Goal: Information Seeking & Learning: Check status

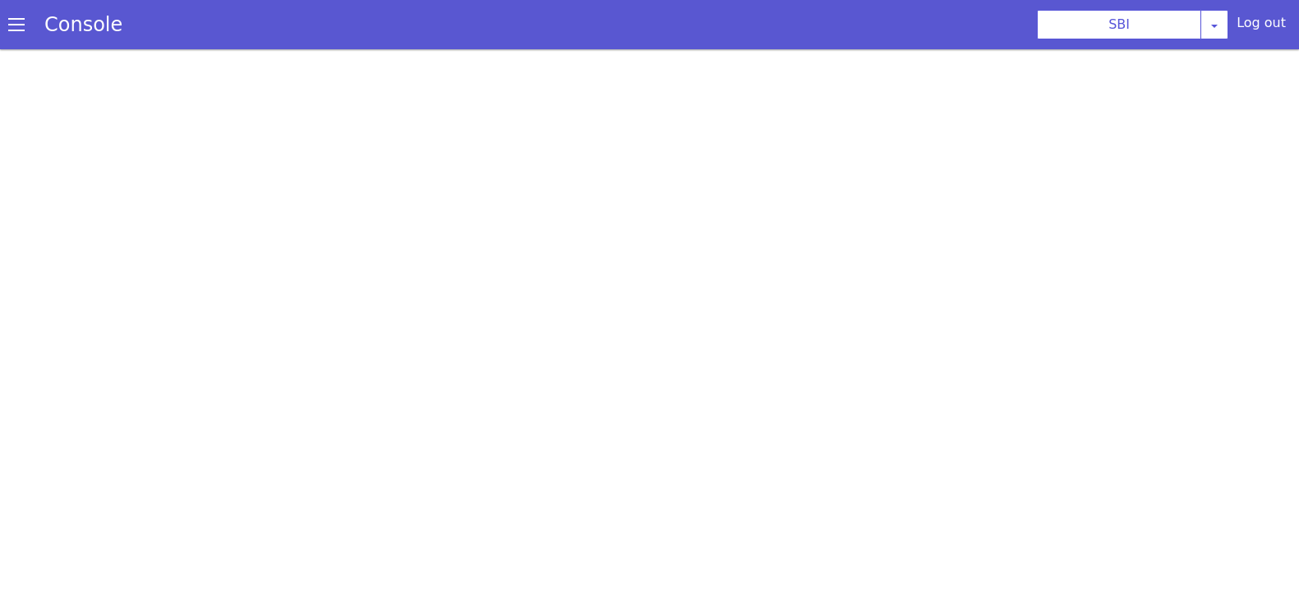
scroll to position [4, 0]
select select "TRANSFER"
select select "en"
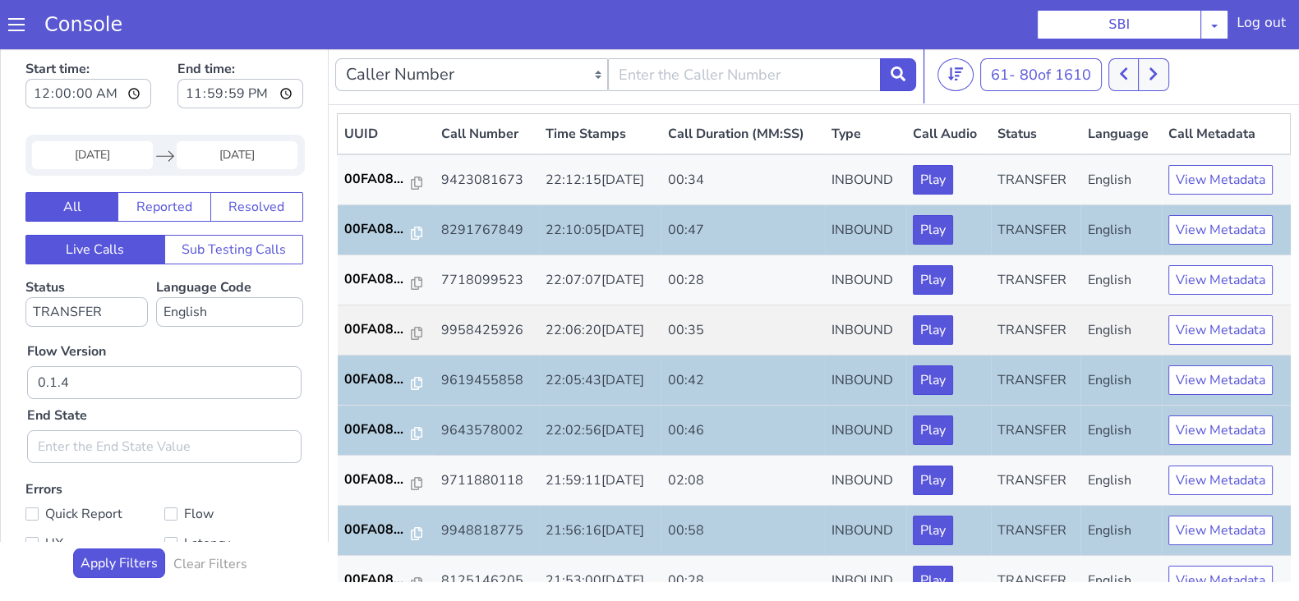
scroll to position [571, 0]
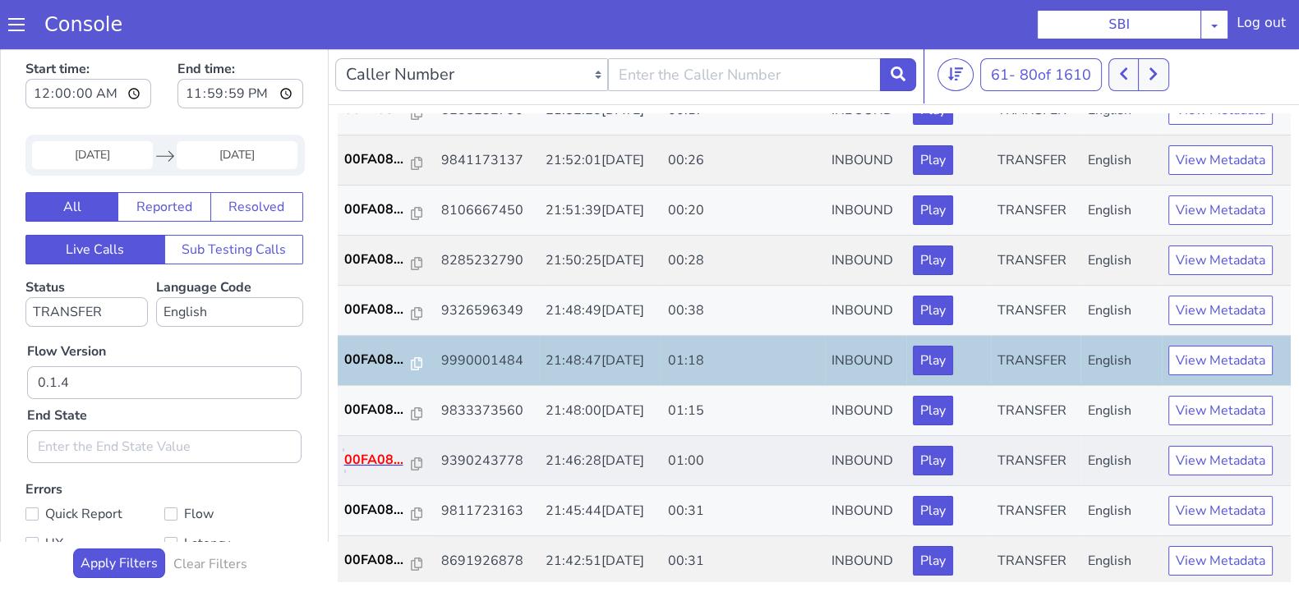
click at [375, 458] on p "00FA08..." at bounding box center [377, 460] width 67 height 20
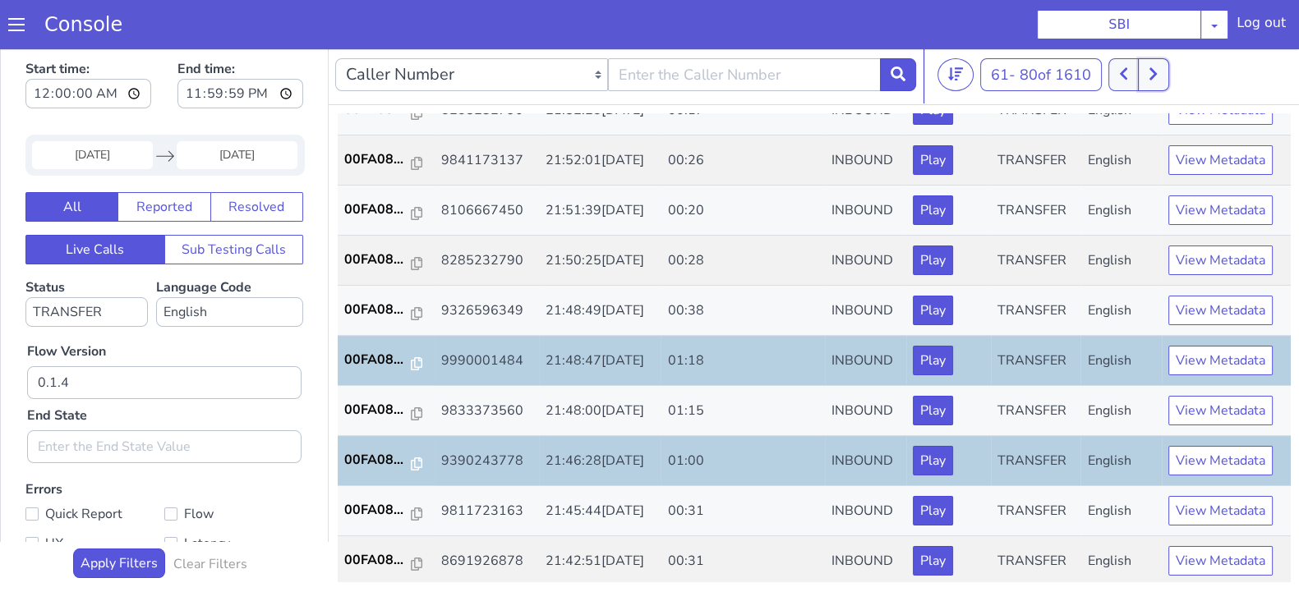
click at [1149, 71] on button at bounding box center [1153, 74] width 30 height 33
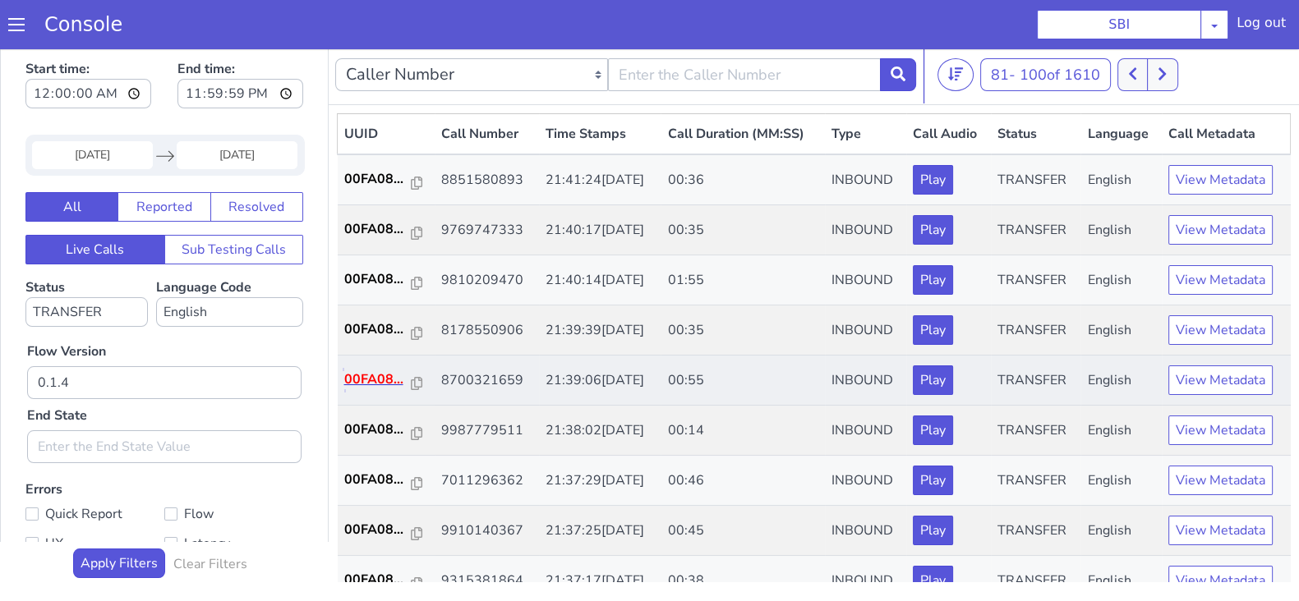
click at [370, 375] on p "00FA08..." at bounding box center [377, 380] width 67 height 20
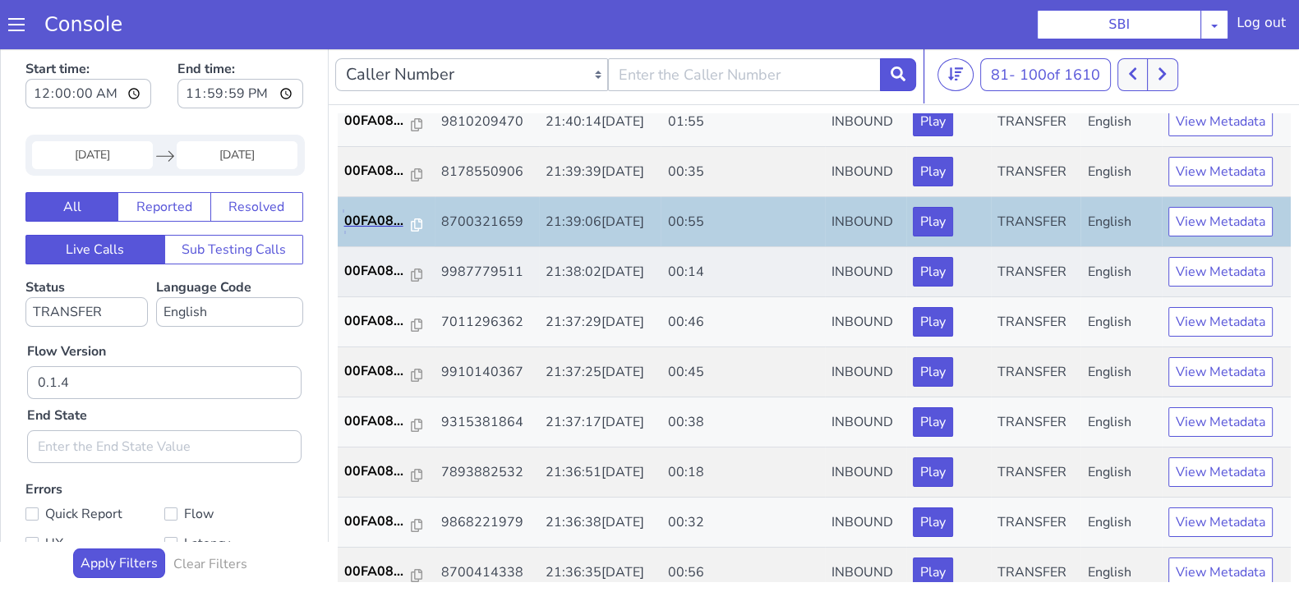
scroll to position [205, 0]
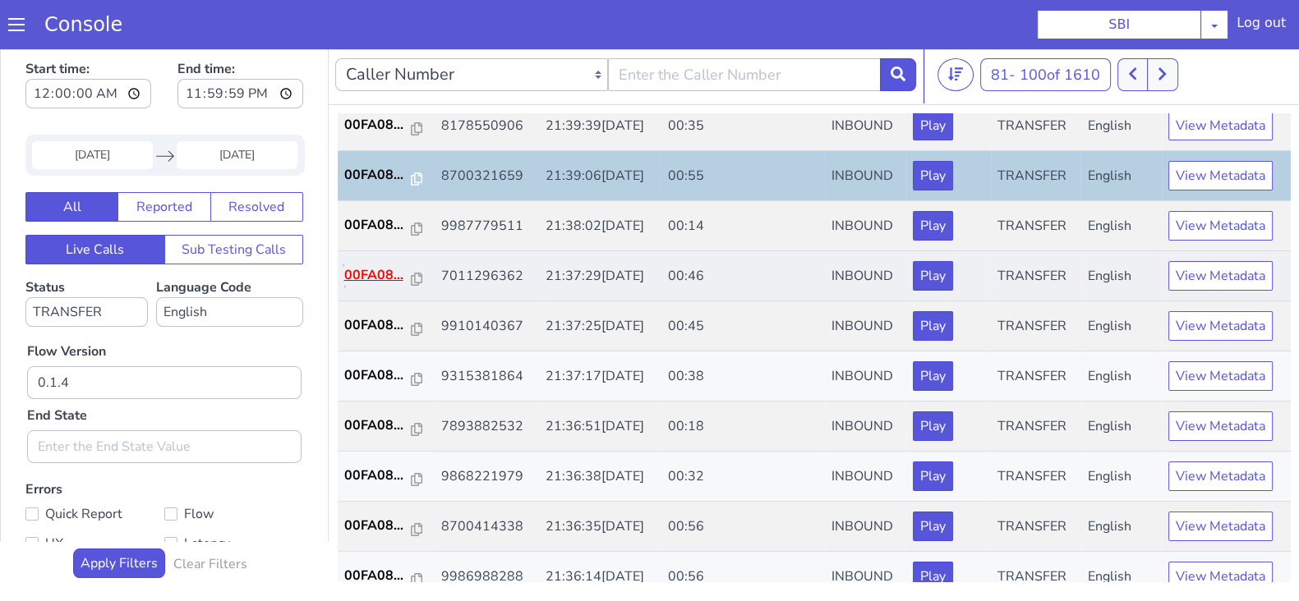
click at [371, 279] on p "00FA08..." at bounding box center [377, 275] width 67 height 20
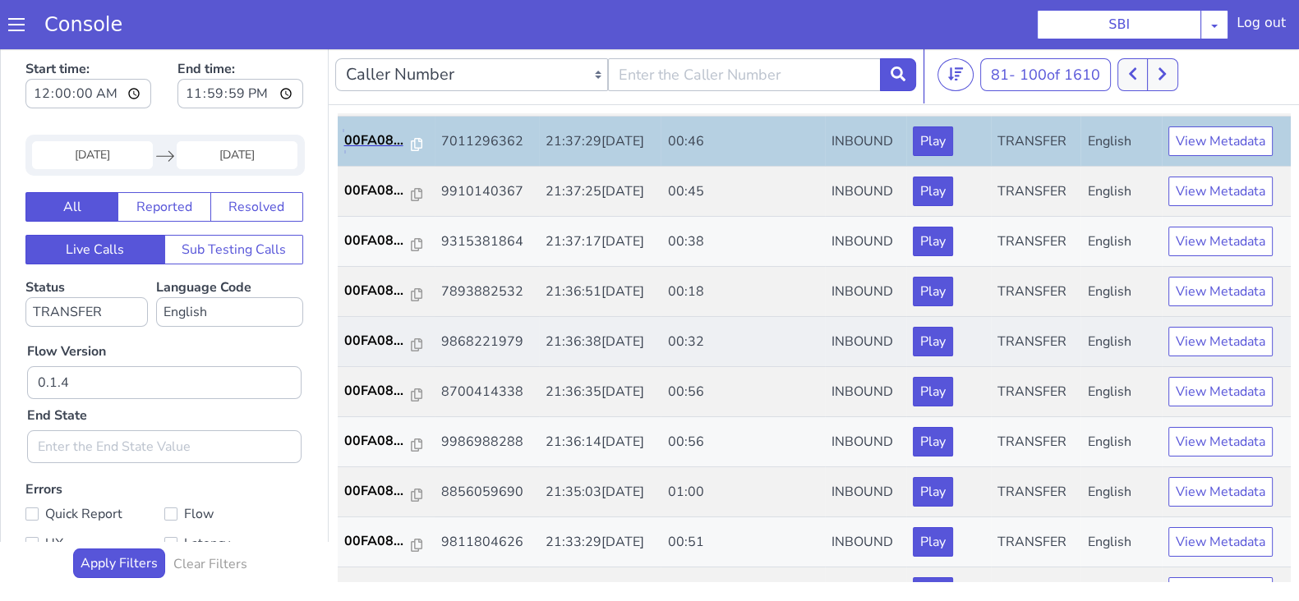
scroll to position [308, 0]
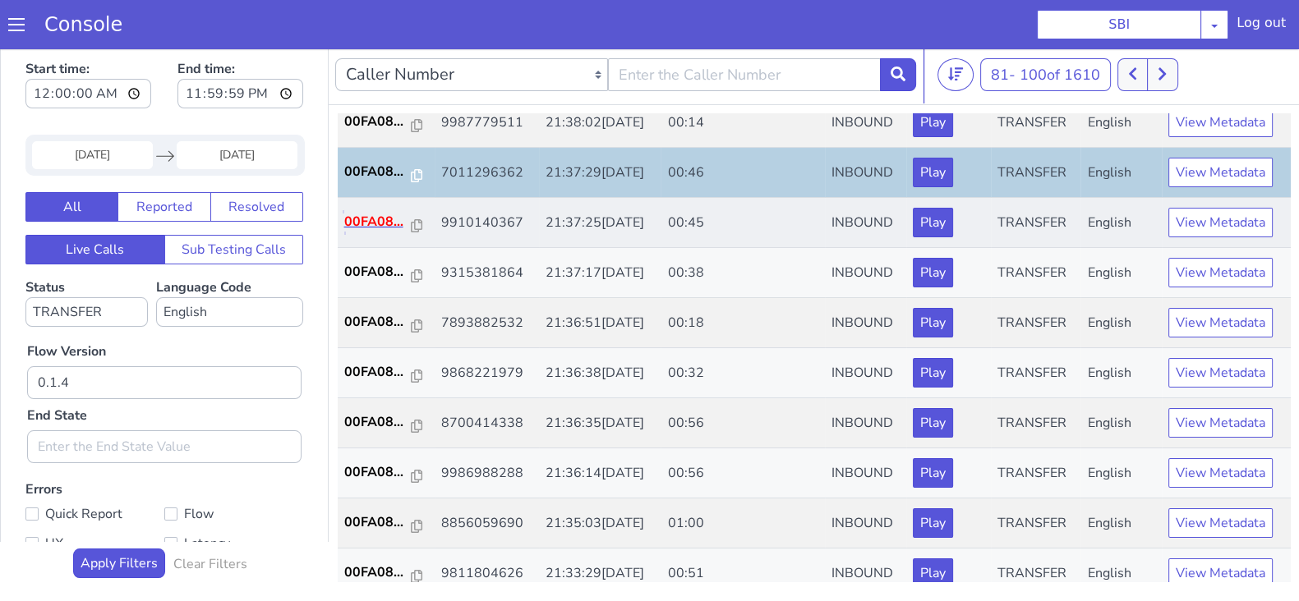
click at [389, 220] on p "00FA08..." at bounding box center [377, 222] width 67 height 20
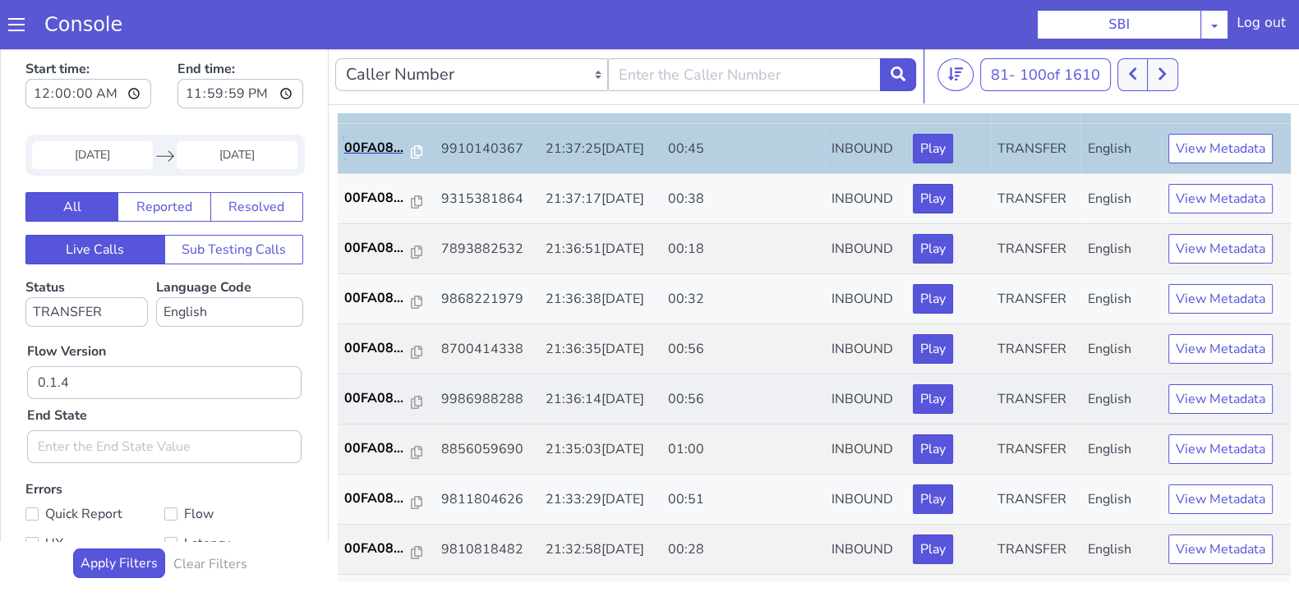
scroll to position [410, 0]
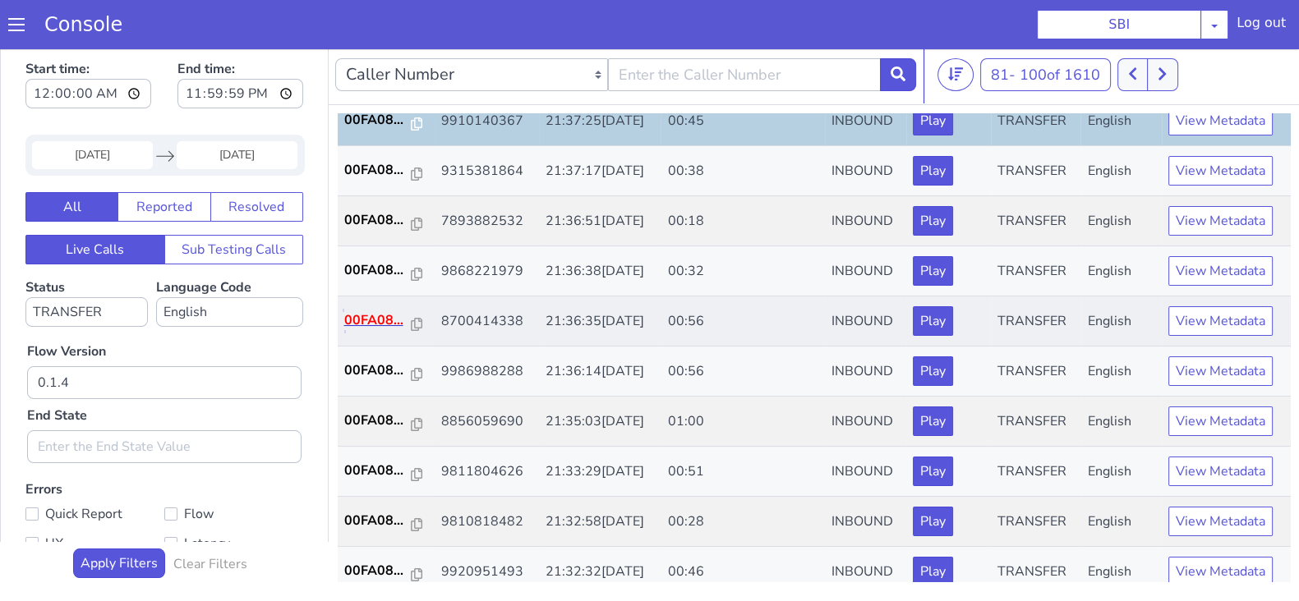
click at [371, 318] on p "00FA08..." at bounding box center [377, 321] width 67 height 20
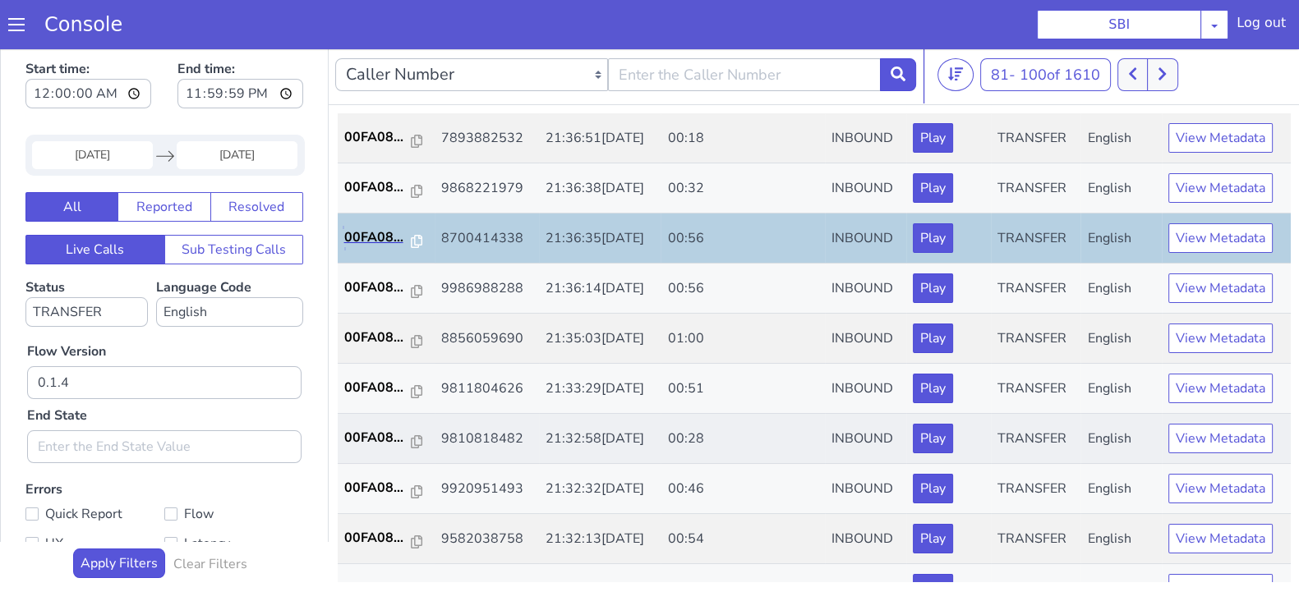
scroll to position [571, 0]
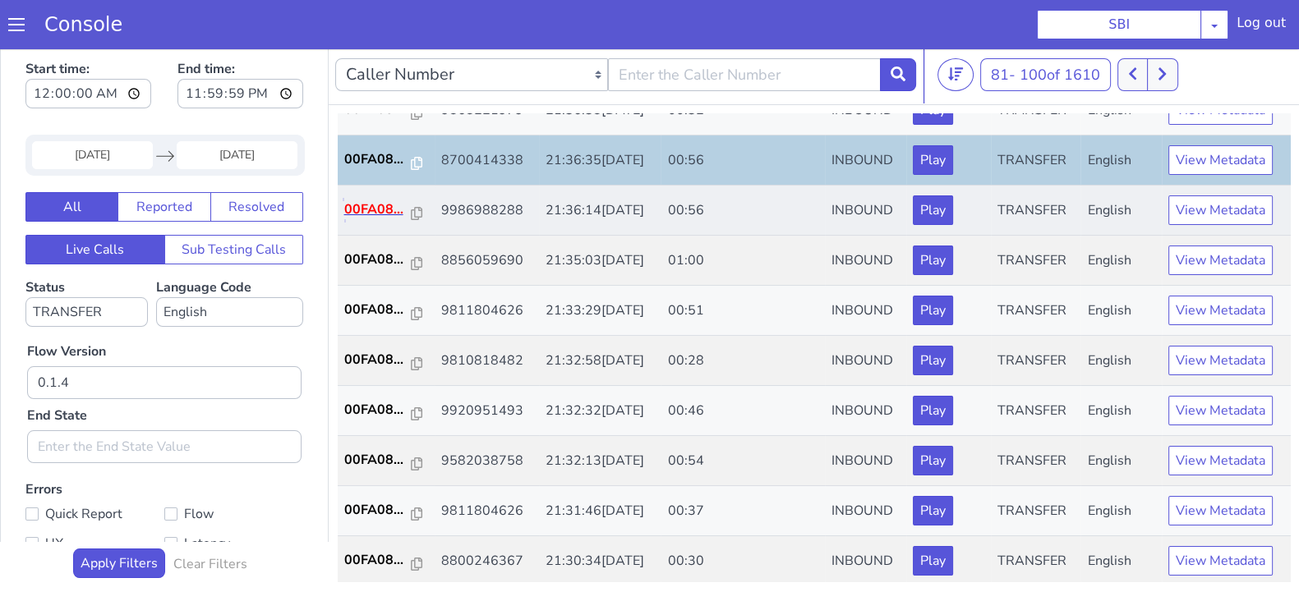
click at [374, 203] on p "00FA08..." at bounding box center [377, 210] width 67 height 20
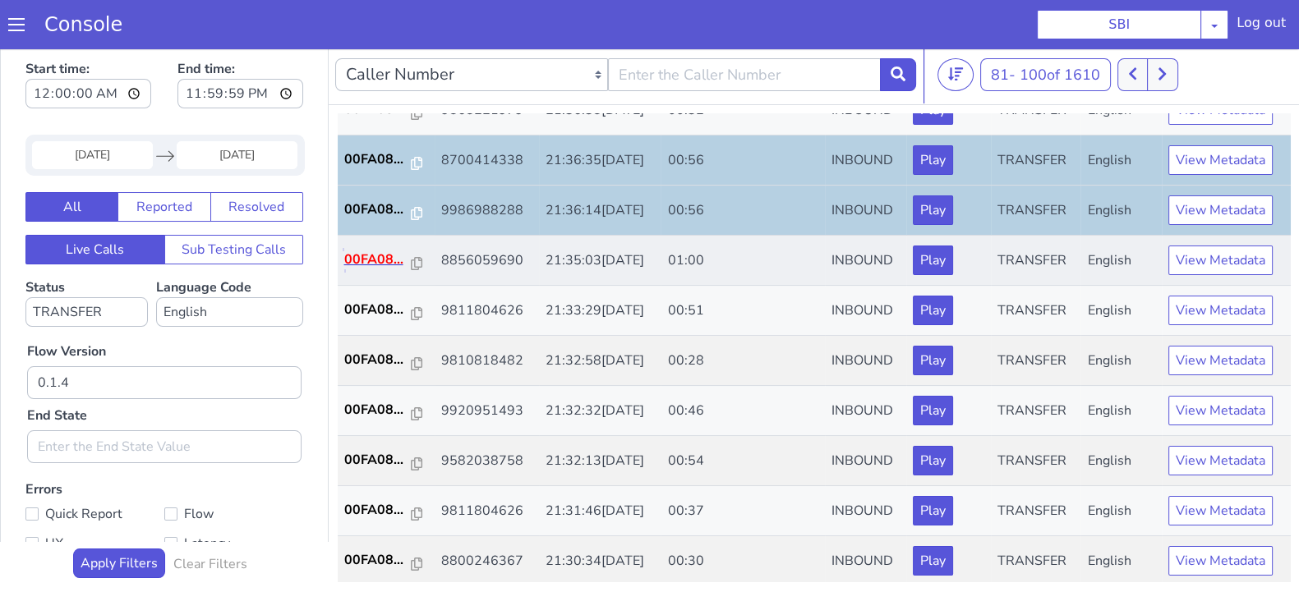
click at [373, 251] on p "00FA08..." at bounding box center [377, 260] width 67 height 20
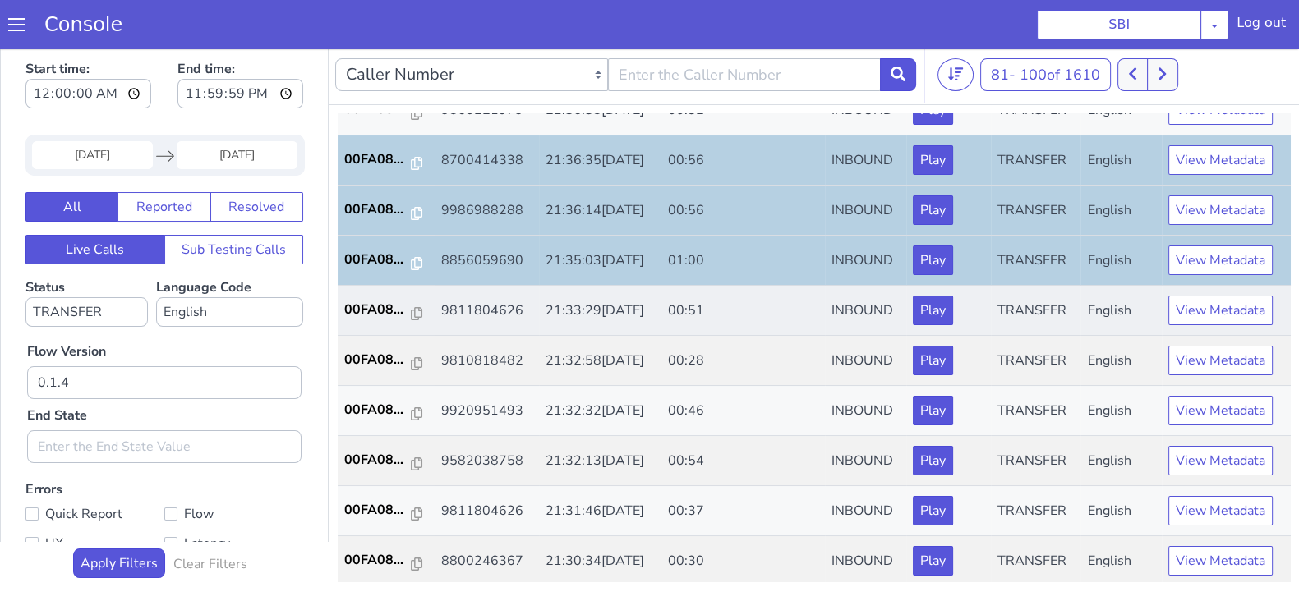
click at [361, 293] on td "00FA08..." at bounding box center [386, 311] width 97 height 50
click at [370, 310] on p "00FA08..." at bounding box center [377, 310] width 67 height 20
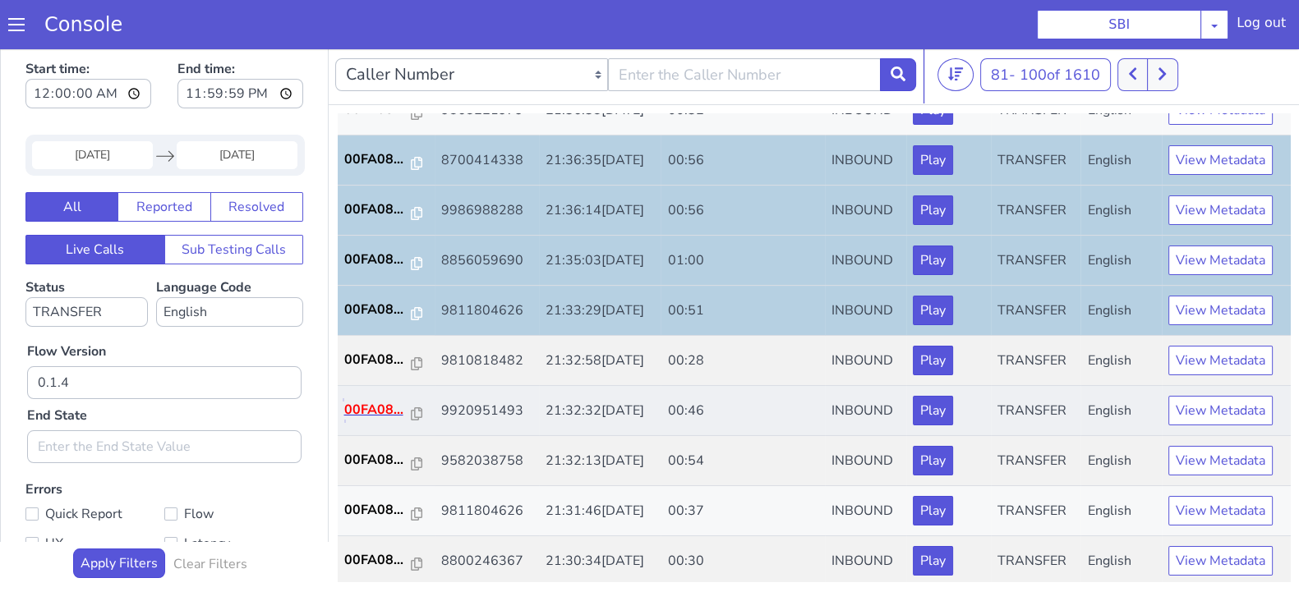
click at [364, 412] on p "00FA08..." at bounding box center [377, 410] width 67 height 20
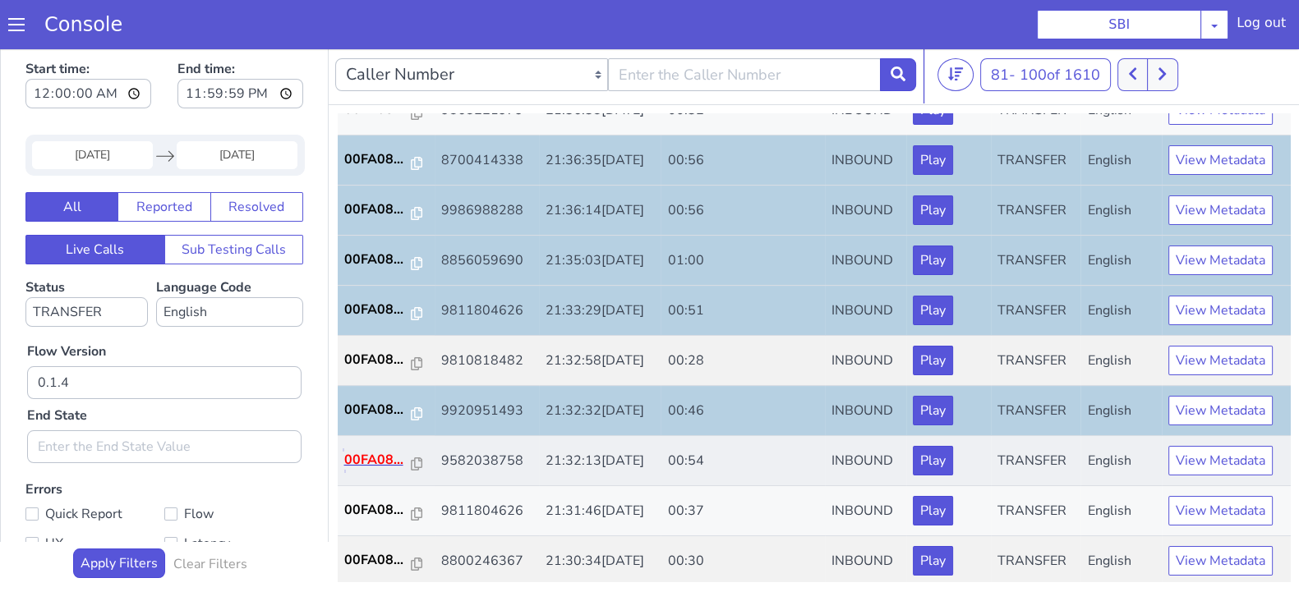
click at [378, 456] on p "00FA08..." at bounding box center [377, 460] width 67 height 20
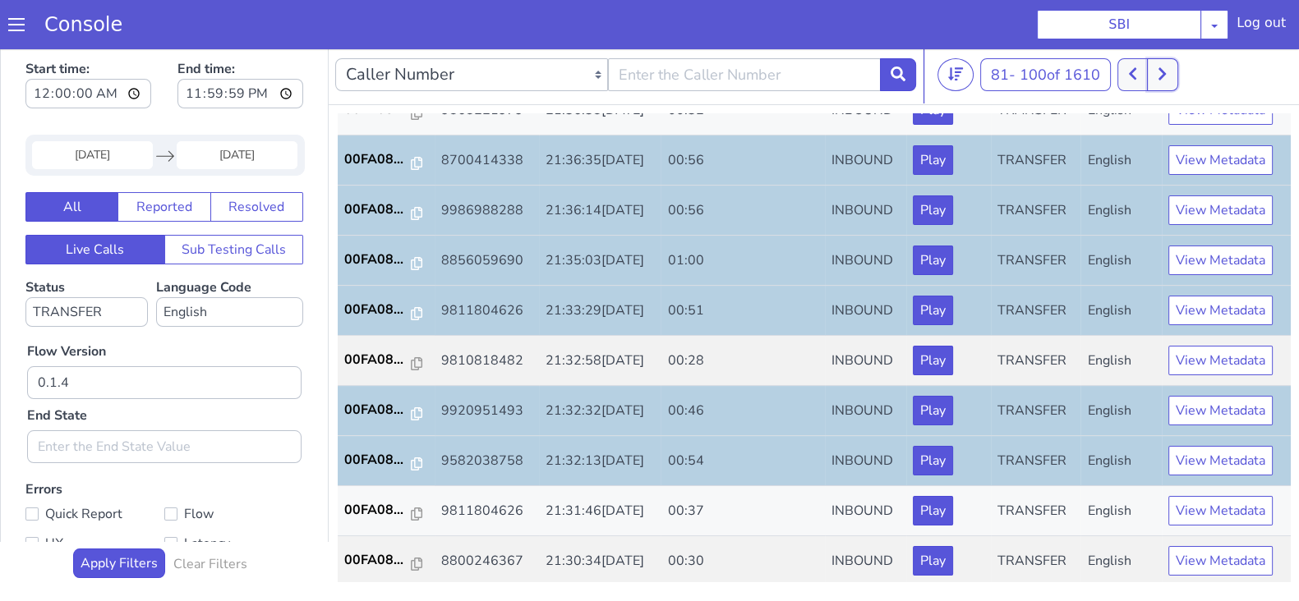
click at [1166, 82] on button at bounding box center [1162, 74] width 30 height 33
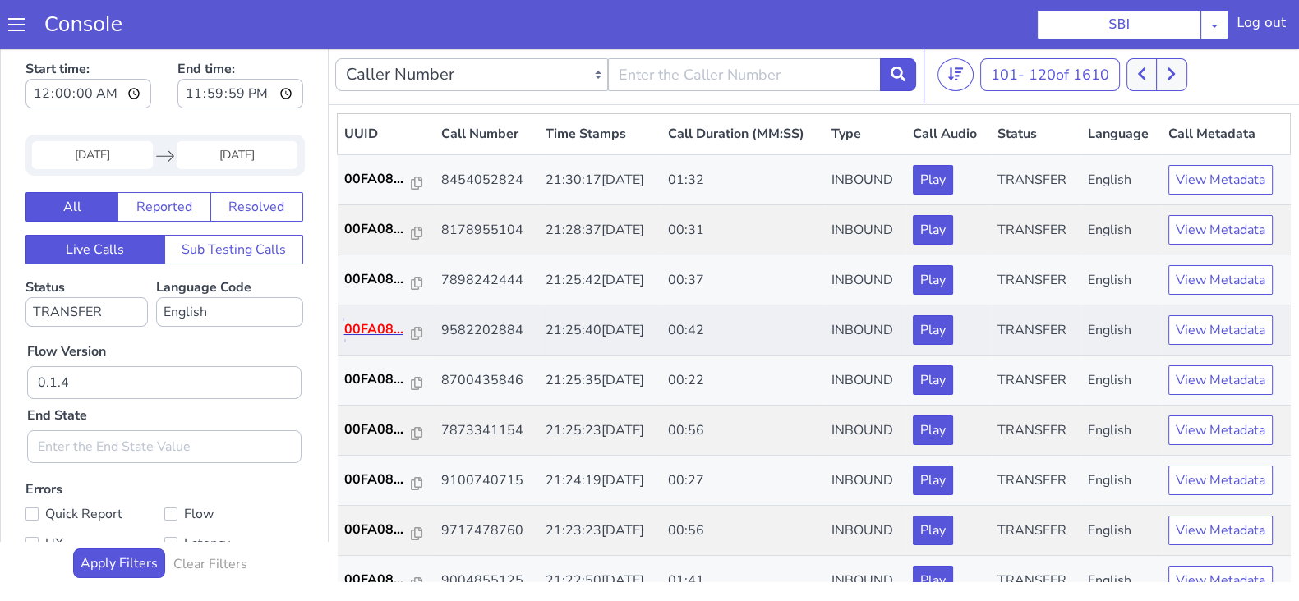
click at [358, 327] on p "00FA08..." at bounding box center [377, 330] width 67 height 20
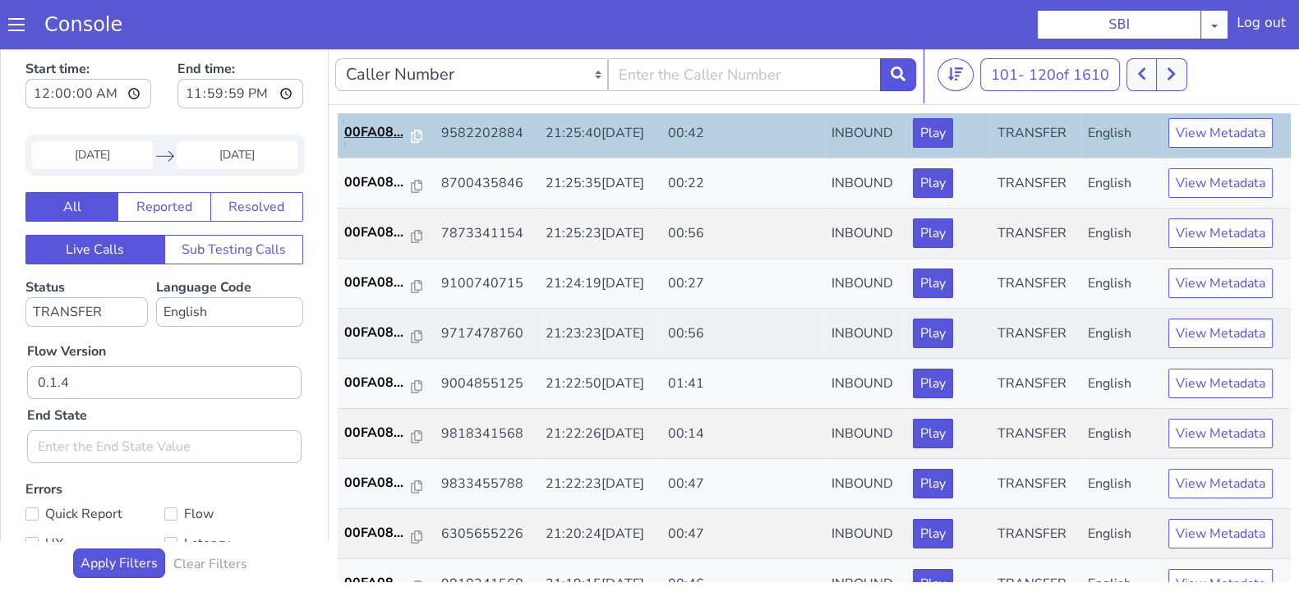
scroll to position [205, 0]
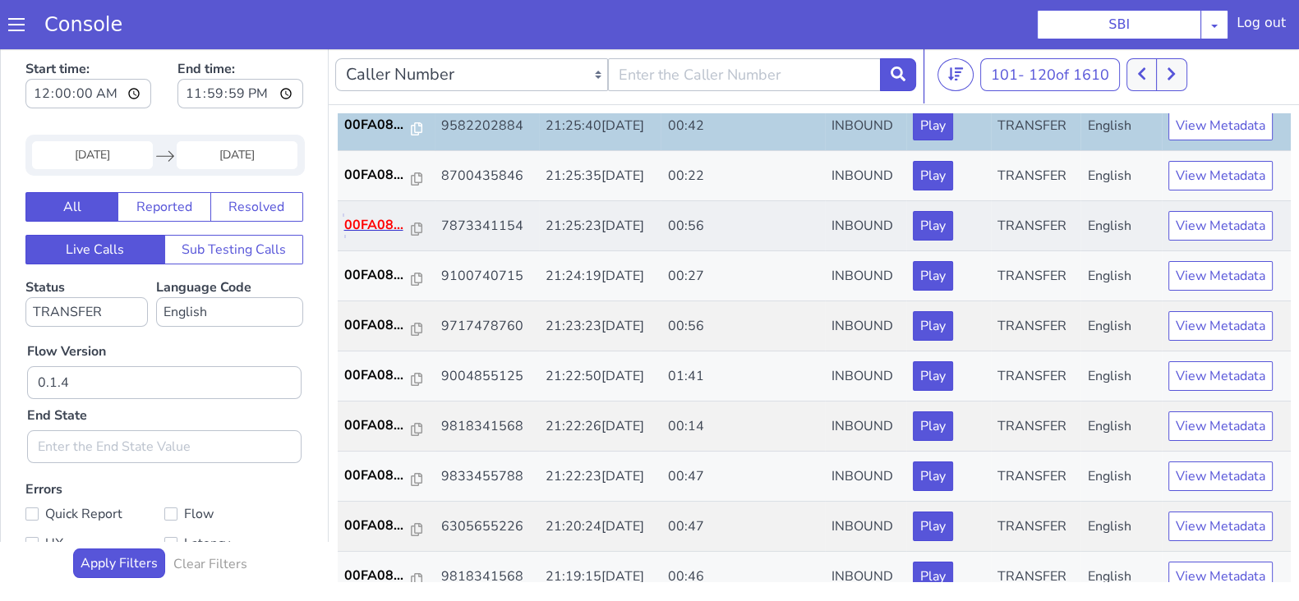
click at [380, 218] on p "00FA08..." at bounding box center [377, 225] width 67 height 20
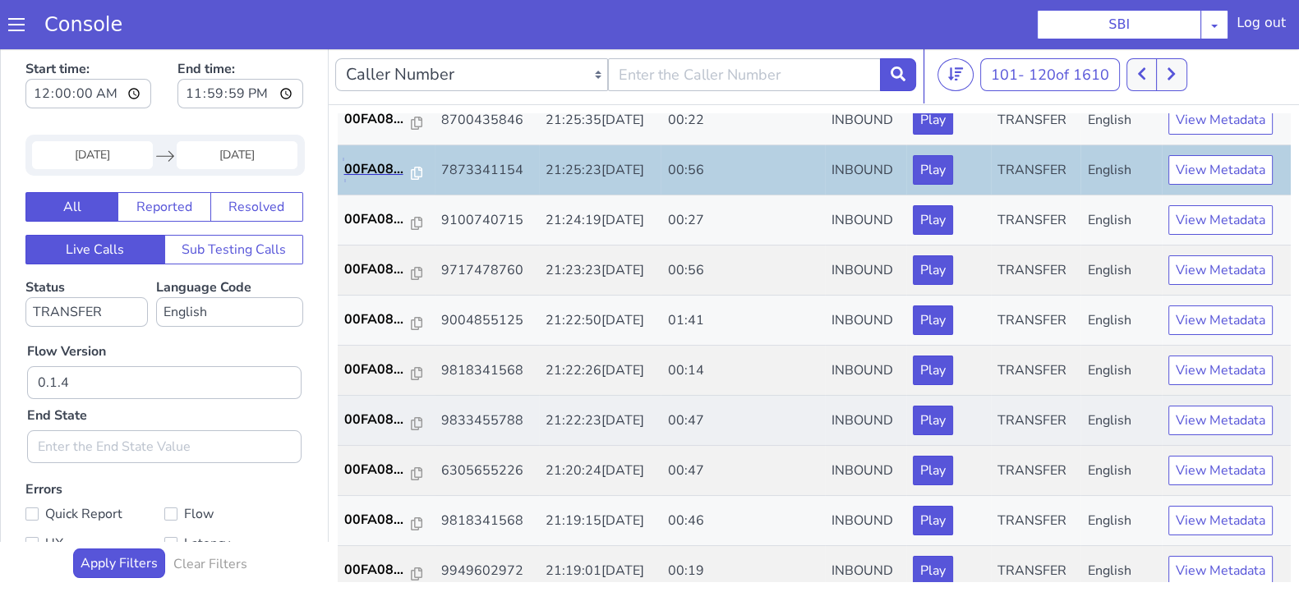
scroll to position [308, 0]
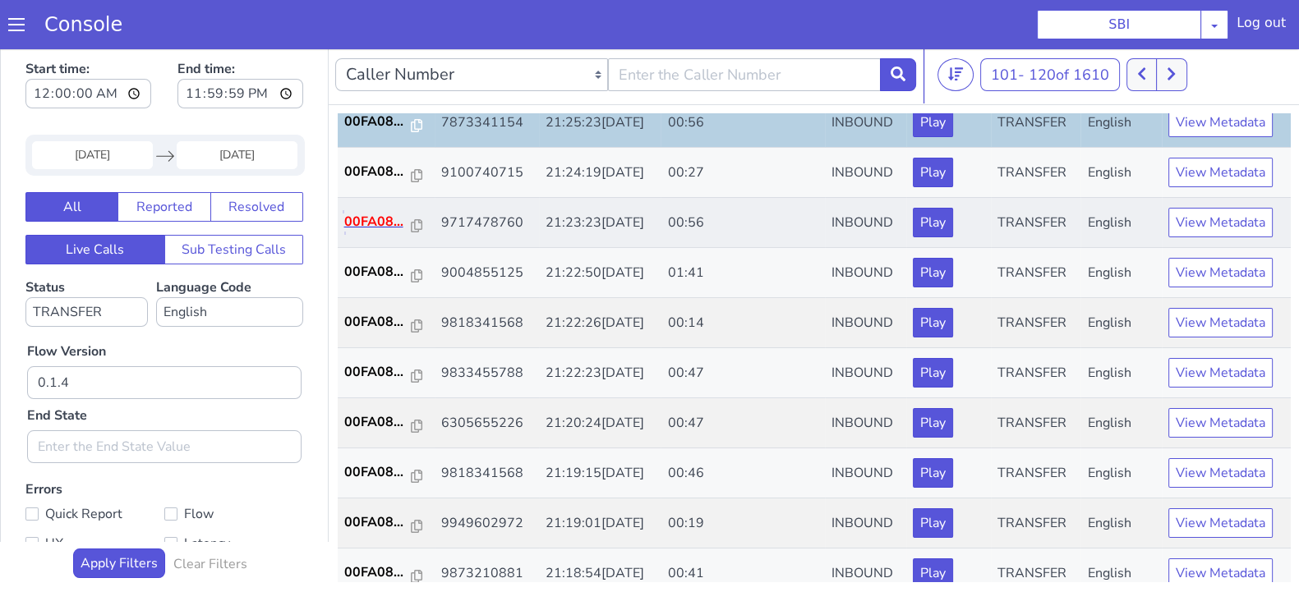
click at [357, 212] on p "00FA08..." at bounding box center [377, 222] width 67 height 20
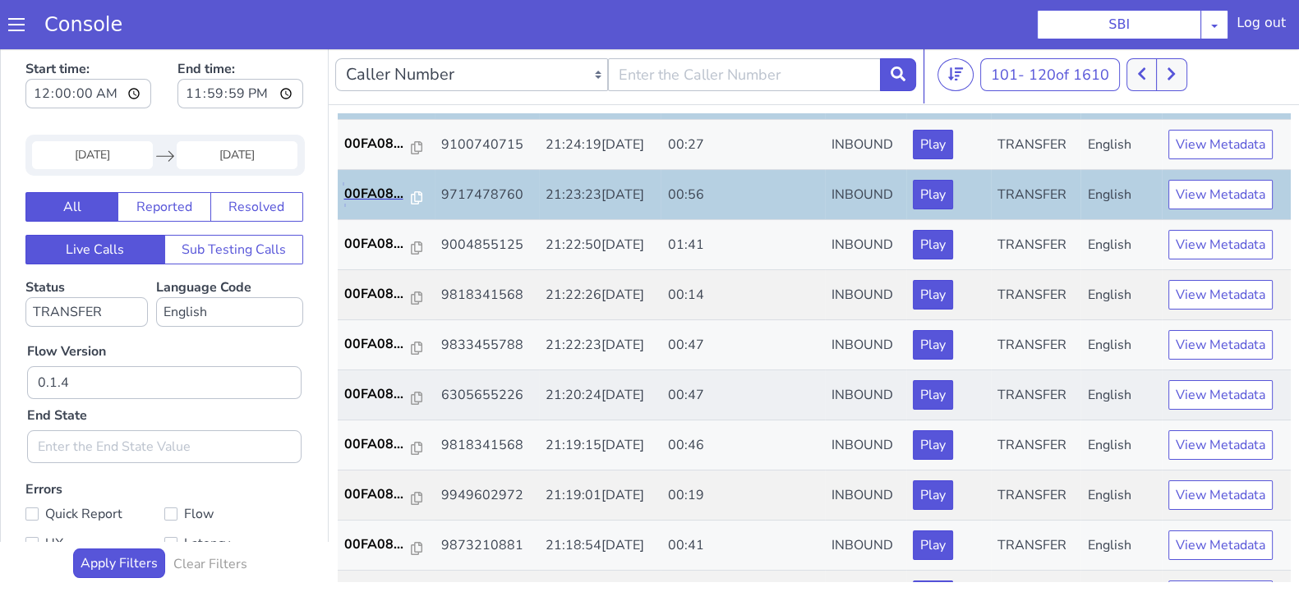
scroll to position [410, 0]
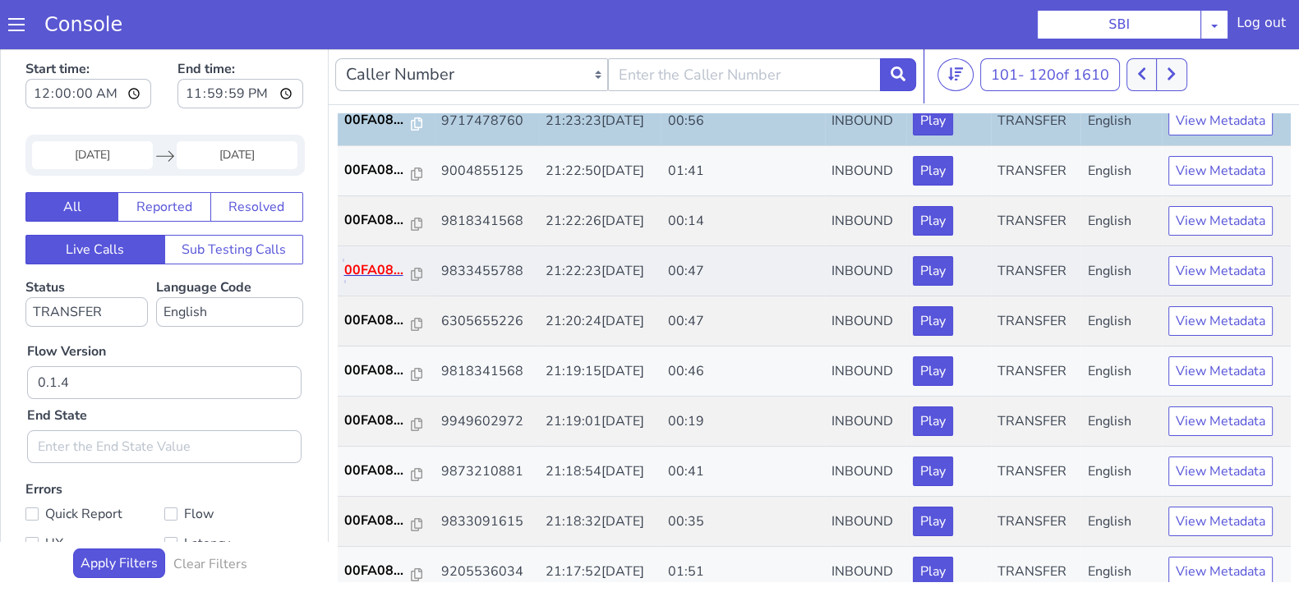
click at [364, 270] on p "00FA08..." at bounding box center [377, 270] width 67 height 20
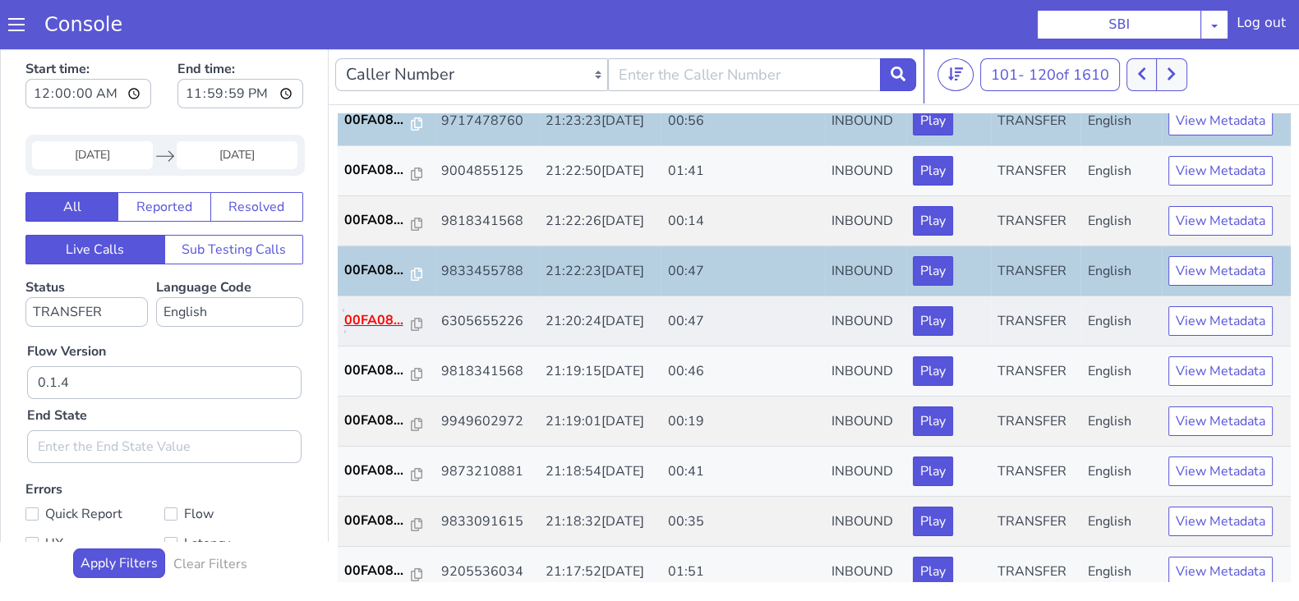
click at [361, 311] on p "00FA08..." at bounding box center [377, 321] width 67 height 20
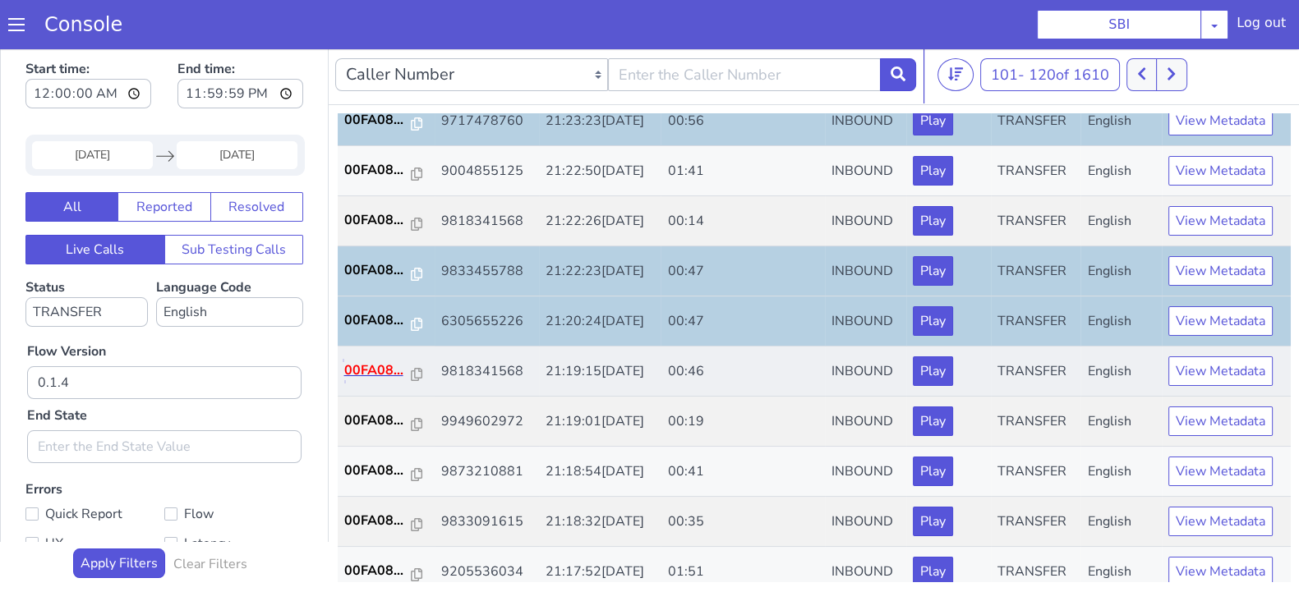
click at [381, 361] on p "00FA08..." at bounding box center [377, 371] width 67 height 20
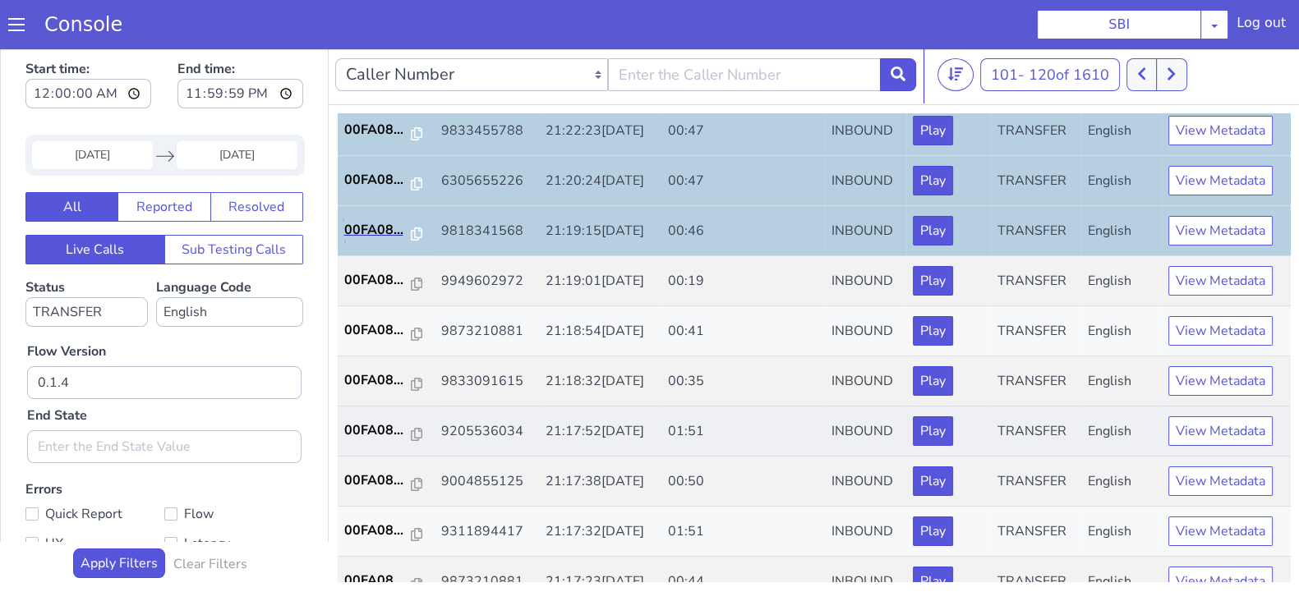
scroll to position [571, 0]
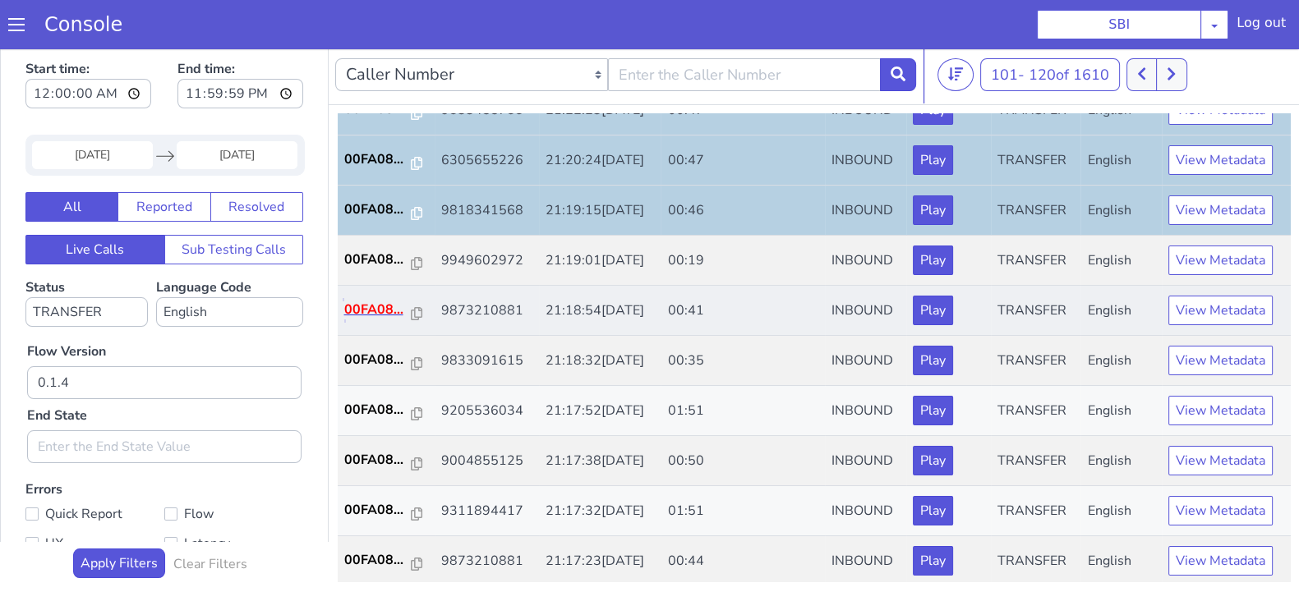
click at [386, 303] on p "00FA08..." at bounding box center [377, 310] width 67 height 20
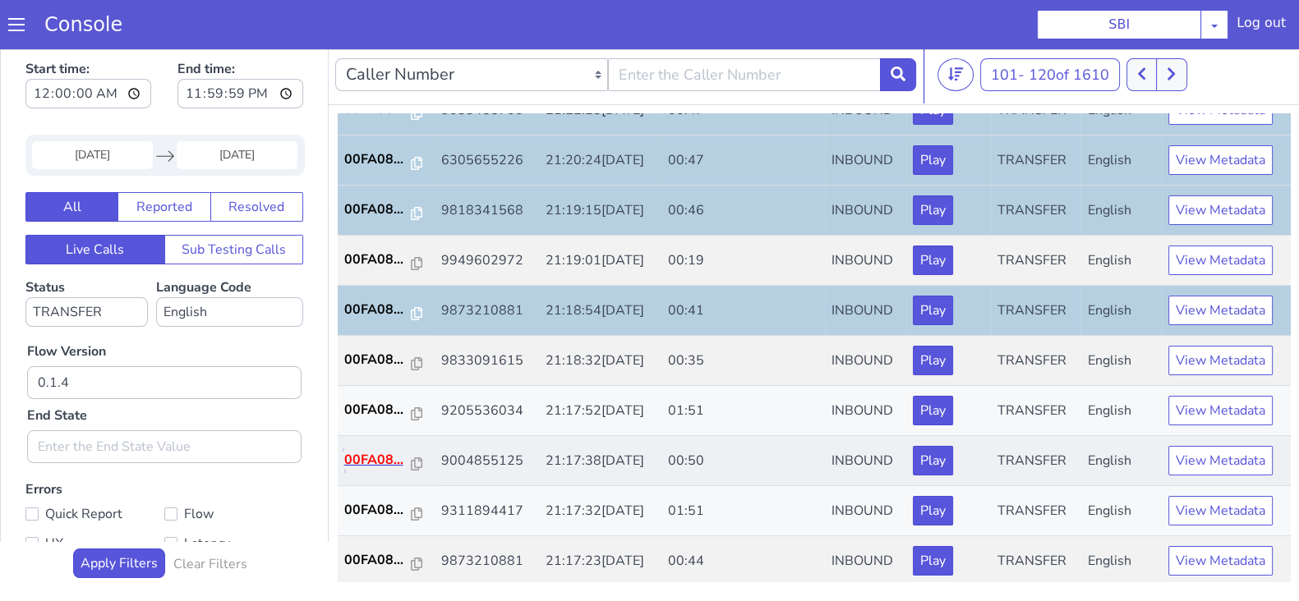
click at [375, 461] on p "00FA08..." at bounding box center [377, 460] width 67 height 20
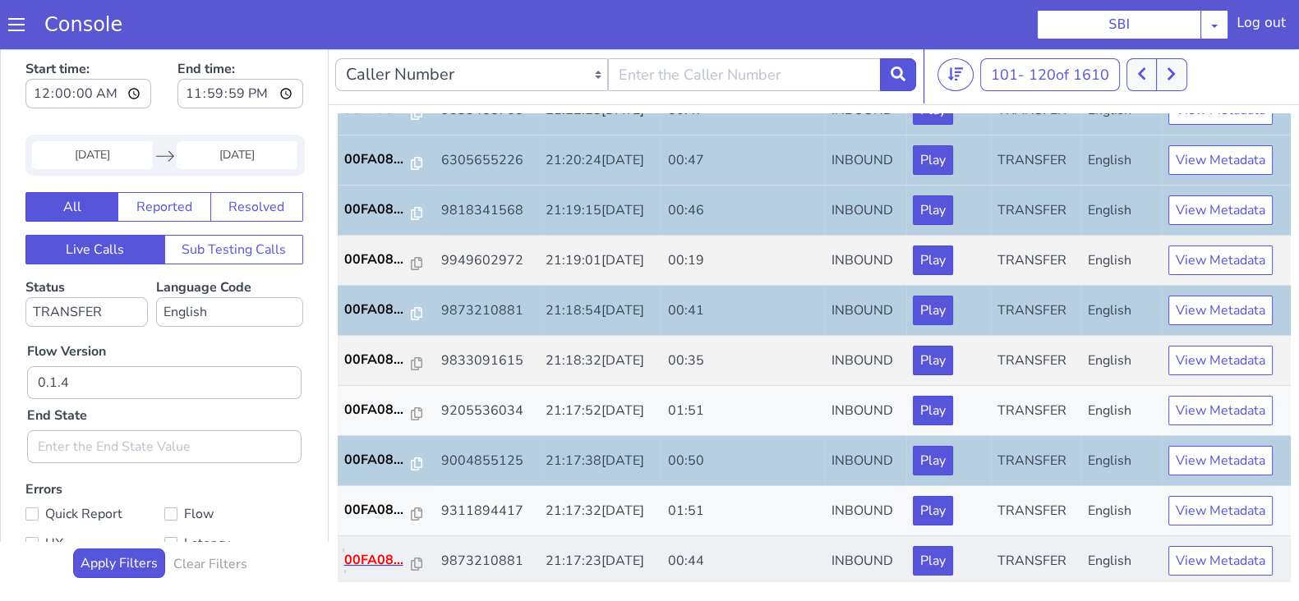
click at [373, 550] on p "00FA08..." at bounding box center [377, 560] width 67 height 20
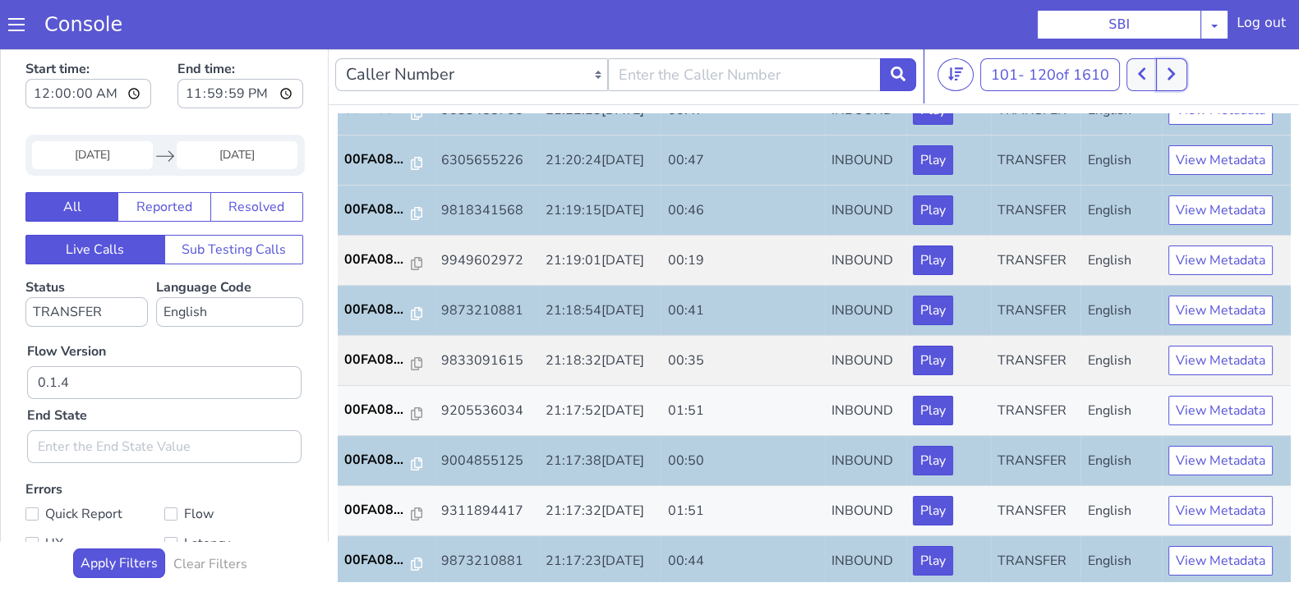
click at [1177, 67] on button at bounding box center [1171, 74] width 30 height 33
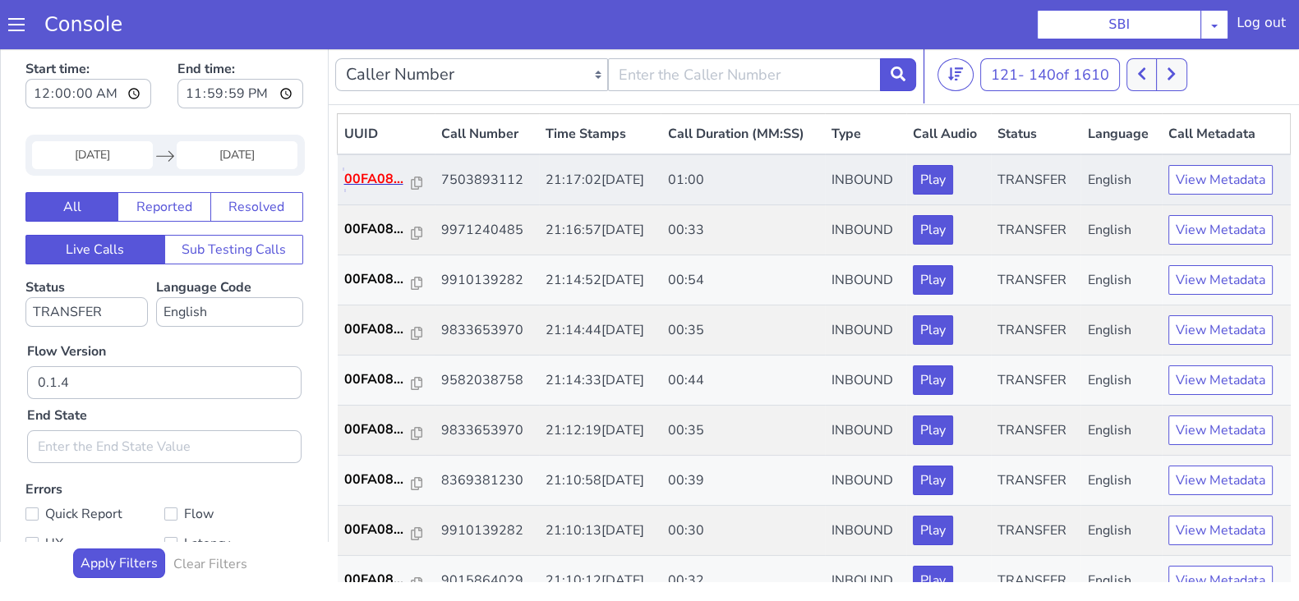
click at [371, 182] on p "00FA08..." at bounding box center [377, 179] width 67 height 20
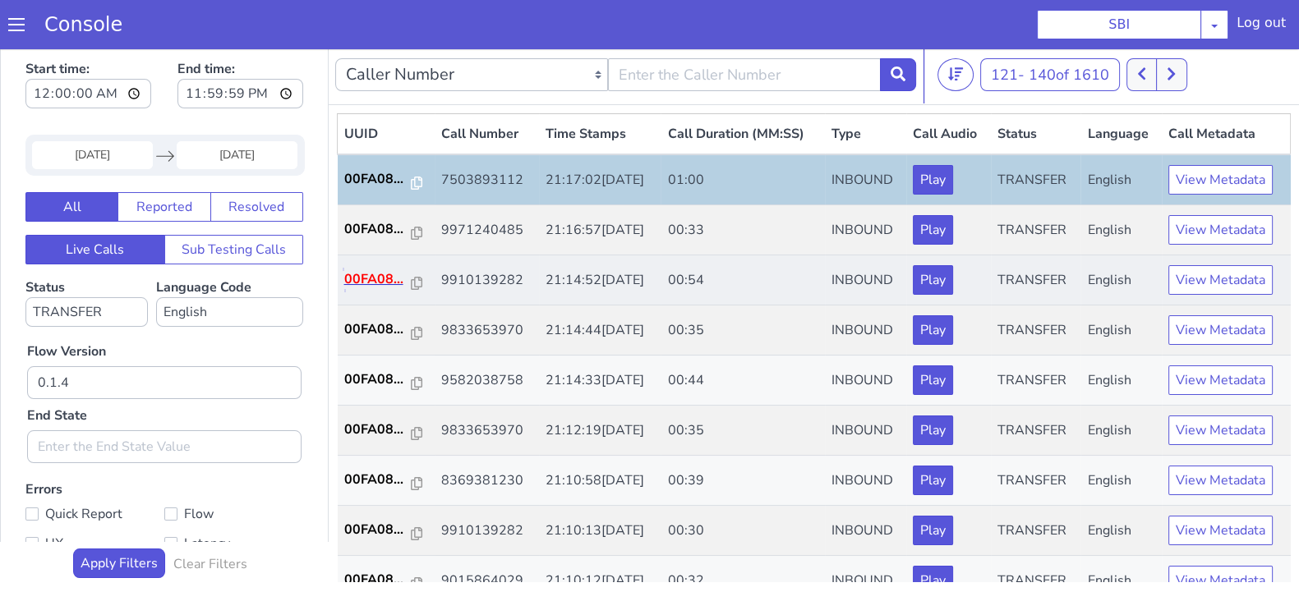
click at [379, 277] on p "00FA08..." at bounding box center [377, 279] width 67 height 20
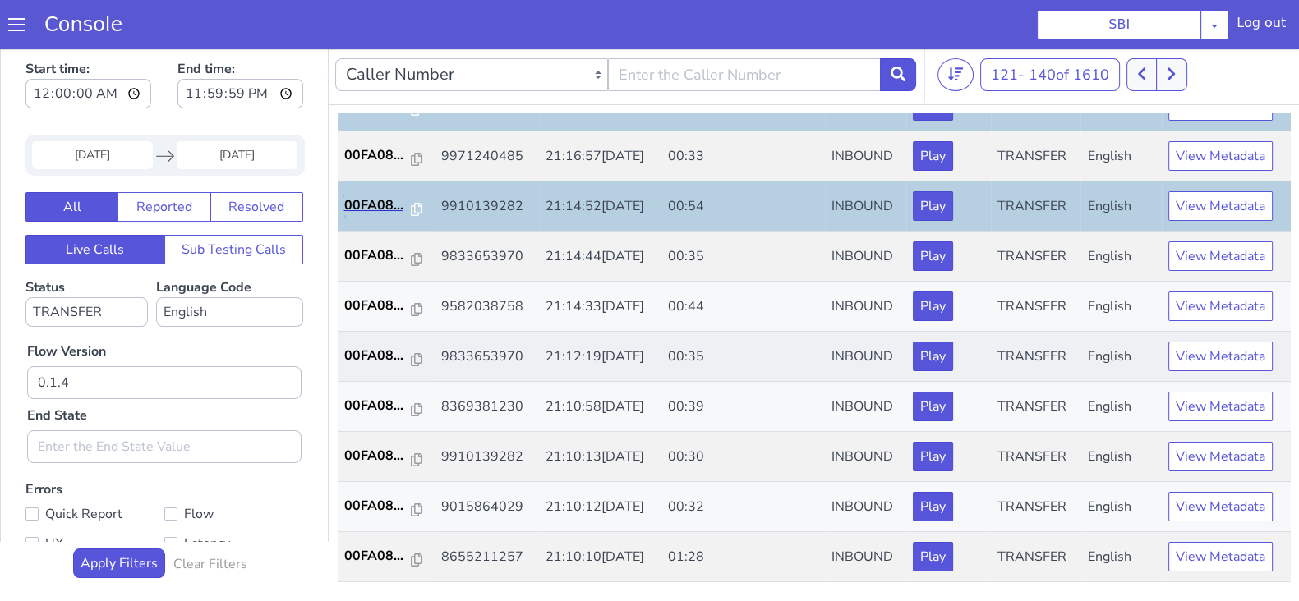
scroll to position [102, 0]
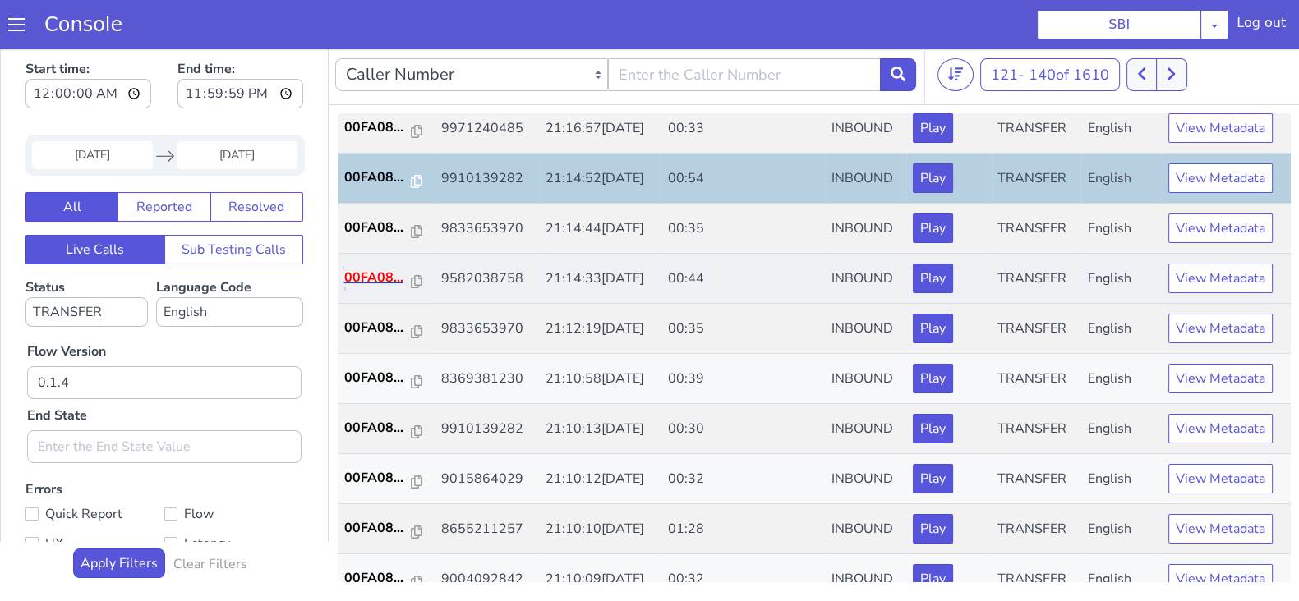
click at [386, 279] on p "00FA08..." at bounding box center [377, 278] width 67 height 20
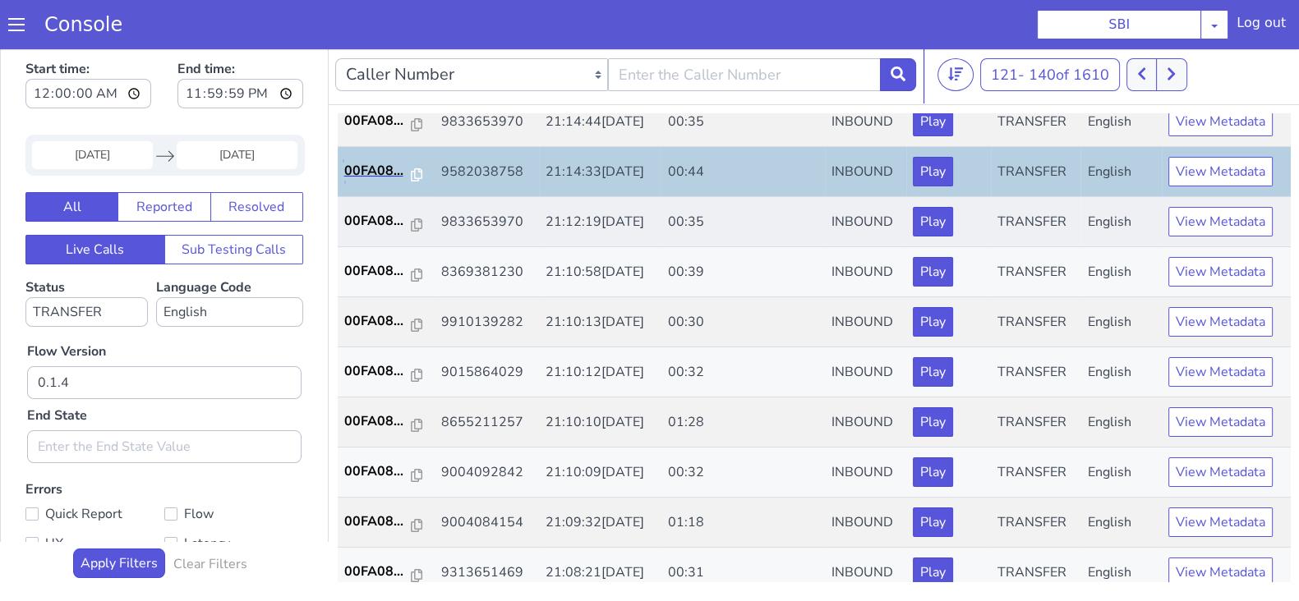
scroll to position [308, 0]
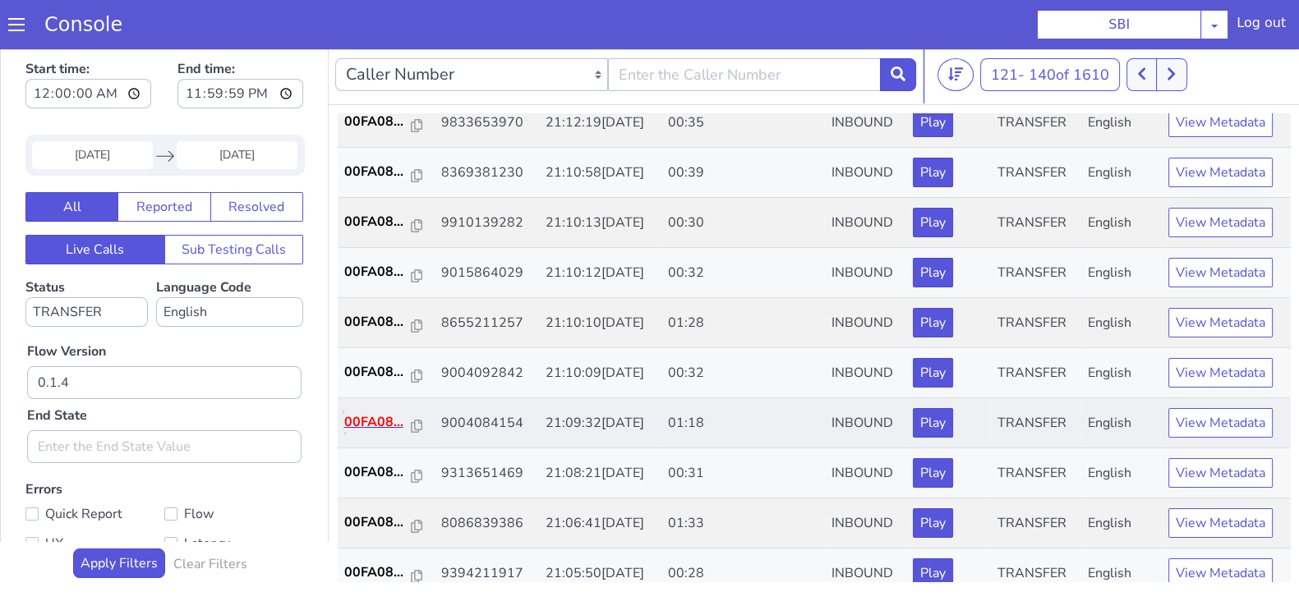
click at [380, 412] on p "00FA08..." at bounding box center [377, 422] width 67 height 20
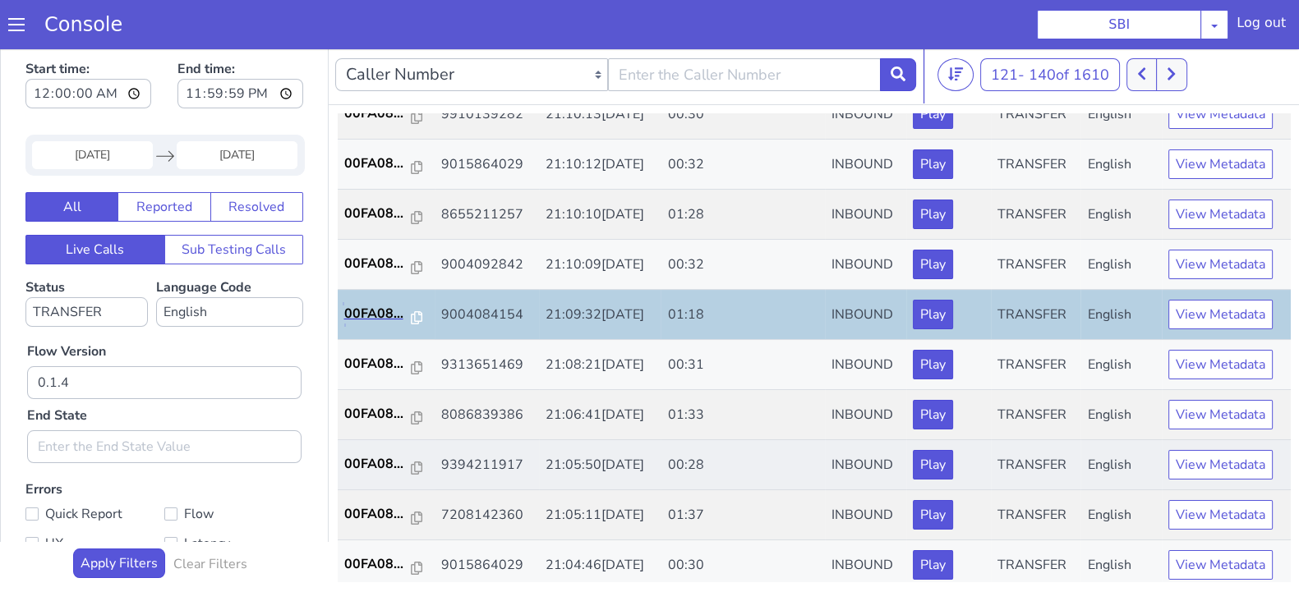
scroll to position [571, 0]
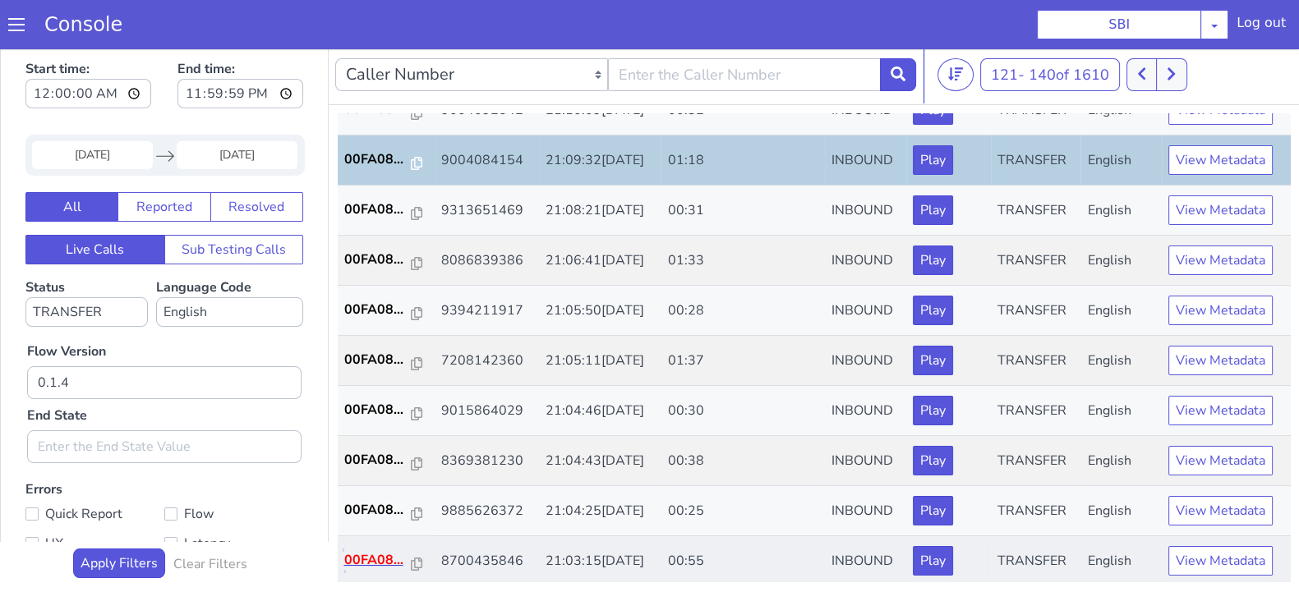
click at [385, 556] on p "00FA08..." at bounding box center [377, 560] width 67 height 20
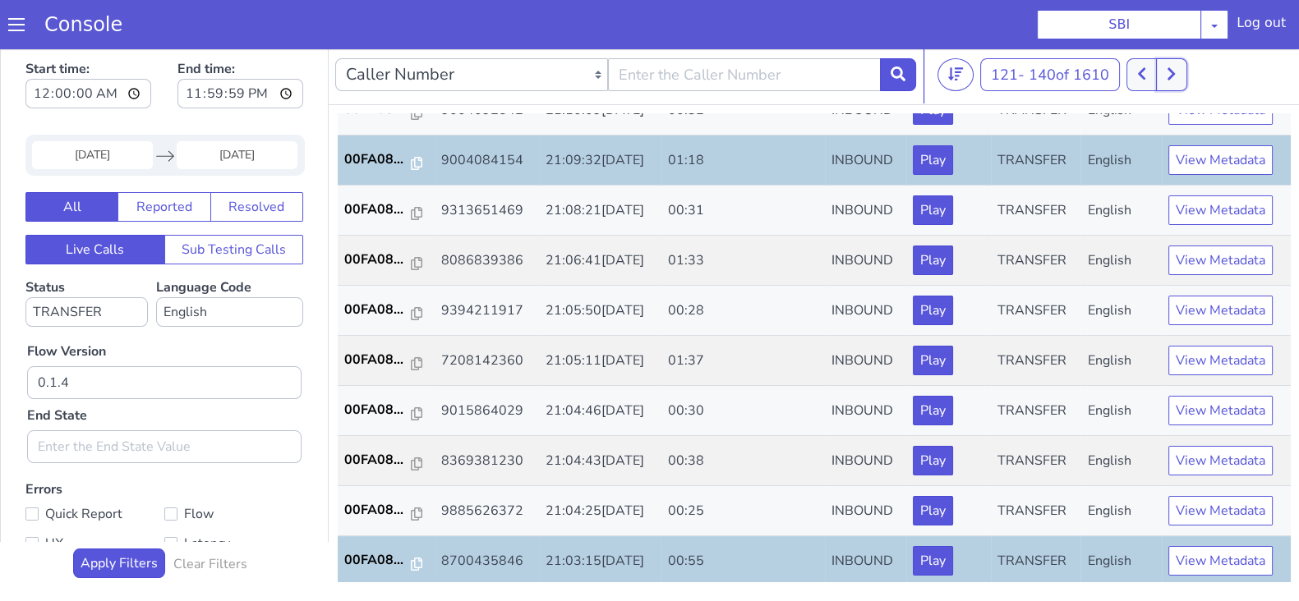
click at [1168, 65] on button at bounding box center [1171, 74] width 30 height 33
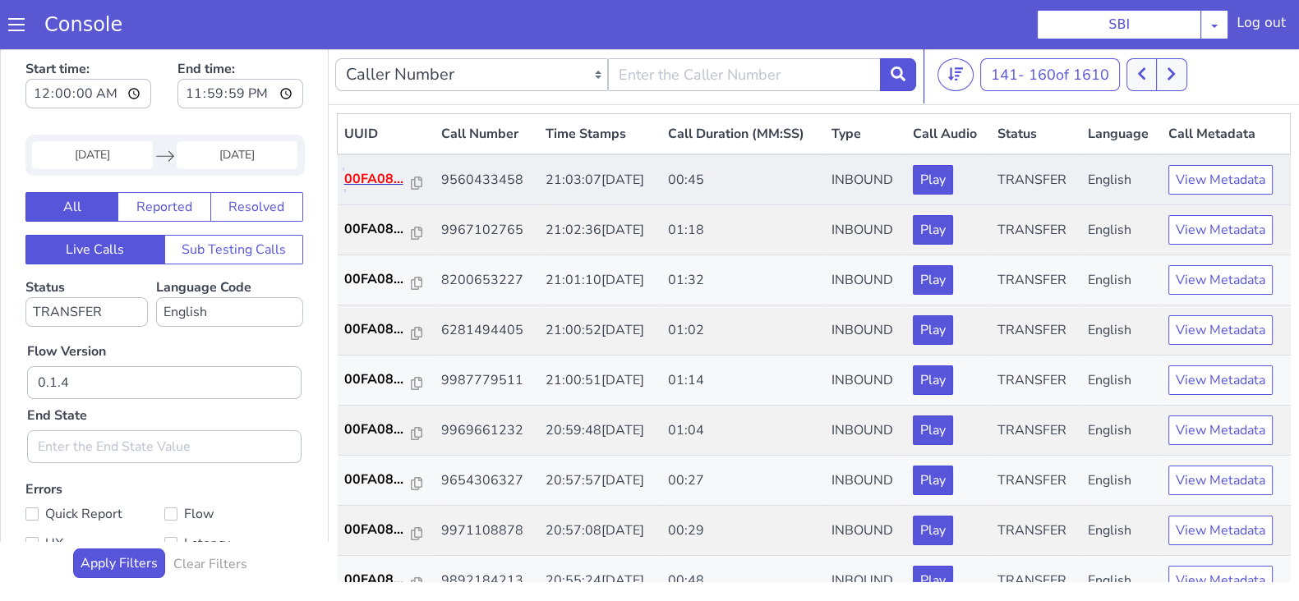
click at [389, 174] on p "00FA08..." at bounding box center [377, 179] width 67 height 20
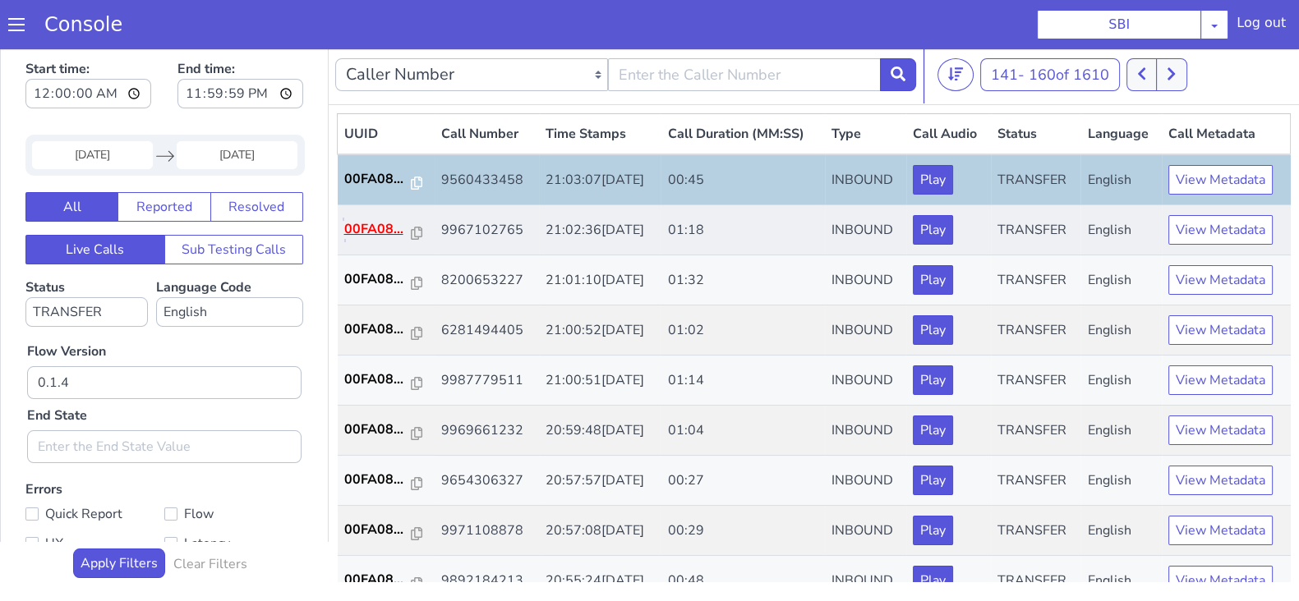
click at [386, 228] on p "00FA08..." at bounding box center [377, 229] width 67 height 20
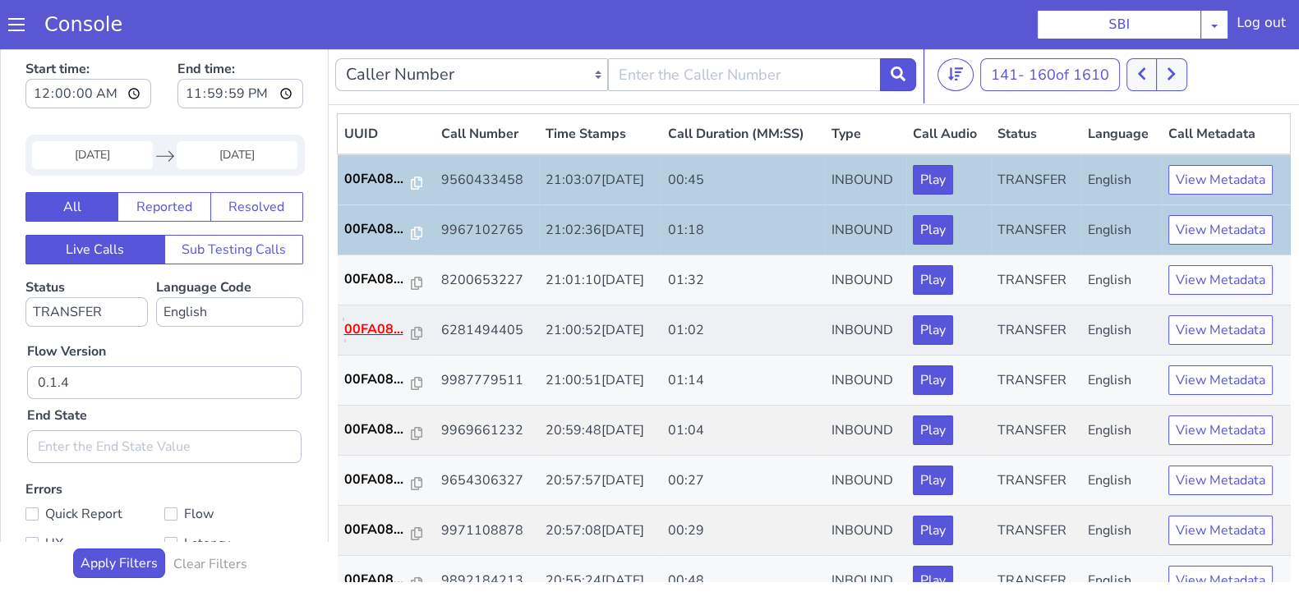
click at [365, 326] on p "00FA08..." at bounding box center [377, 330] width 67 height 20
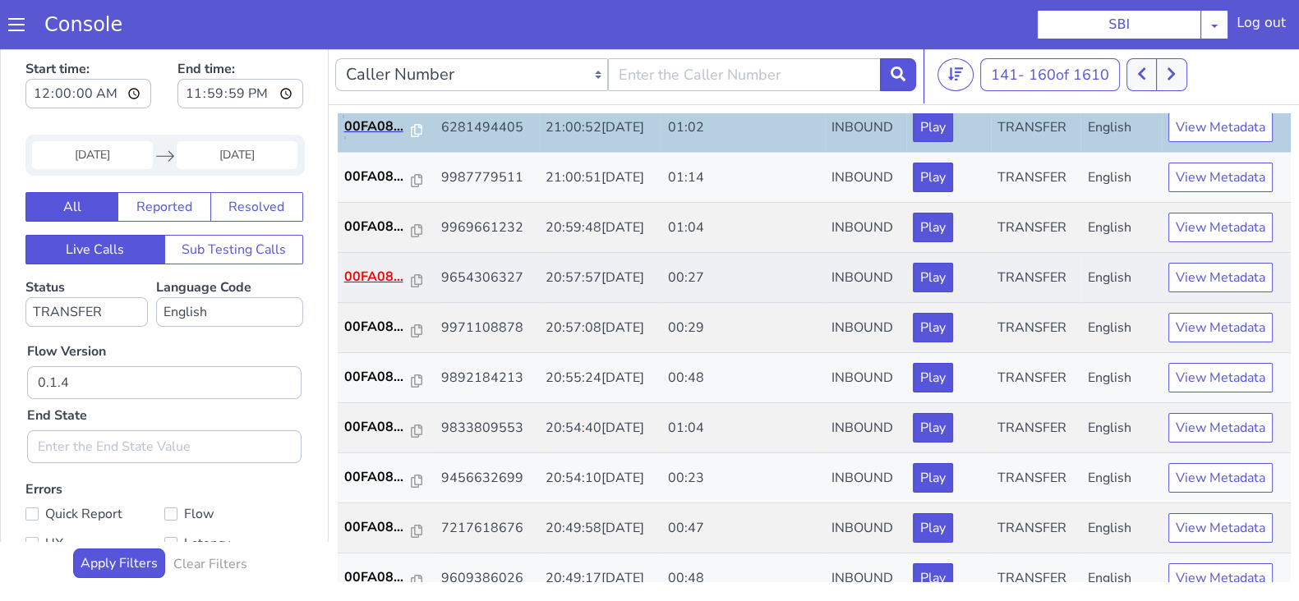
scroll to position [205, 0]
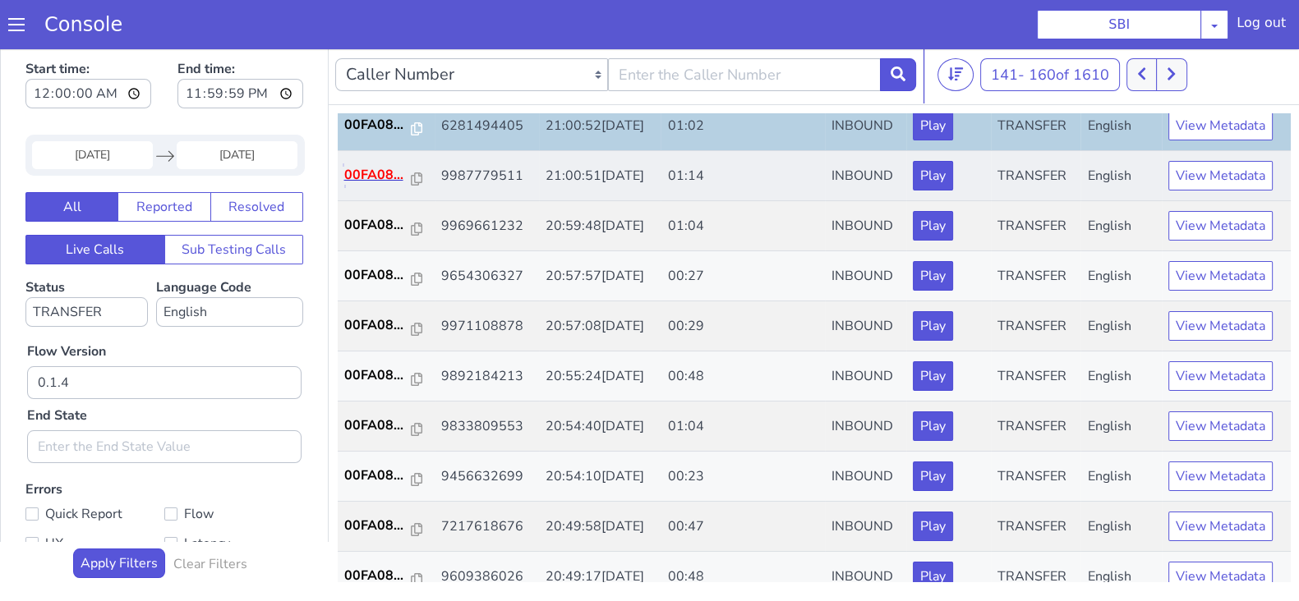
click at [362, 171] on p "00FA08..." at bounding box center [377, 175] width 67 height 20
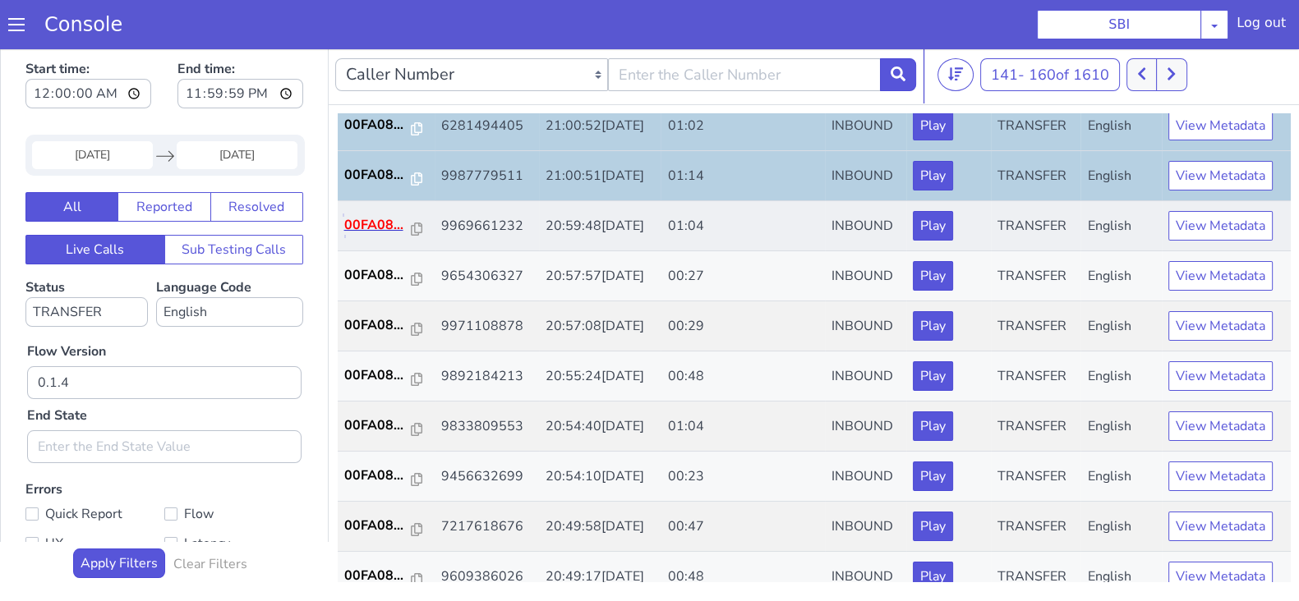
click at [377, 215] on p "00FA08..." at bounding box center [377, 225] width 67 height 20
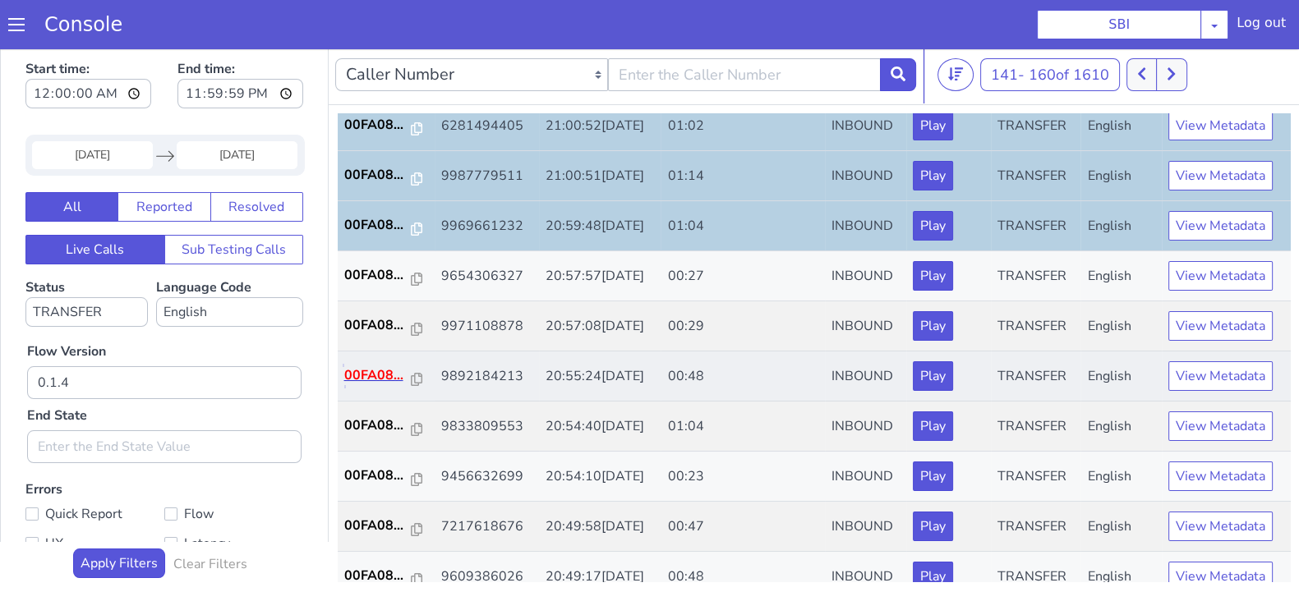
click at [378, 367] on p "00FA08..." at bounding box center [377, 376] width 67 height 20
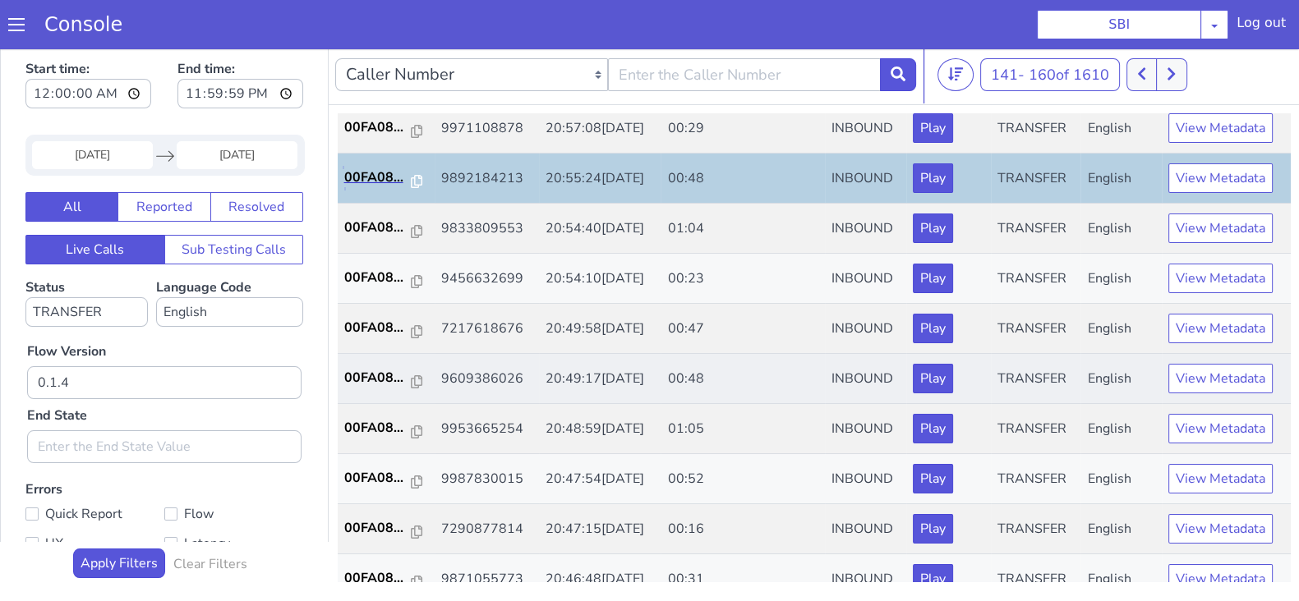
scroll to position [410, 0]
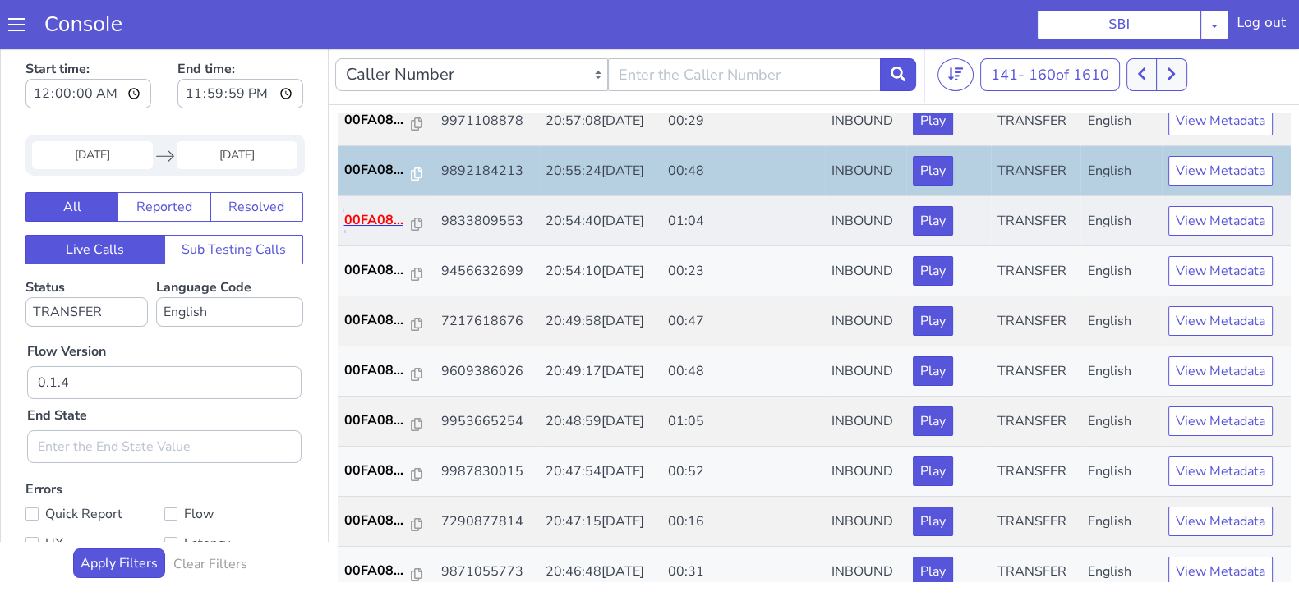
click at [377, 220] on p "00FA08..." at bounding box center [377, 220] width 67 height 20
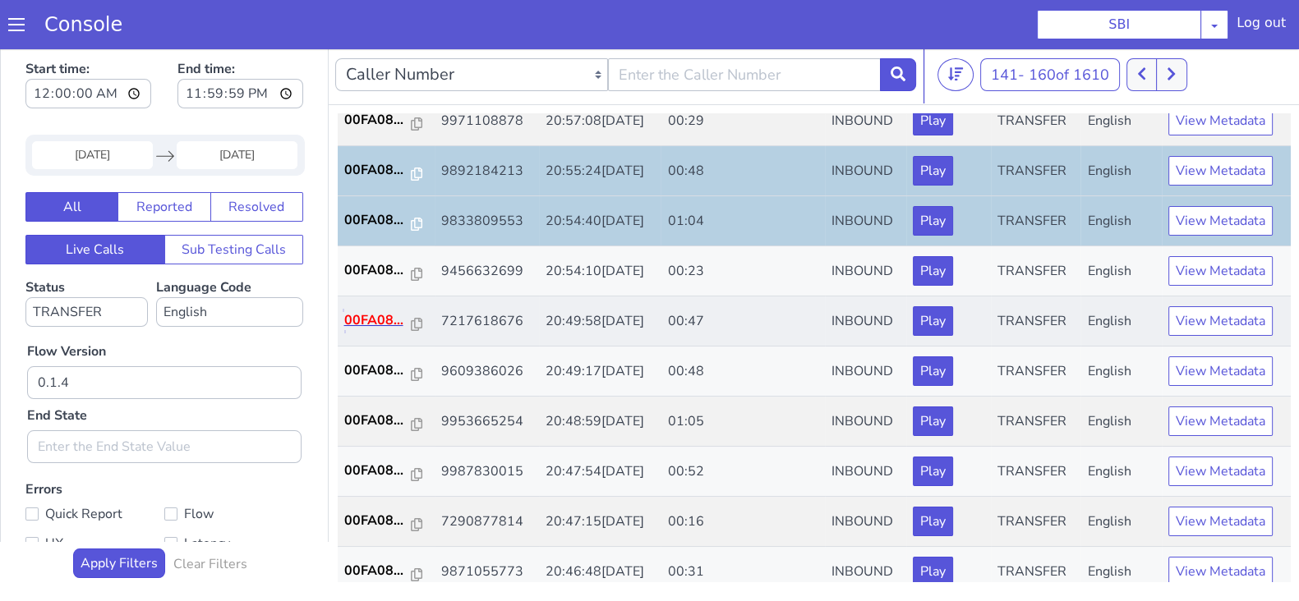
click at [374, 317] on p "00FA08..." at bounding box center [377, 321] width 67 height 20
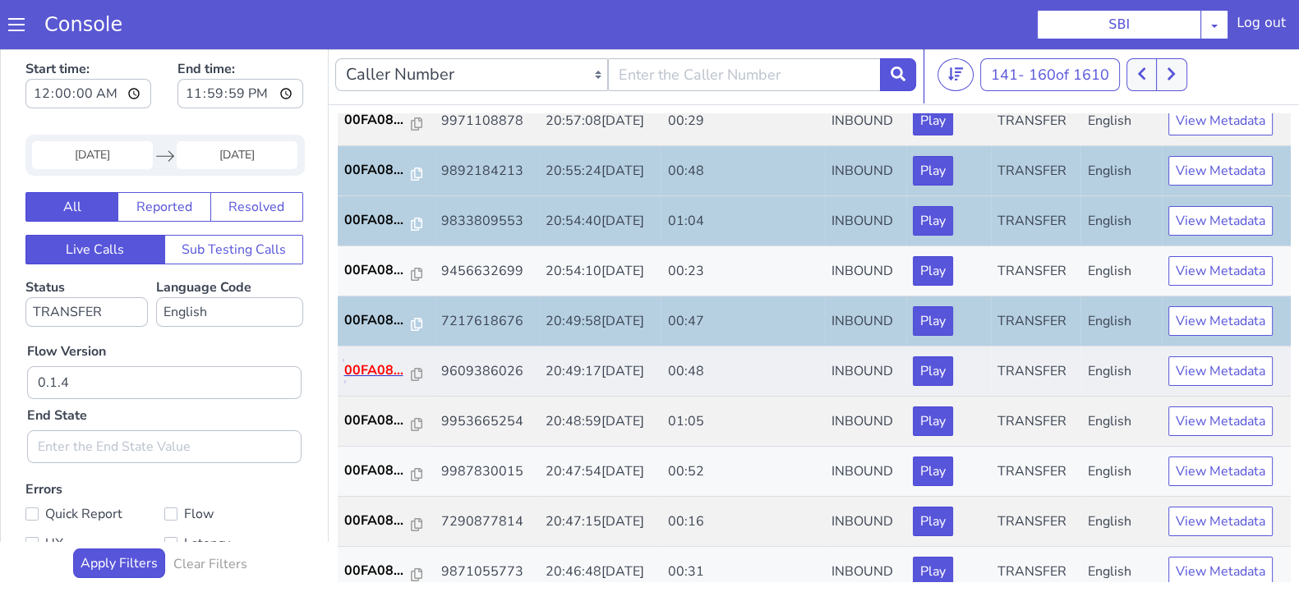
click at [378, 369] on p "00FA08..." at bounding box center [377, 371] width 67 height 20
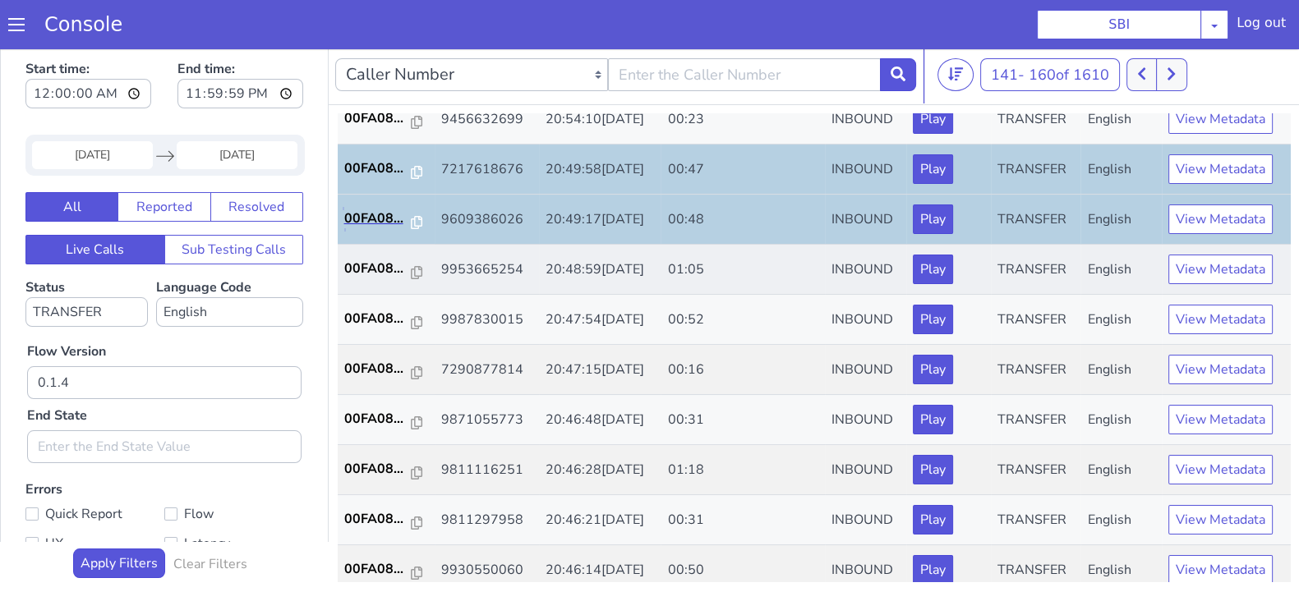
scroll to position [571, 0]
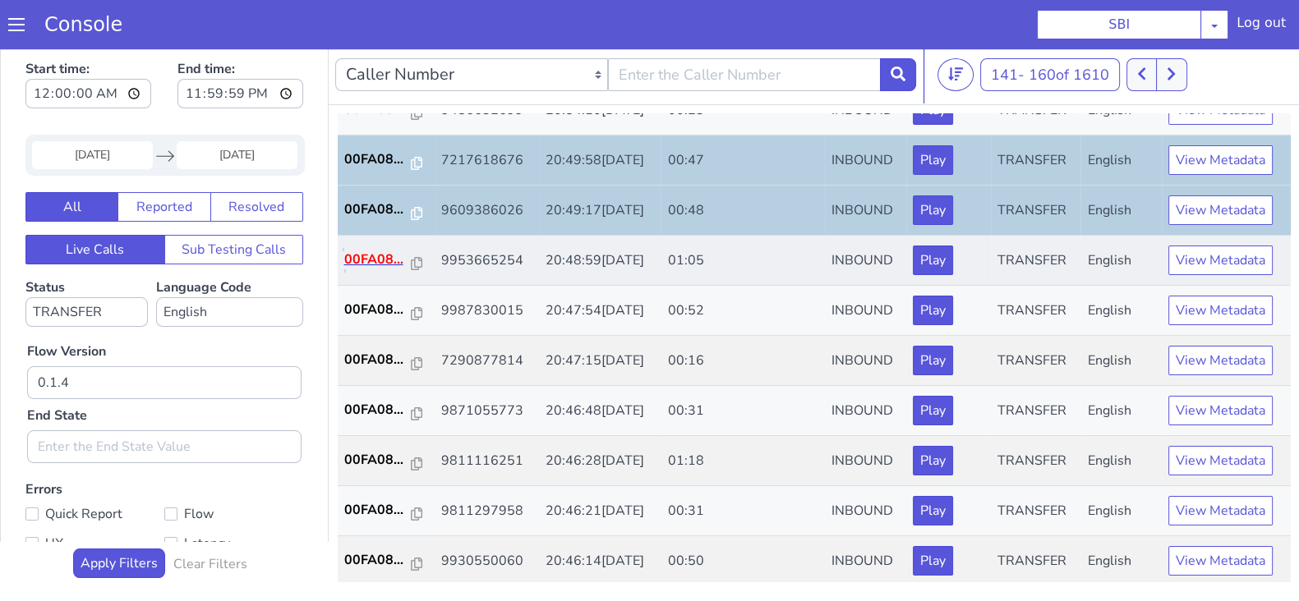
click at [385, 251] on p "00FA08..." at bounding box center [377, 260] width 67 height 20
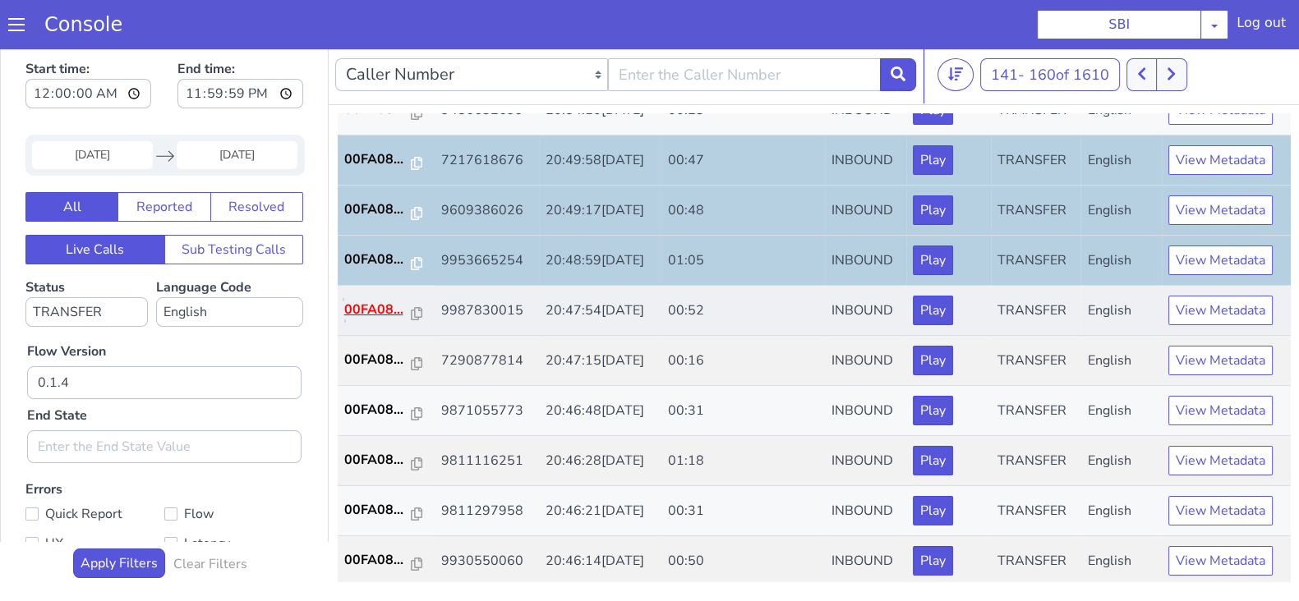
click at [384, 304] on p "00FA08..." at bounding box center [377, 310] width 67 height 20
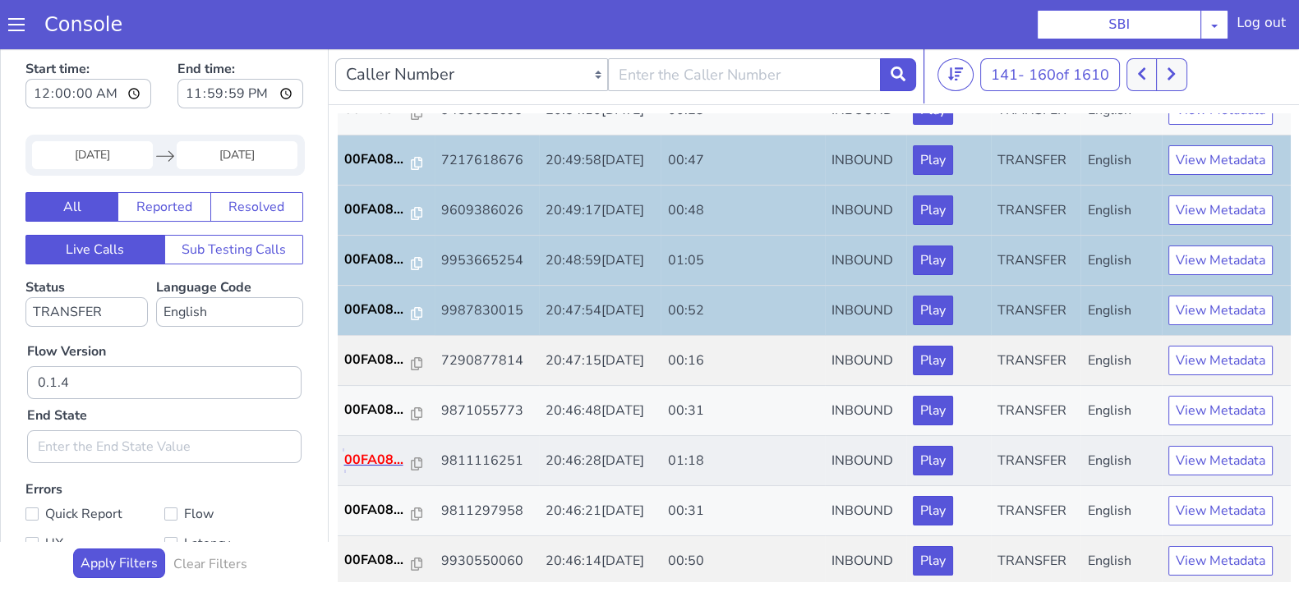
click at [362, 450] on p "00FA08..." at bounding box center [377, 460] width 67 height 20
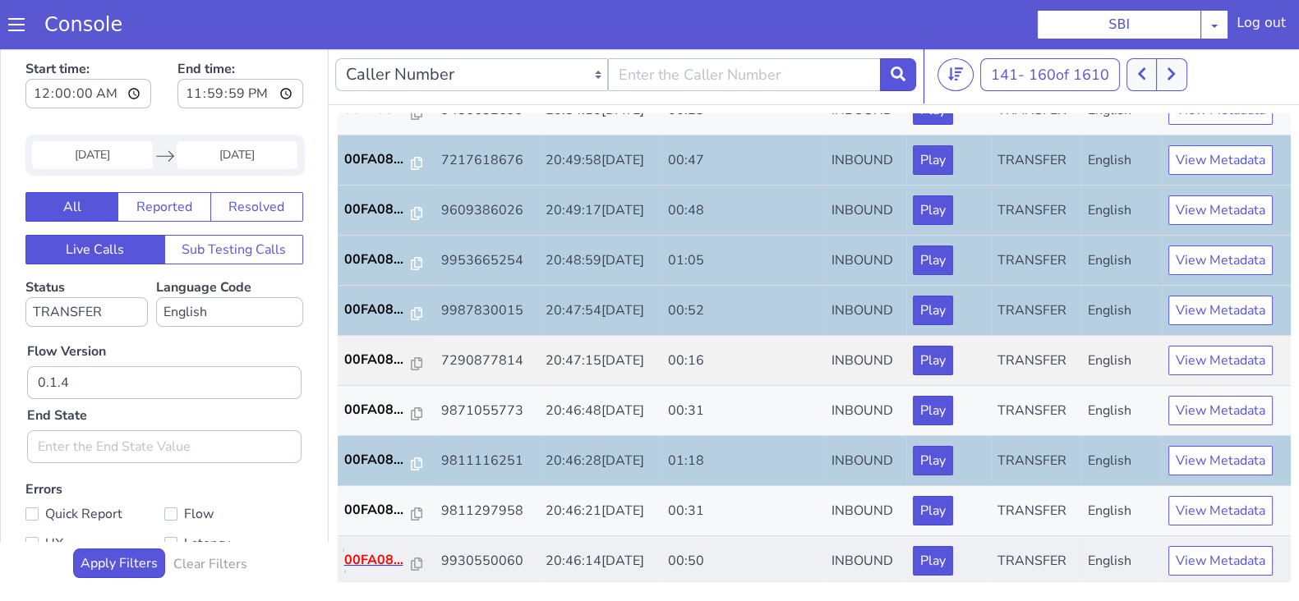
click at [366, 556] on p "00FA08..." at bounding box center [377, 560] width 67 height 20
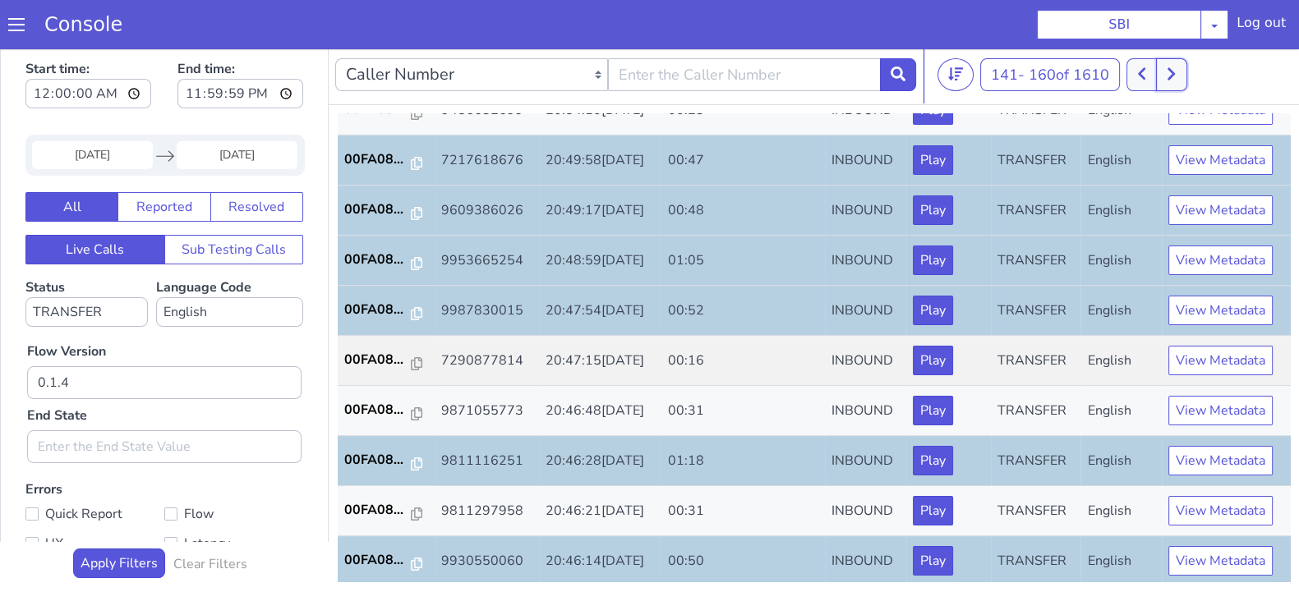
click at [1170, 73] on icon at bounding box center [1171, 74] width 9 height 15
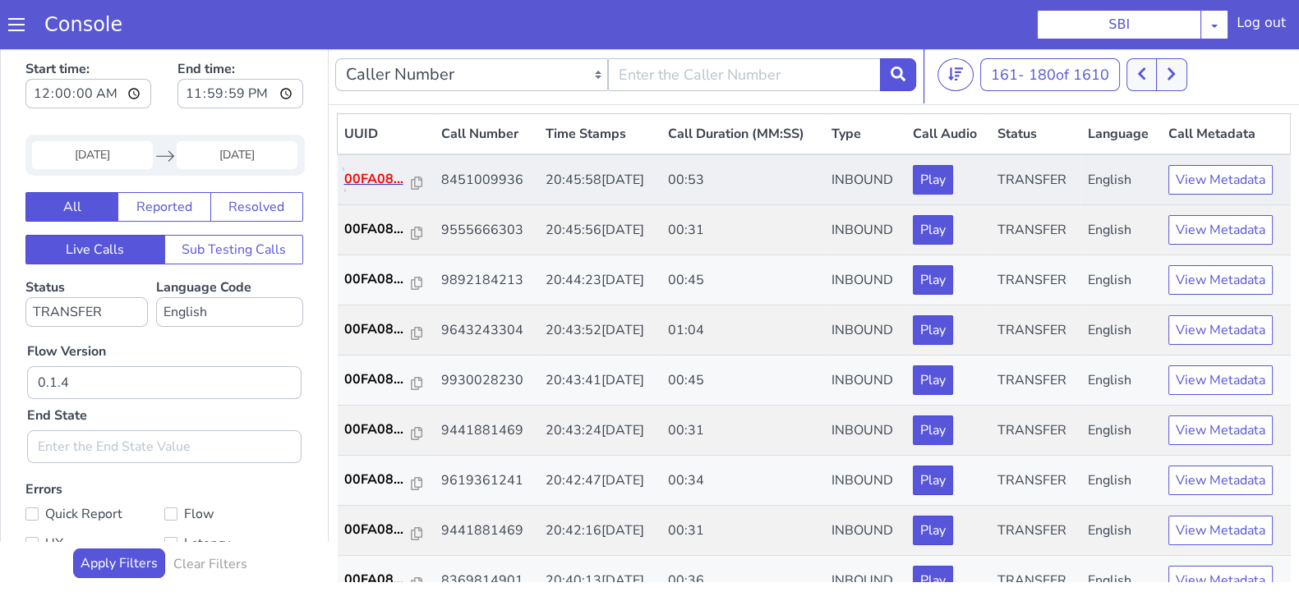
click at [376, 183] on p "00FA08..." at bounding box center [377, 179] width 67 height 20
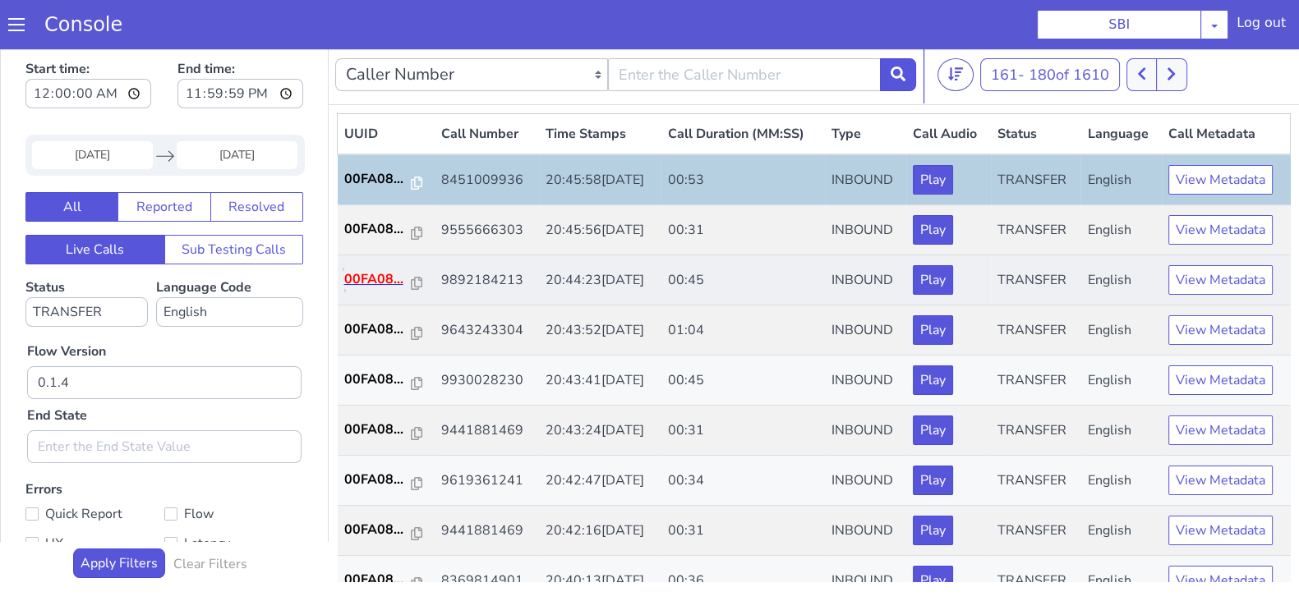
click at [361, 275] on p "00FA08..." at bounding box center [377, 279] width 67 height 20
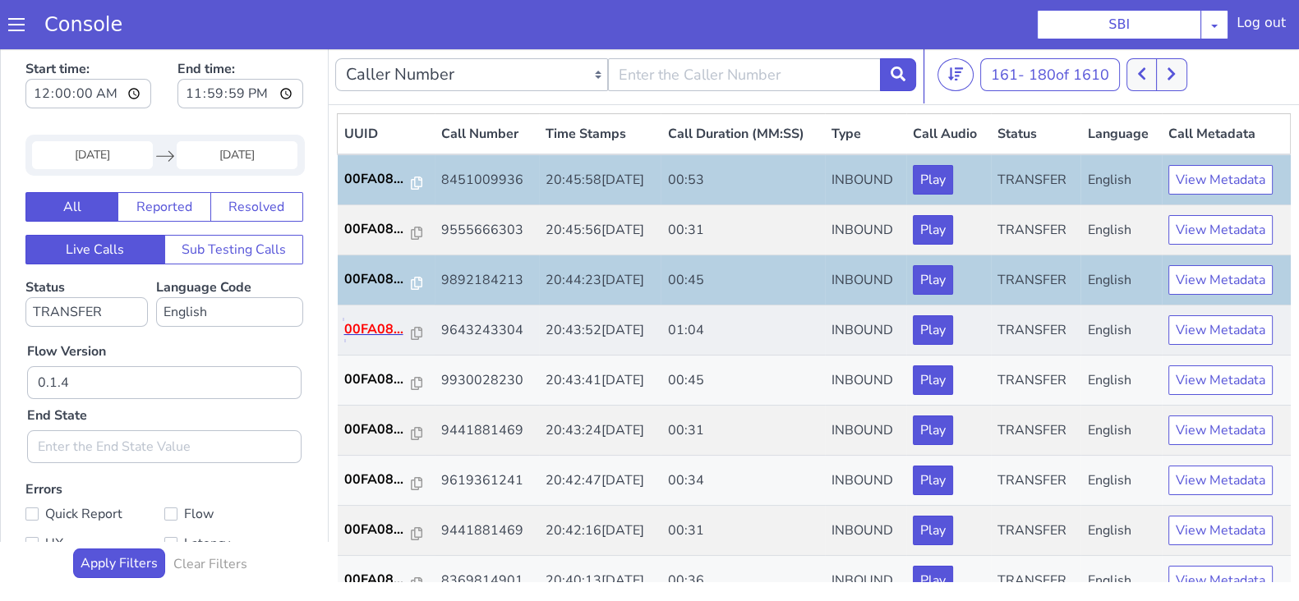
click at [386, 326] on p "00FA08..." at bounding box center [377, 330] width 67 height 20
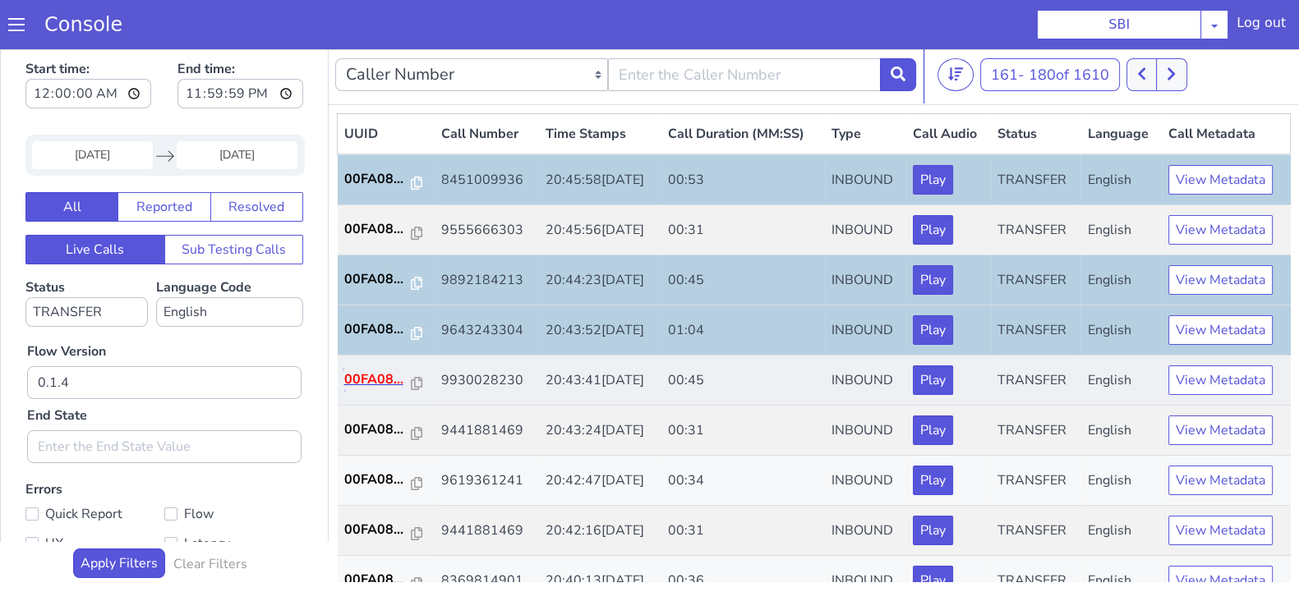
click at [383, 370] on p "00FA08..." at bounding box center [377, 380] width 67 height 20
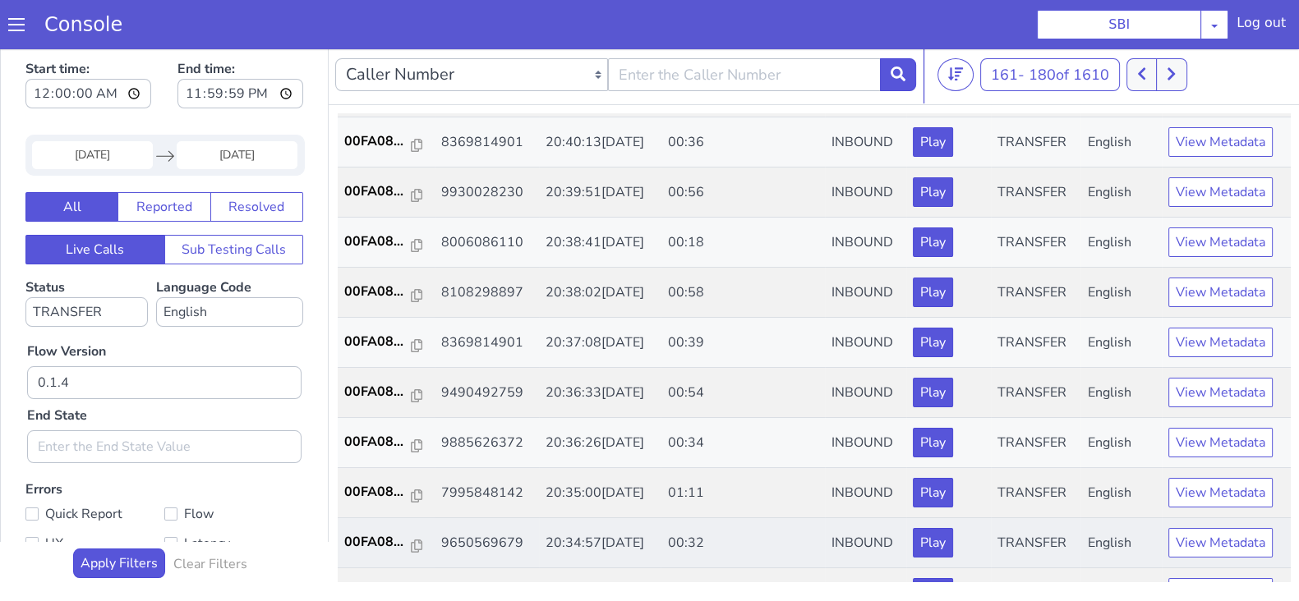
scroll to position [410, 0]
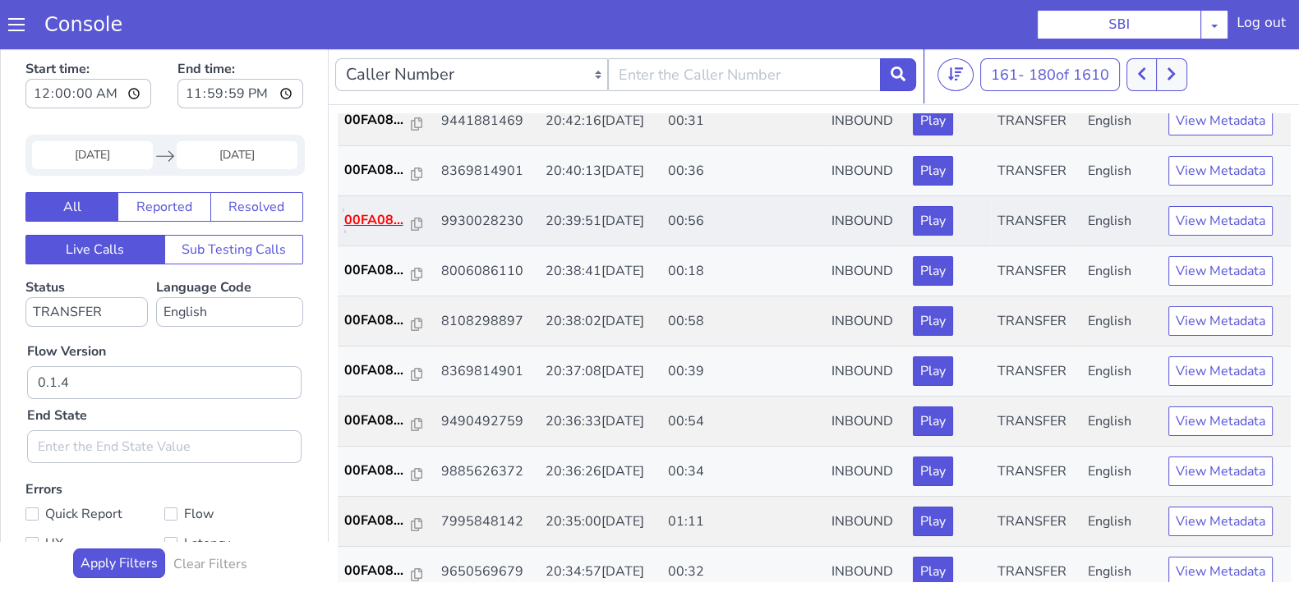
click at [374, 219] on p "00FA08..." at bounding box center [377, 220] width 67 height 20
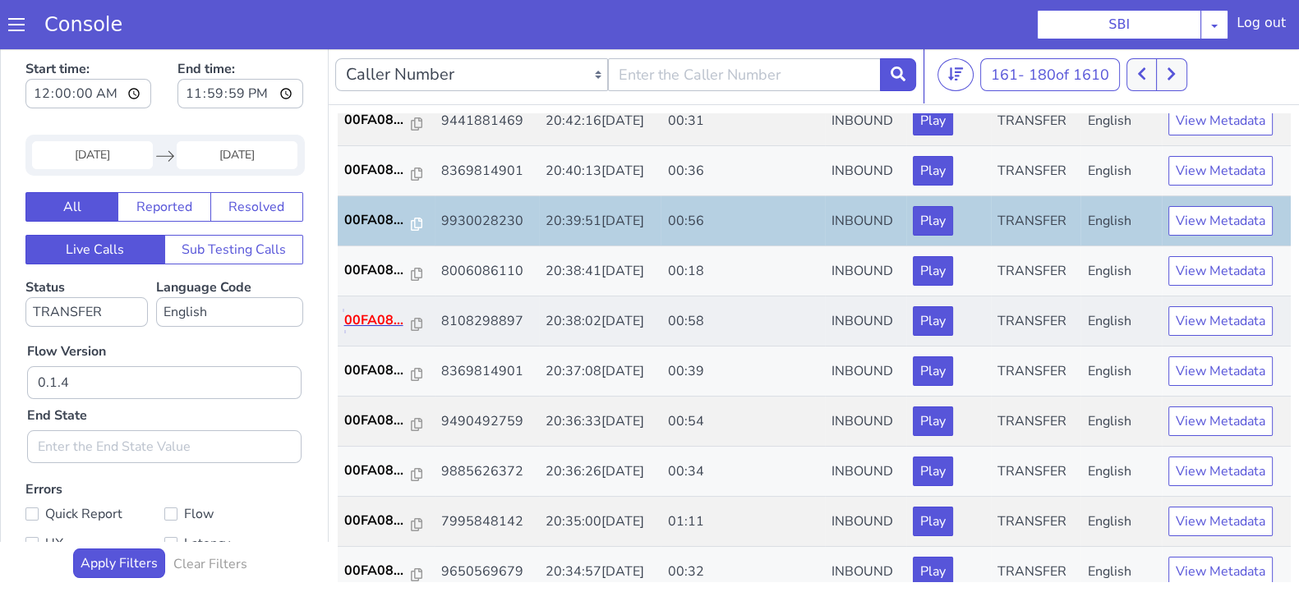
click at [374, 320] on p "00FA08..." at bounding box center [377, 321] width 67 height 20
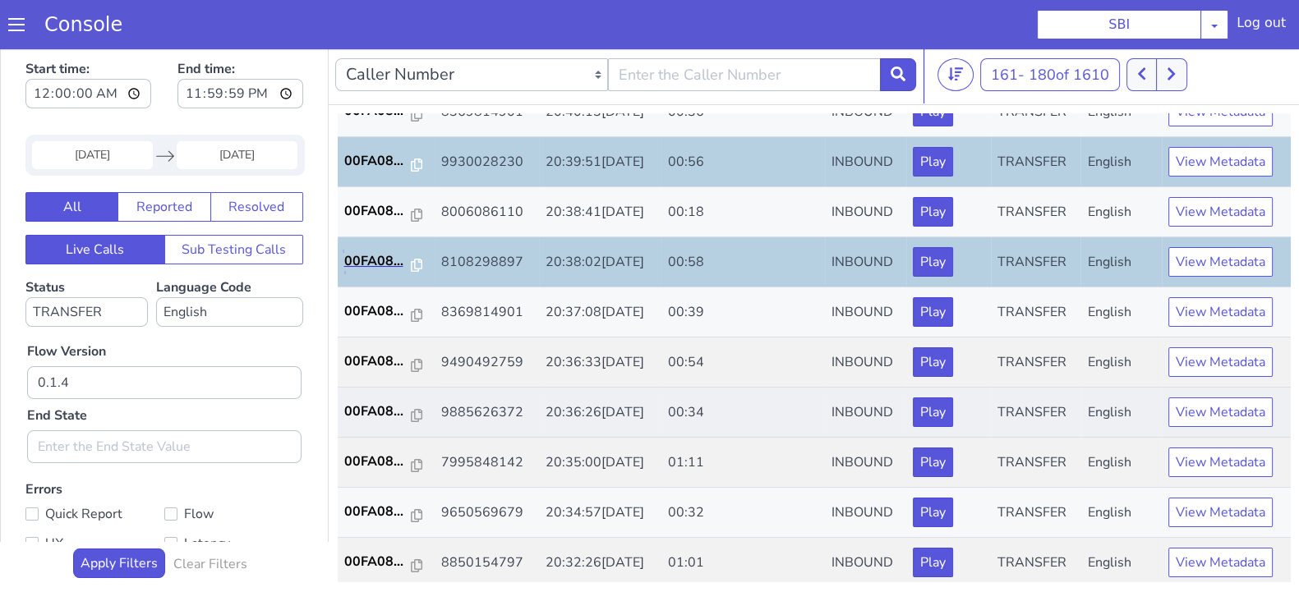
scroll to position [513, 0]
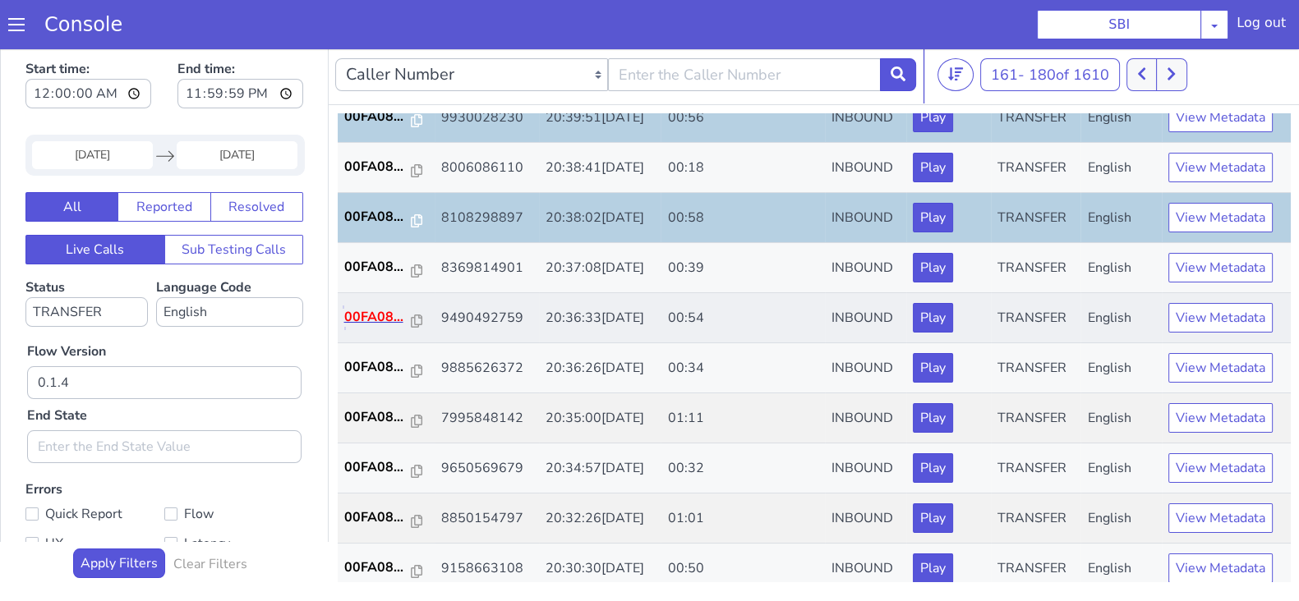
click at [376, 313] on p "00FA08..." at bounding box center [377, 317] width 67 height 20
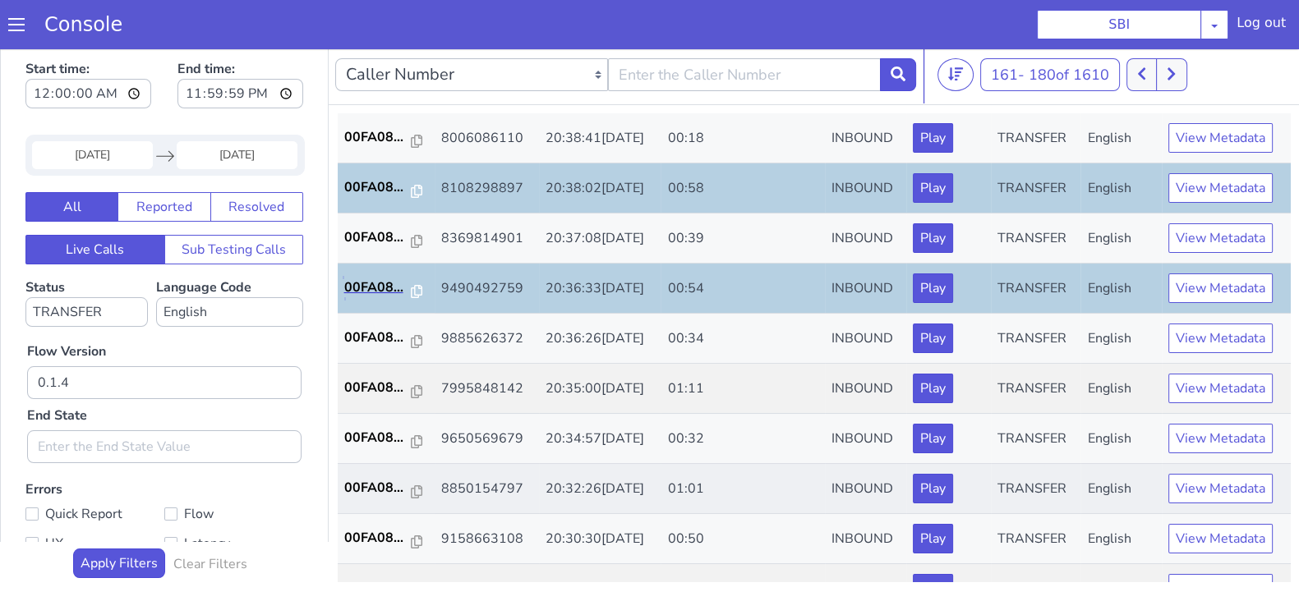
scroll to position [571, 0]
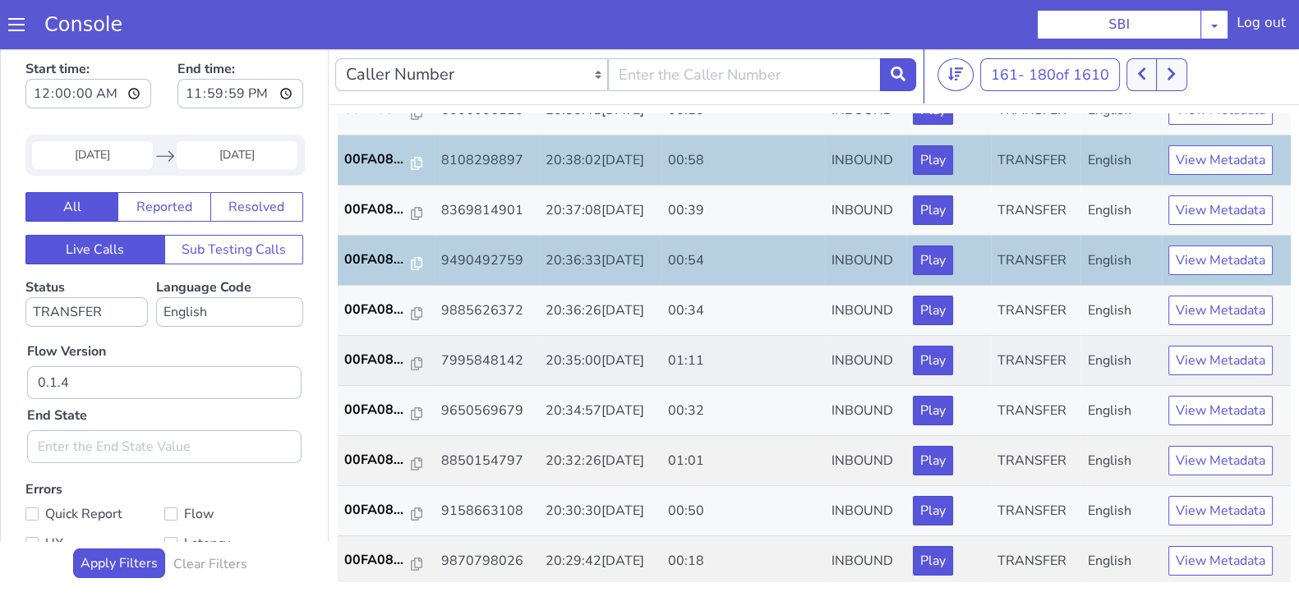
click at [358, 343] on td "00FA08..." at bounding box center [386, 361] width 97 height 50
click at [373, 360] on p "00FA08..." at bounding box center [377, 360] width 67 height 20
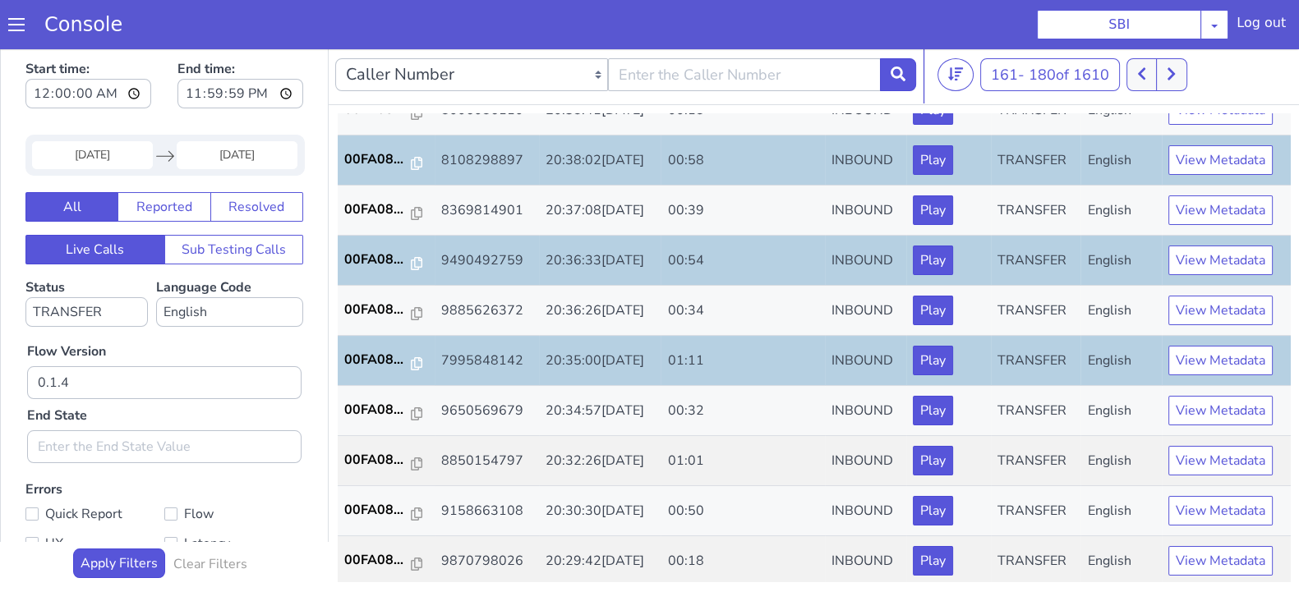
click at [88, 156] on input "30 Sep 2025" at bounding box center [92, 155] width 121 height 28
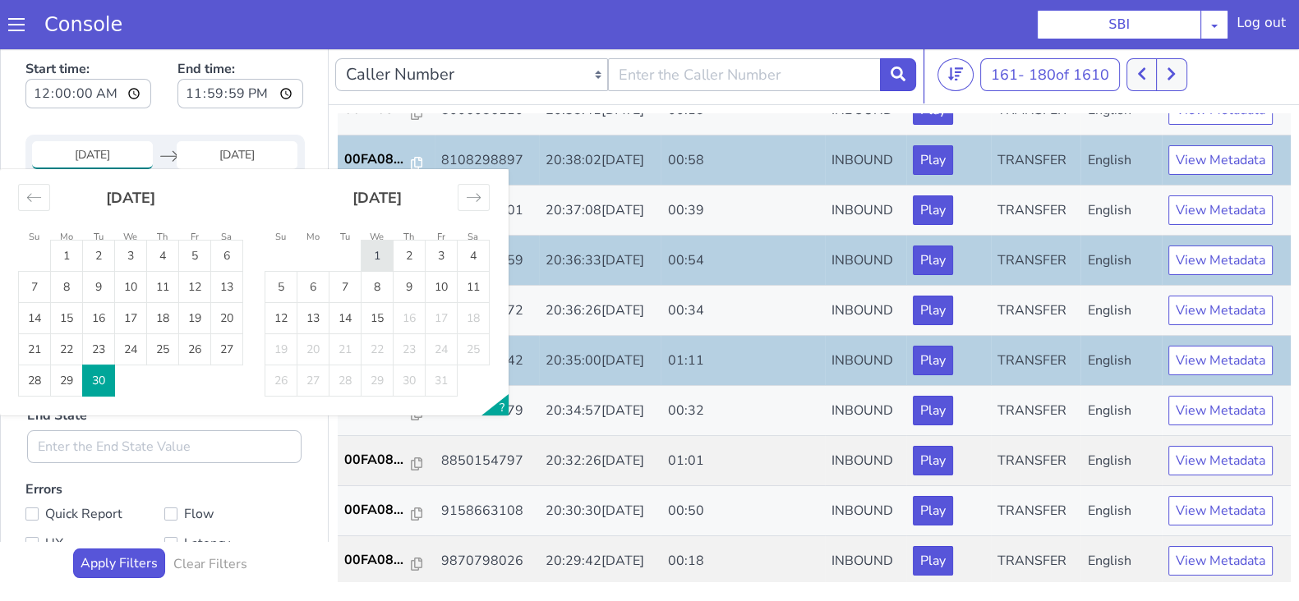
click at [371, 252] on td "1" at bounding box center [377, 256] width 32 height 31
type input "01 Oct 2025"
click at [370, 252] on td "1" at bounding box center [377, 256] width 32 height 31
type input "01 Oct 2025"
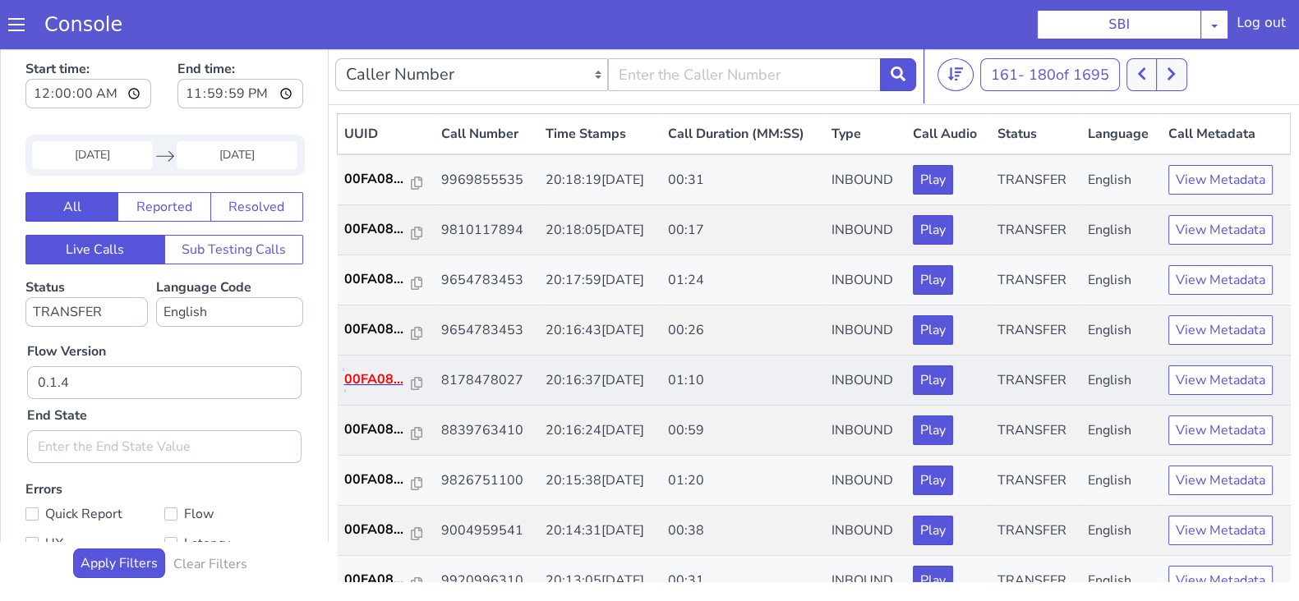
click at [355, 379] on p "00FA08..." at bounding box center [377, 380] width 67 height 20
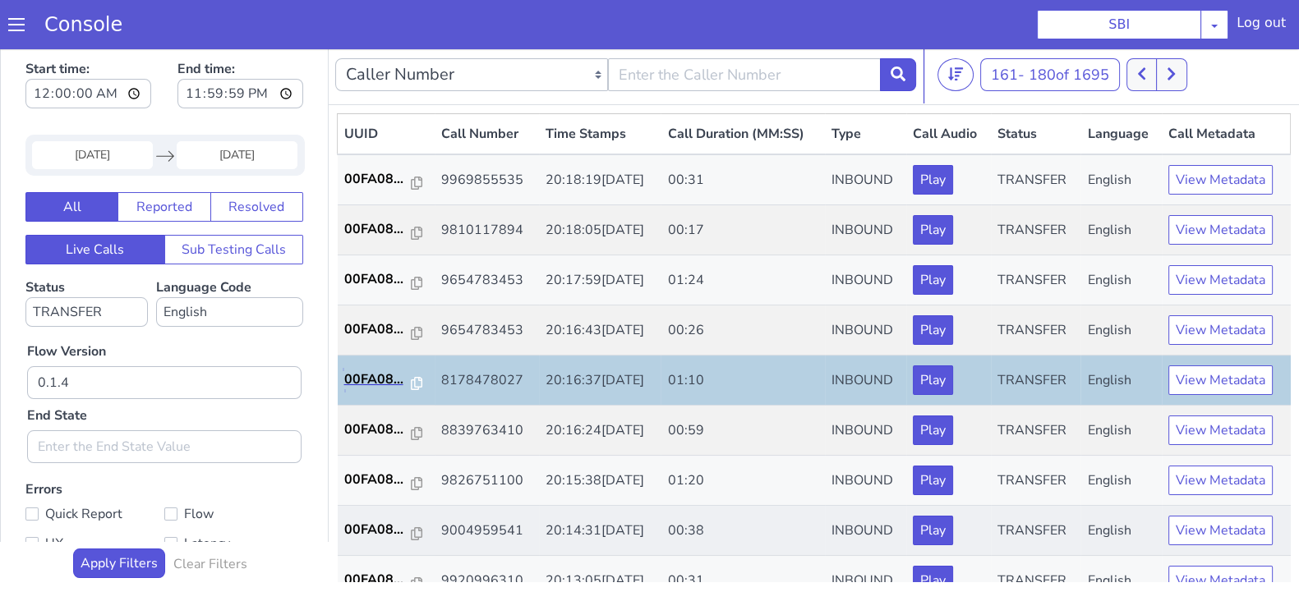
scroll to position [102, 0]
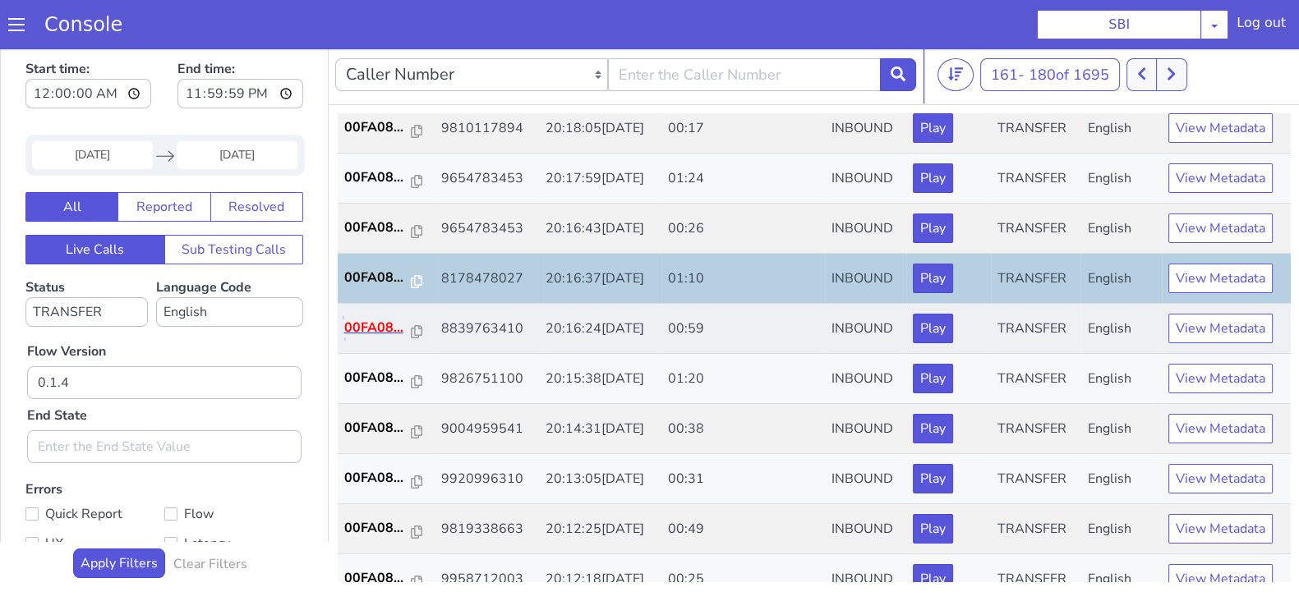
click at [385, 326] on p "00FA08..." at bounding box center [377, 328] width 67 height 20
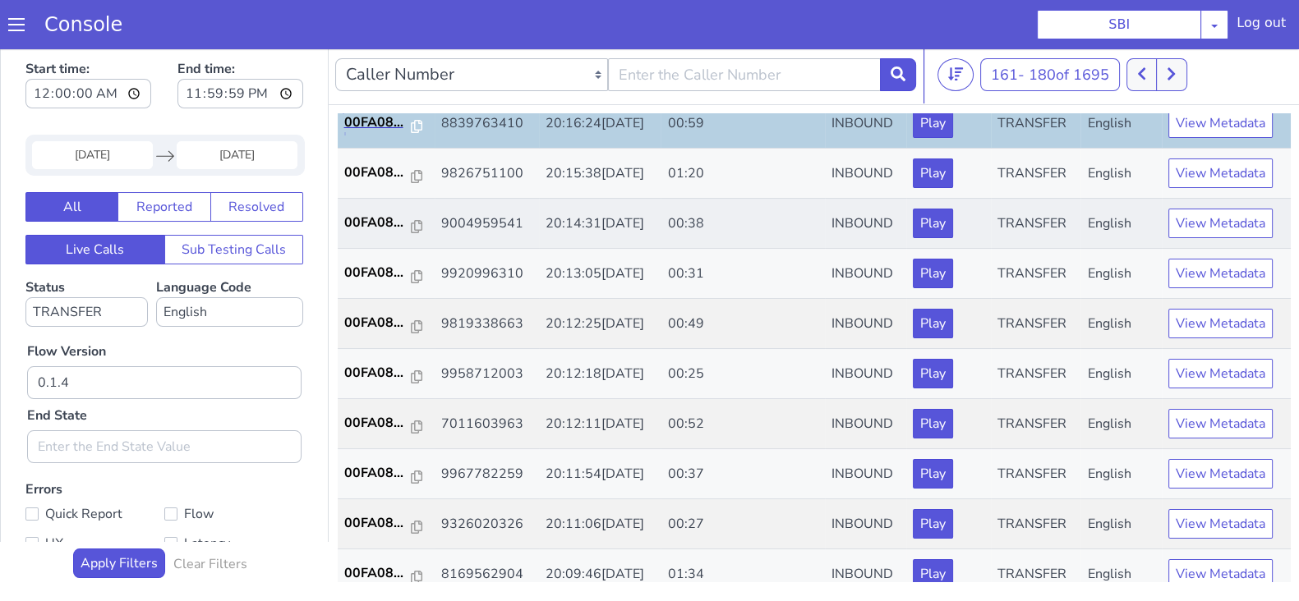
scroll to position [308, 0]
click at [386, 325] on p "00FA08..." at bounding box center [377, 322] width 67 height 20
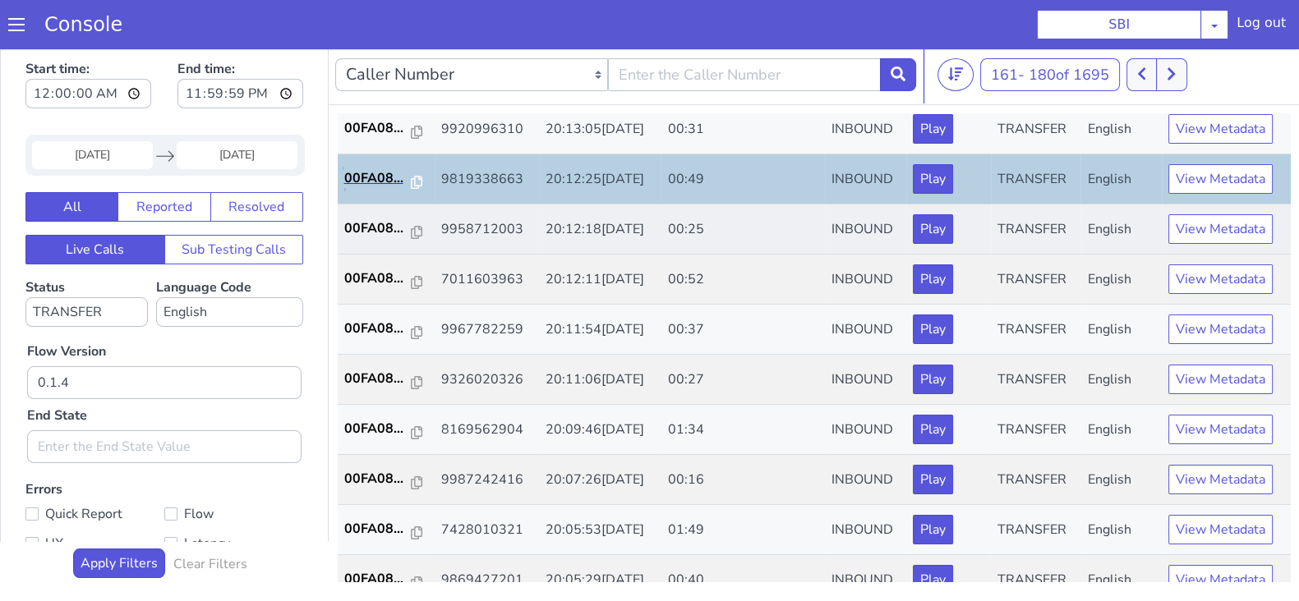
scroll to position [366, 0]
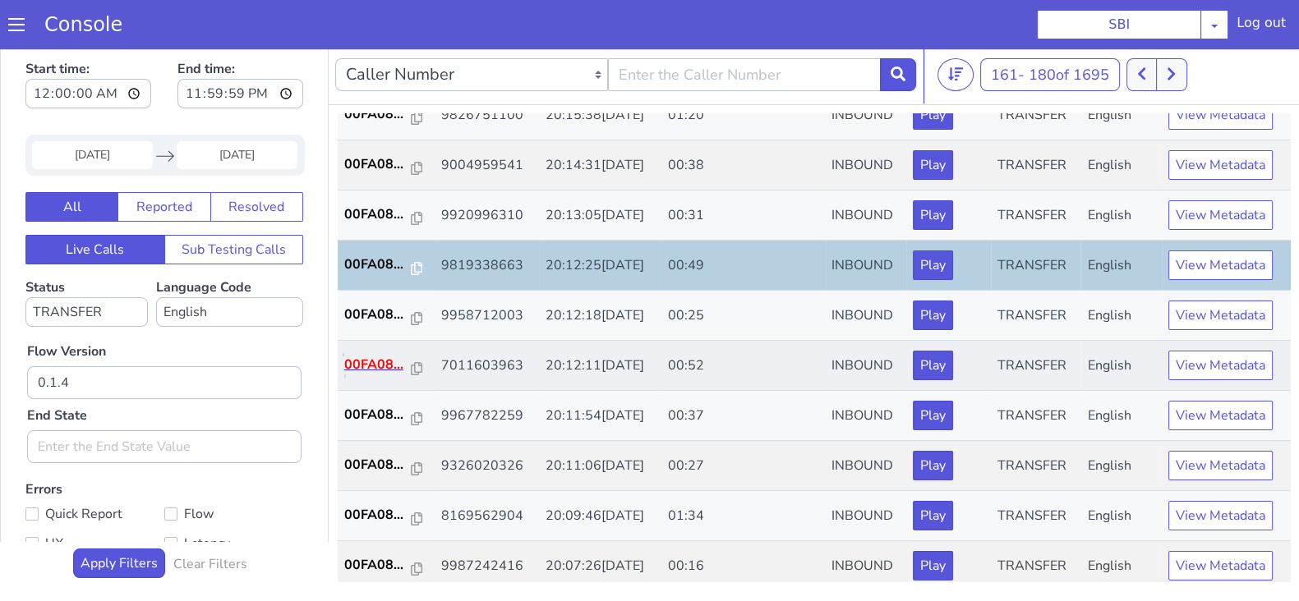
click at [361, 366] on p "00FA08..." at bounding box center [377, 365] width 67 height 20
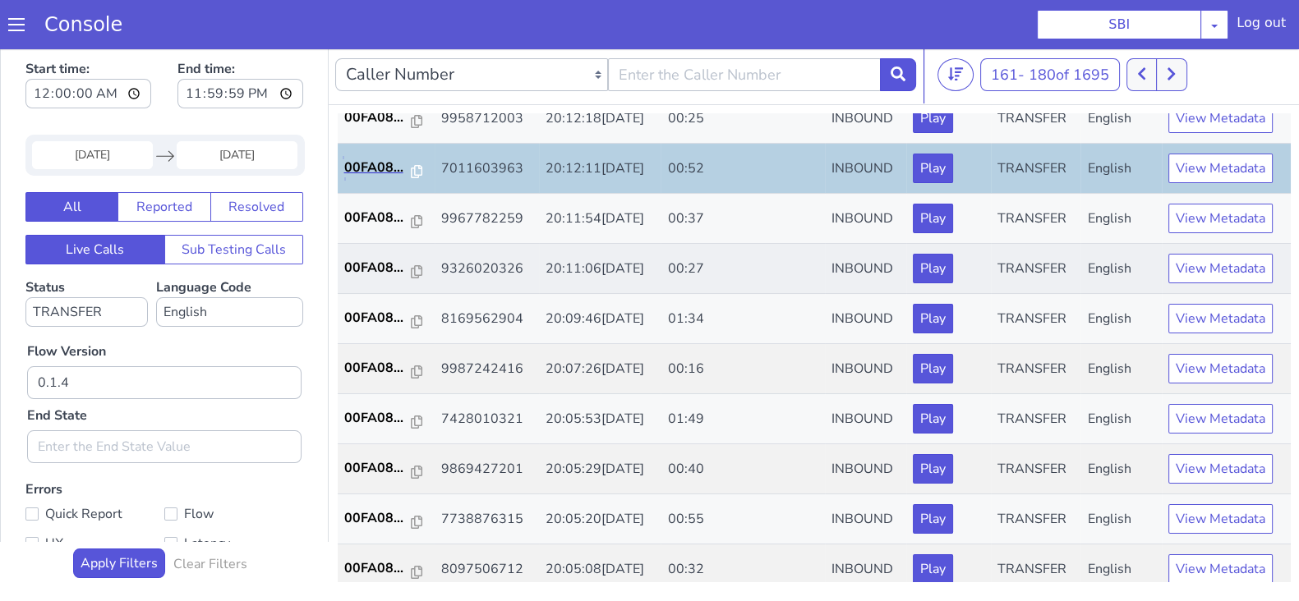
scroll to position [571, 0]
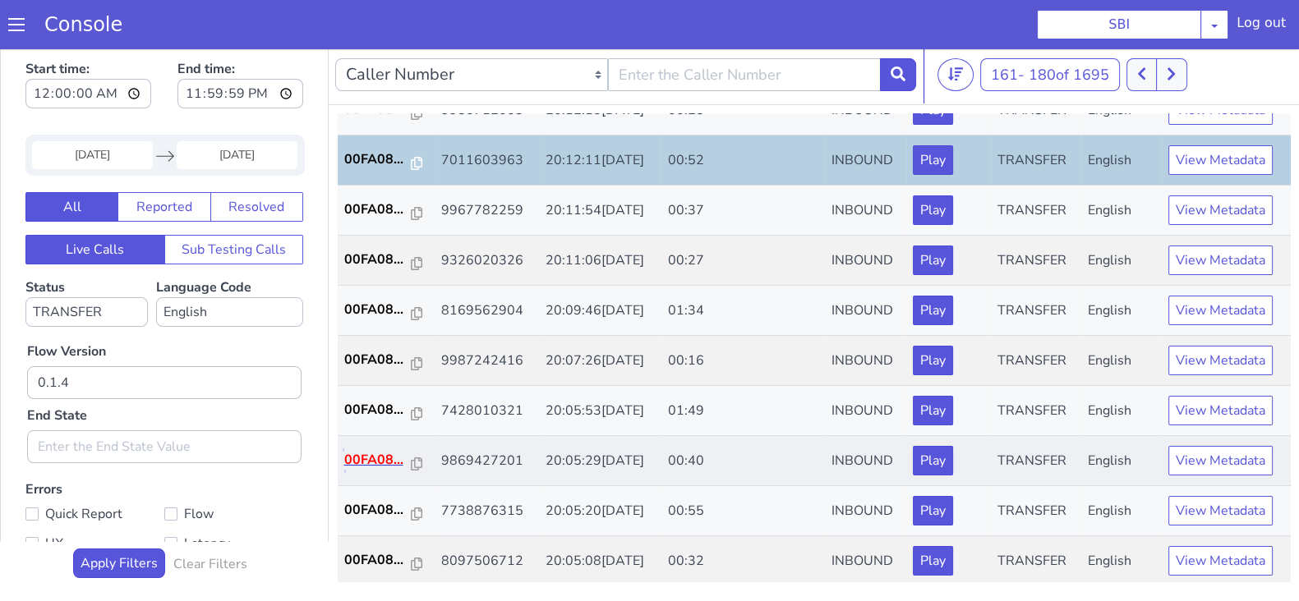
click at [372, 452] on p "00FA08..." at bounding box center [377, 460] width 67 height 20
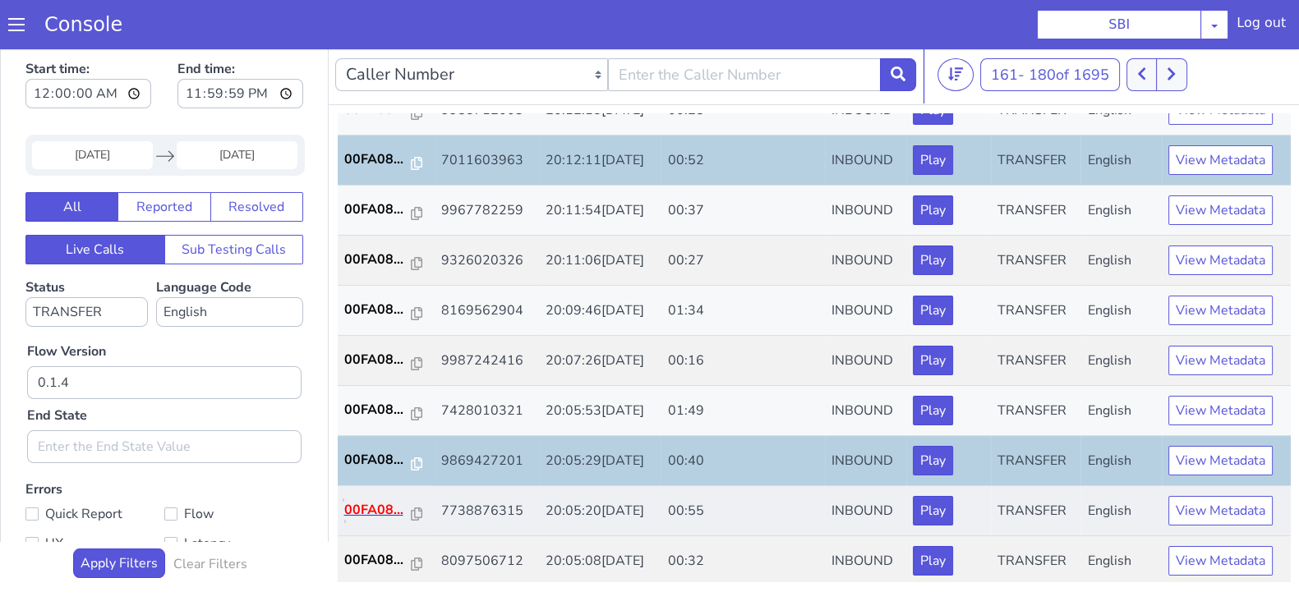
click at [377, 500] on p "00FA08..." at bounding box center [377, 510] width 67 height 20
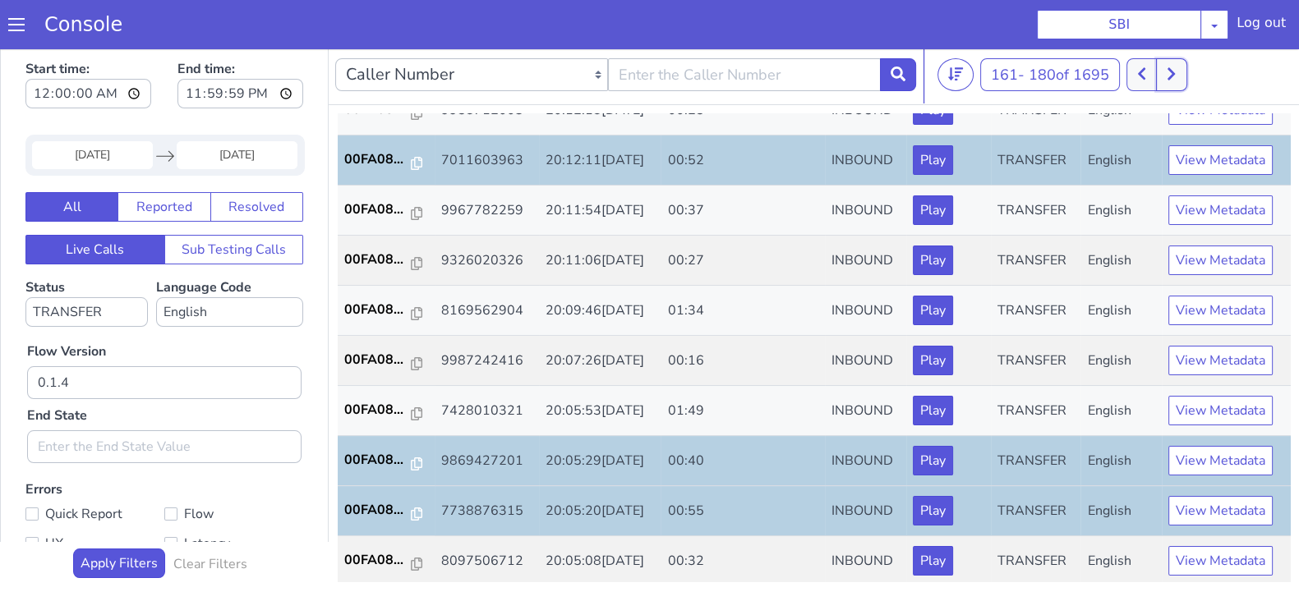
click at [1170, 80] on icon at bounding box center [1171, 74] width 9 height 15
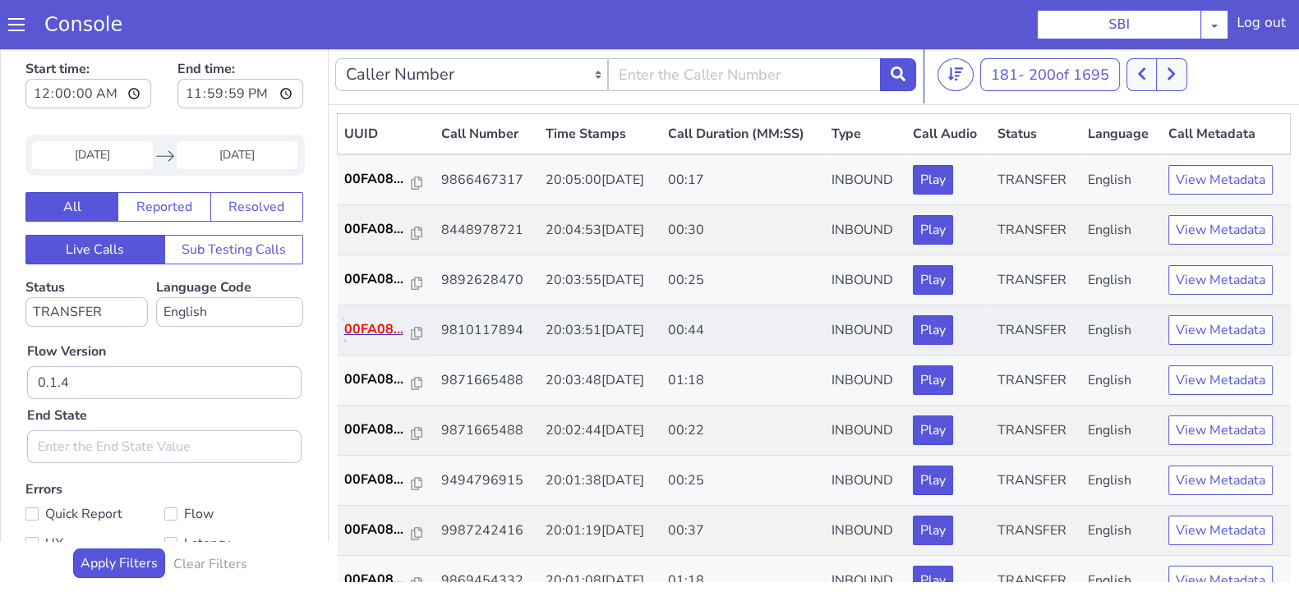
click at [382, 334] on p "00FA08..." at bounding box center [377, 330] width 67 height 20
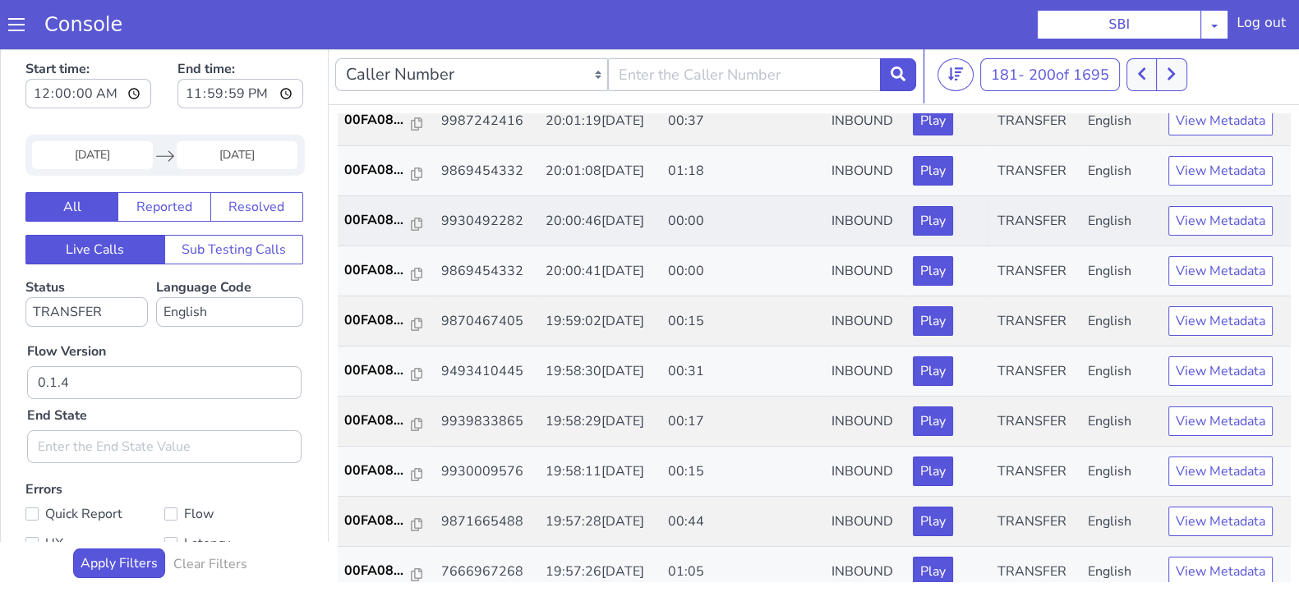
scroll to position [102, 0]
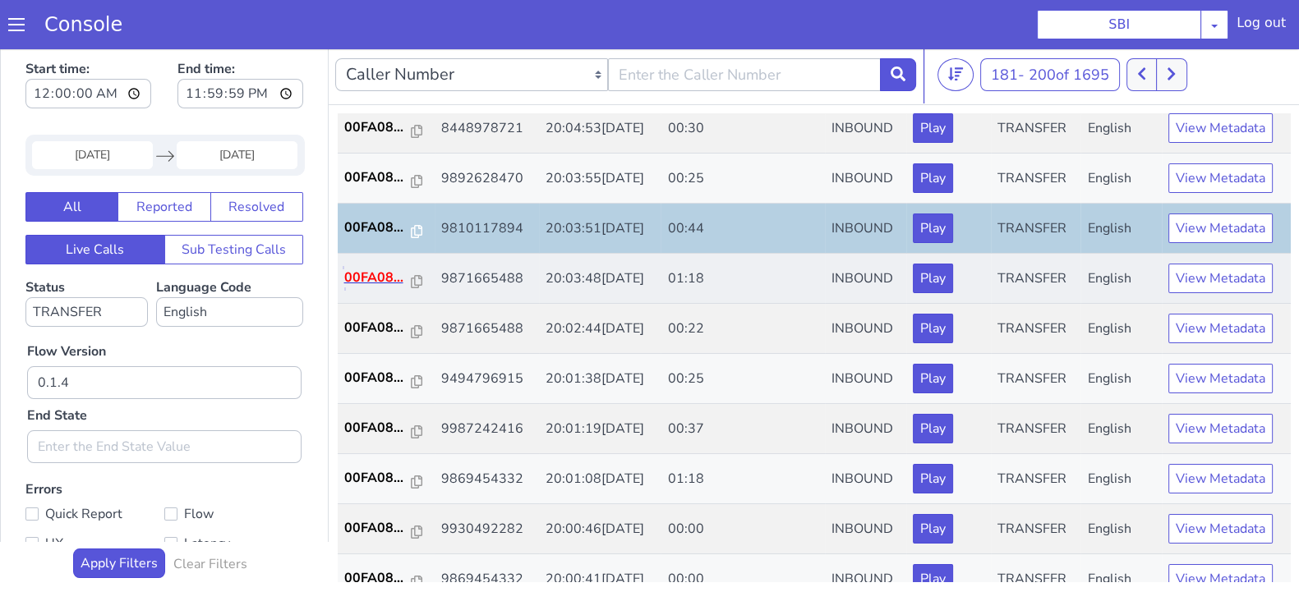
click at [361, 273] on p "00FA08..." at bounding box center [377, 278] width 67 height 20
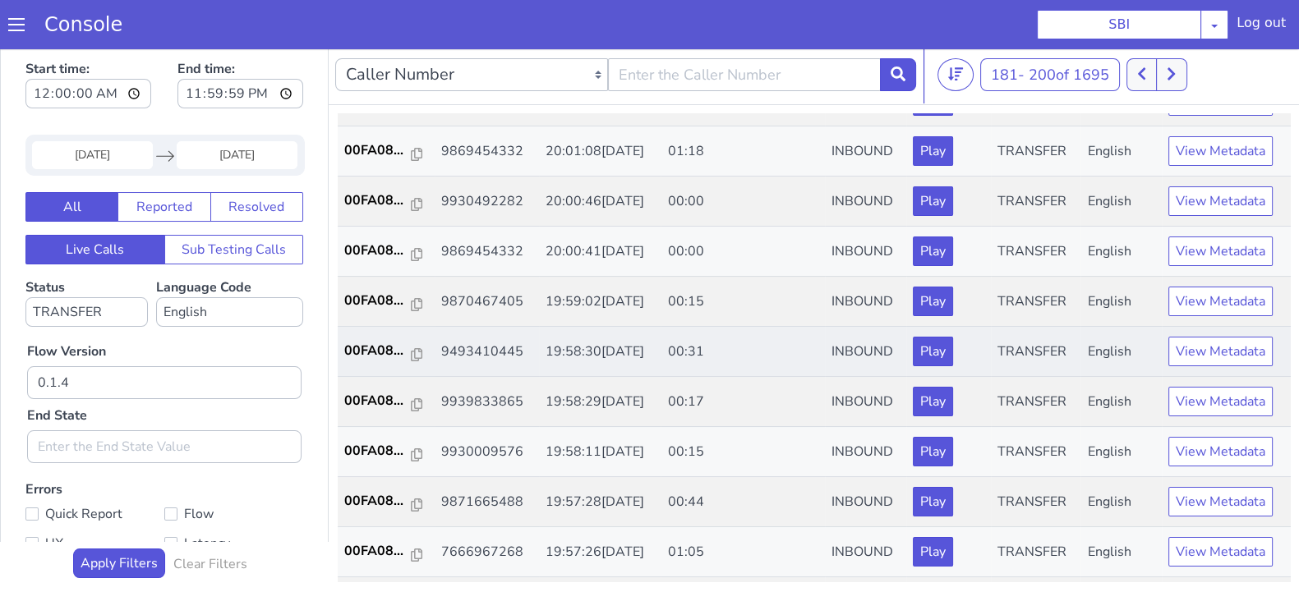
scroll to position [571, 0]
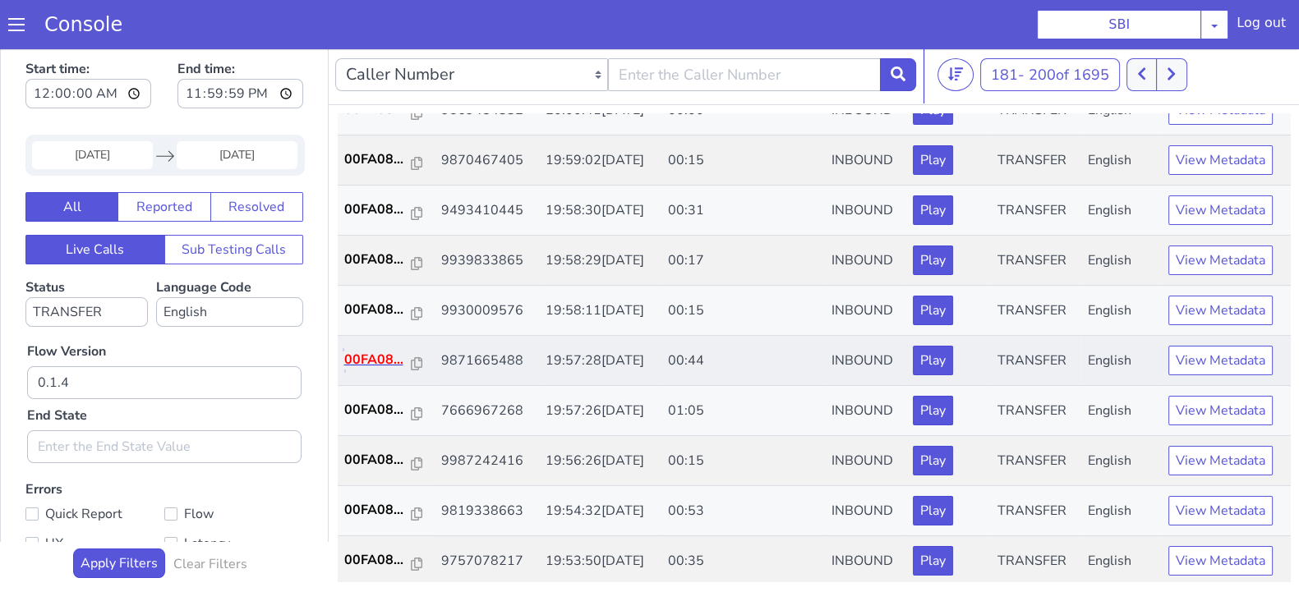
click at [353, 361] on p "00FA08..." at bounding box center [377, 360] width 67 height 20
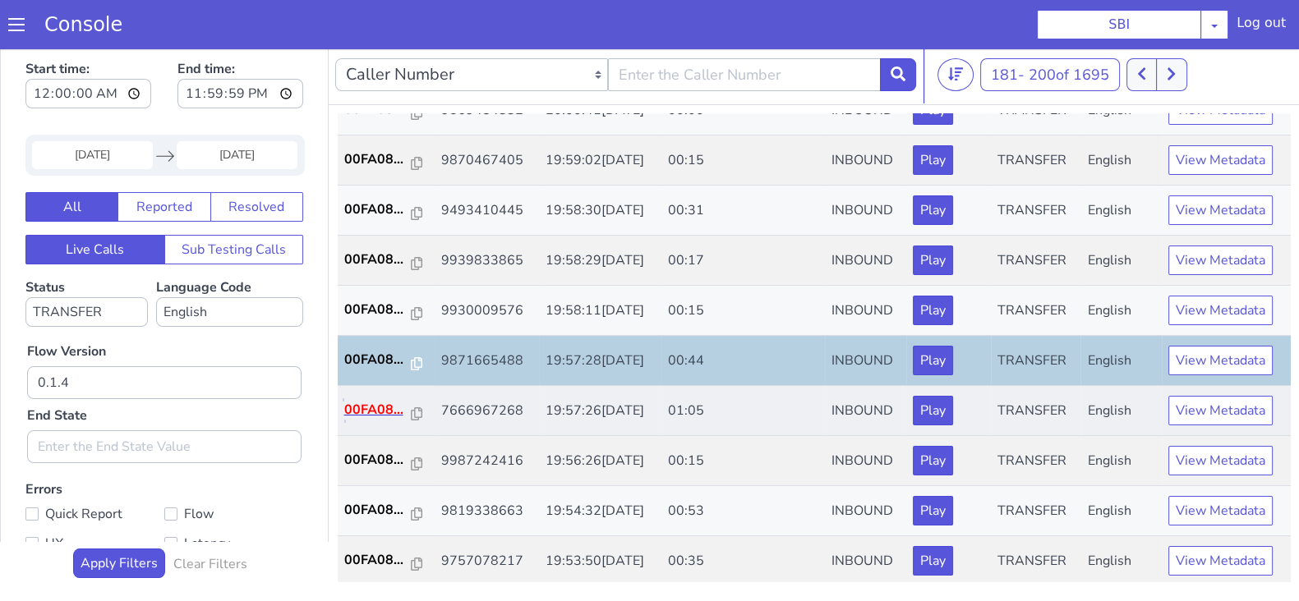
click at [371, 405] on p "00FA08..." at bounding box center [377, 410] width 67 height 20
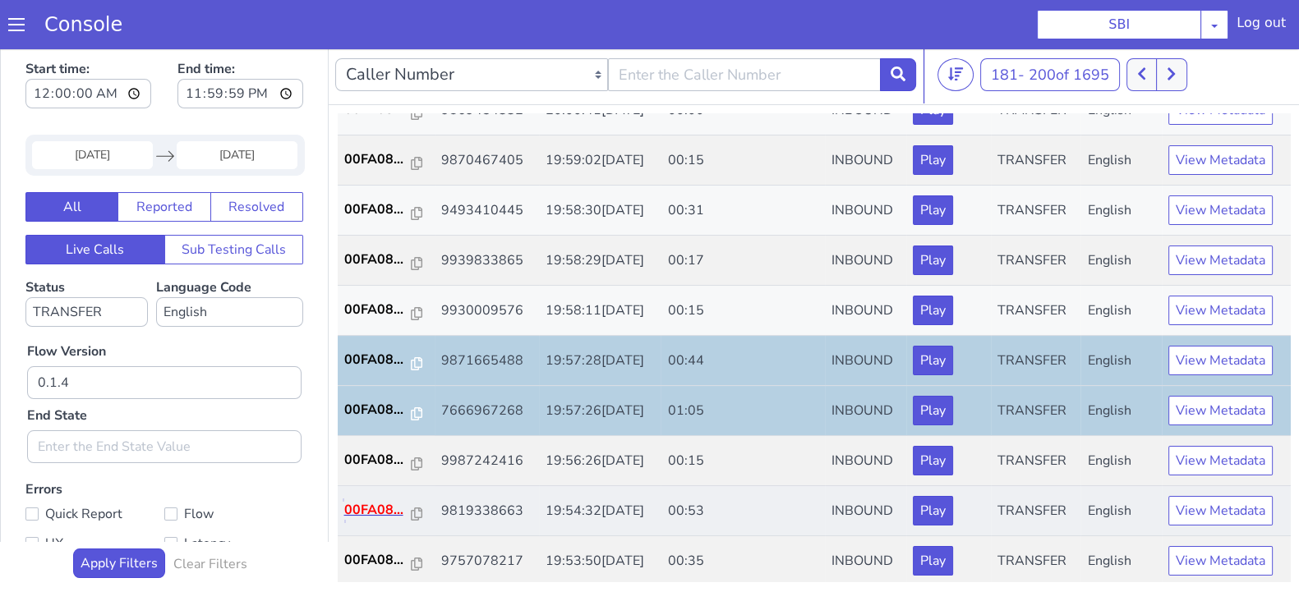
click at [375, 506] on p "00FA08..." at bounding box center [377, 510] width 67 height 20
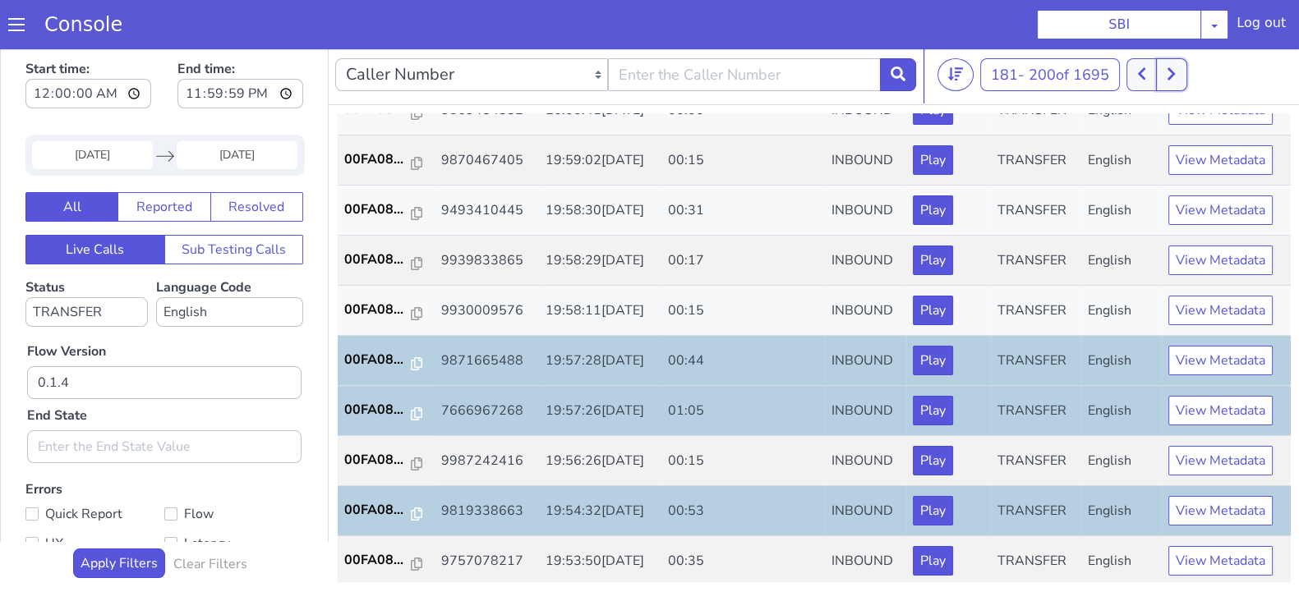
click at [1168, 78] on button at bounding box center [1171, 74] width 30 height 33
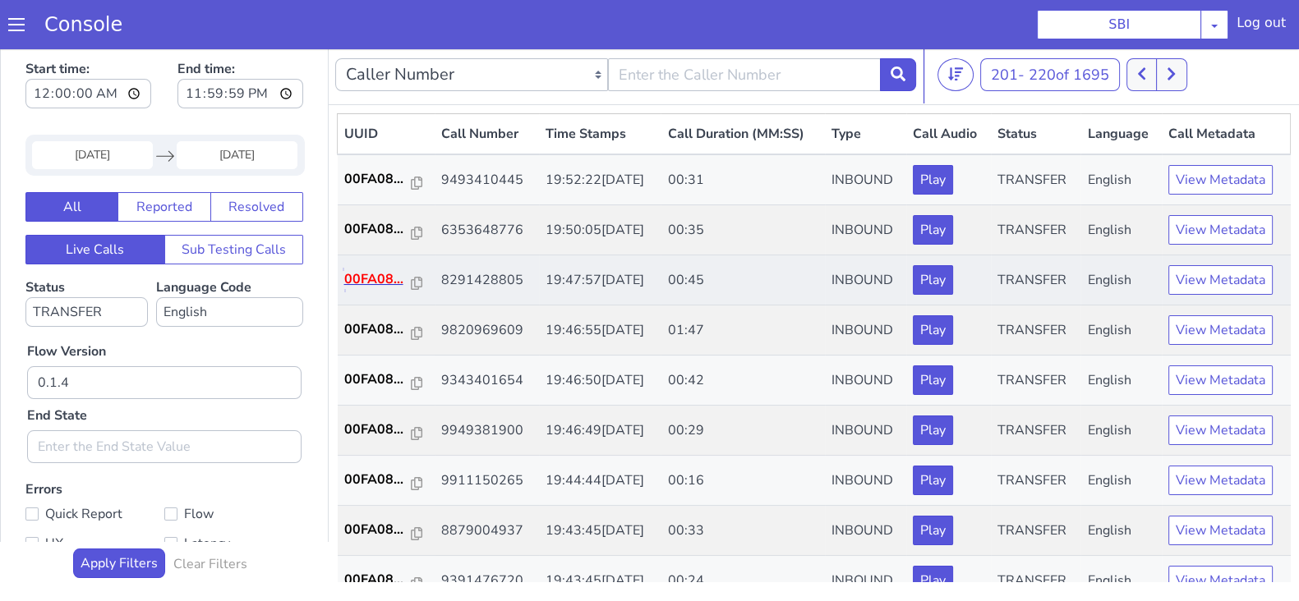
click at [378, 281] on p "00FA08..." at bounding box center [377, 279] width 67 height 20
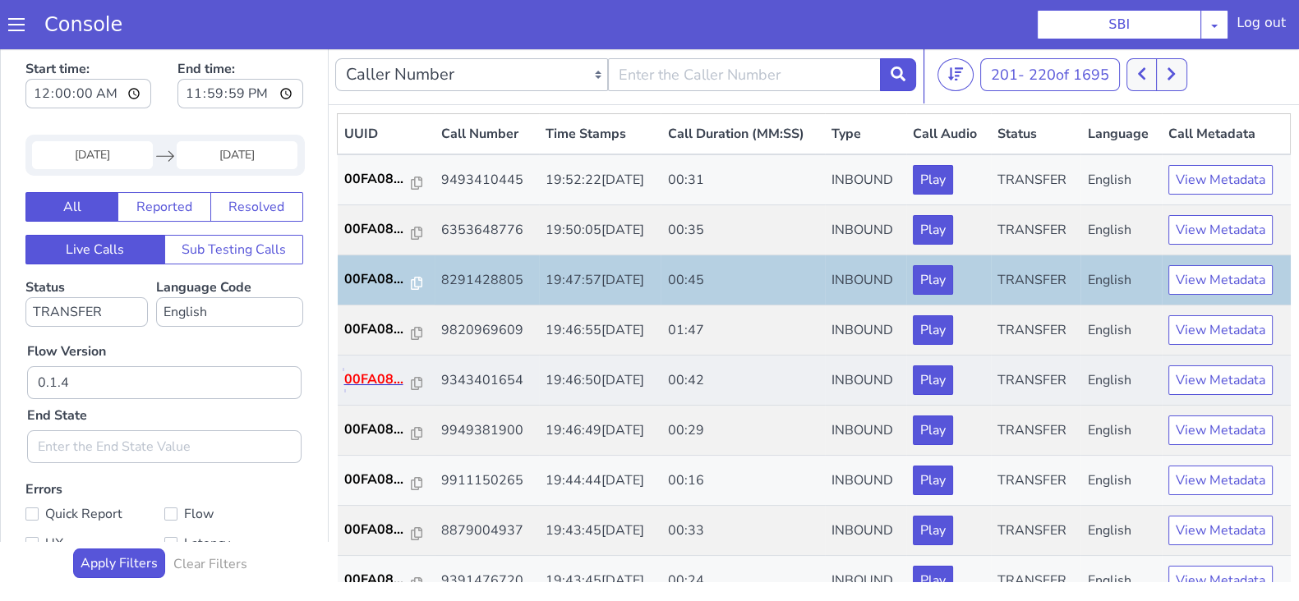
click at [378, 375] on p "00FA08..." at bounding box center [377, 380] width 67 height 20
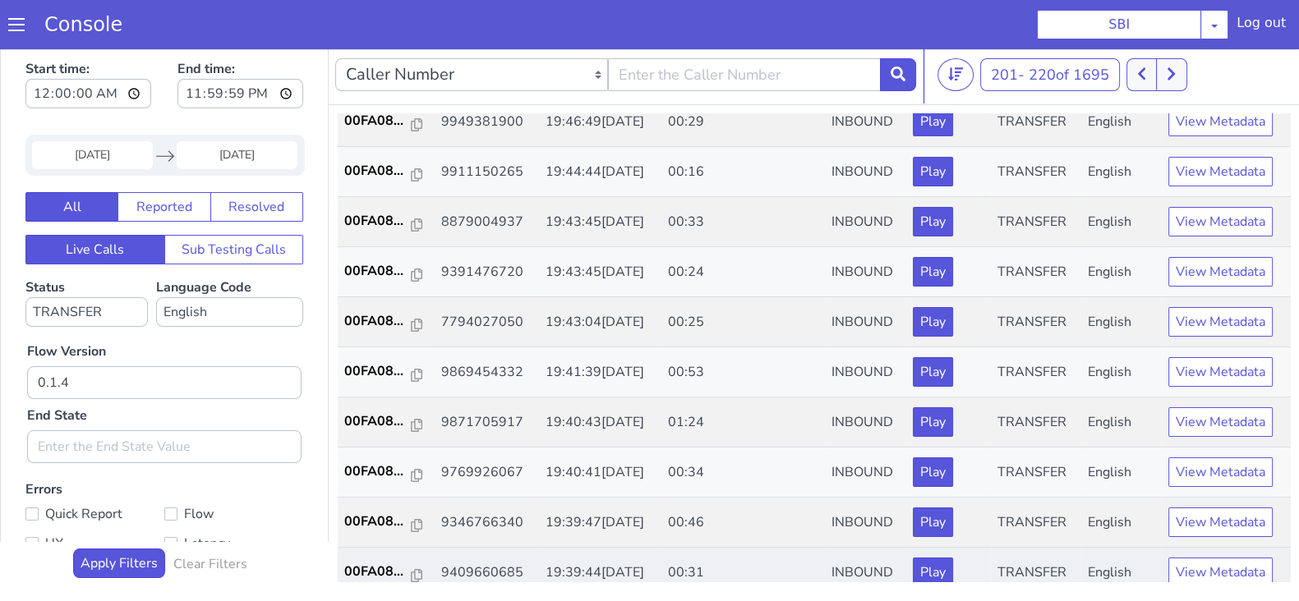
scroll to position [410, 0]
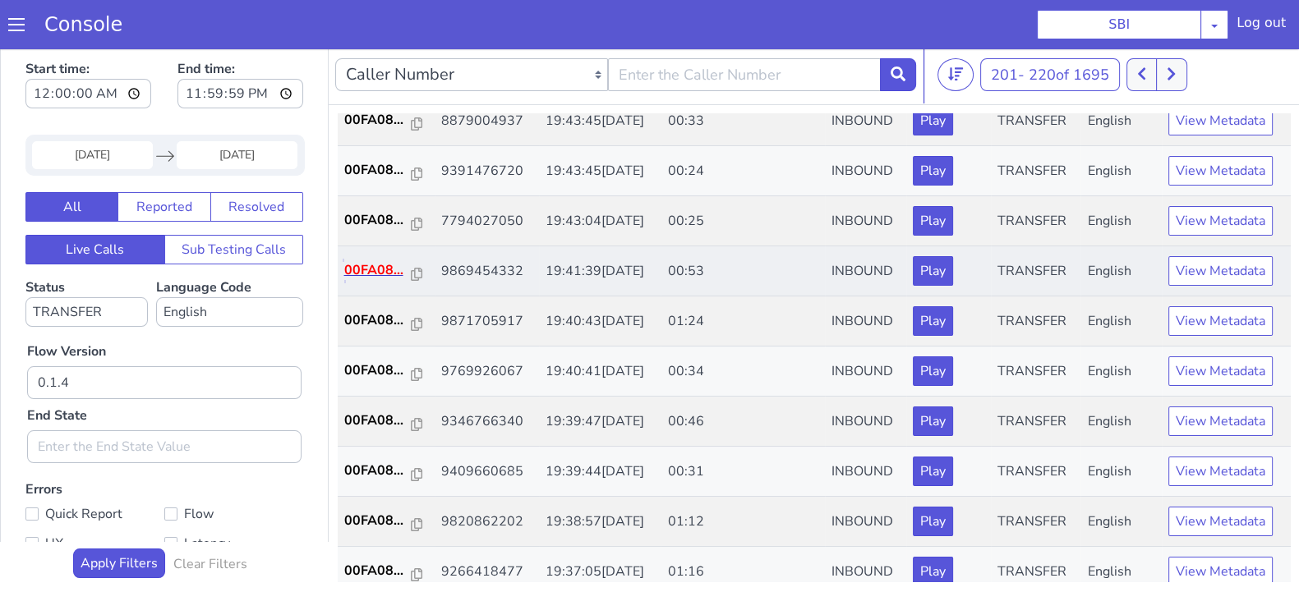
click at [385, 262] on p "00FA08..." at bounding box center [377, 270] width 67 height 20
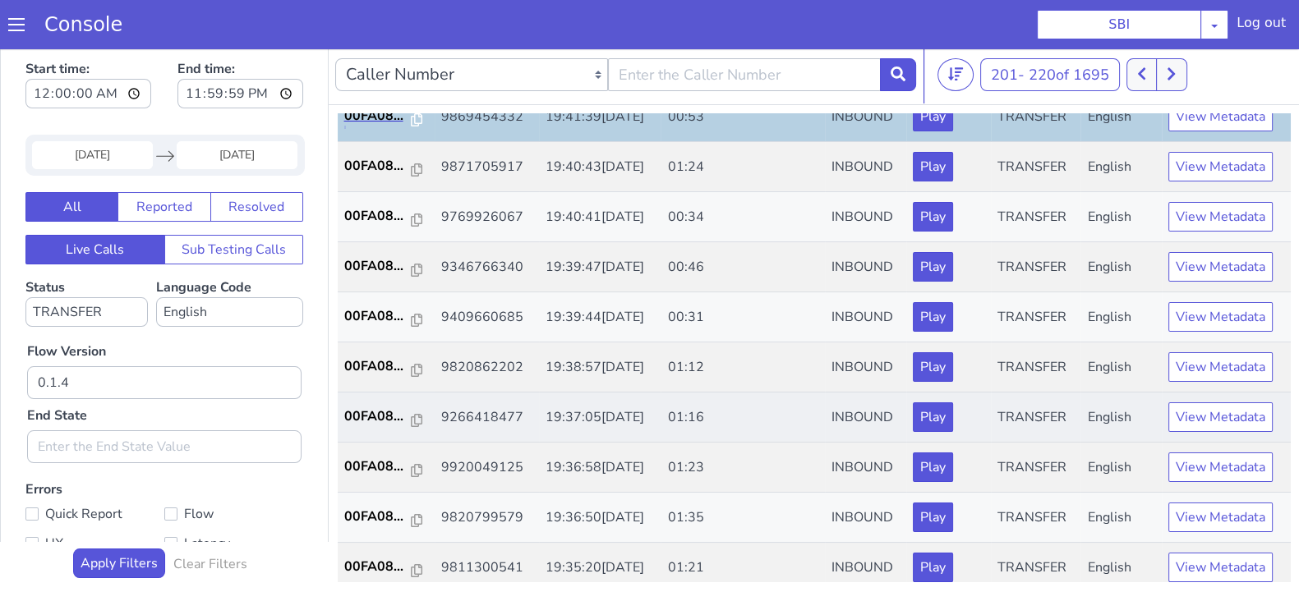
scroll to position [571, 0]
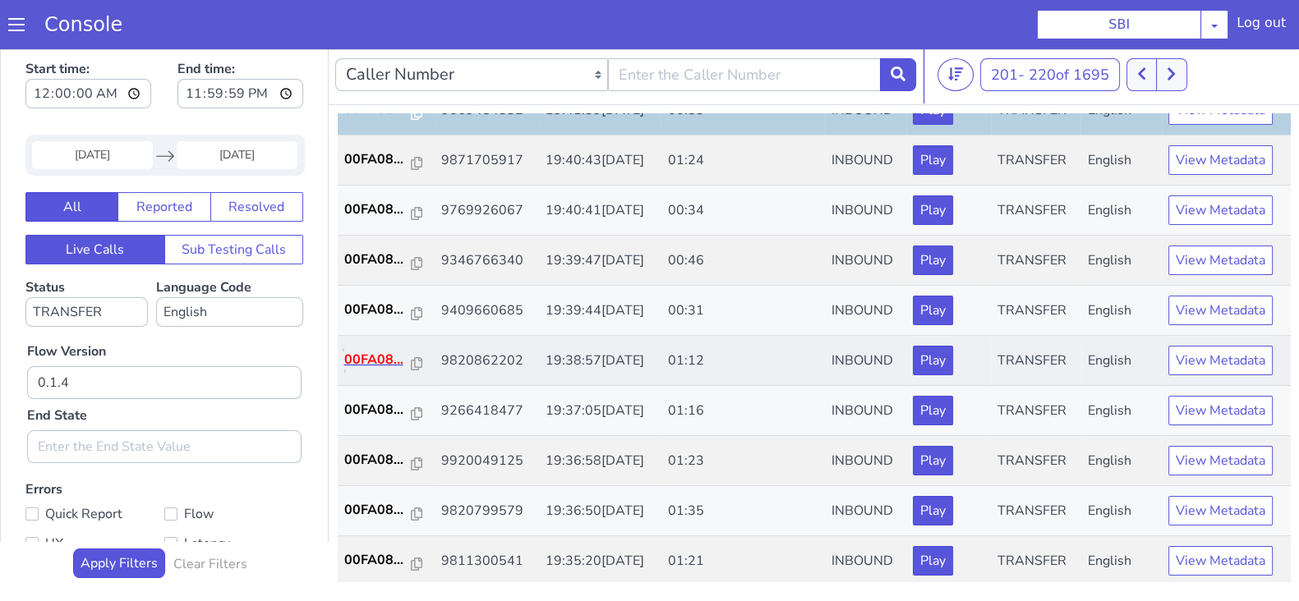
click at [370, 358] on p "00FA08..." at bounding box center [377, 360] width 67 height 20
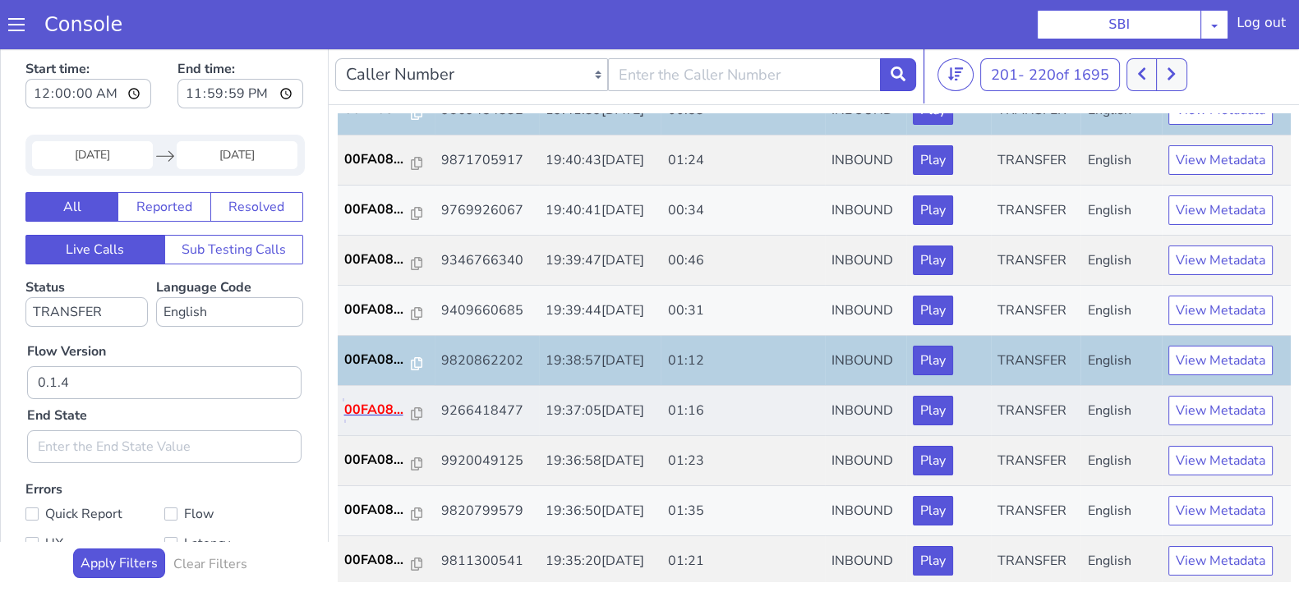
click at [383, 410] on p "00FA08..." at bounding box center [377, 410] width 67 height 20
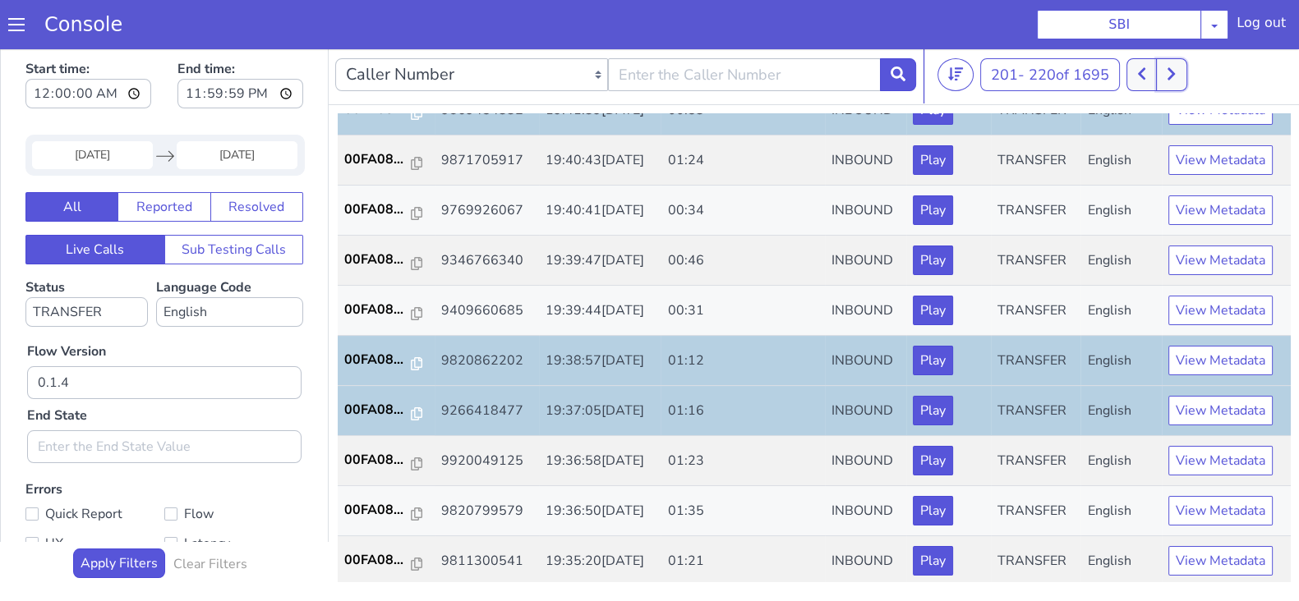
click at [1161, 72] on button at bounding box center [1171, 74] width 30 height 33
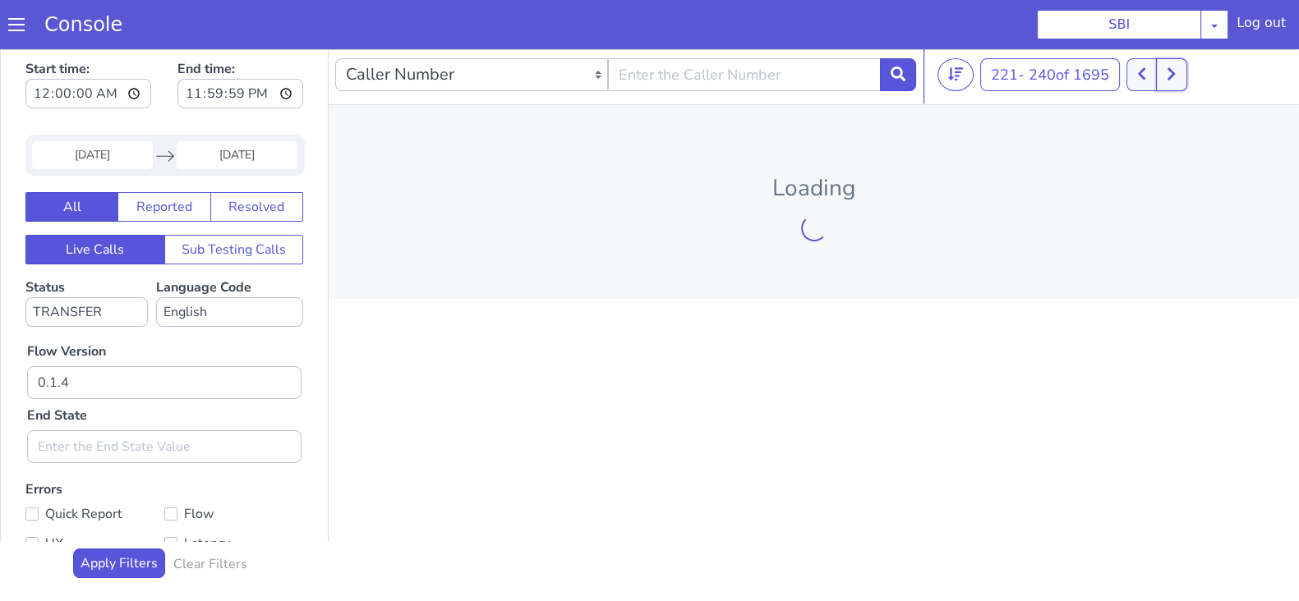
click at [1172, 78] on icon at bounding box center [1170, 74] width 7 height 12
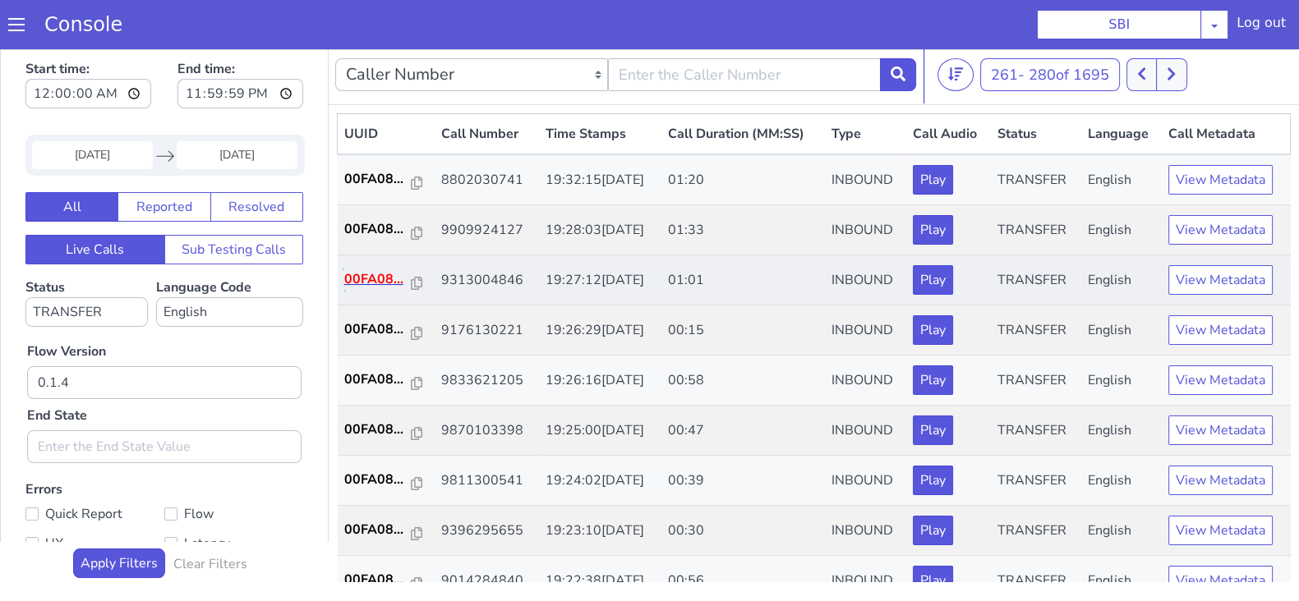
click at [366, 272] on p "00FA08..." at bounding box center [377, 279] width 67 height 20
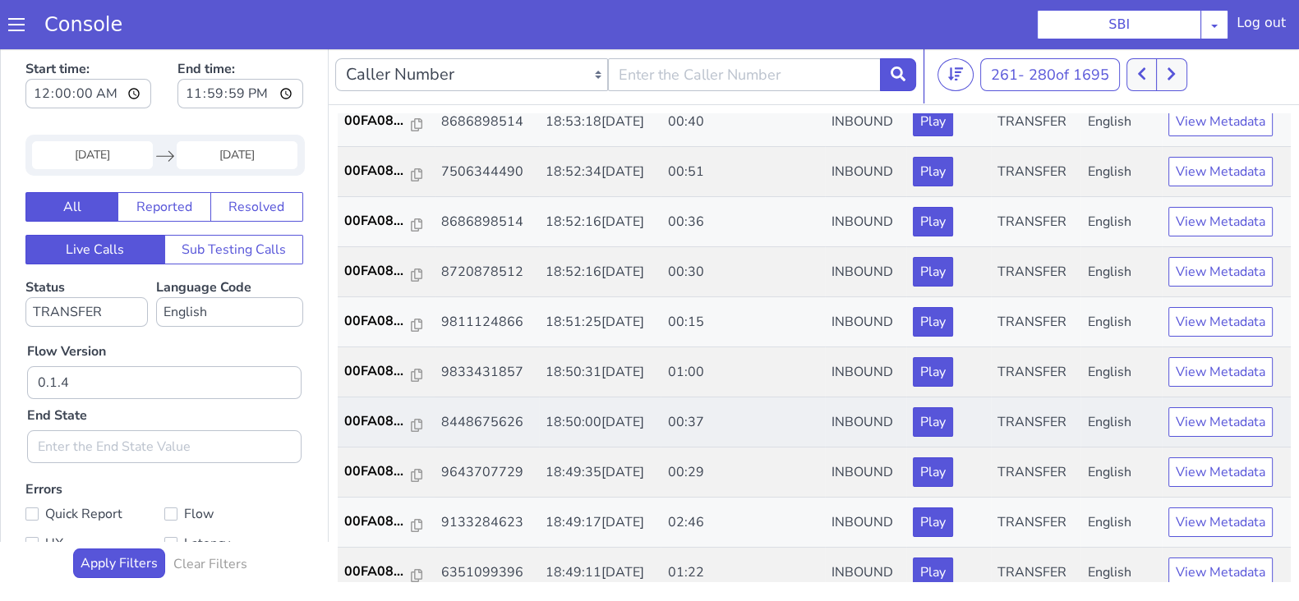
scroll to position [102, 0]
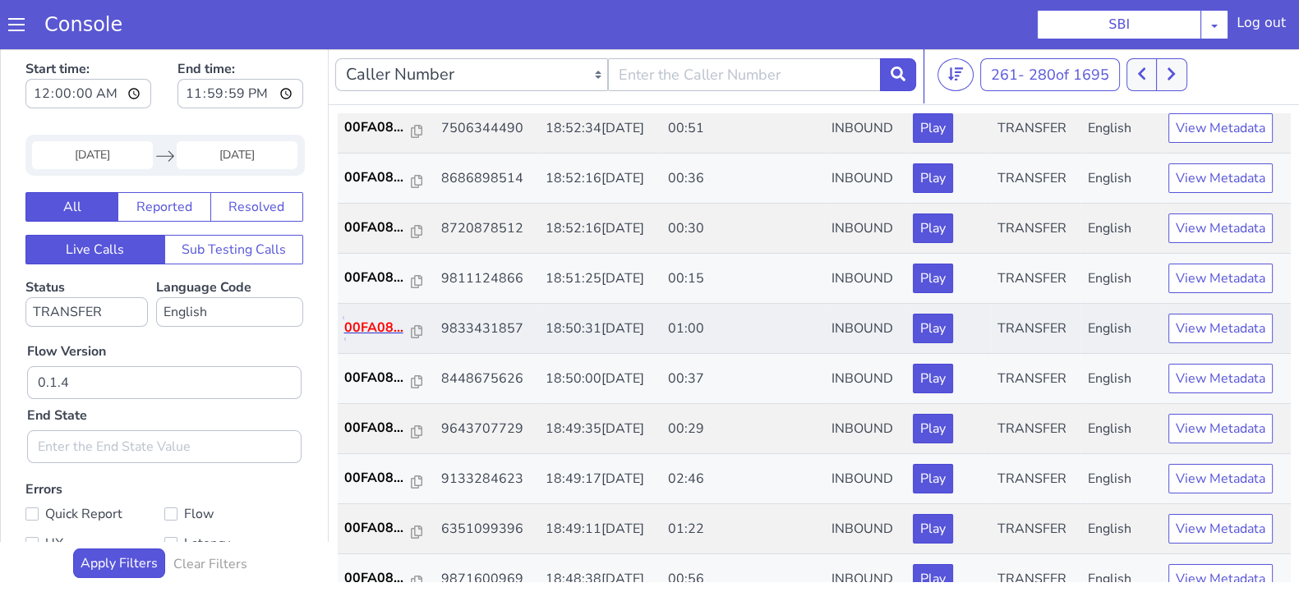
click at [368, 331] on p "00FA08..." at bounding box center [377, 328] width 67 height 20
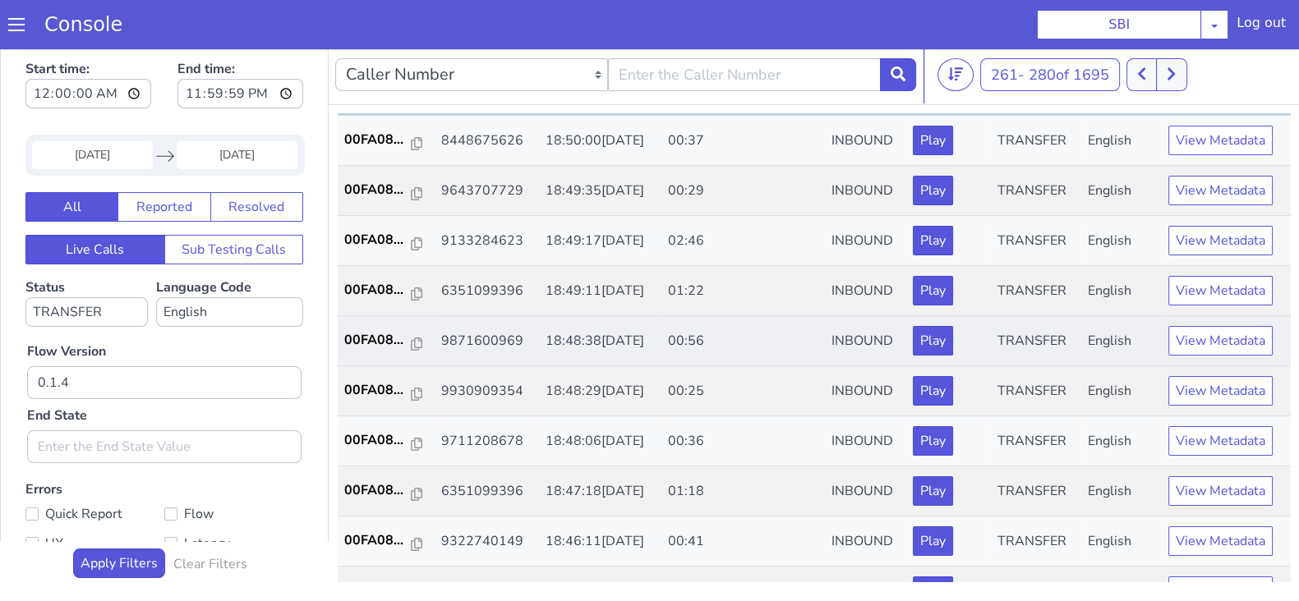
scroll to position [308, 0]
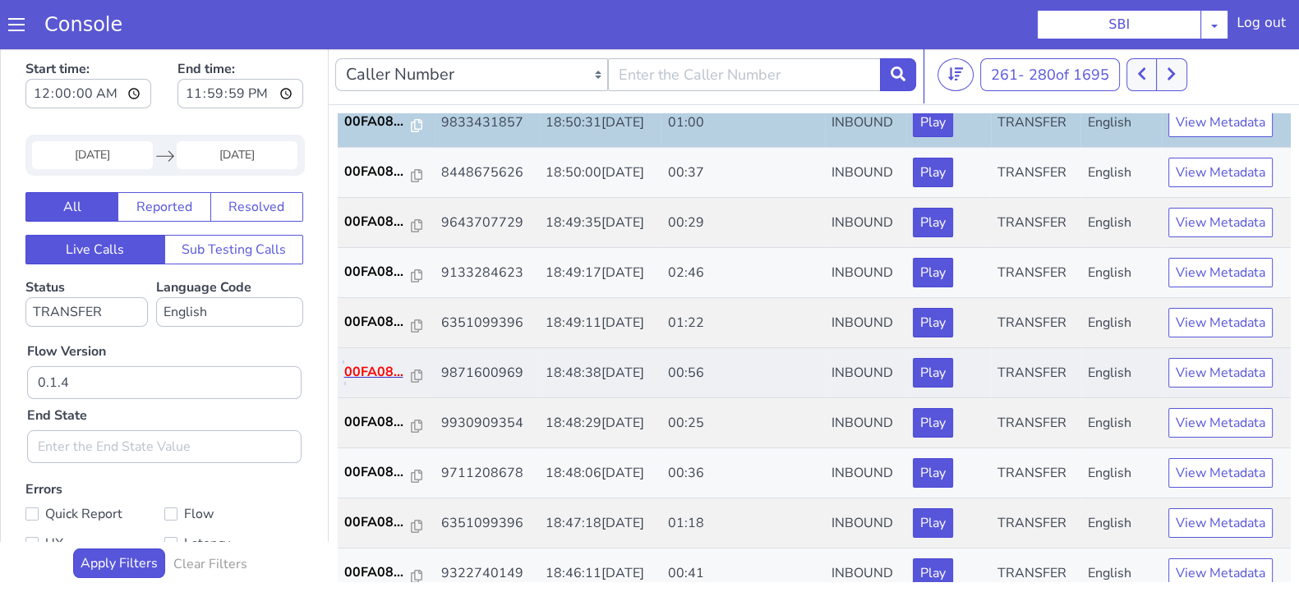
click at [375, 367] on p "00FA08..." at bounding box center [377, 372] width 67 height 20
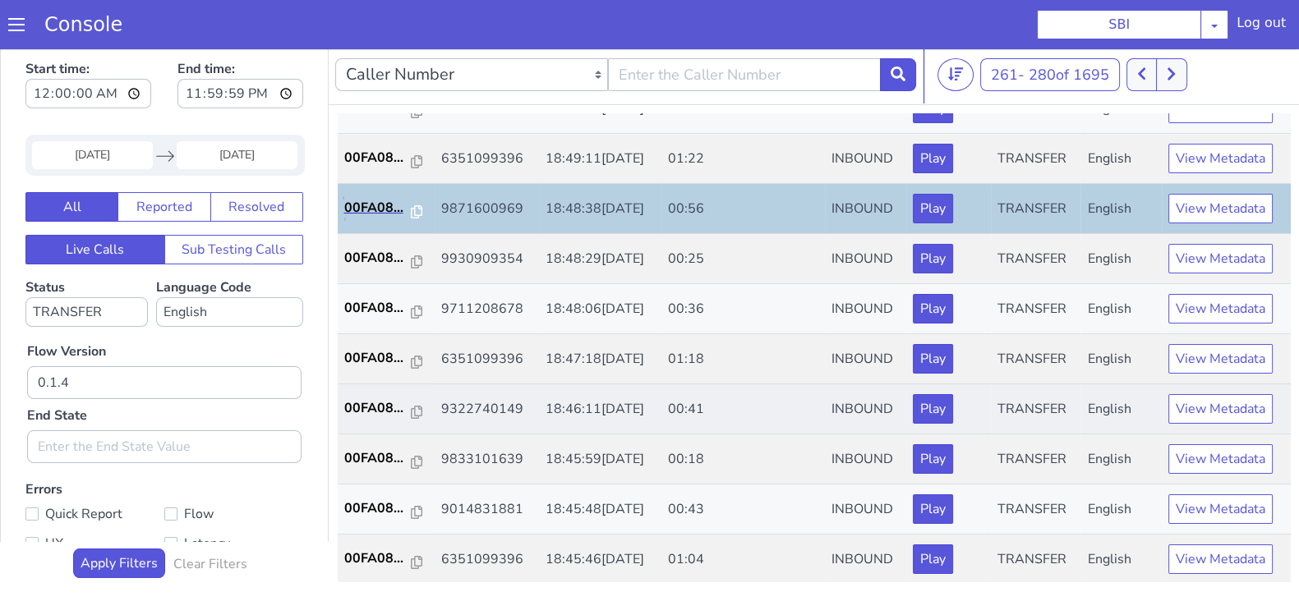
scroll to position [513, 0]
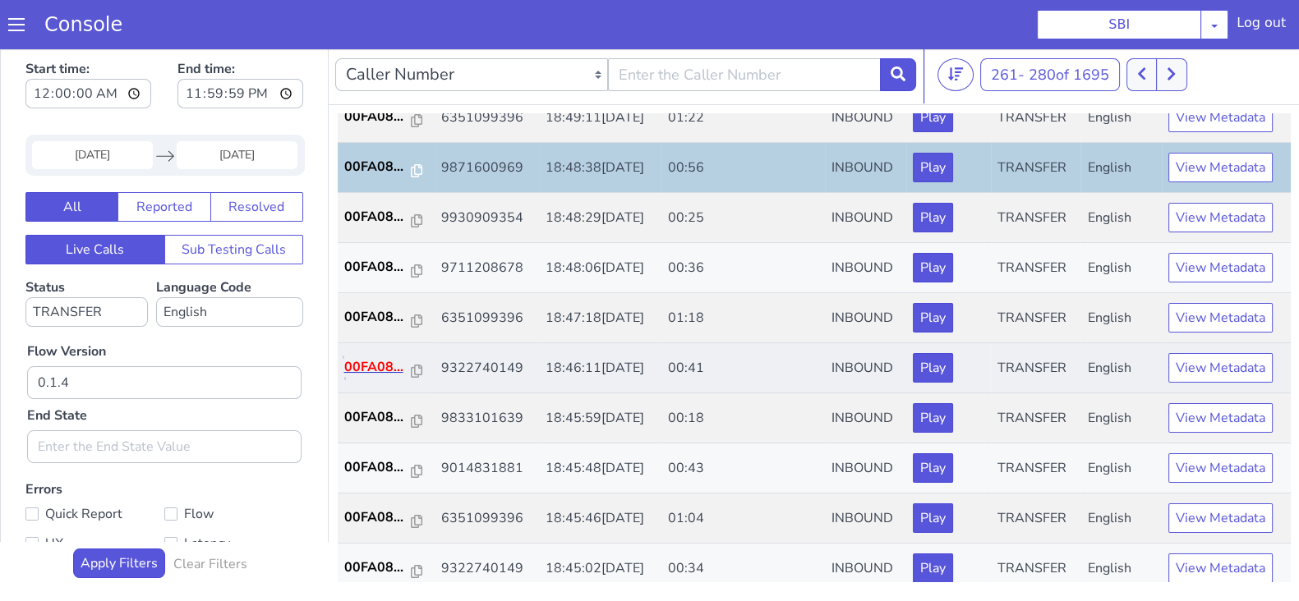
click at [375, 359] on p "00FA08..." at bounding box center [377, 367] width 67 height 20
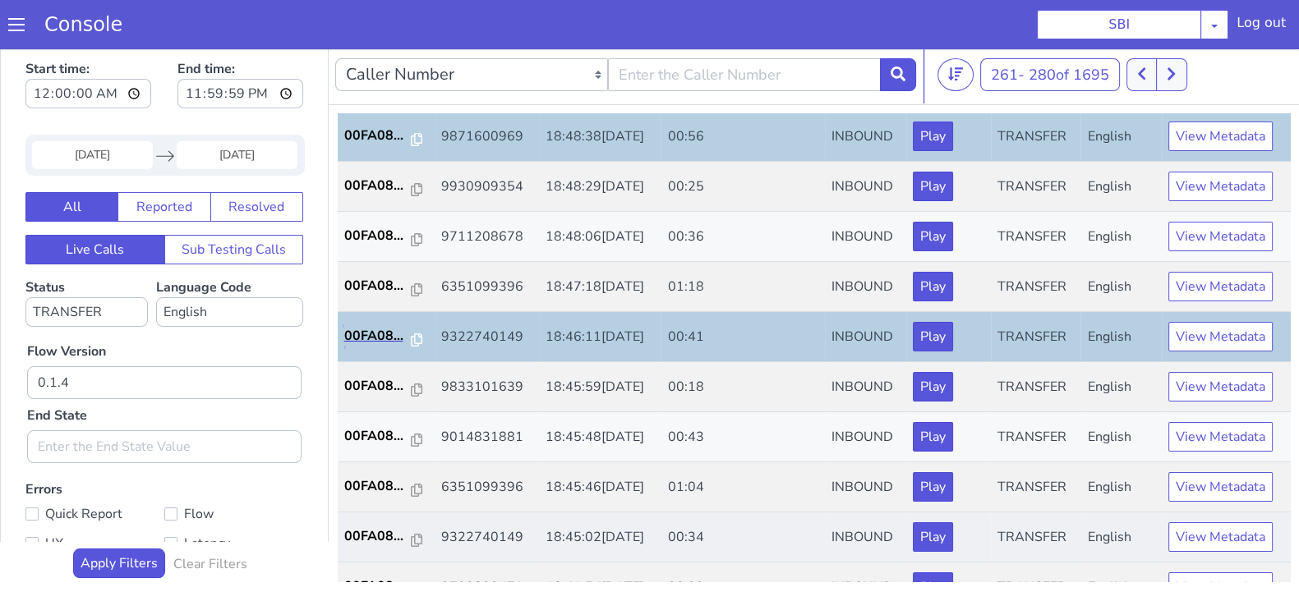
scroll to position [571, 0]
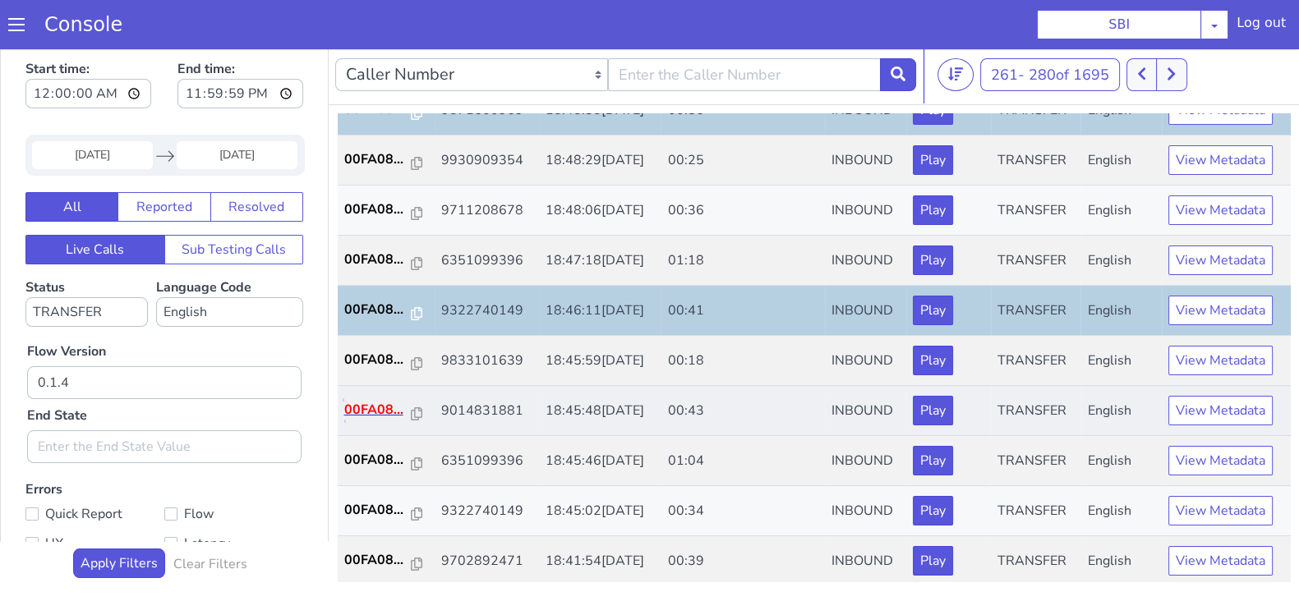
click at [380, 403] on p "00FA08..." at bounding box center [377, 410] width 67 height 20
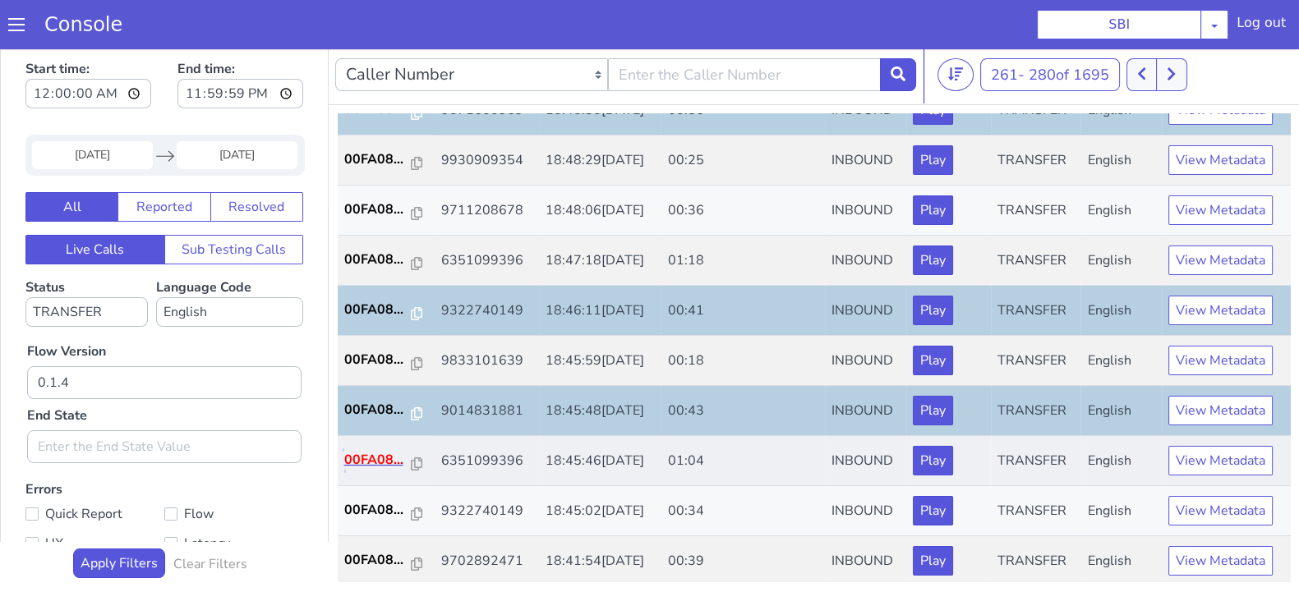
click at [373, 450] on p "00FA08..." at bounding box center [377, 460] width 67 height 20
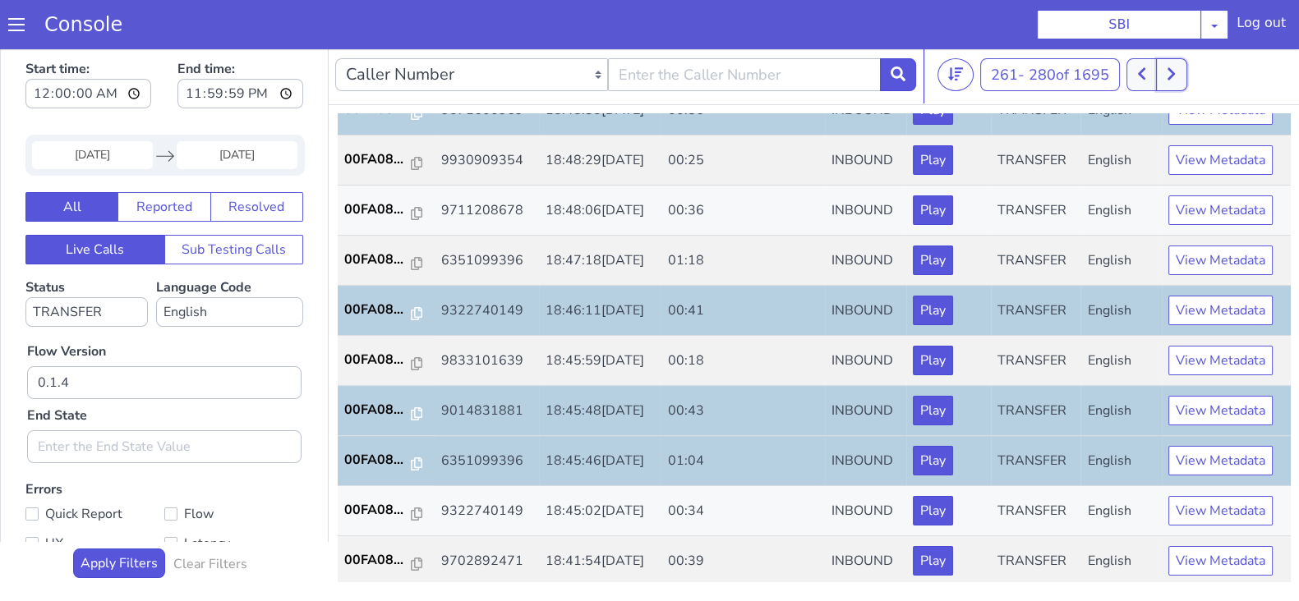
click at [1180, 75] on button at bounding box center [1171, 74] width 30 height 33
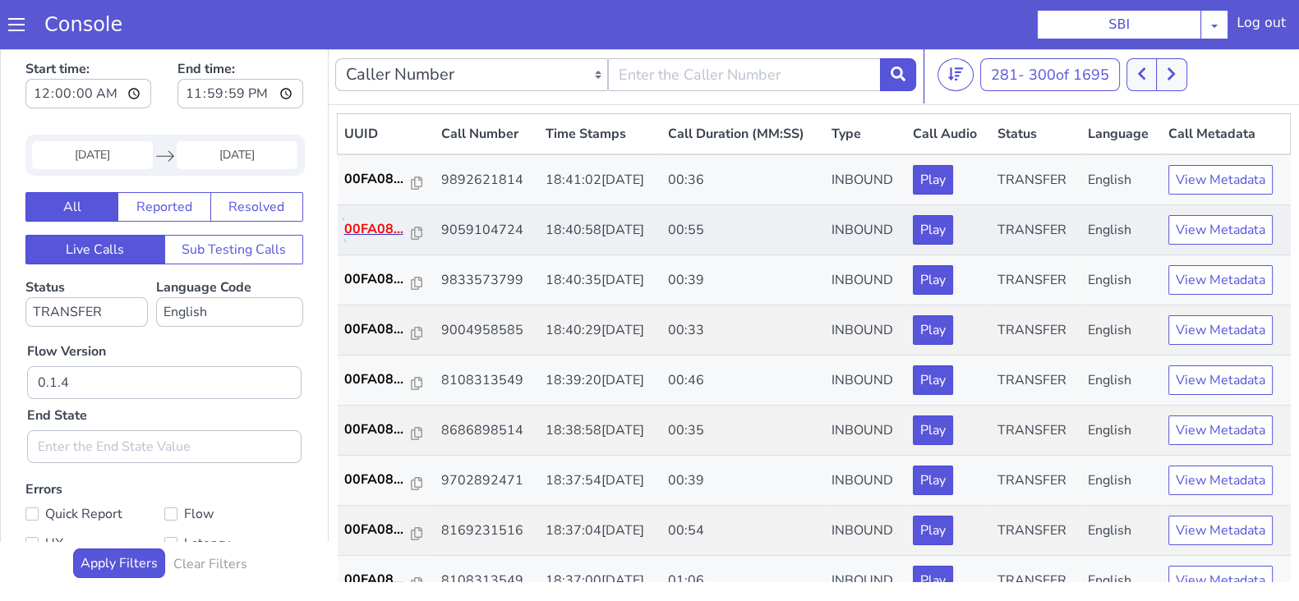
click at [379, 229] on p "00FA08..." at bounding box center [377, 229] width 67 height 20
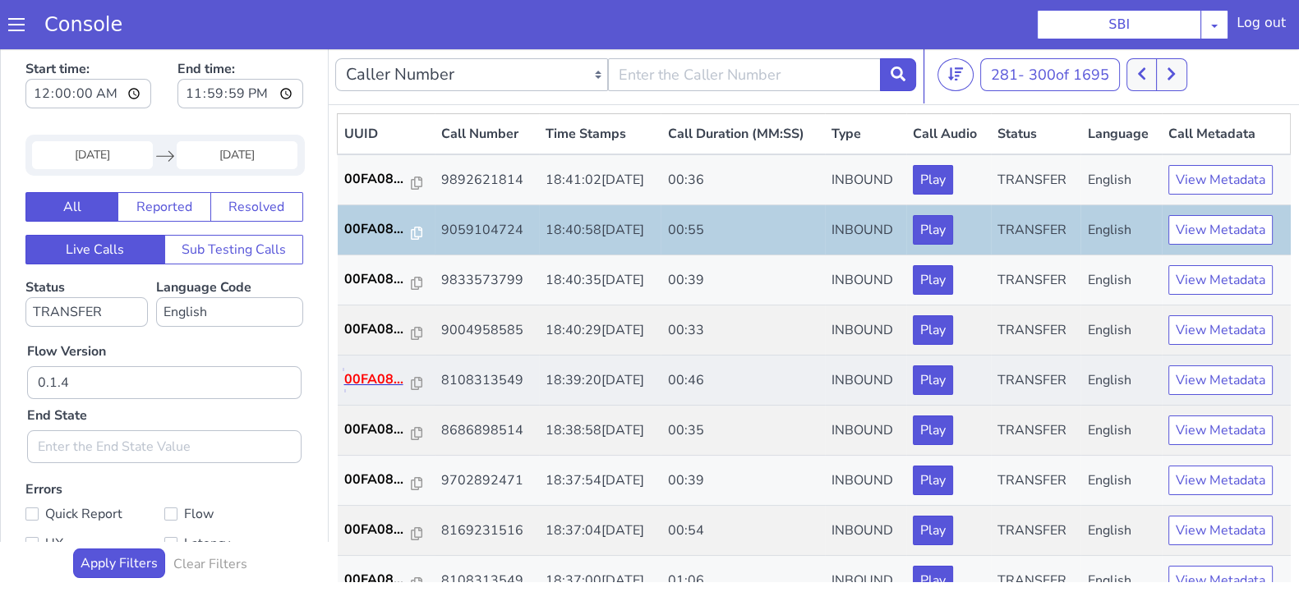
click at [381, 373] on p "00FA08..." at bounding box center [377, 380] width 67 height 20
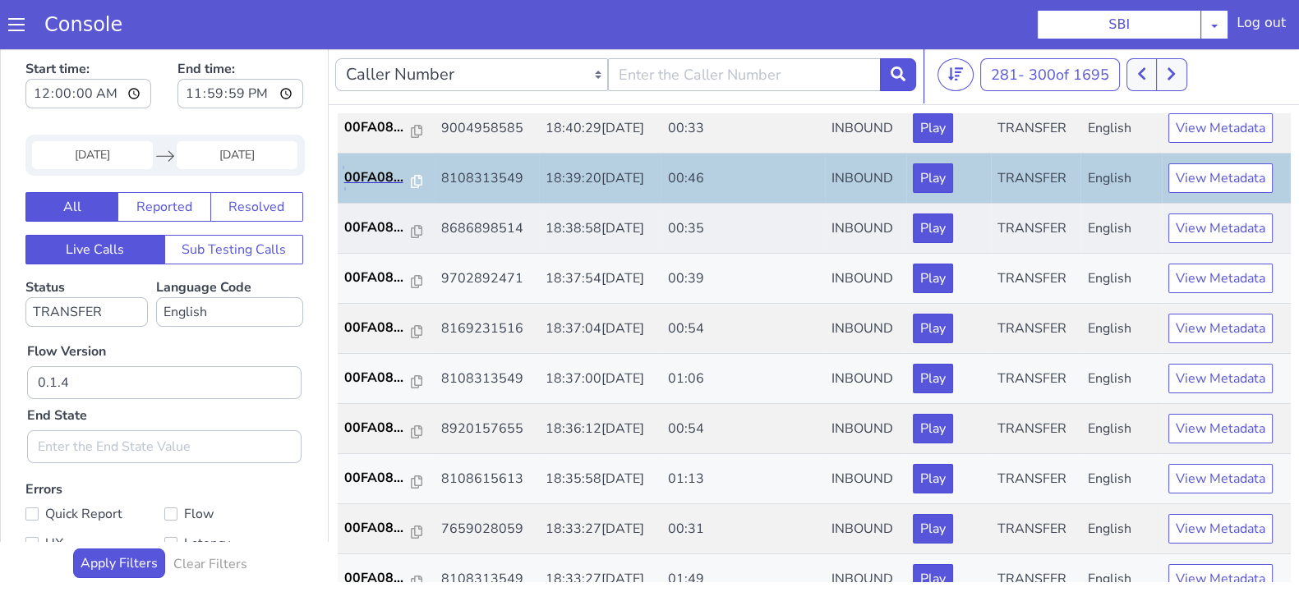
scroll to position [205, 0]
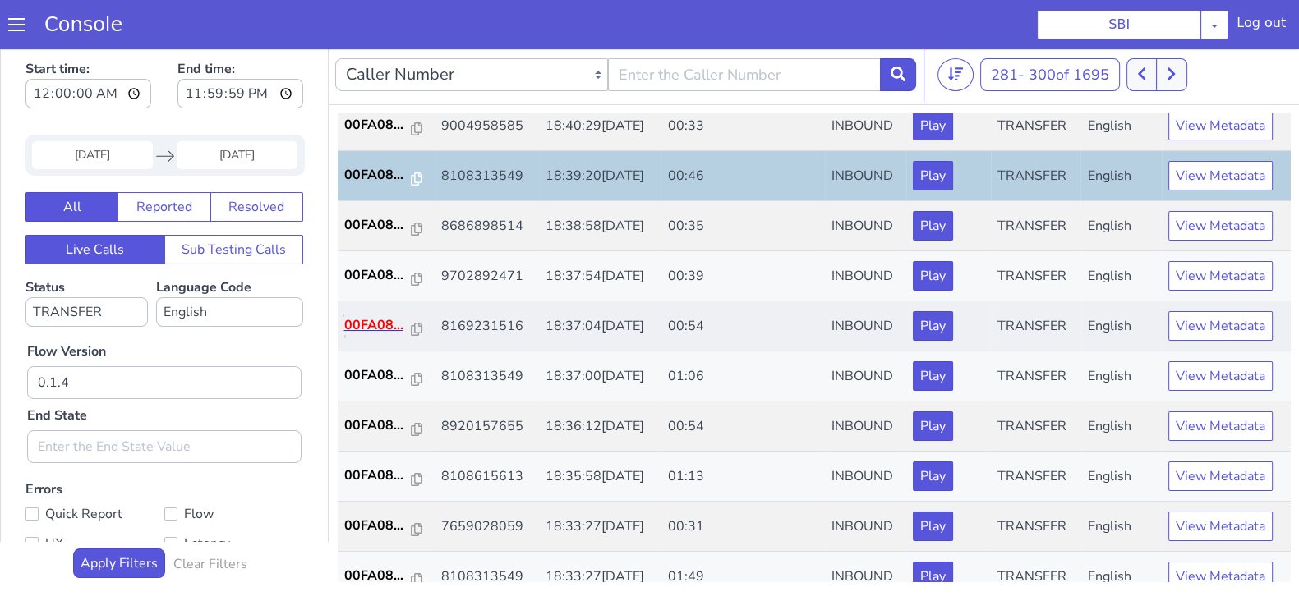
click at [372, 325] on p "00FA08..." at bounding box center [377, 325] width 67 height 20
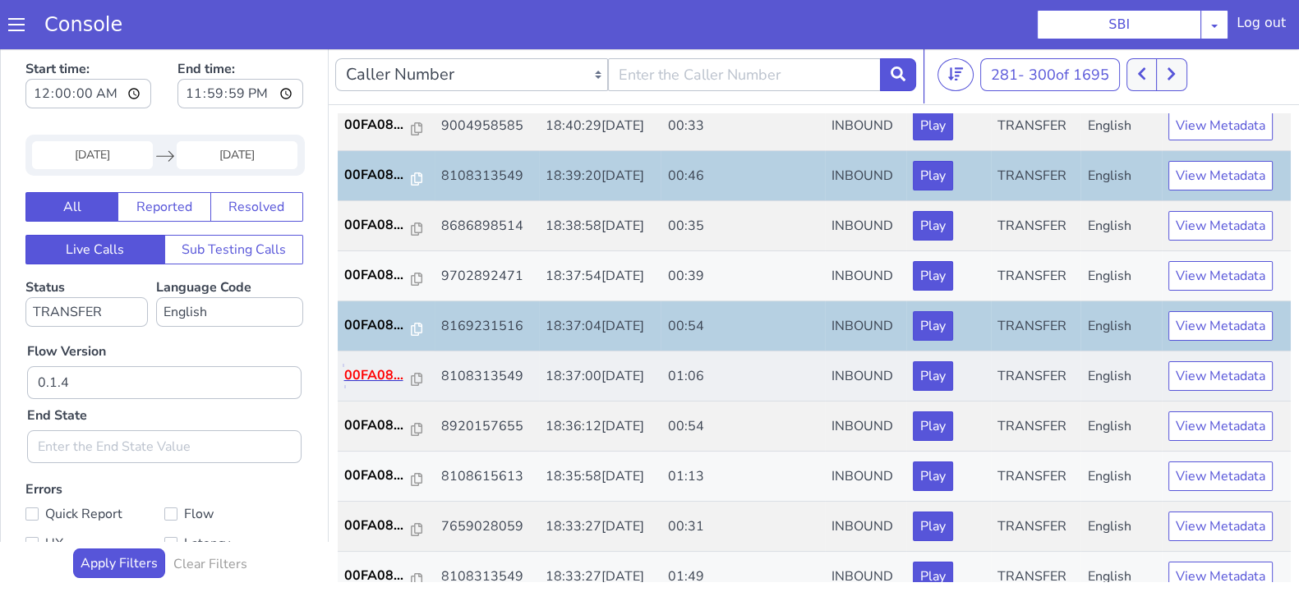
click at [382, 371] on p "00FA08..." at bounding box center [377, 376] width 67 height 20
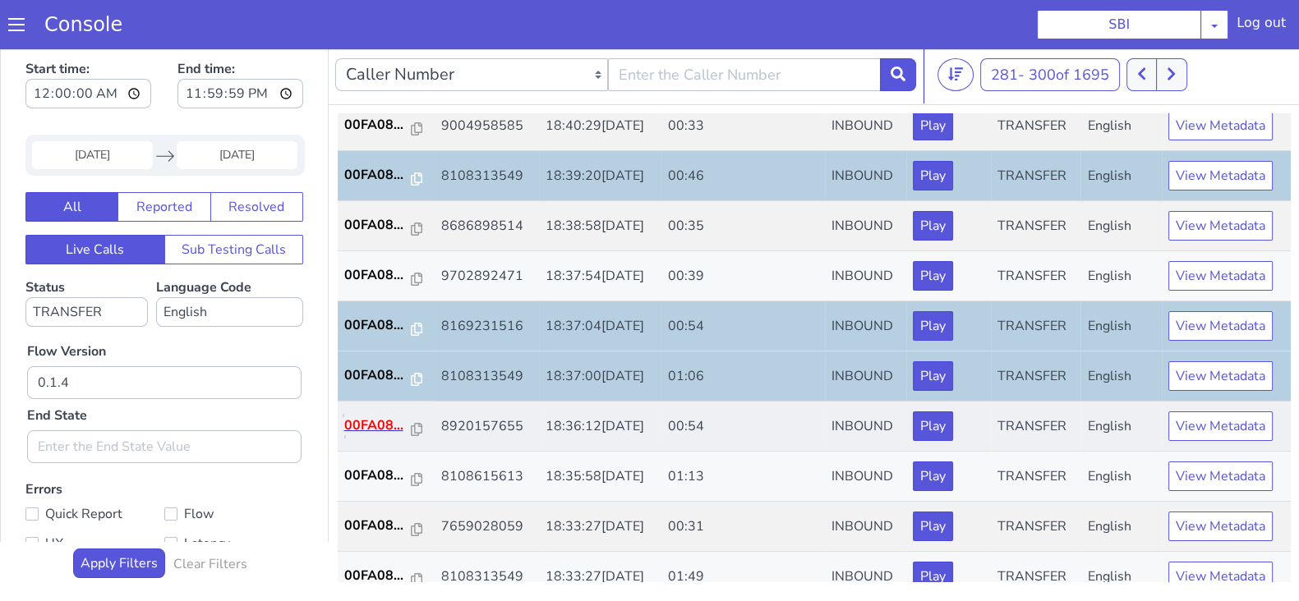
click at [367, 418] on p "00FA08..." at bounding box center [377, 426] width 67 height 20
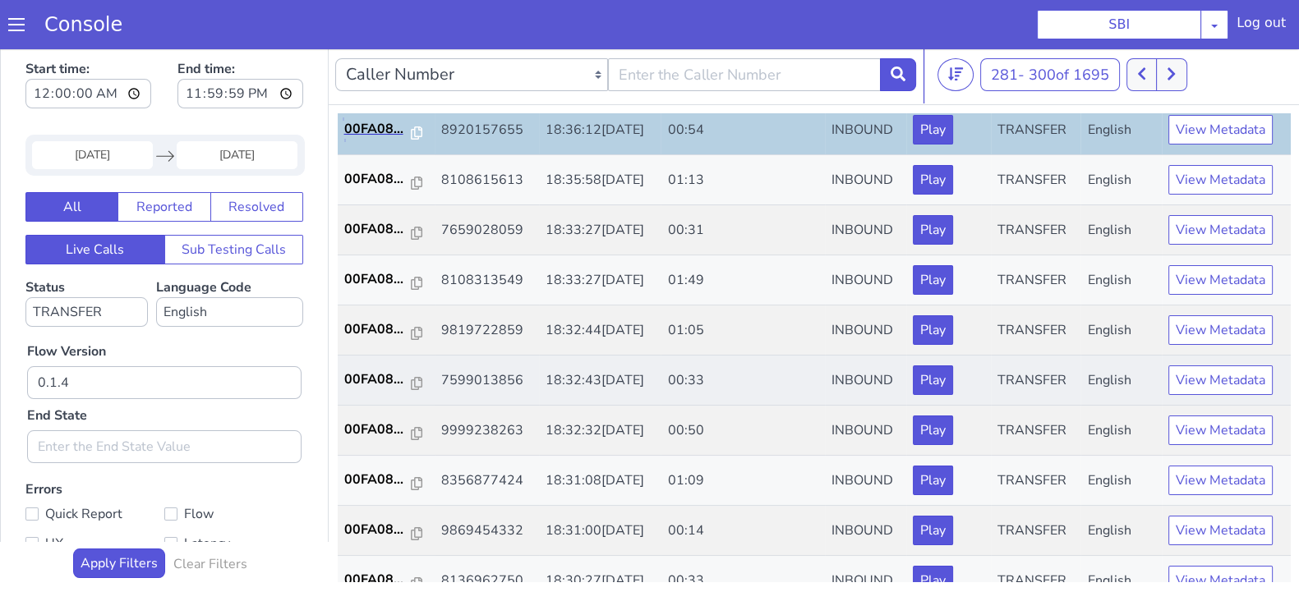
scroll to position [468, 0]
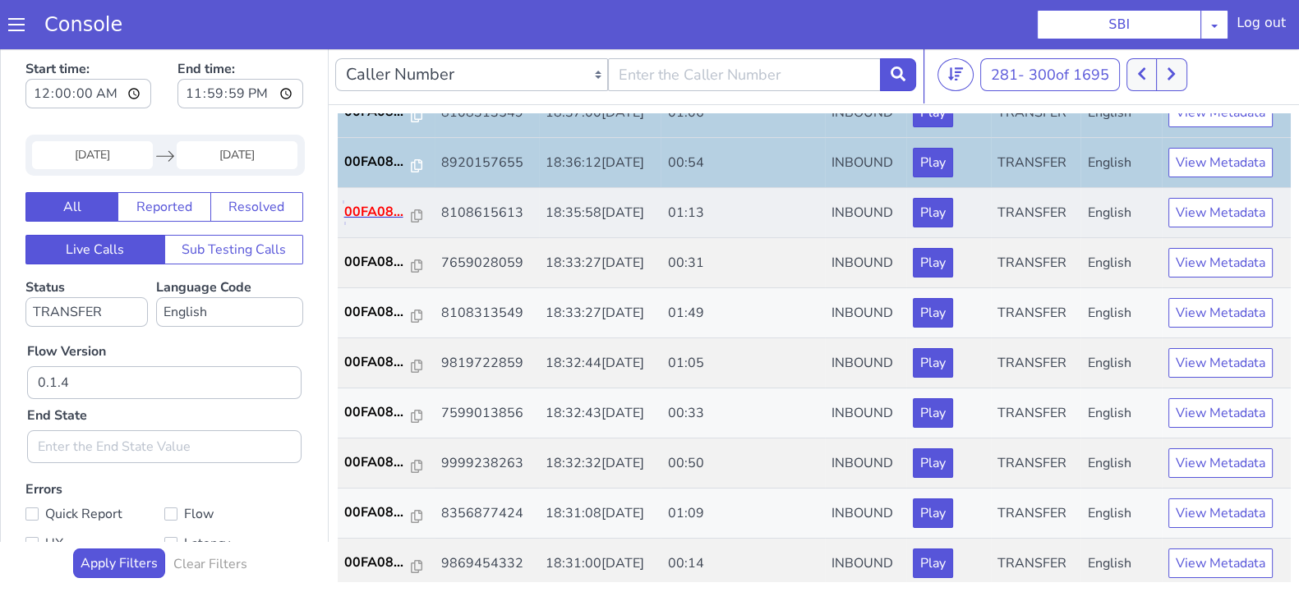
click at [372, 210] on p "00FA08..." at bounding box center [377, 212] width 67 height 20
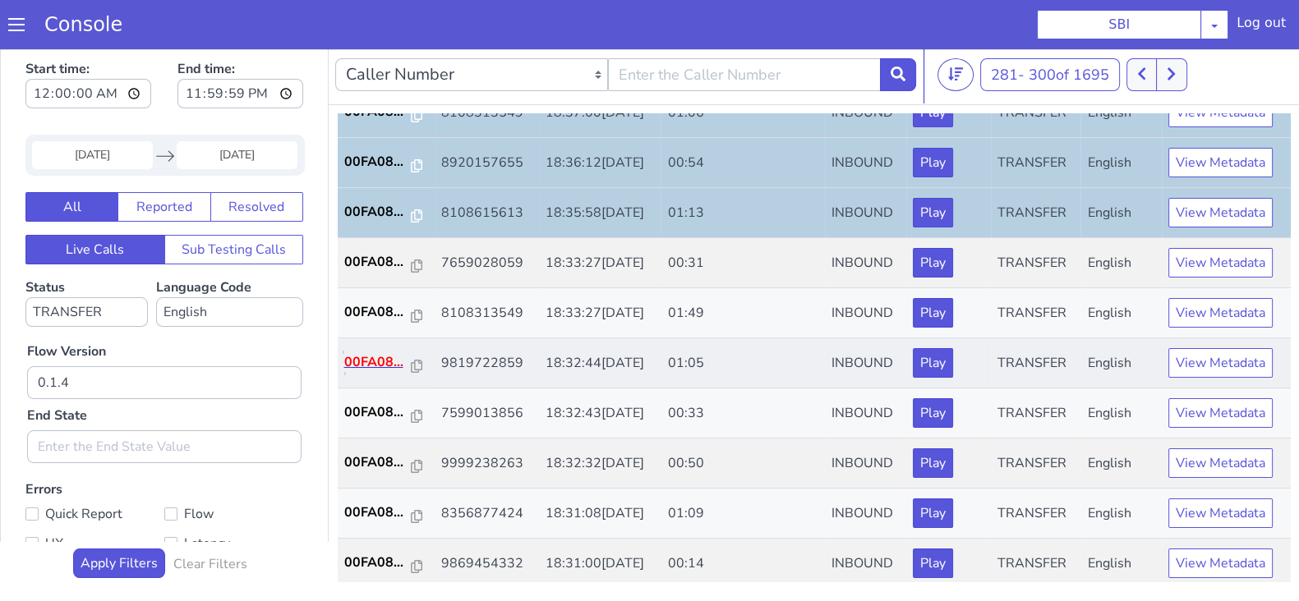
click at [371, 352] on p "00FA08..." at bounding box center [377, 362] width 67 height 20
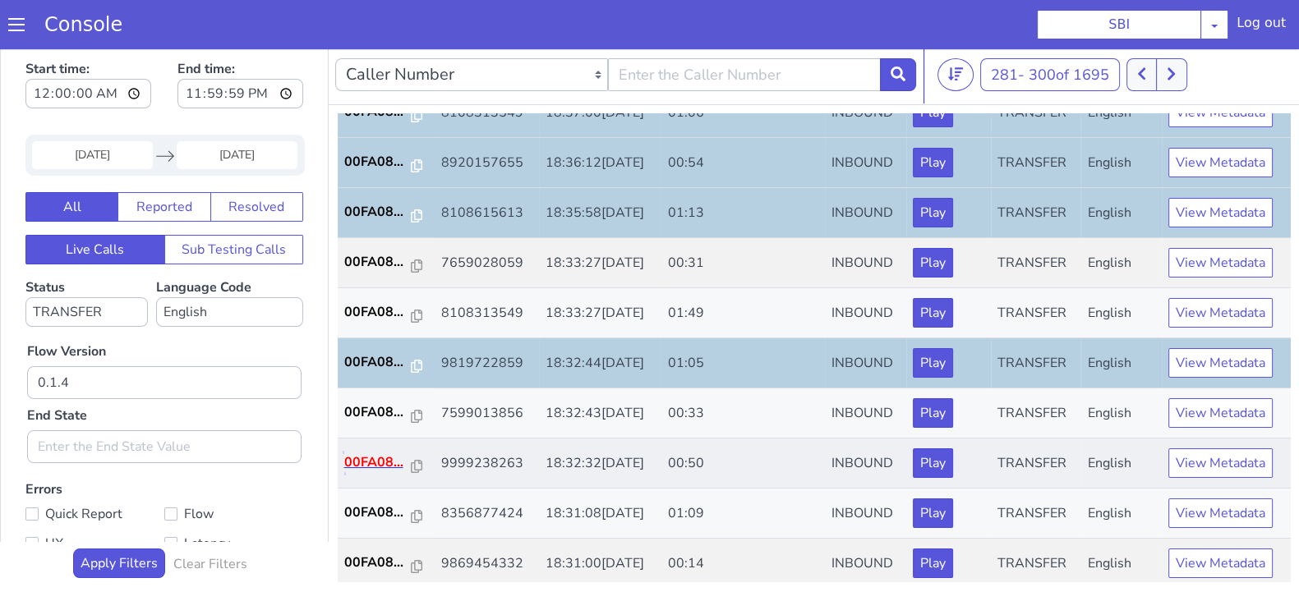
click at [348, 458] on p "00FA08..." at bounding box center [377, 463] width 67 height 20
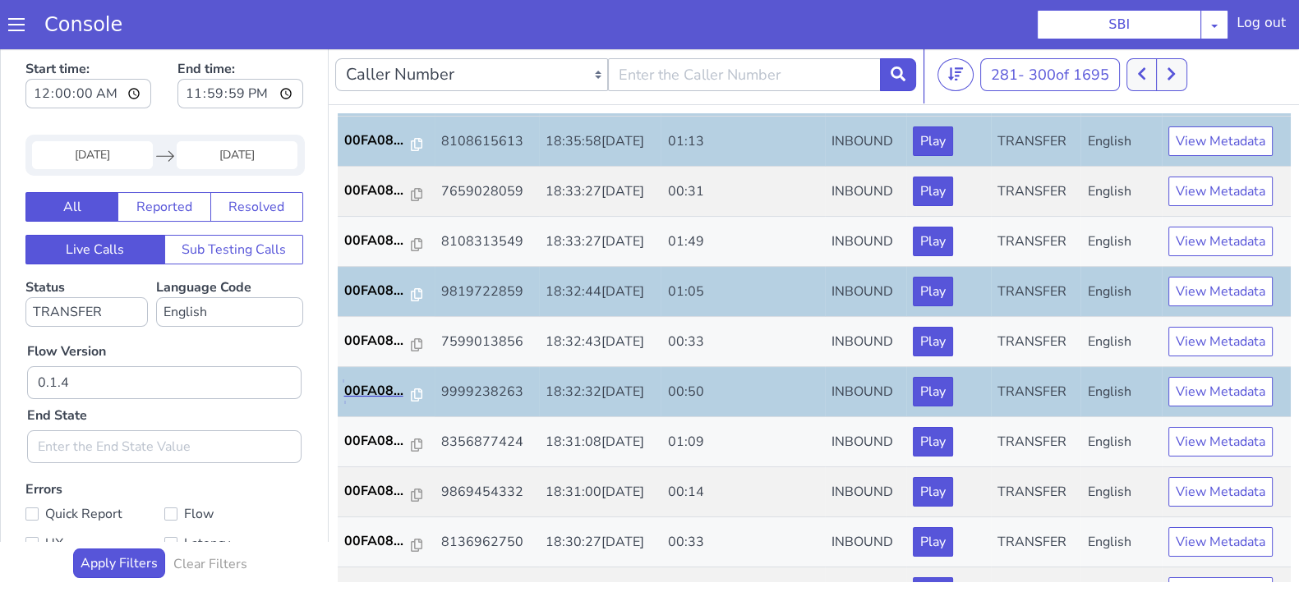
scroll to position [571, 0]
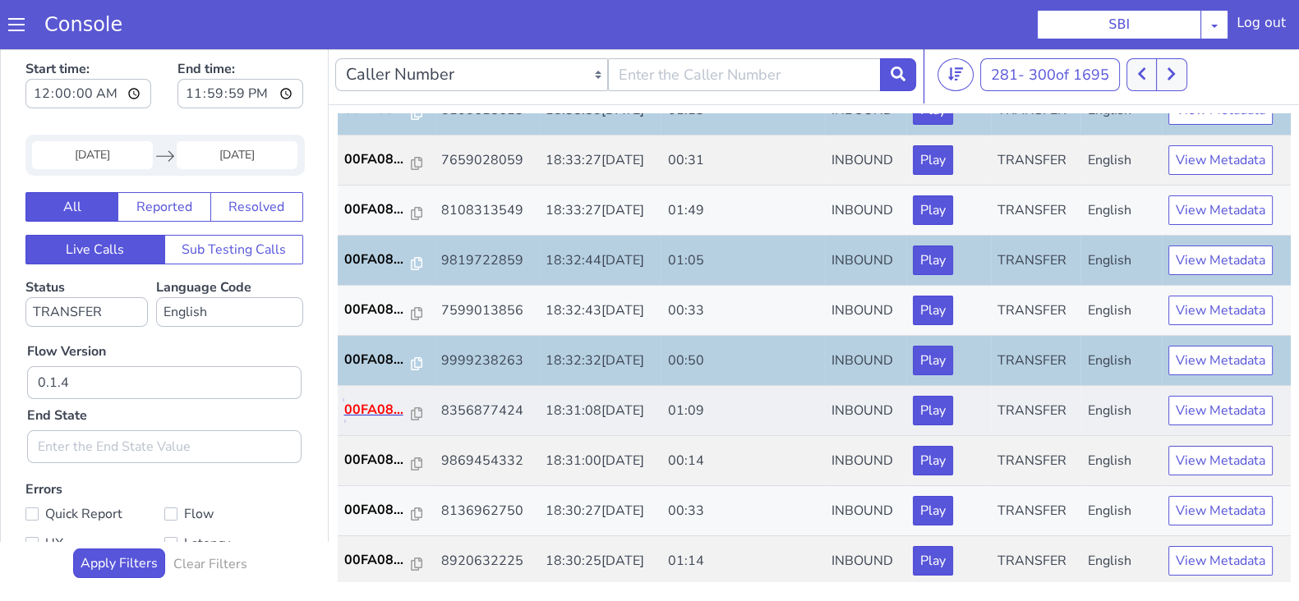
click at [370, 400] on p "00FA08..." at bounding box center [377, 410] width 67 height 20
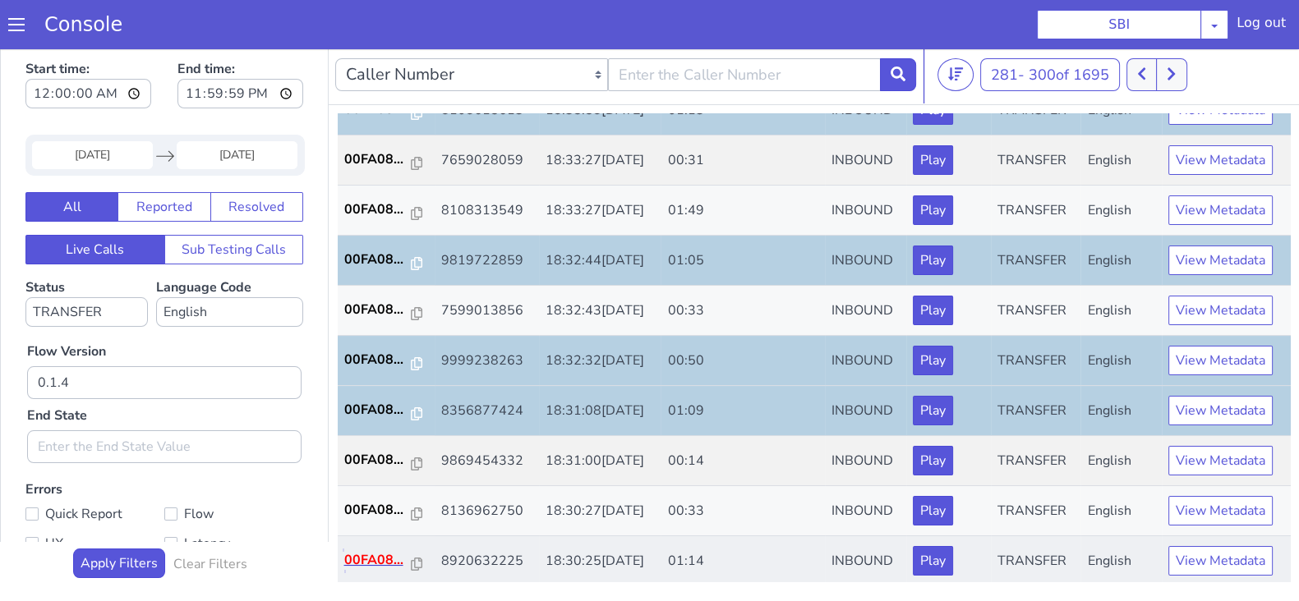
click at [371, 550] on p "00FA08..." at bounding box center [377, 560] width 67 height 20
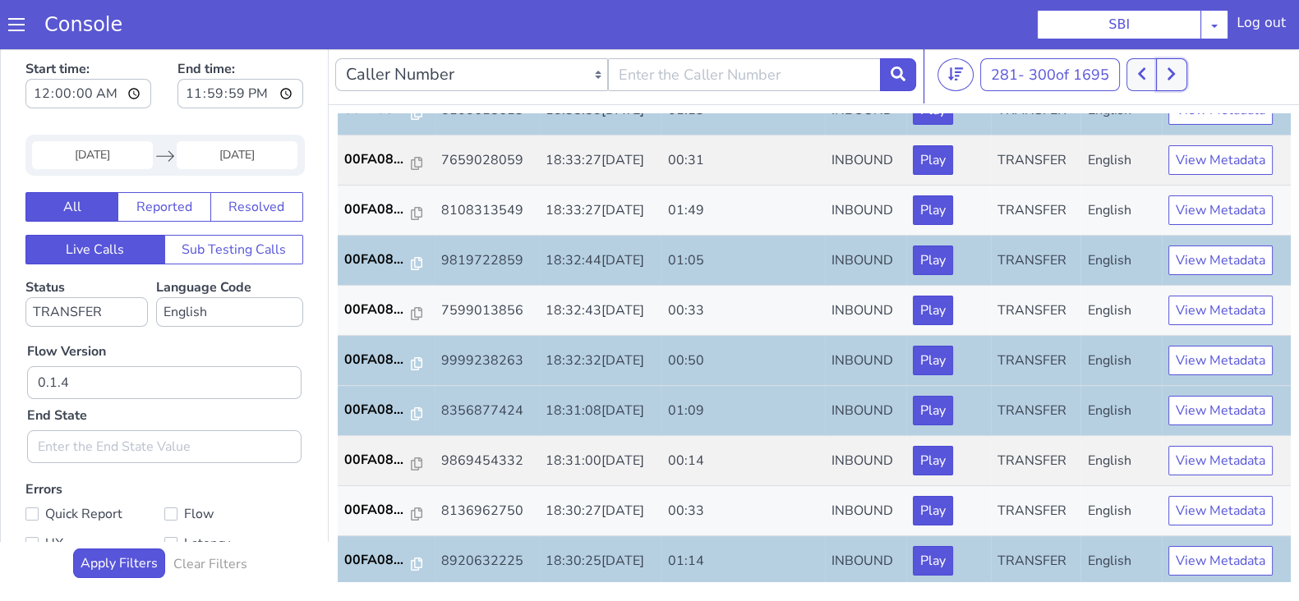
click at [1172, 83] on button at bounding box center [1171, 74] width 30 height 33
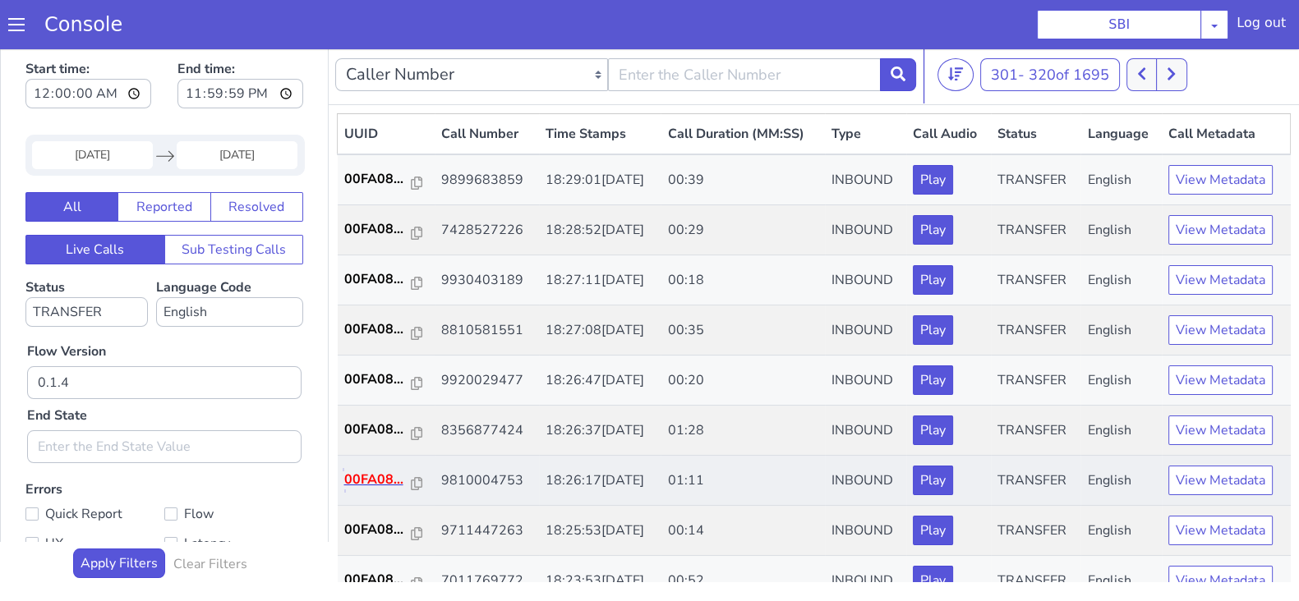
click at [380, 481] on p "00FA08..." at bounding box center [377, 480] width 67 height 20
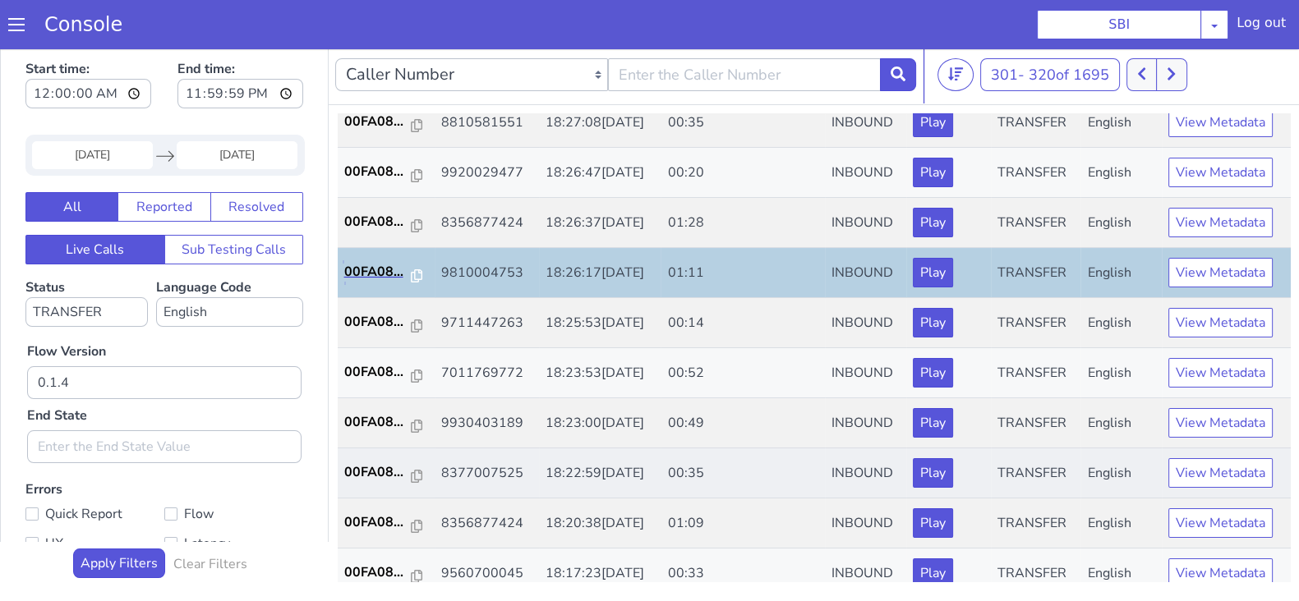
scroll to position [308, 0]
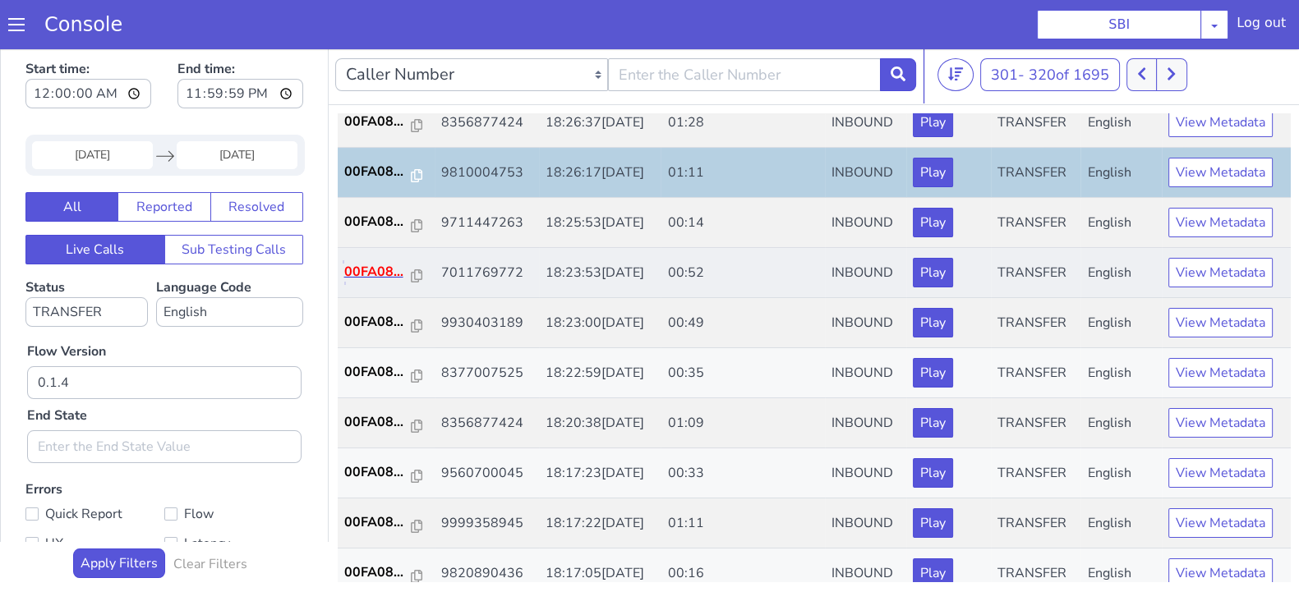
click at [356, 272] on p "00FA08..." at bounding box center [377, 272] width 67 height 20
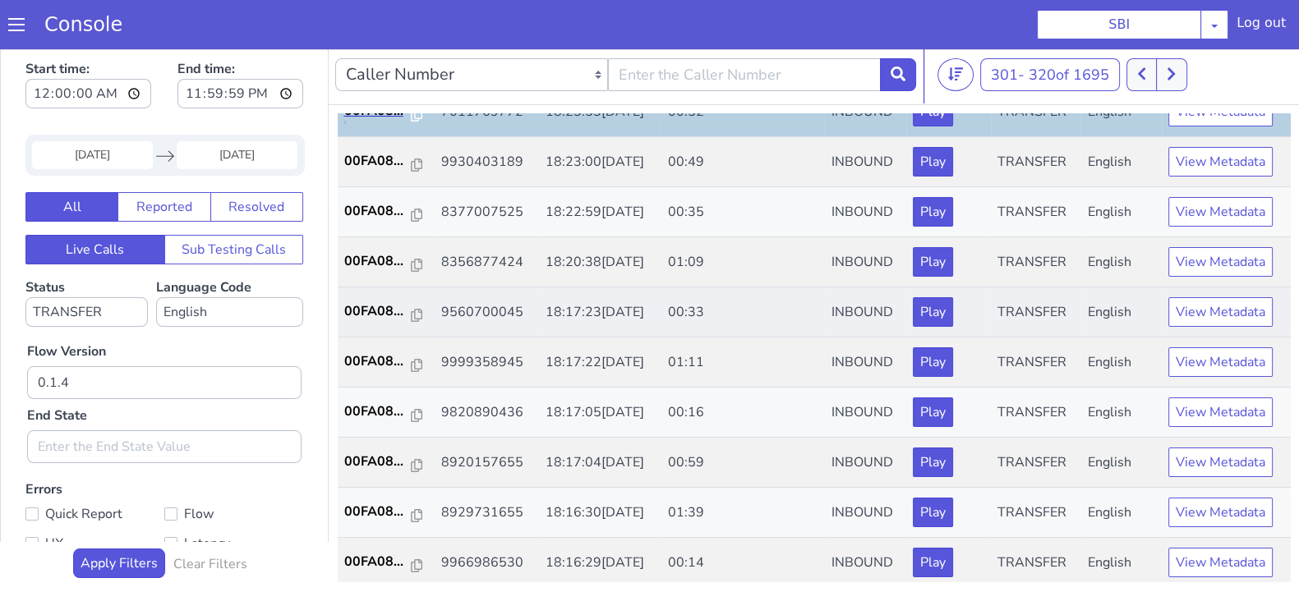
scroll to position [513, 0]
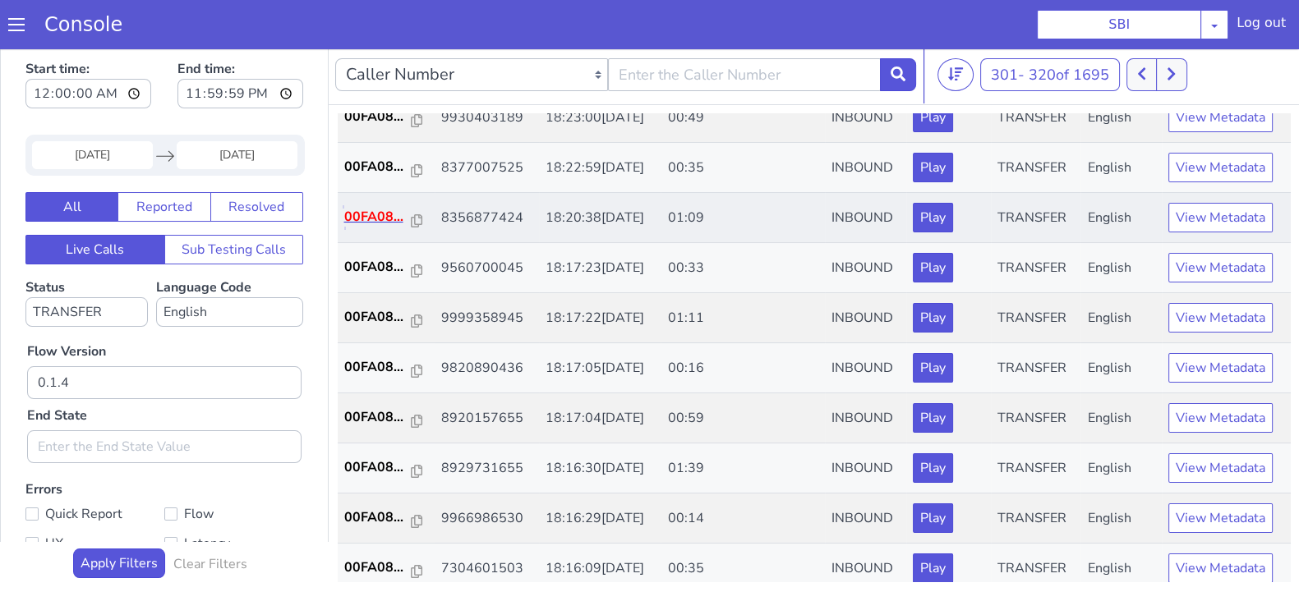
click at [367, 215] on p "00FA08..." at bounding box center [377, 217] width 67 height 20
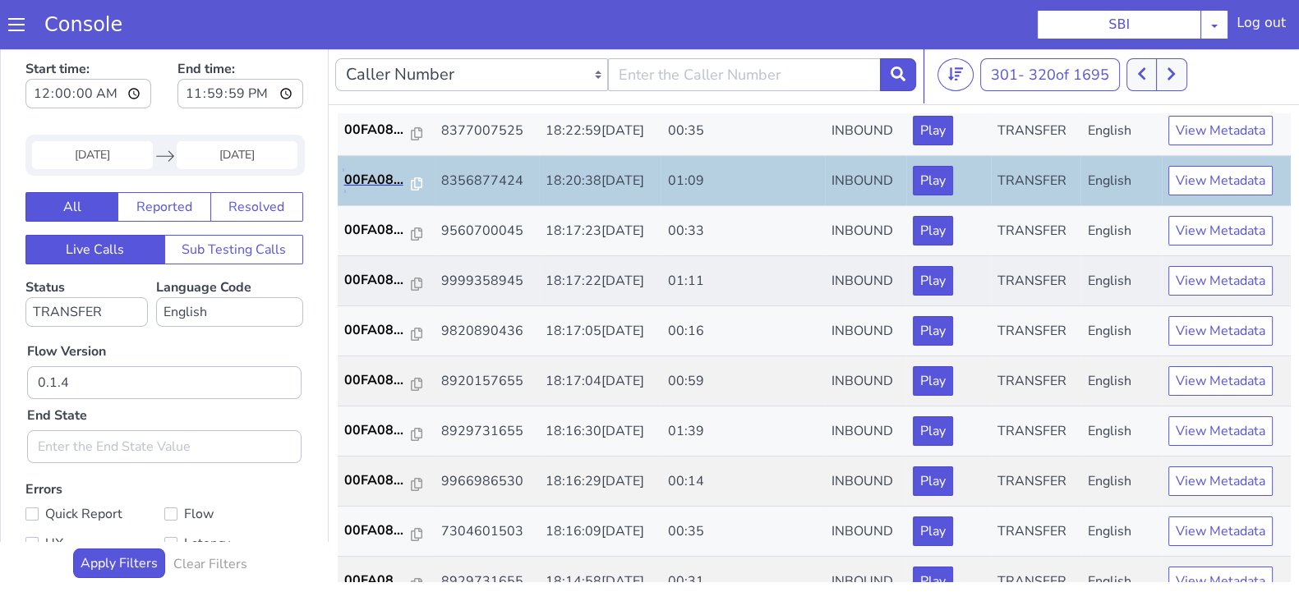
scroll to position [571, 0]
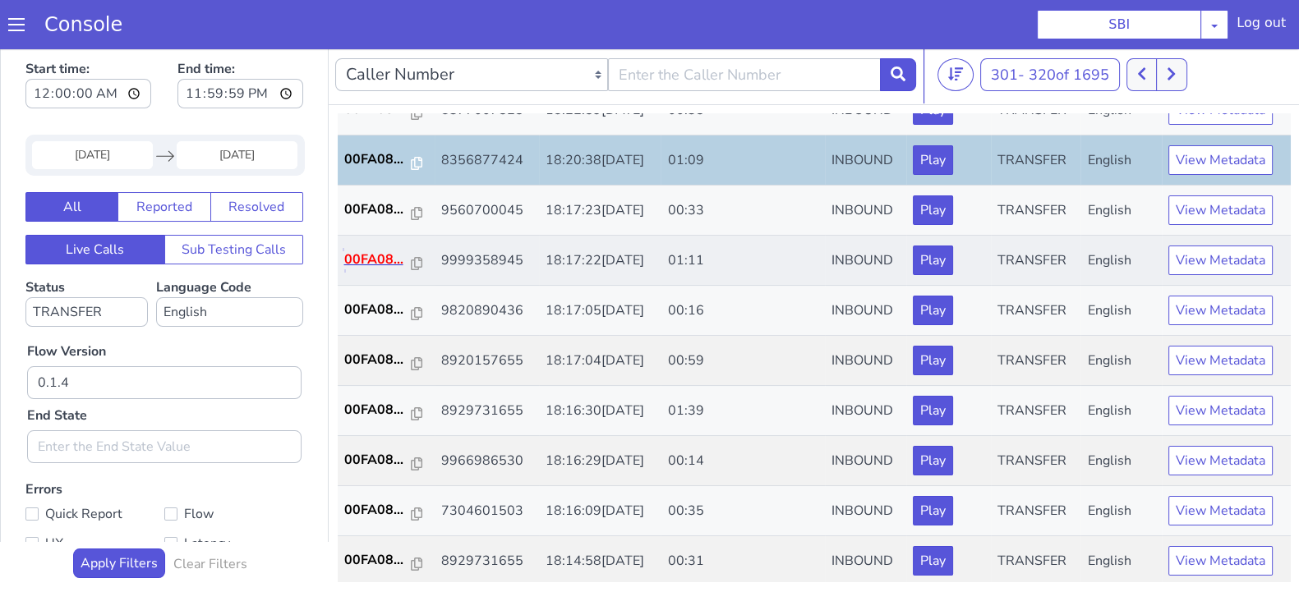
click at [380, 256] on p "00FA08..." at bounding box center [377, 260] width 67 height 20
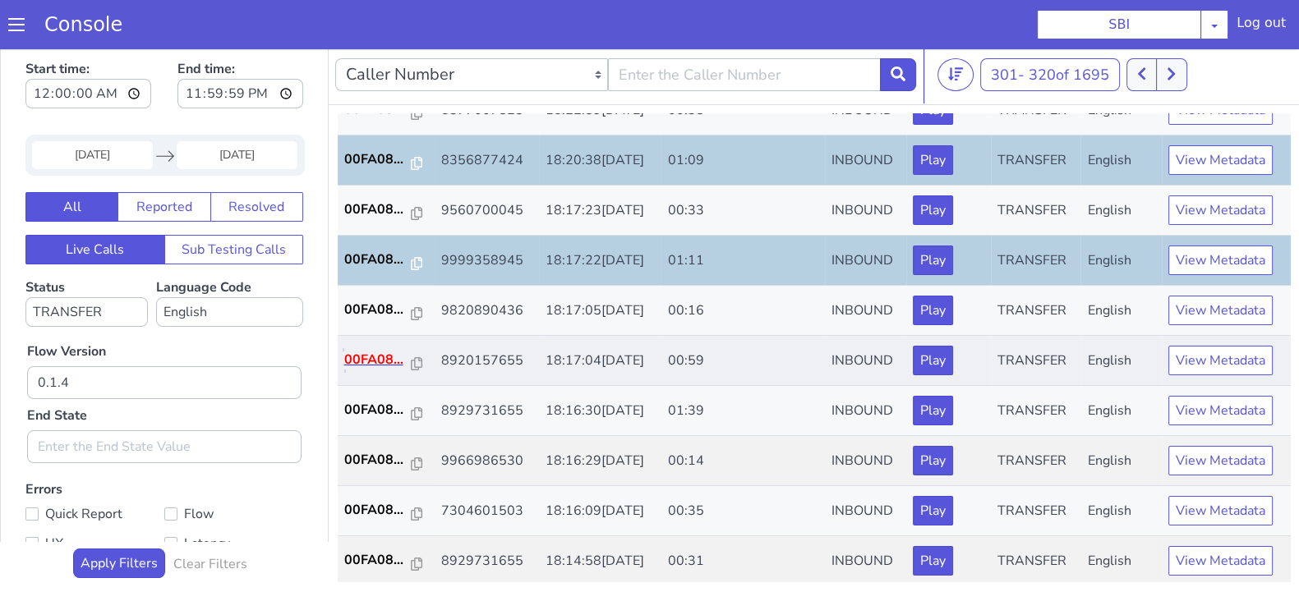
click at [357, 352] on p "00FA08..." at bounding box center [377, 360] width 67 height 20
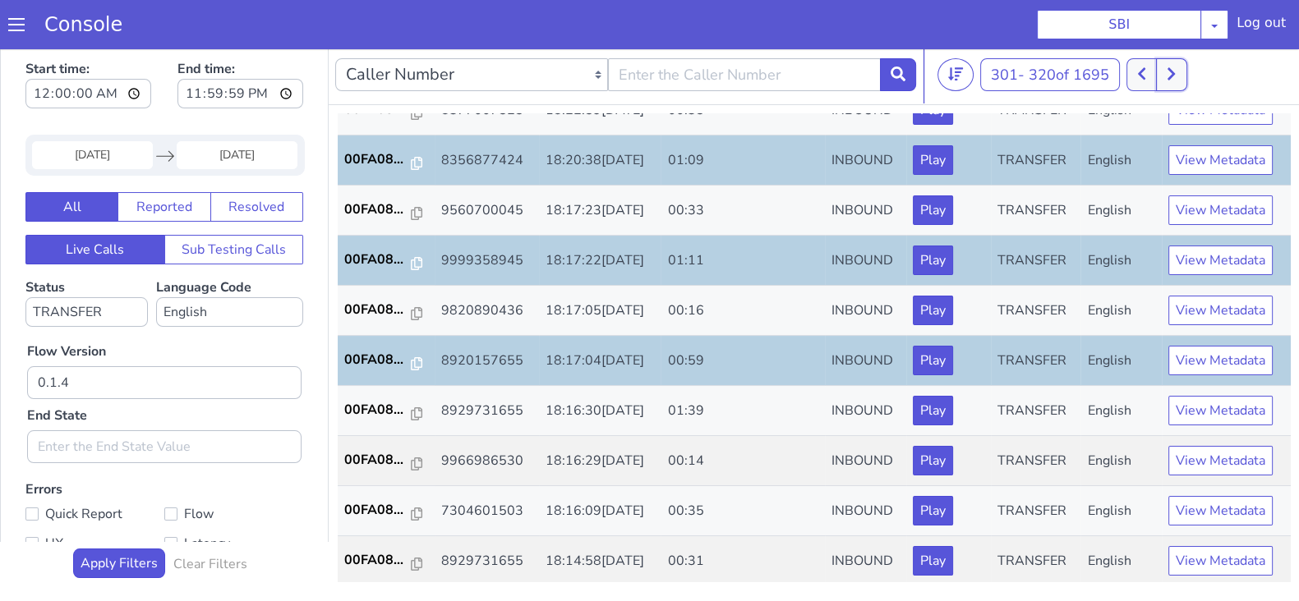
click at [1167, 74] on button at bounding box center [1171, 74] width 30 height 33
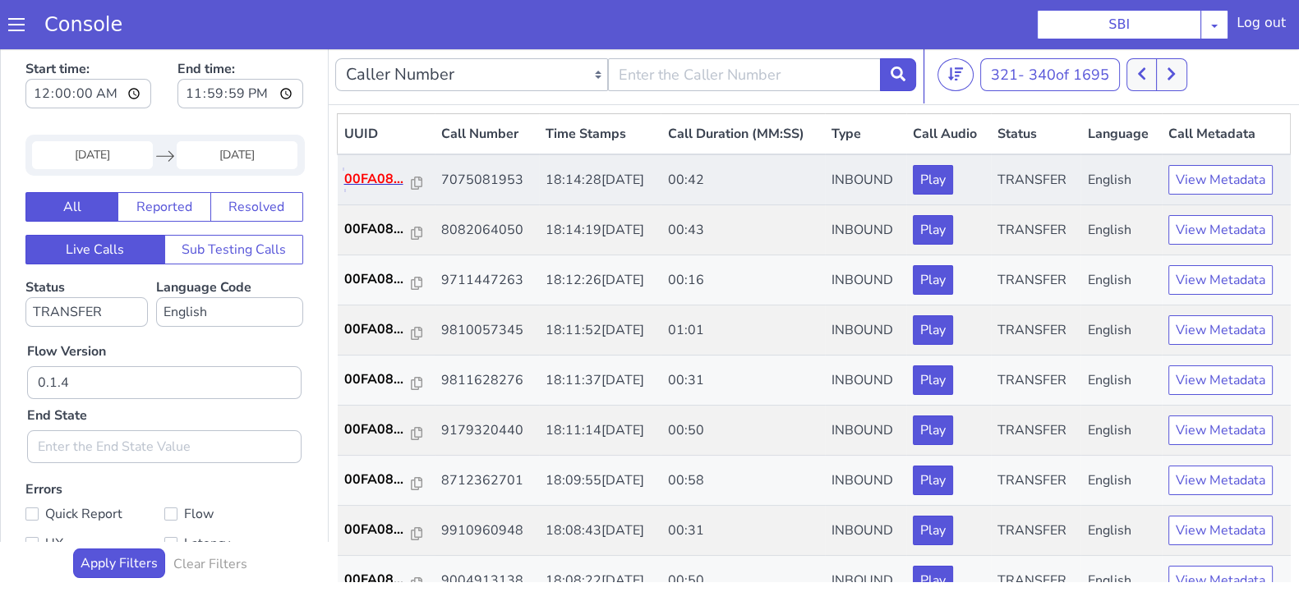
click at [373, 173] on p "00FA08..." at bounding box center [377, 179] width 67 height 20
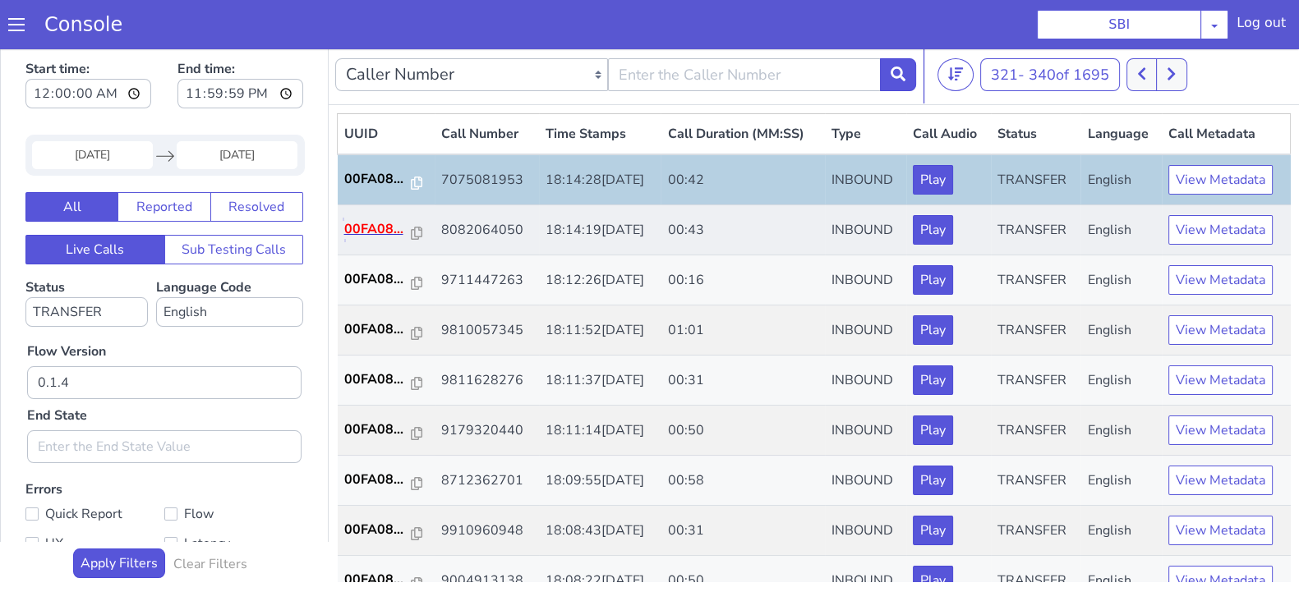
click at [378, 228] on p "00FA08..." at bounding box center [377, 229] width 67 height 20
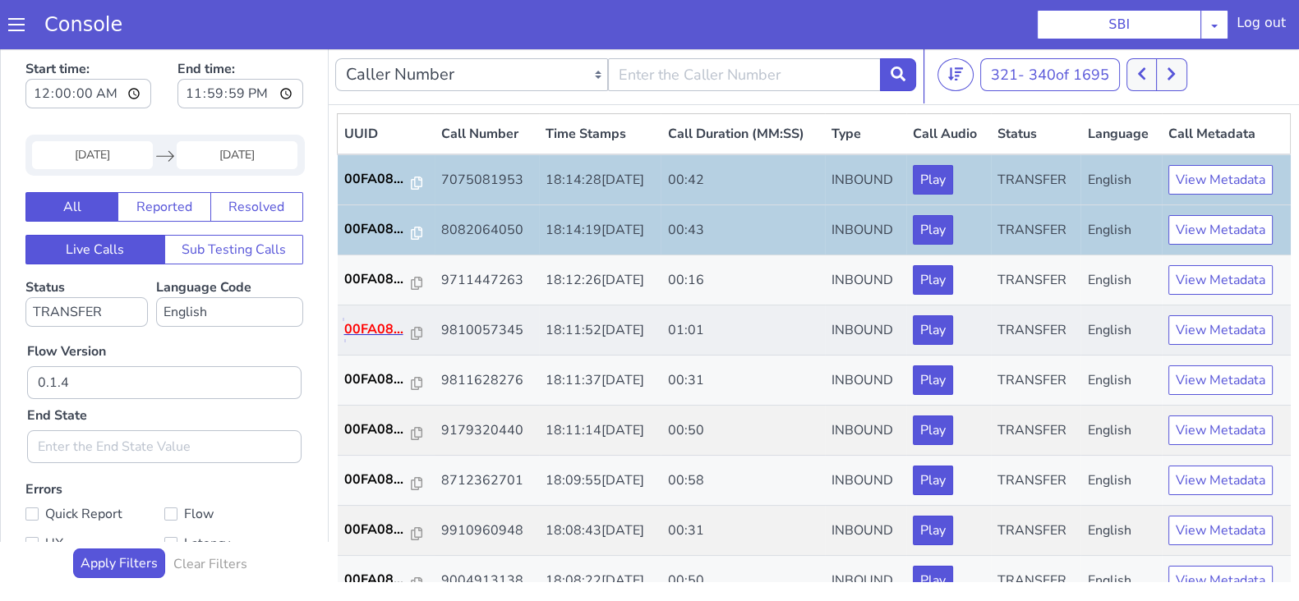
click at [373, 321] on p "00FA08..." at bounding box center [377, 330] width 67 height 20
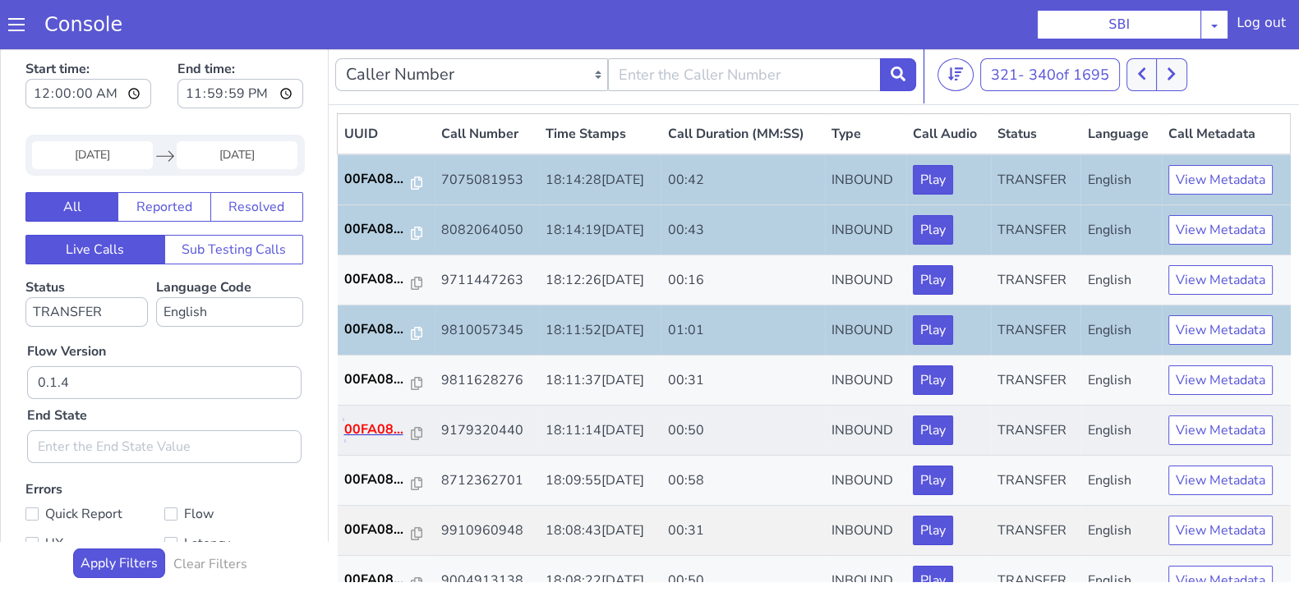
click at [378, 425] on p "00FA08..." at bounding box center [377, 430] width 67 height 20
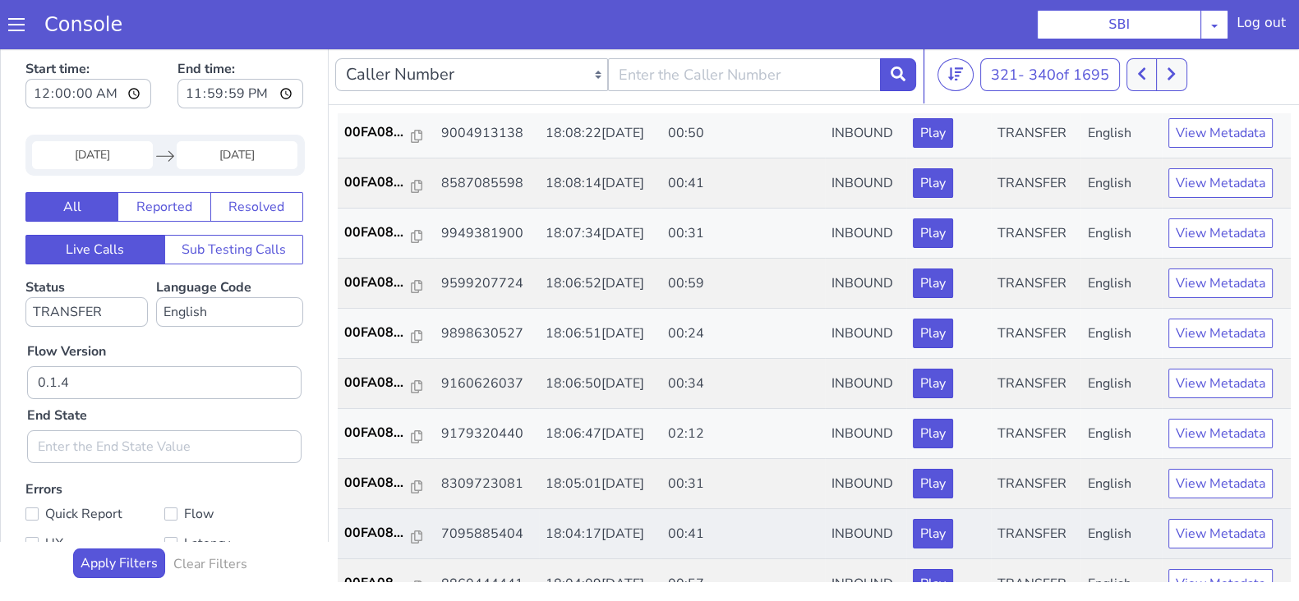
scroll to position [263, 0]
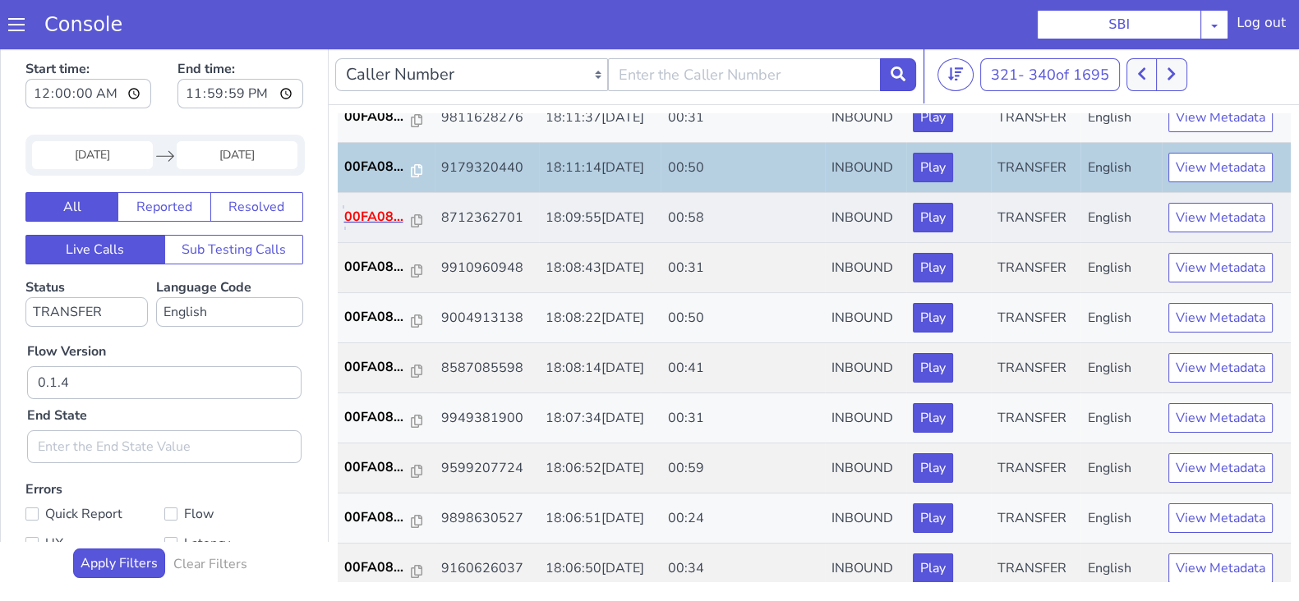
click at [379, 219] on p "00FA08..." at bounding box center [377, 217] width 67 height 20
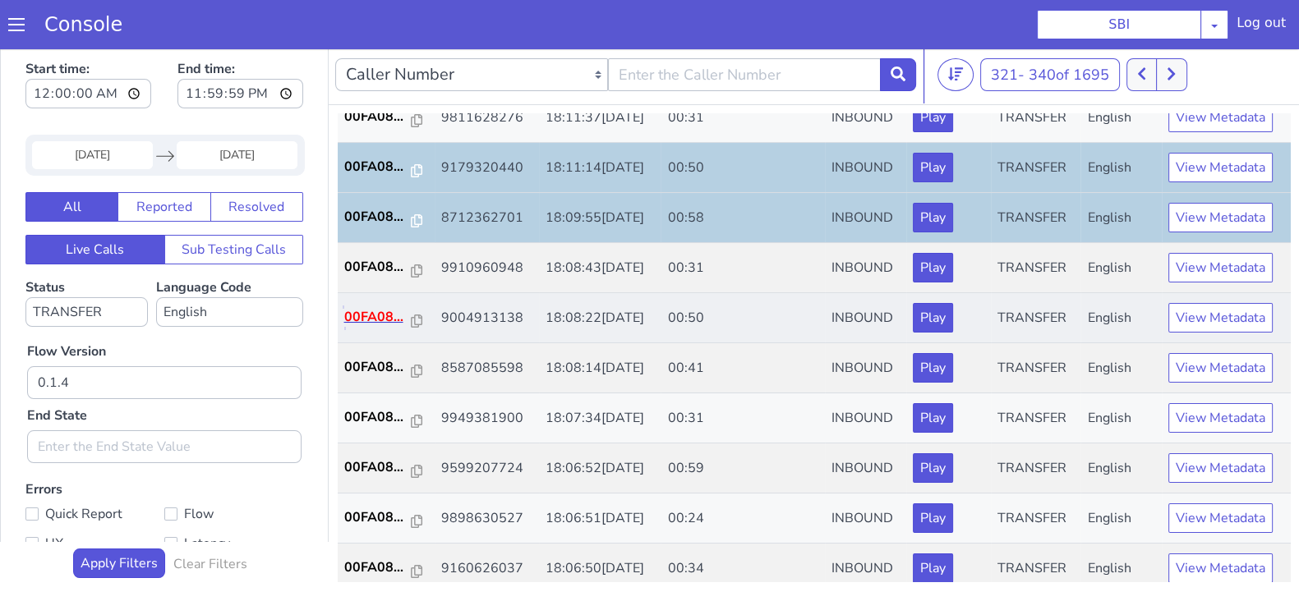
click at [375, 310] on p "00FA08..." at bounding box center [377, 317] width 67 height 20
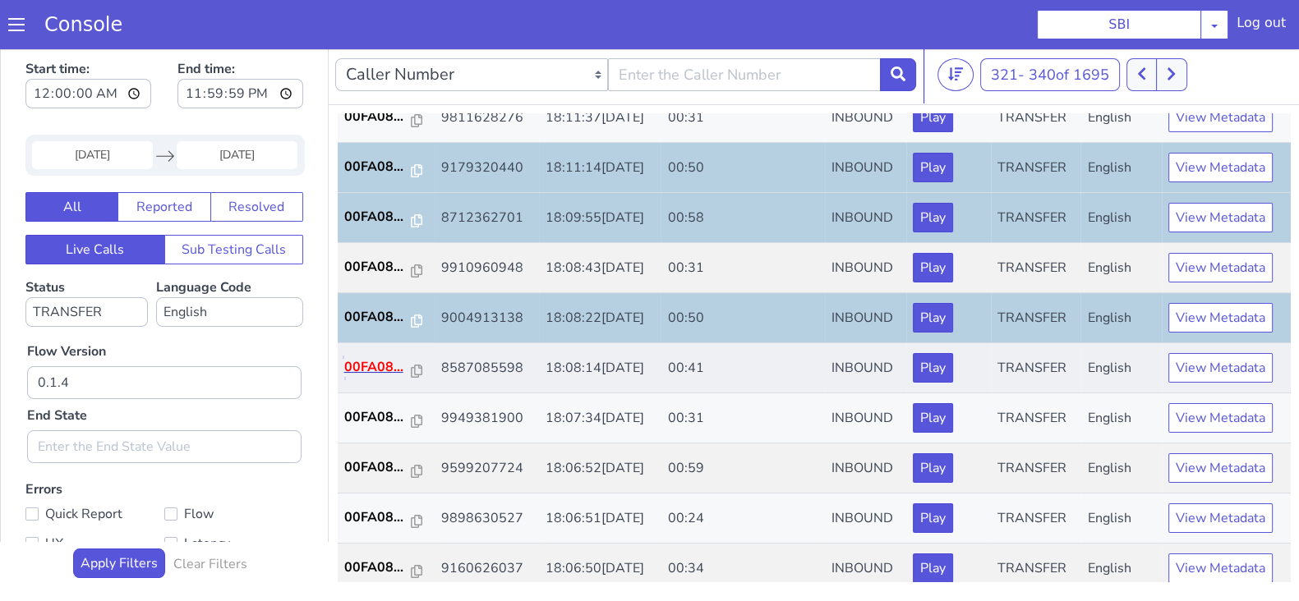
click at [389, 366] on p "00FA08..." at bounding box center [377, 367] width 67 height 20
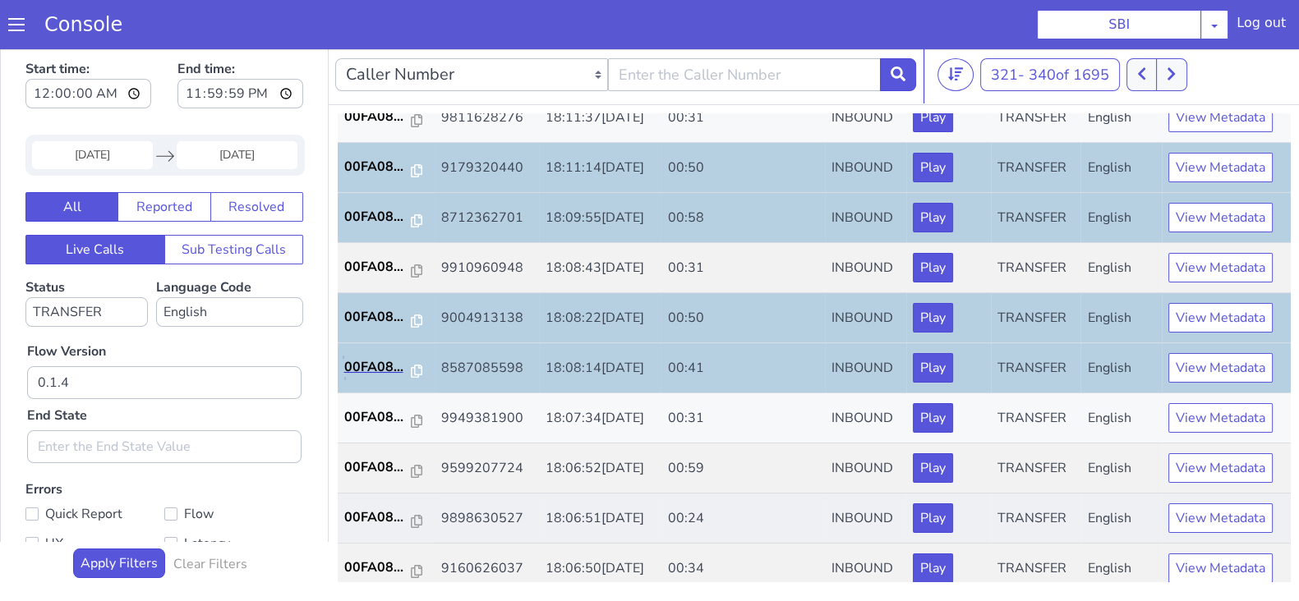
scroll to position [366, 0]
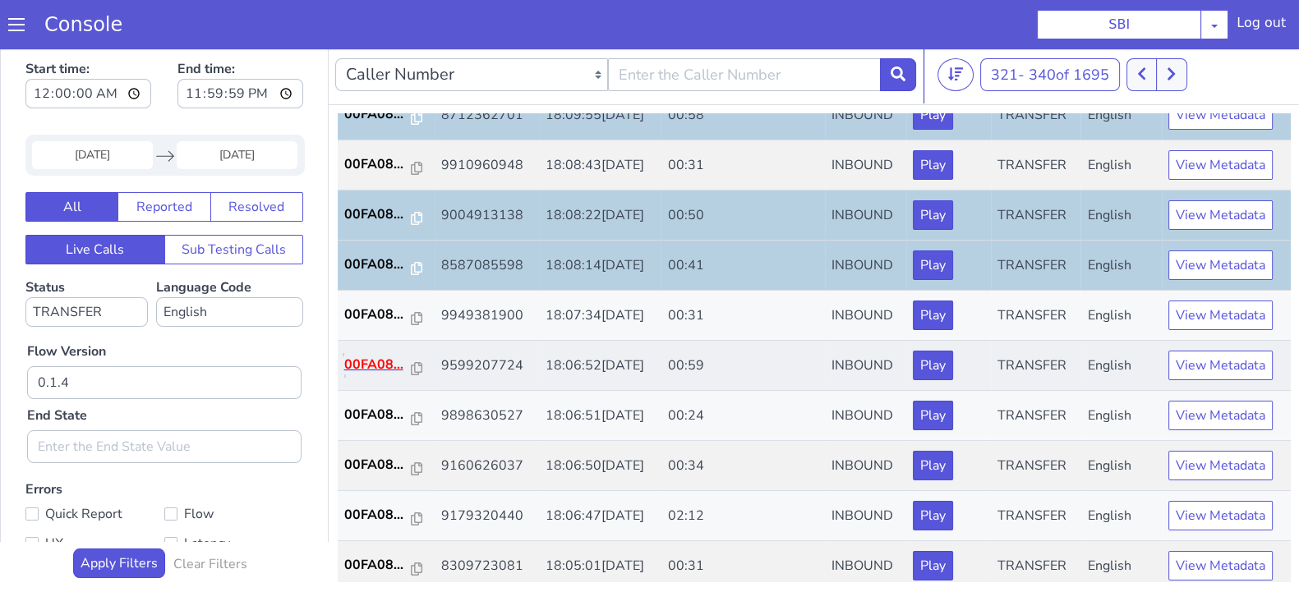
click at [381, 357] on p "00FA08..." at bounding box center [377, 365] width 67 height 20
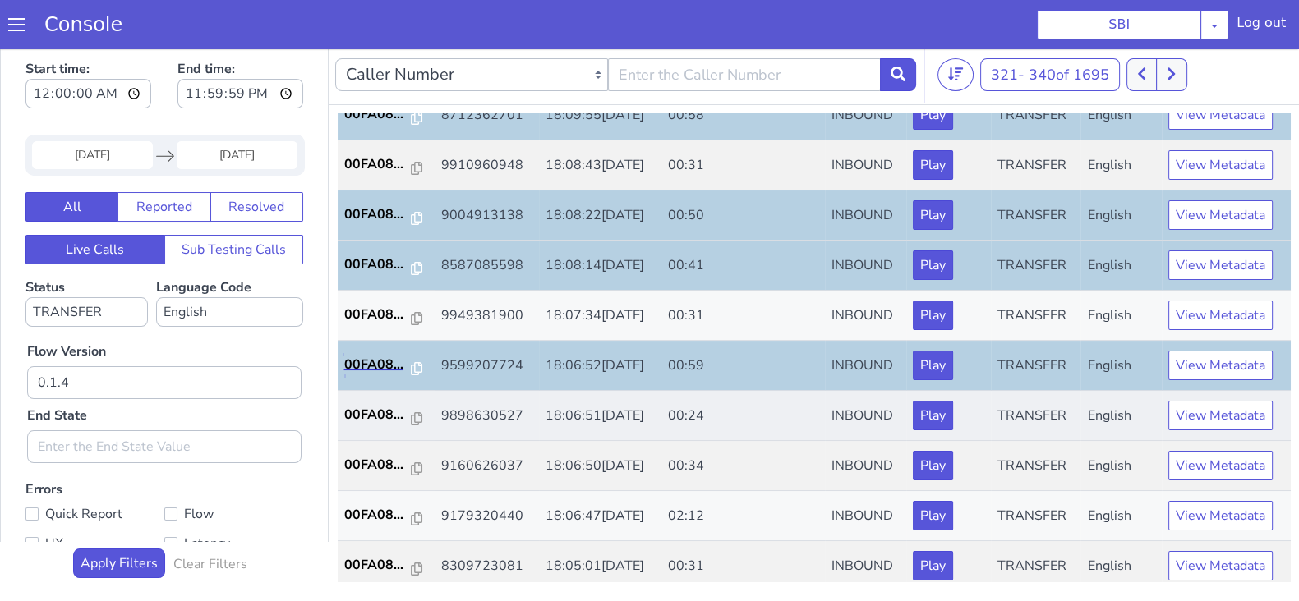
scroll to position [571, 0]
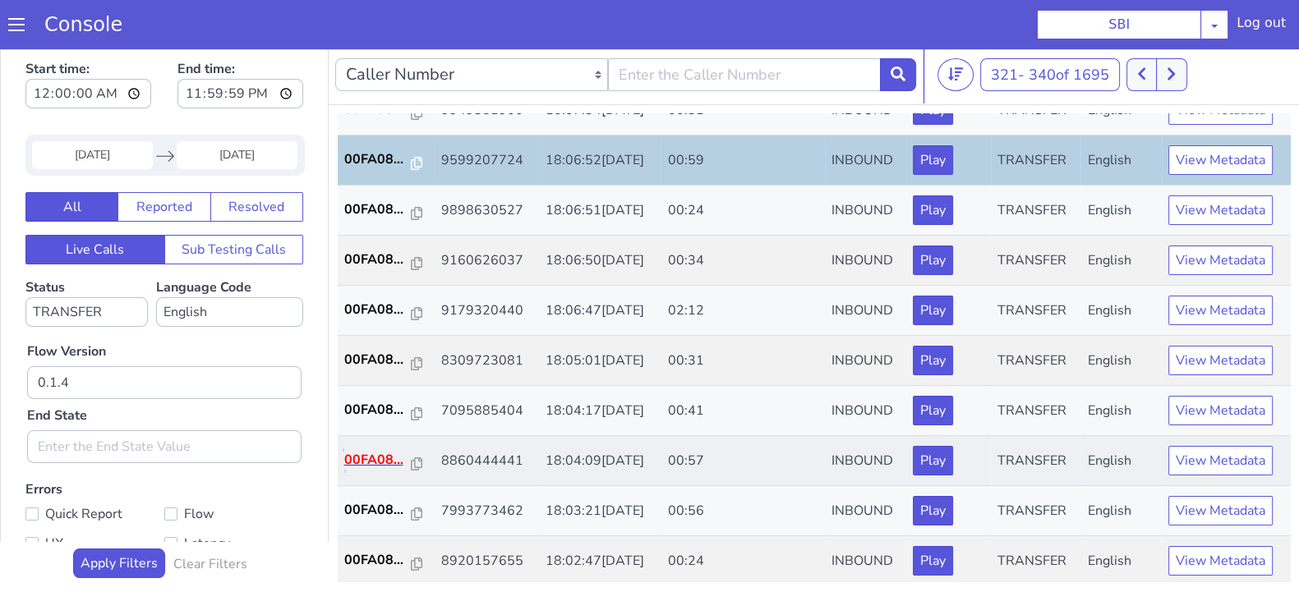
click at [376, 455] on p "00FA08..." at bounding box center [377, 460] width 67 height 20
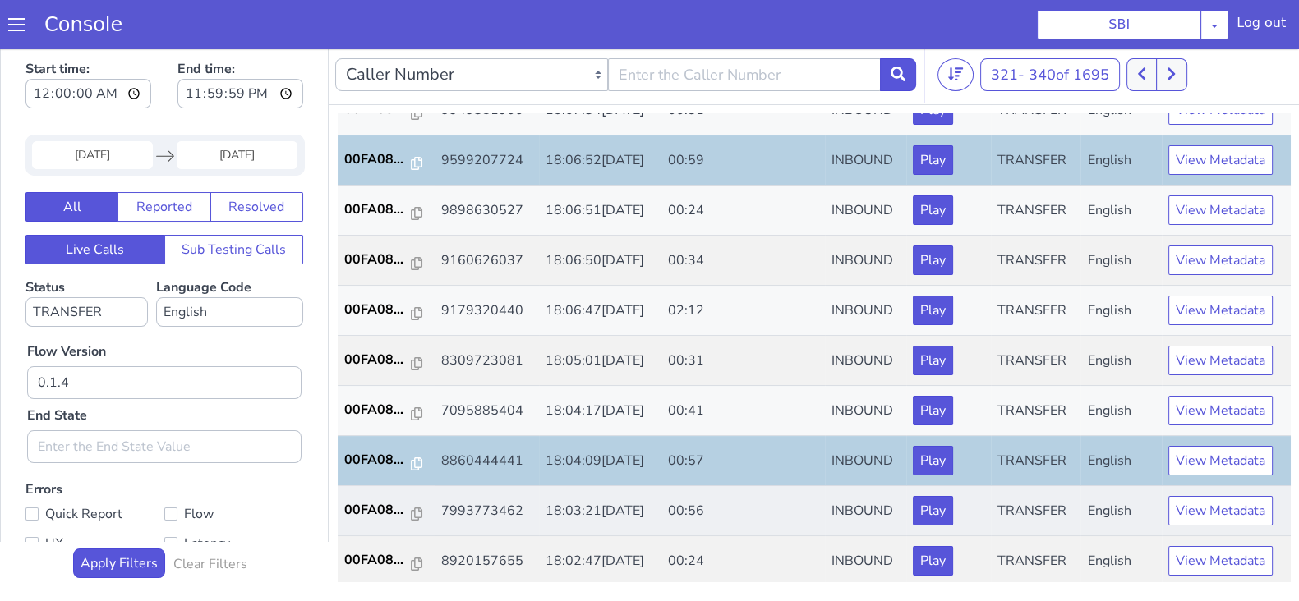
click at [366, 492] on td "00FA08..." at bounding box center [386, 511] width 97 height 50
click at [375, 510] on p "00FA08..." at bounding box center [377, 510] width 67 height 20
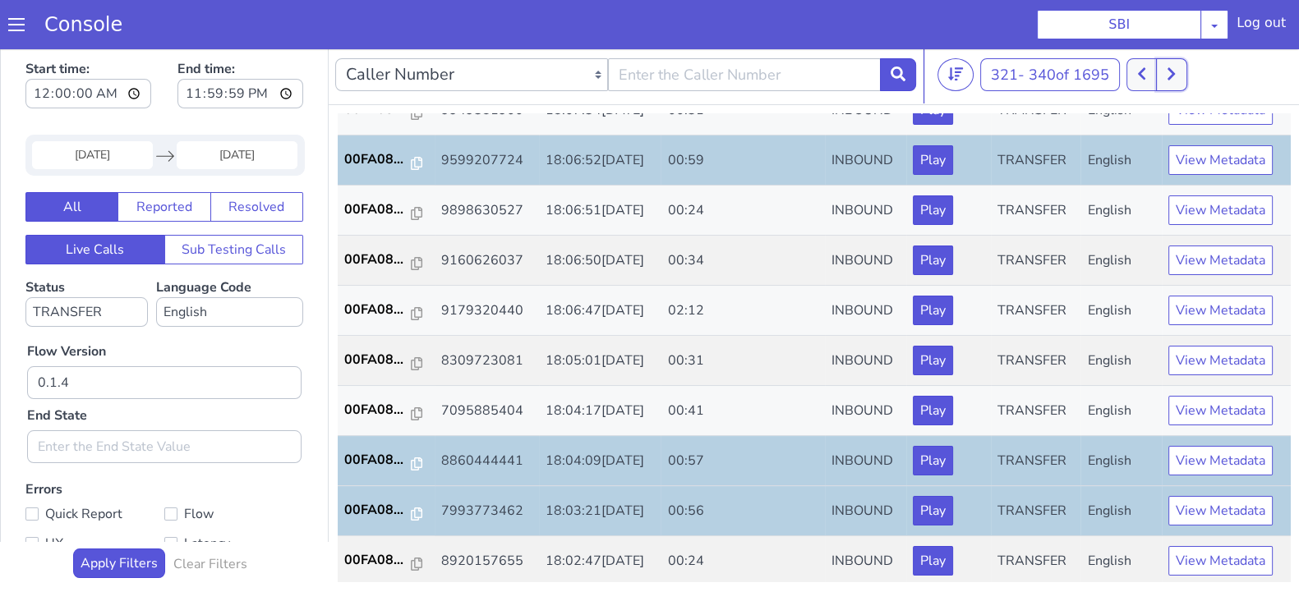
click at [1163, 81] on button at bounding box center [1171, 74] width 30 height 33
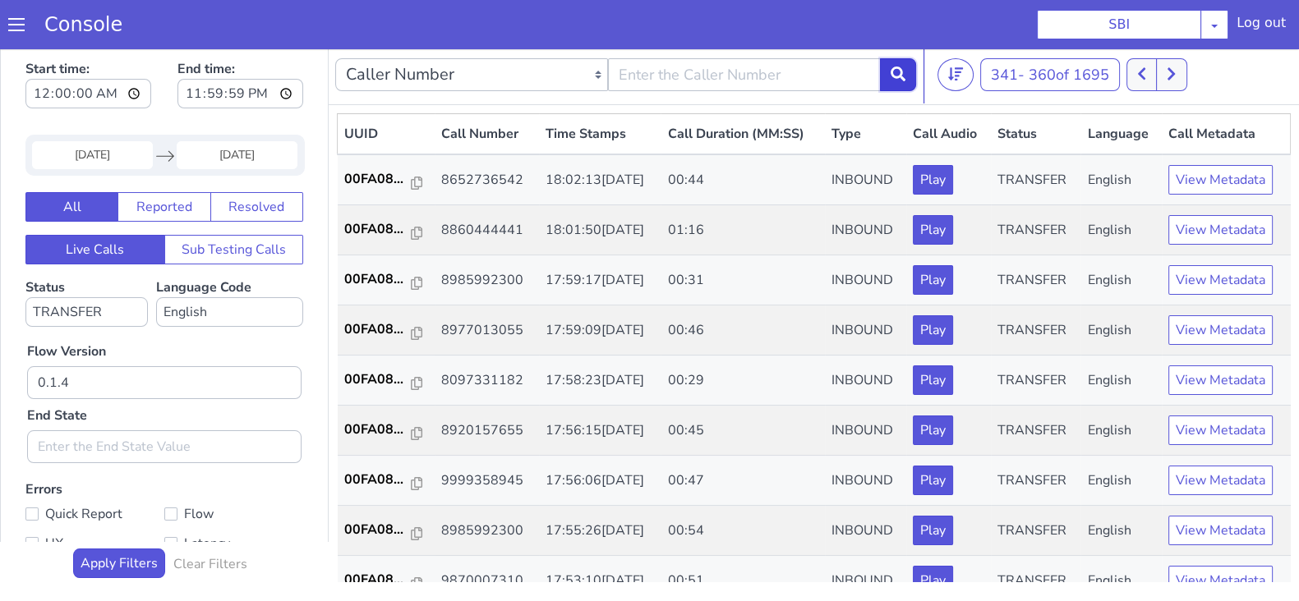
click at [896, 81] on button at bounding box center [898, 74] width 36 height 33
click at [371, 333] on p "00FA08..." at bounding box center [377, 330] width 67 height 20
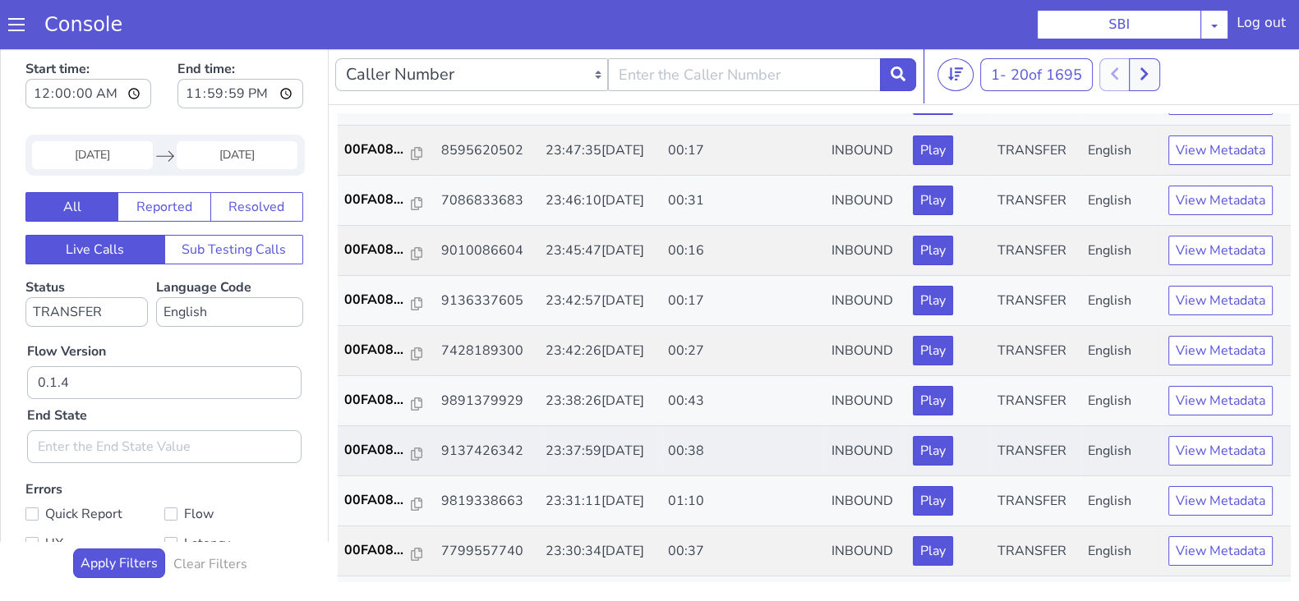
scroll to position [410, 0]
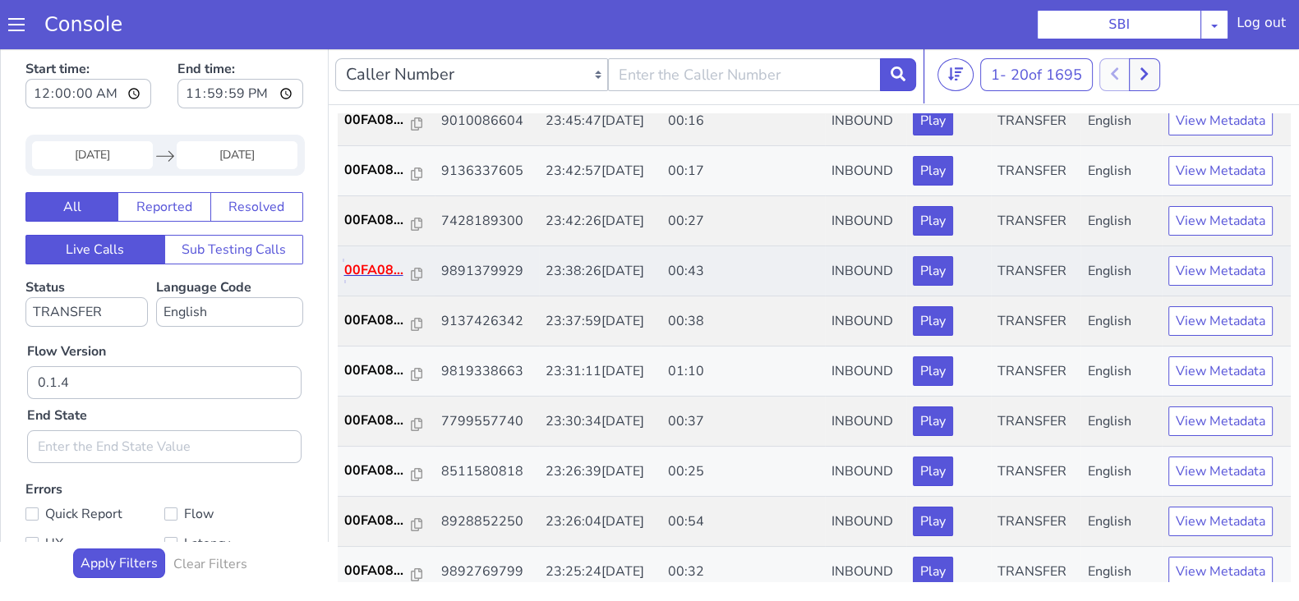
click at [376, 264] on p "00FA08..." at bounding box center [377, 270] width 67 height 20
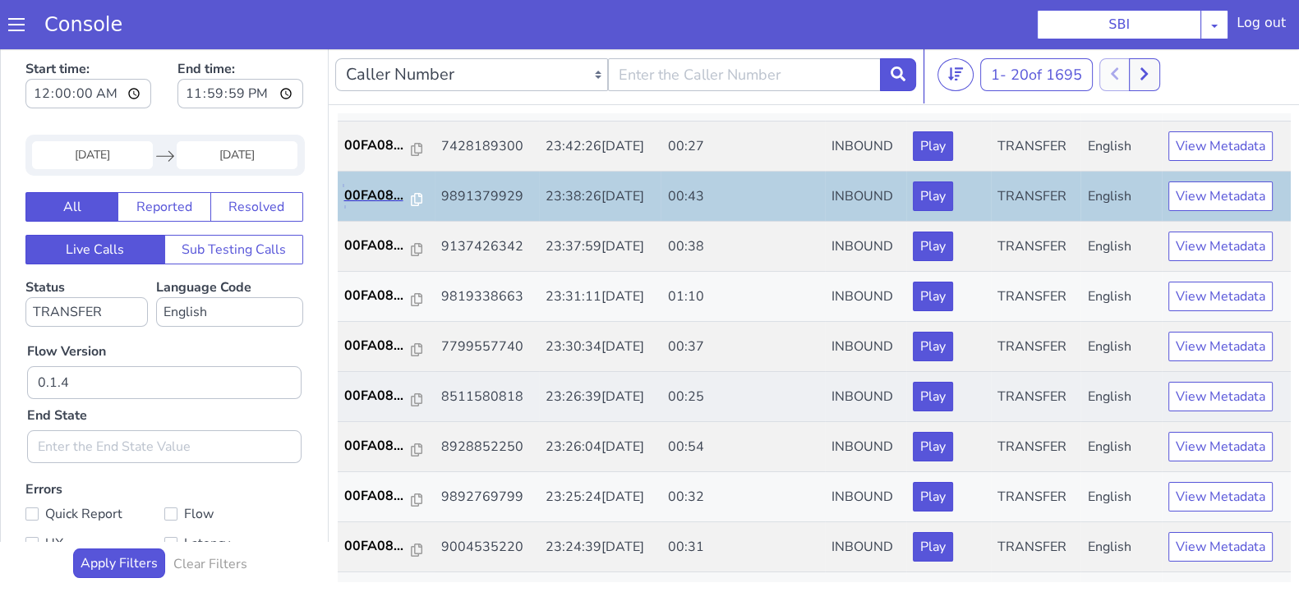
scroll to position [513, 0]
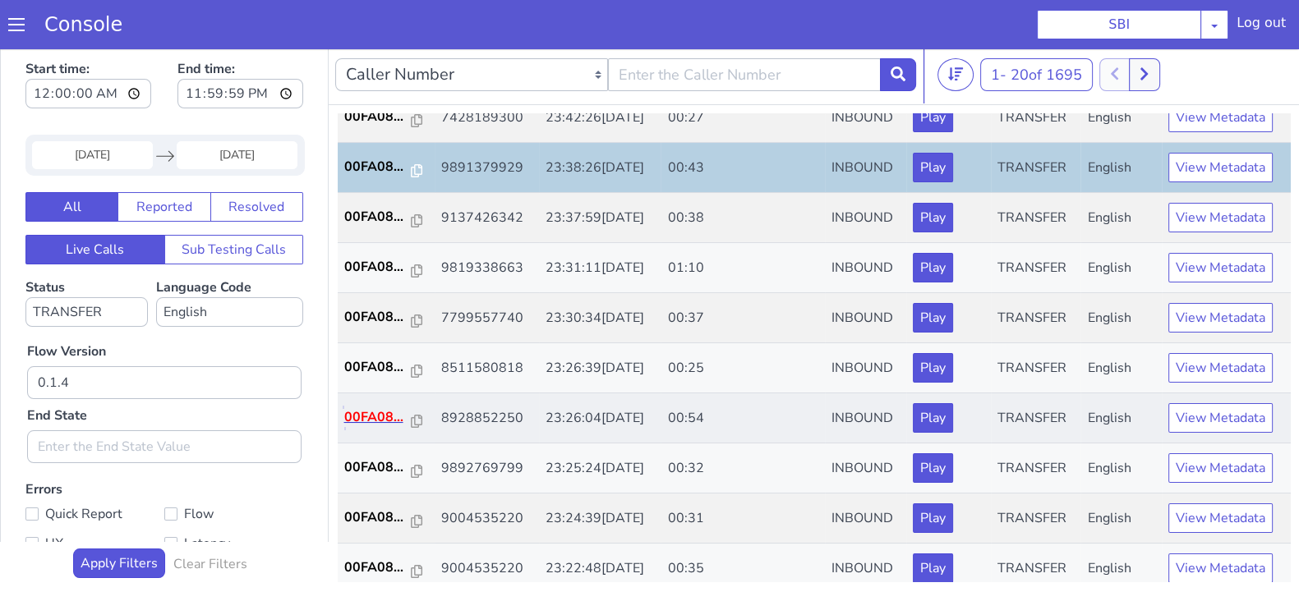
click at [393, 408] on p "00FA08..." at bounding box center [377, 418] width 67 height 20
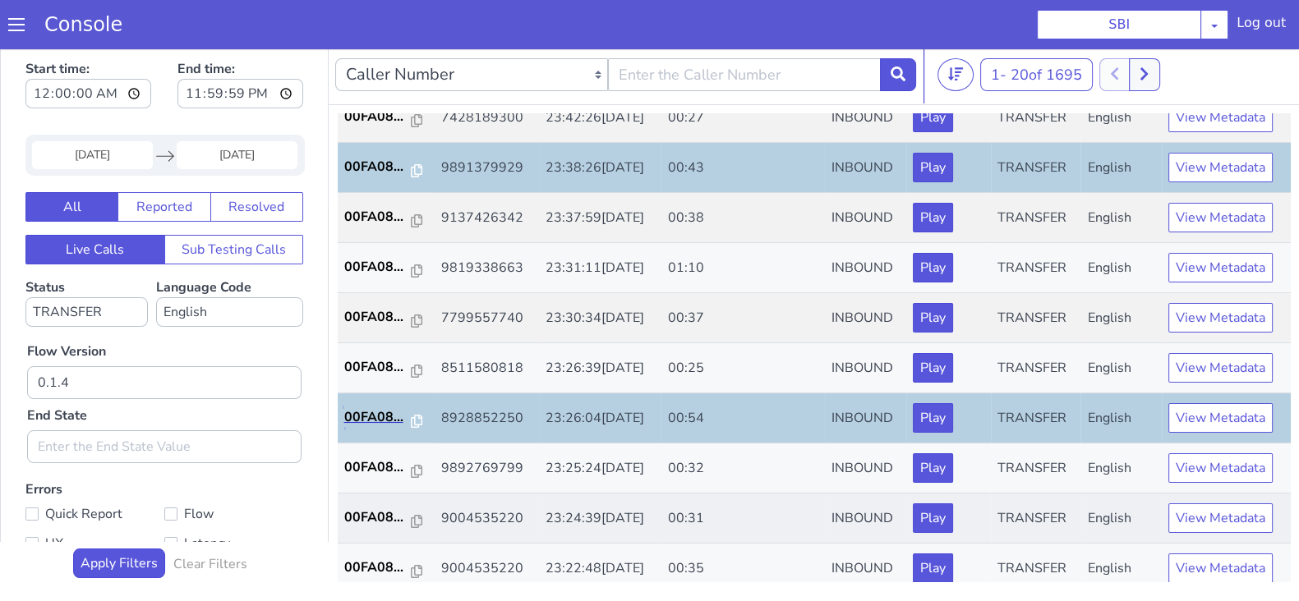
scroll to position [571, 0]
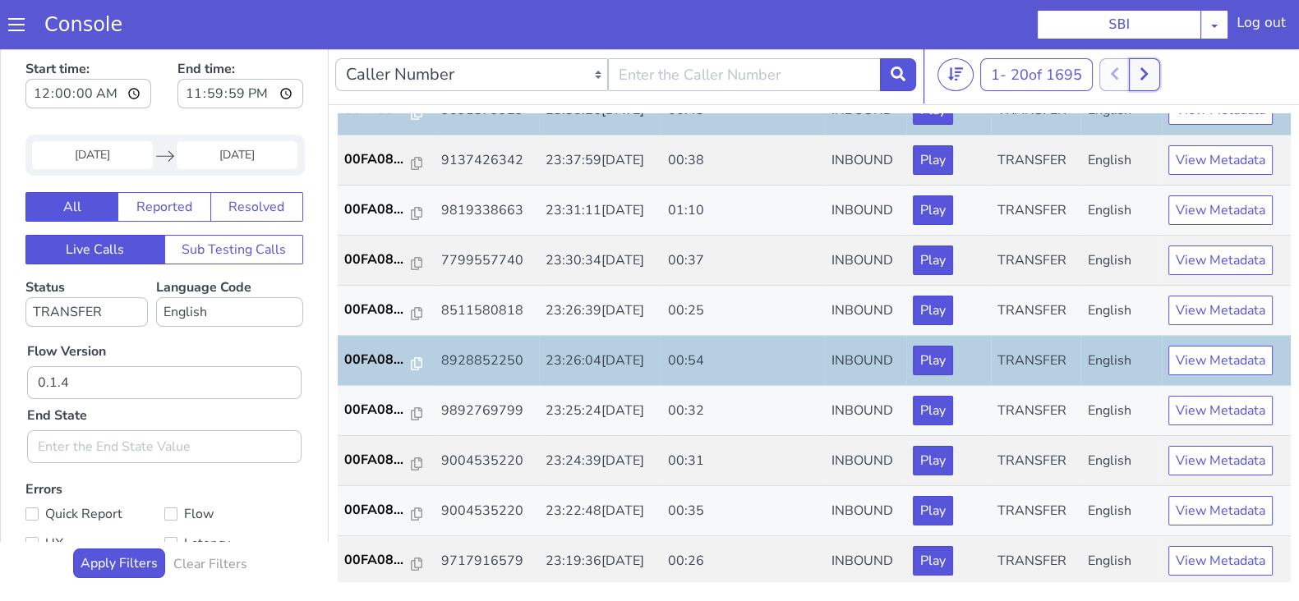
click at [1149, 69] on icon at bounding box center [1144, 74] width 9 height 15
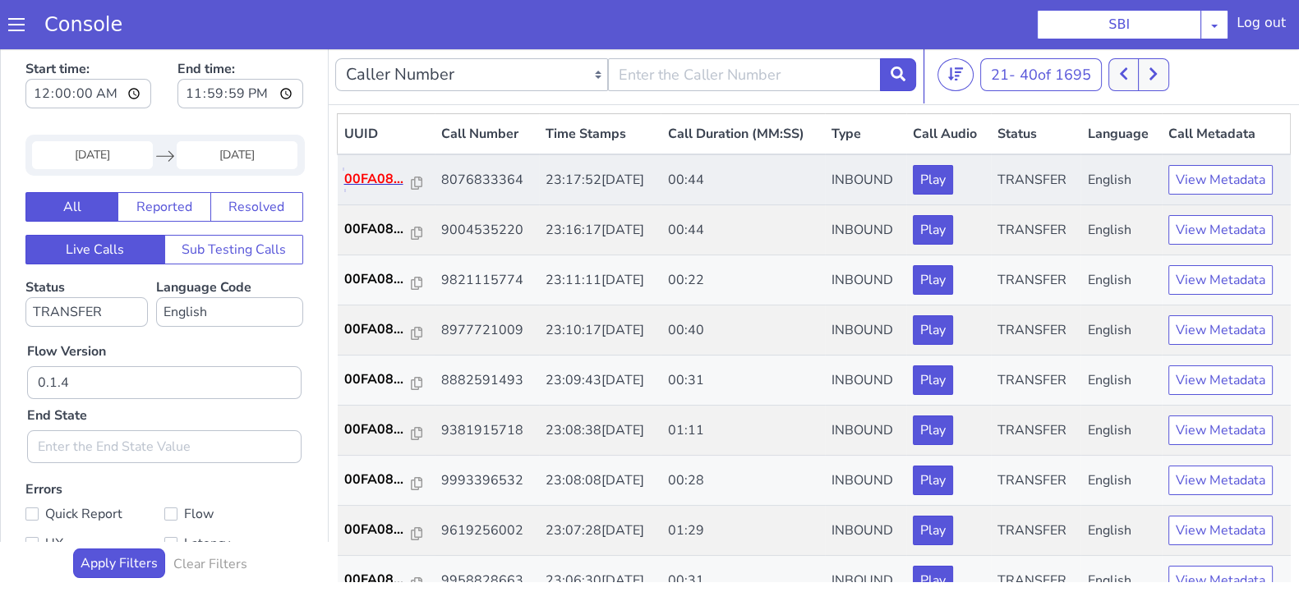
click at [362, 170] on p "00FA08..." at bounding box center [377, 179] width 67 height 20
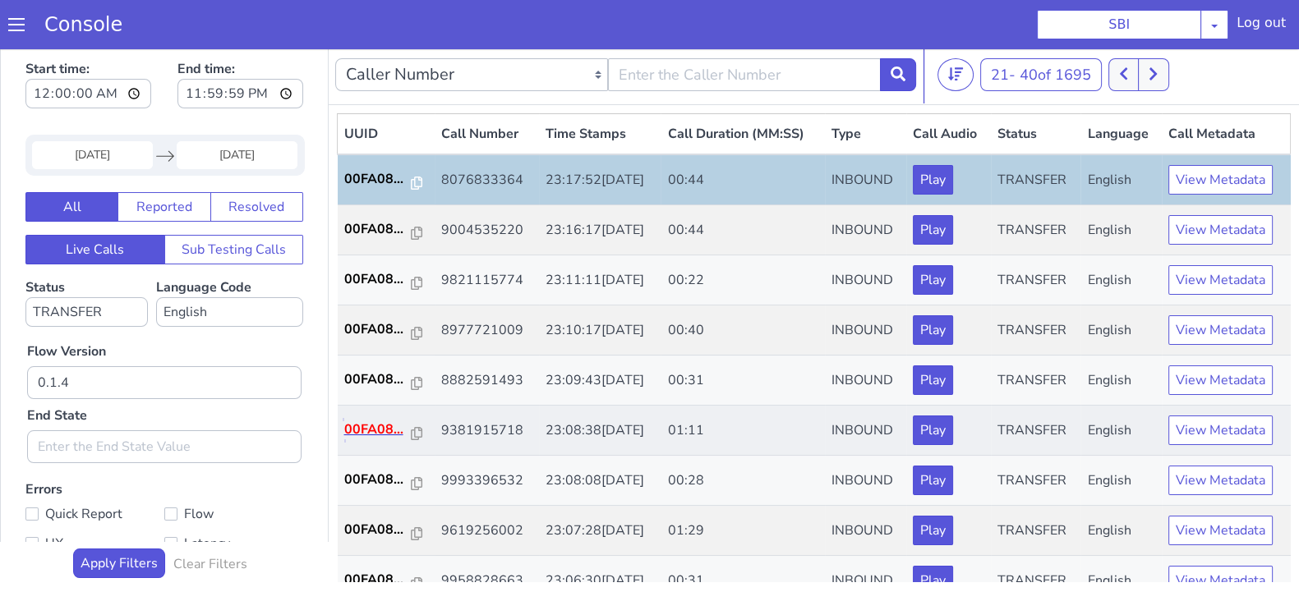
click at [375, 437] on p "00FA08..." at bounding box center [377, 430] width 67 height 20
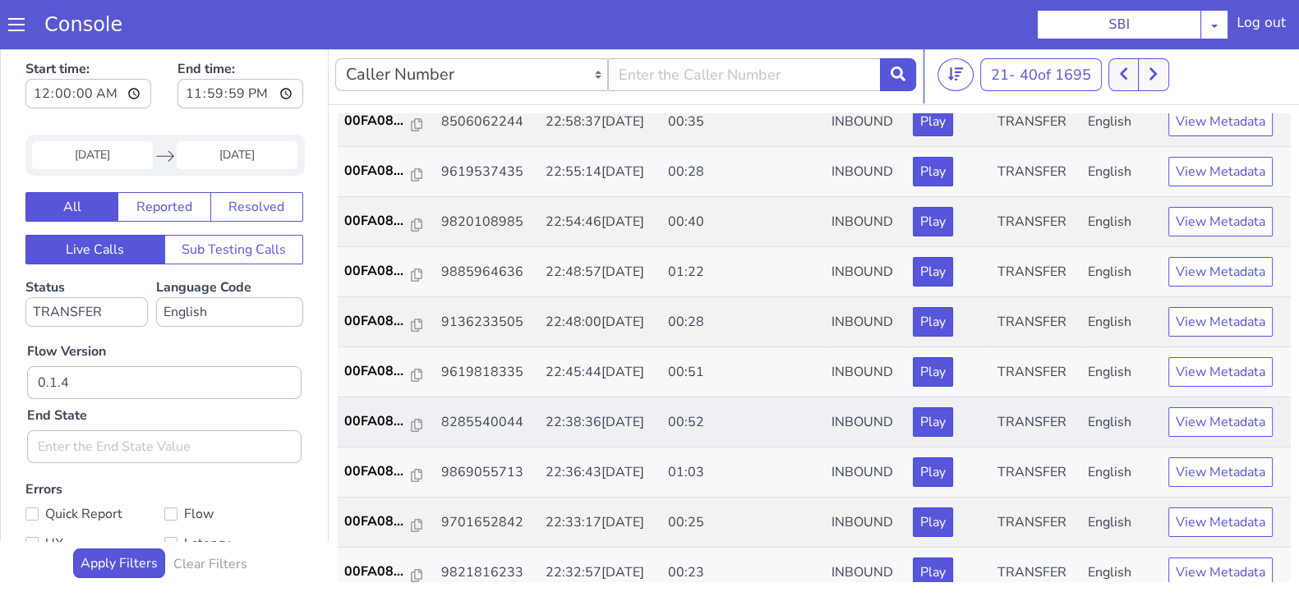
scroll to position [468, 0]
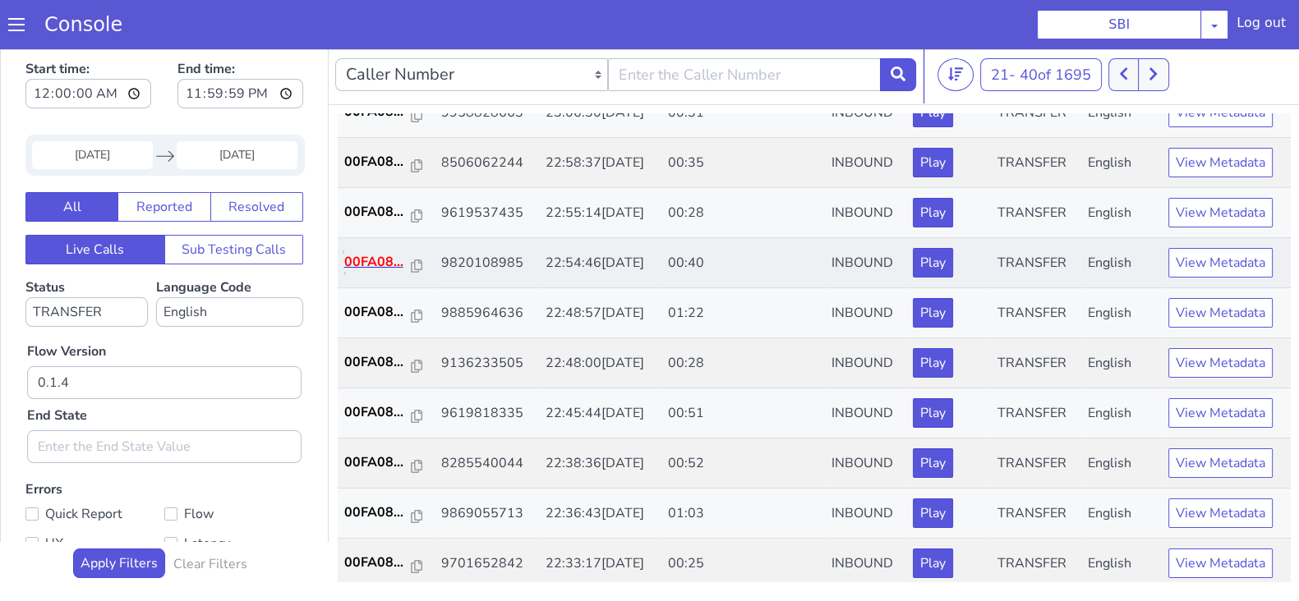
click at [362, 265] on p "00FA08..." at bounding box center [377, 262] width 67 height 20
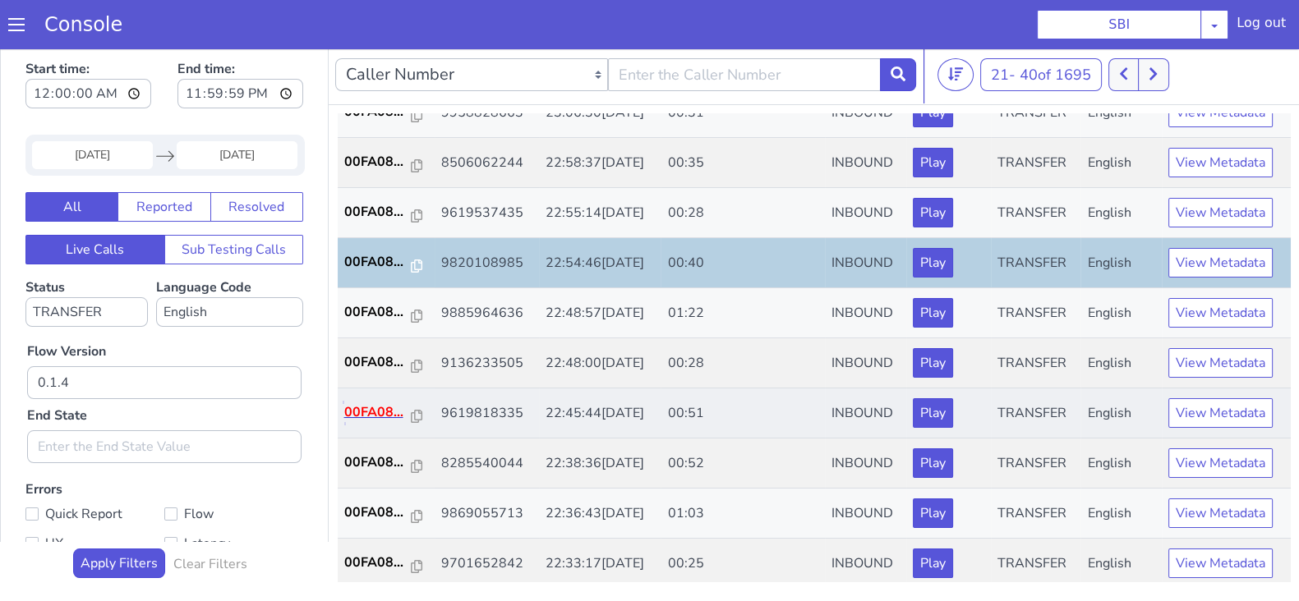
click at [379, 410] on p "00FA08..." at bounding box center [377, 413] width 67 height 20
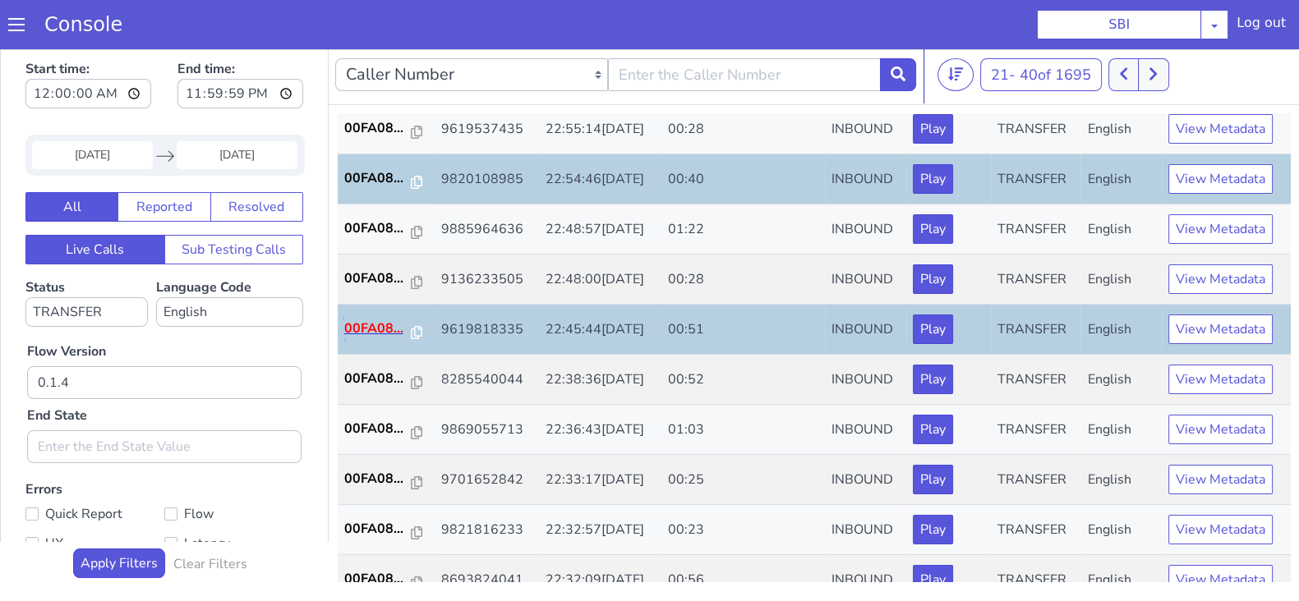
scroll to position [571, 0]
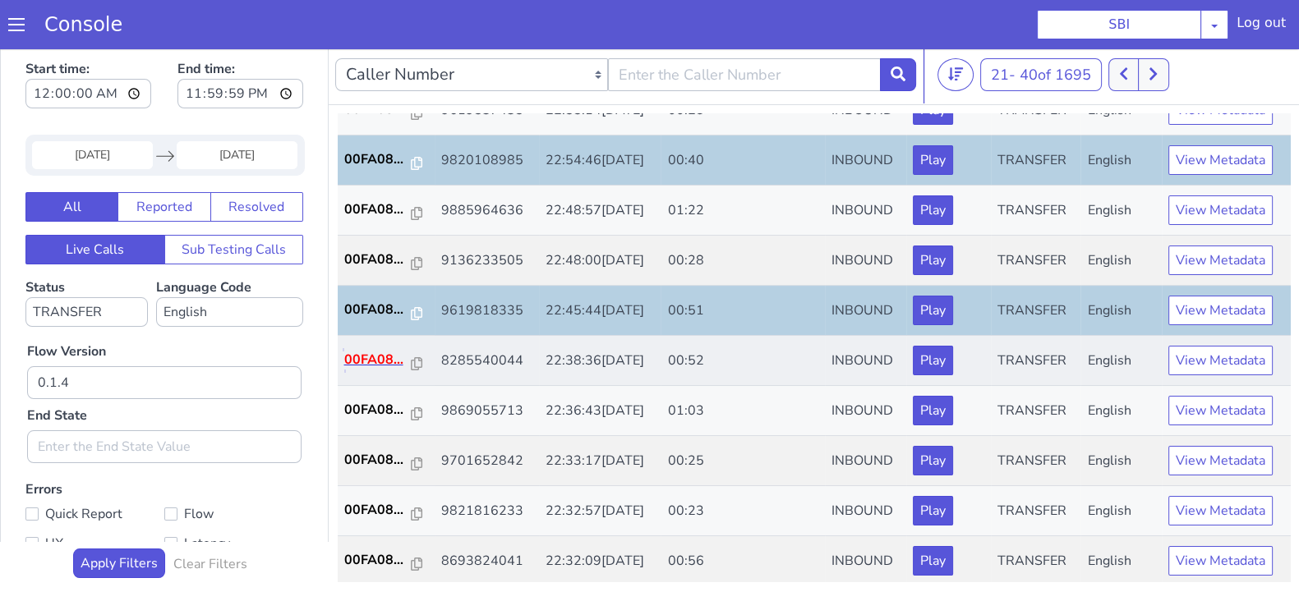
click at [374, 362] on p "00FA08..." at bounding box center [377, 360] width 67 height 20
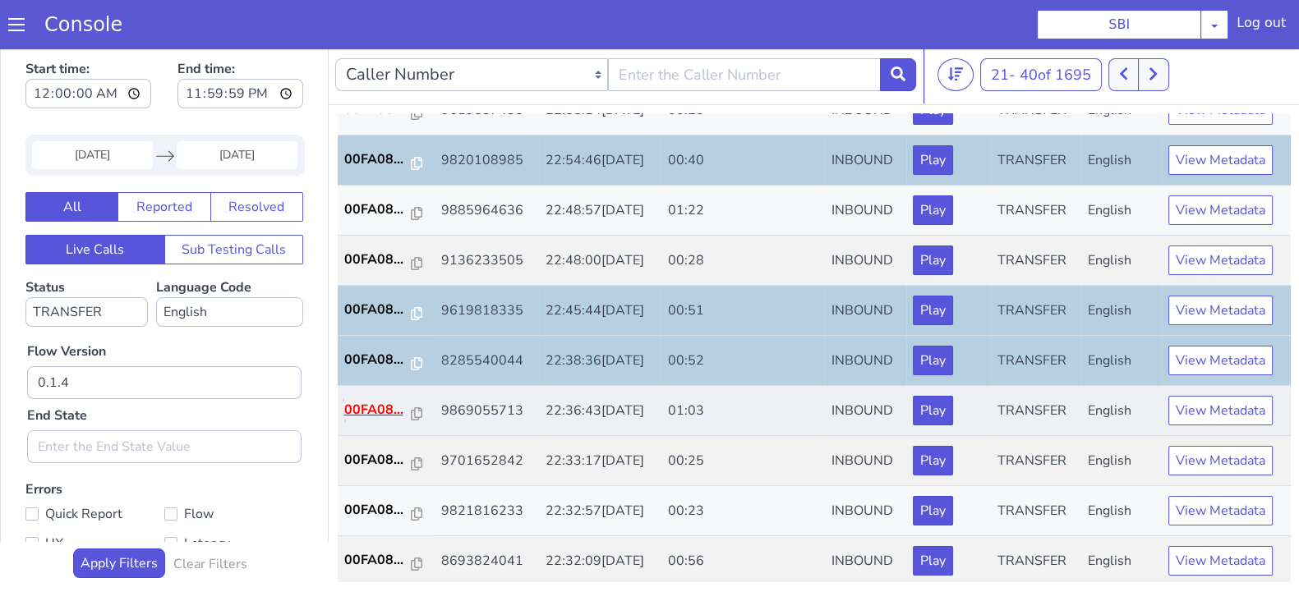
click at [386, 403] on p "00FA08..." at bounding box center [377, 410] width 67 height 20
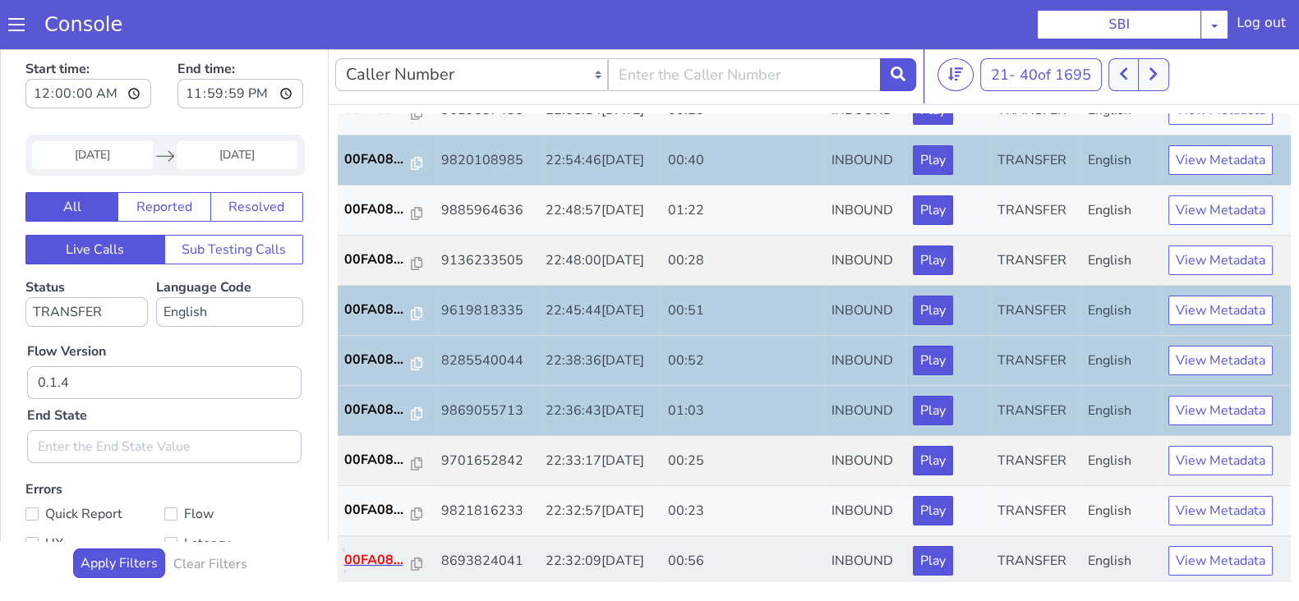
click at [374, 555] on p "00FA08..." at bounding box center [377, 560] width 67 height 20
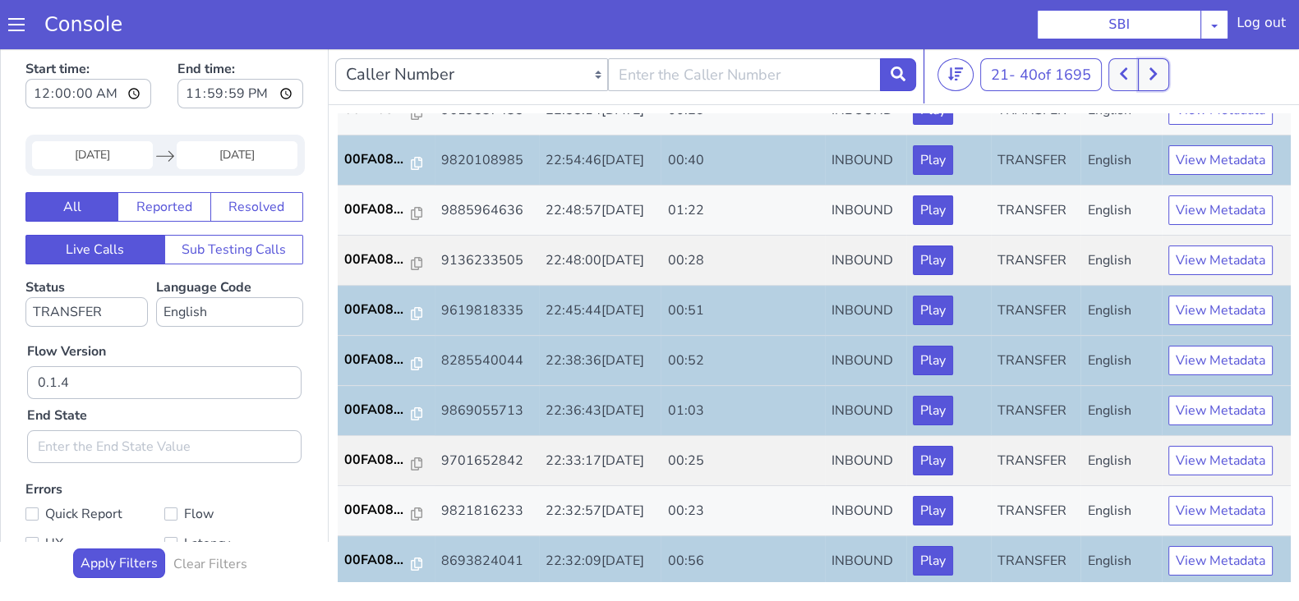
click at [1158, 67] on icon at bounding box center [1153, 74] width 9 height 15
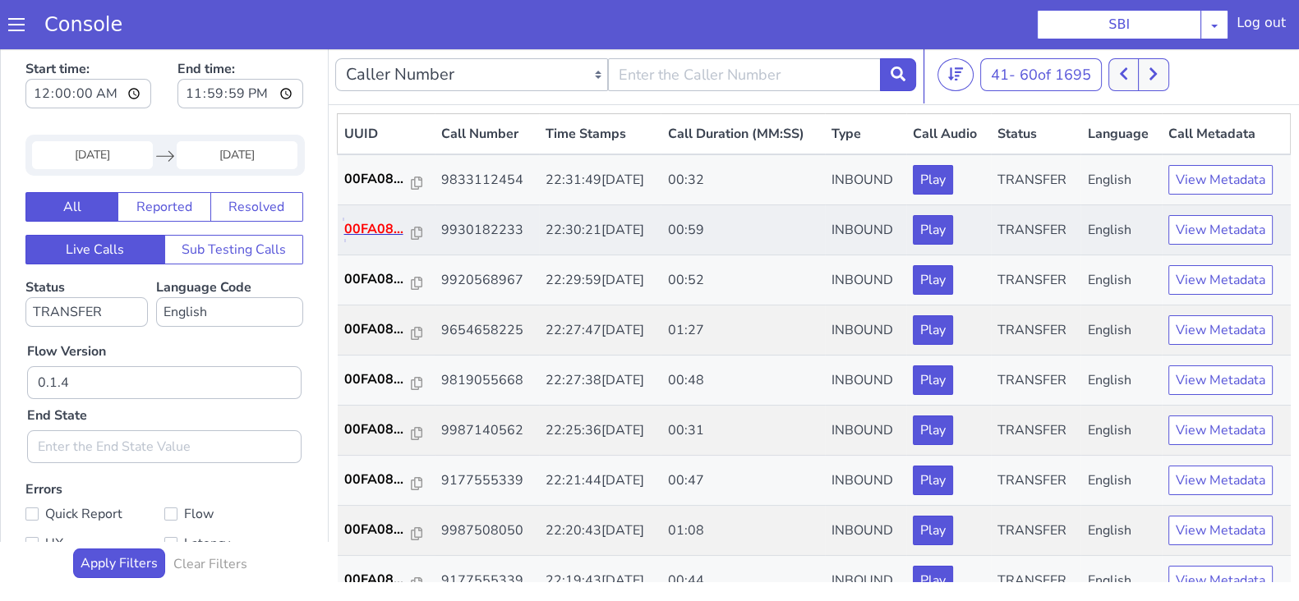
click at [374, 230] on p "00FA08..." at bounding box center [377, 229] width 67 height 20
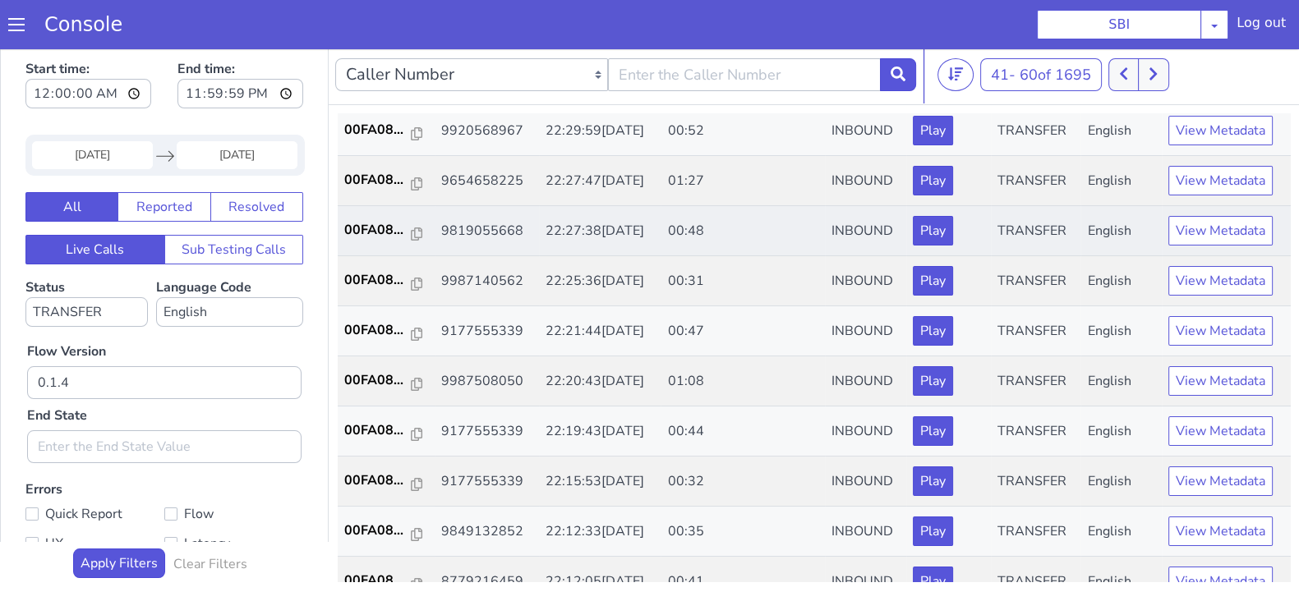
scroll to position [308, 0]
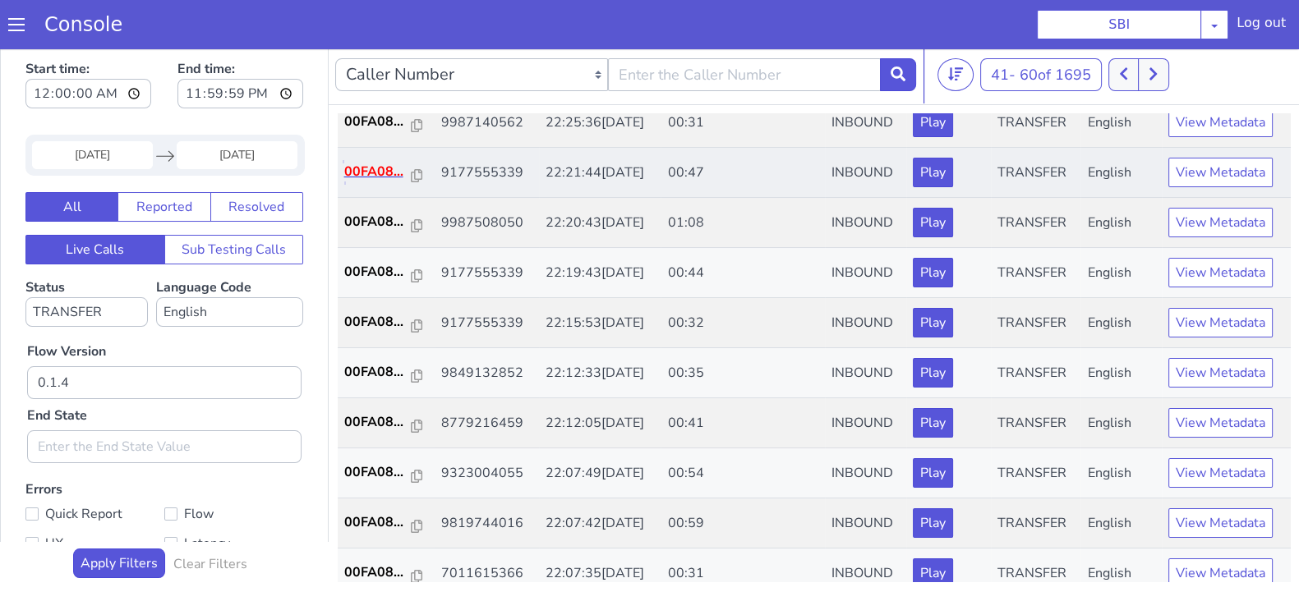
click at [372, 172] on p "00FA08..." at bounding box center [377, 172] width 67 height 20
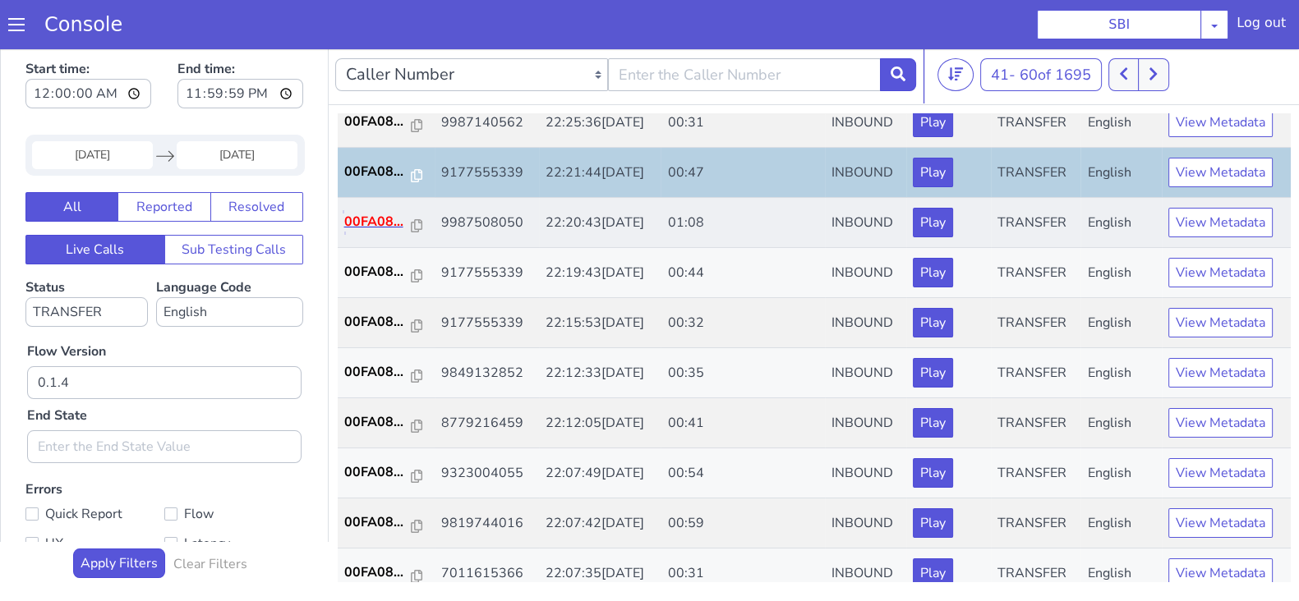
click at [377, 212] on p "00FA08..." at bounding box center [377, 222] width 67 height 20
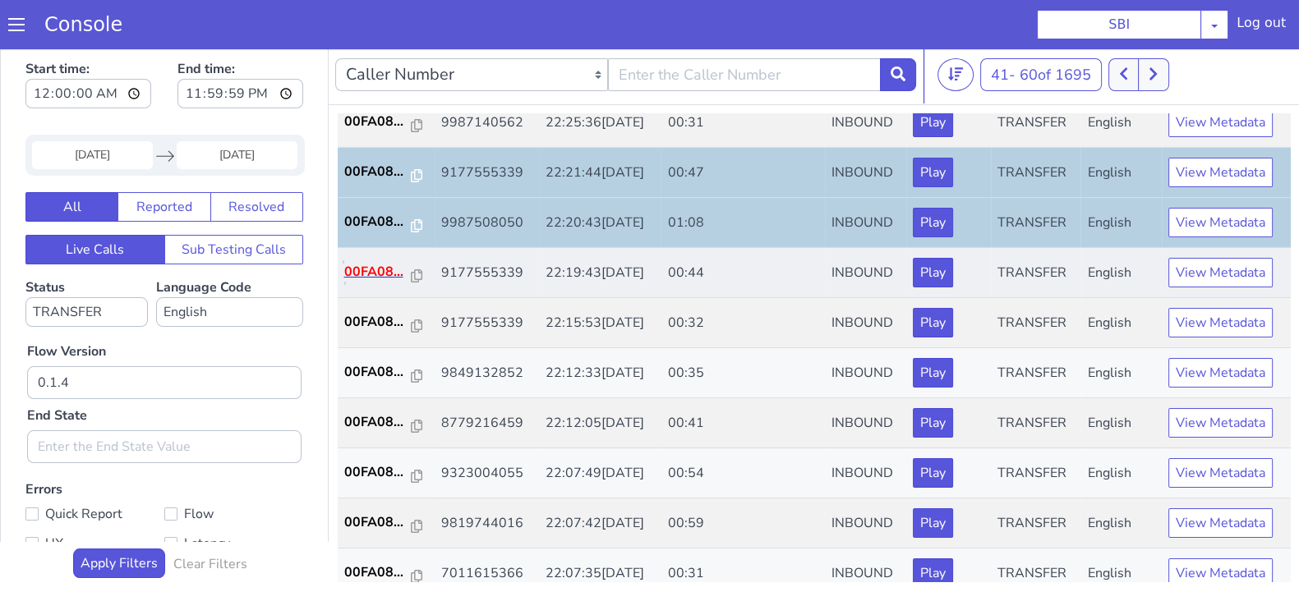
click at [380, 269] on p "00FA08..." at bounding box center [377, 272] width 67 height 20
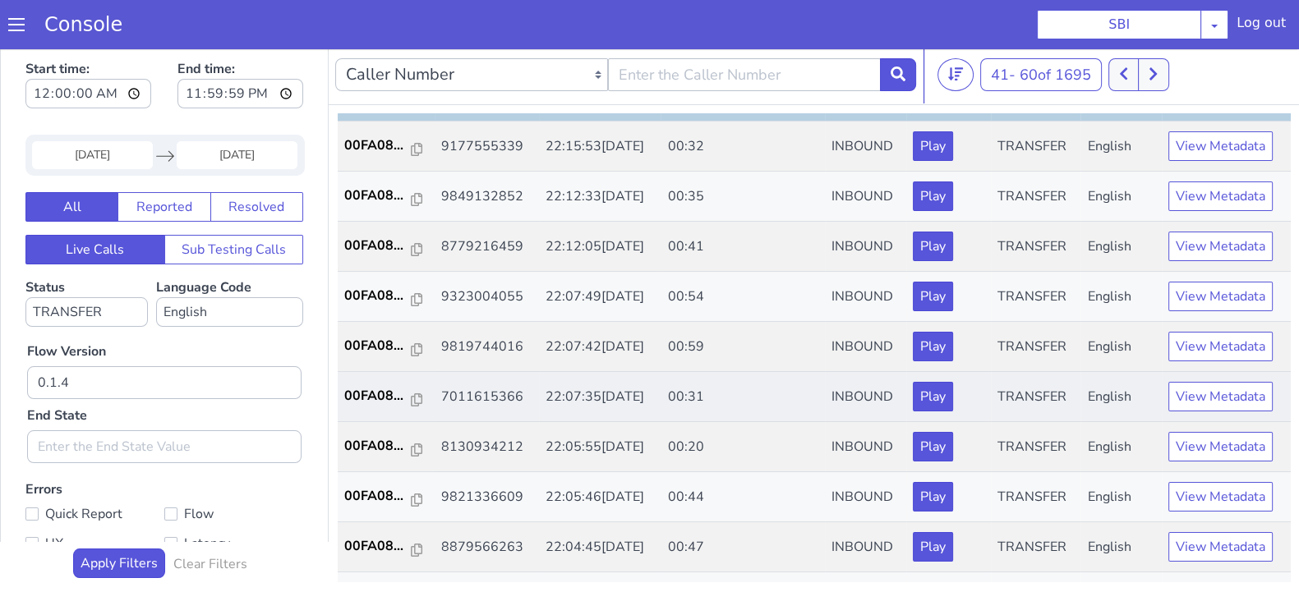
scroll to position [513, 0]
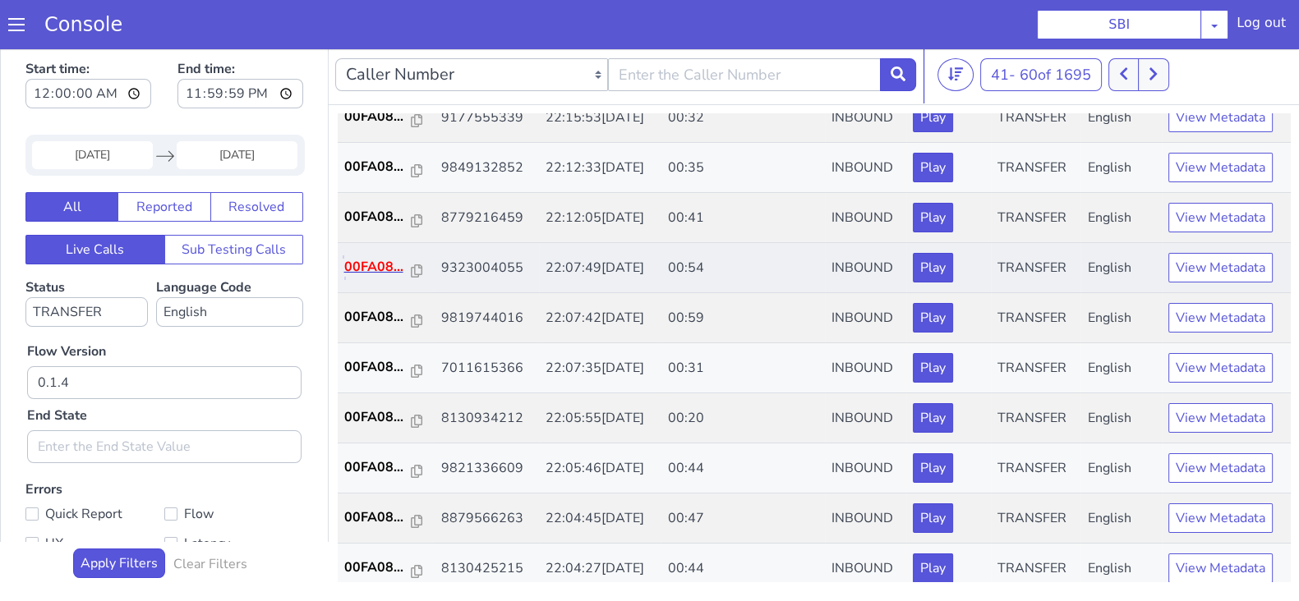
click at [372, 271] on p "00FA08..." at bounding box center [377, 267] width 67 height 20
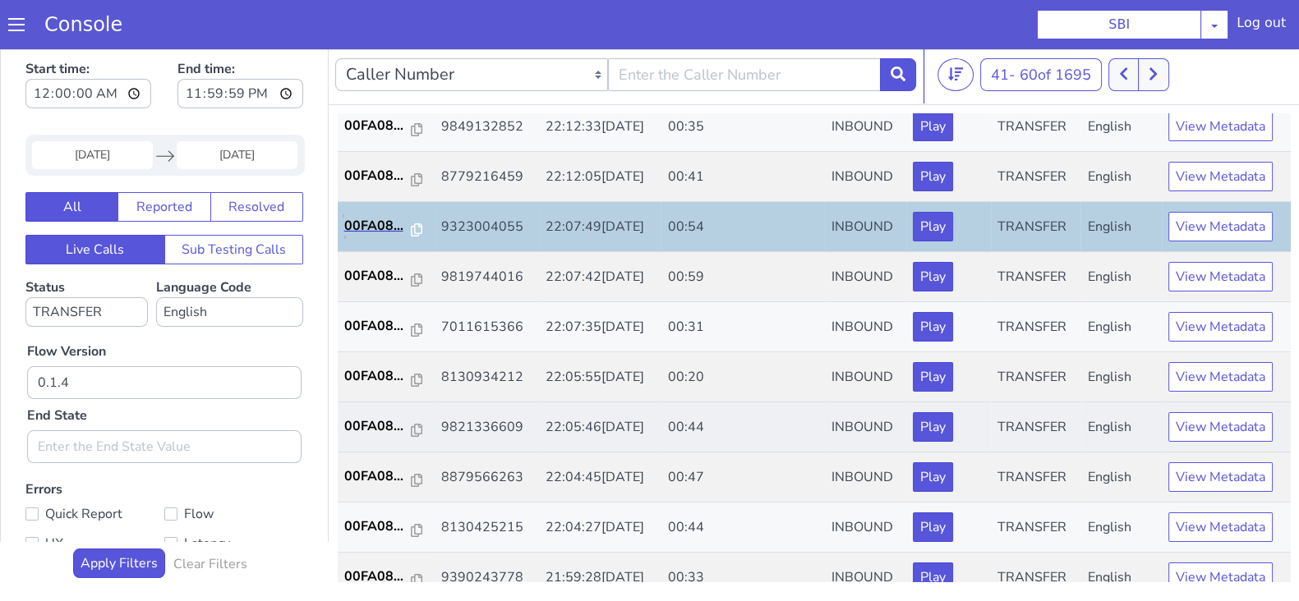
scroll to position [571, 0]
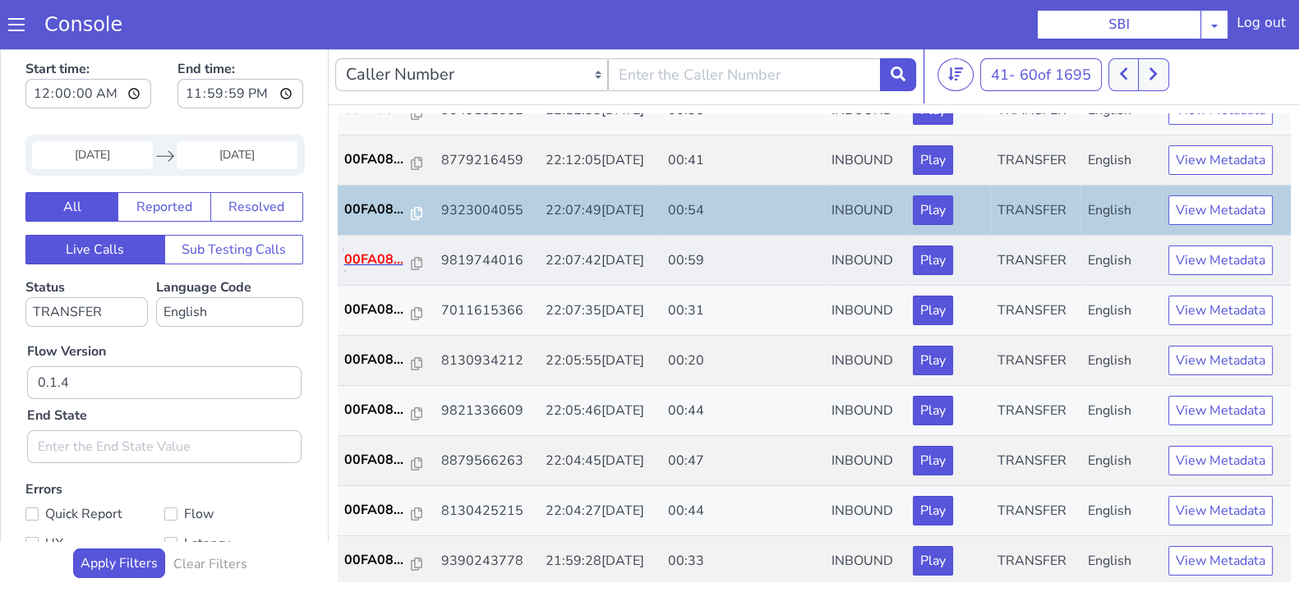
click at [368, 250] on p "00FA08..." at bounding box center [377, 260] width 67 height 20
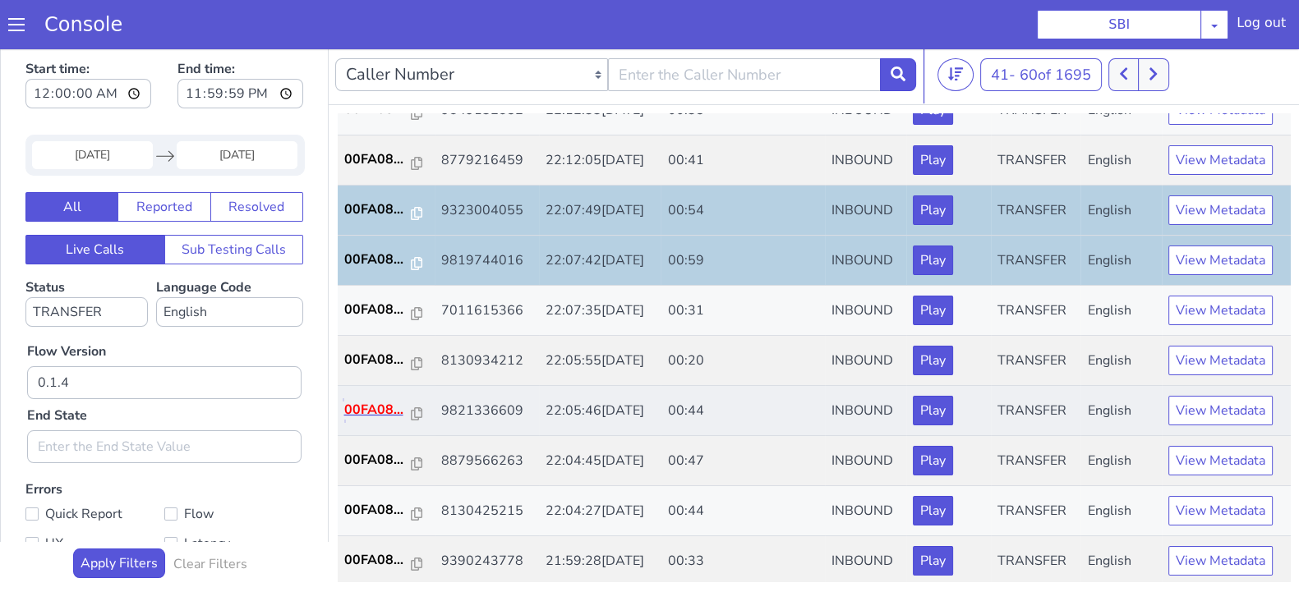
click at [366, 412] on p "00FA08..." at bounding box center [377, 410] width 67 height 20
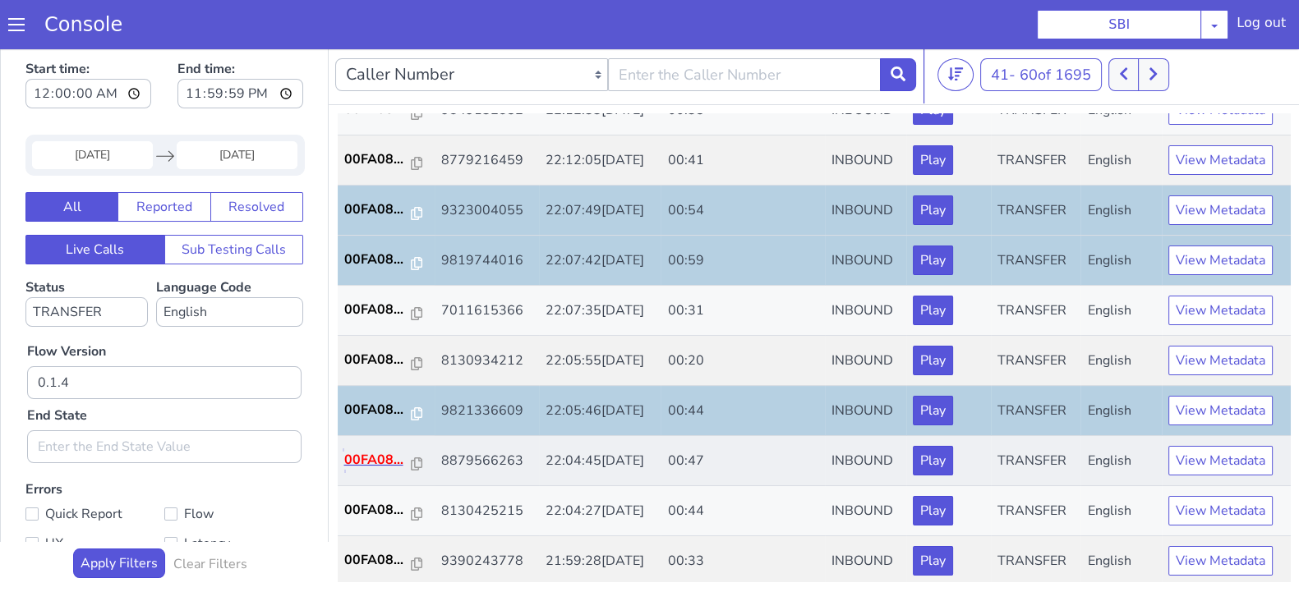
click at [377, 454] on p "00FA08..." at bounding box center [377, 460] width 67 height 20
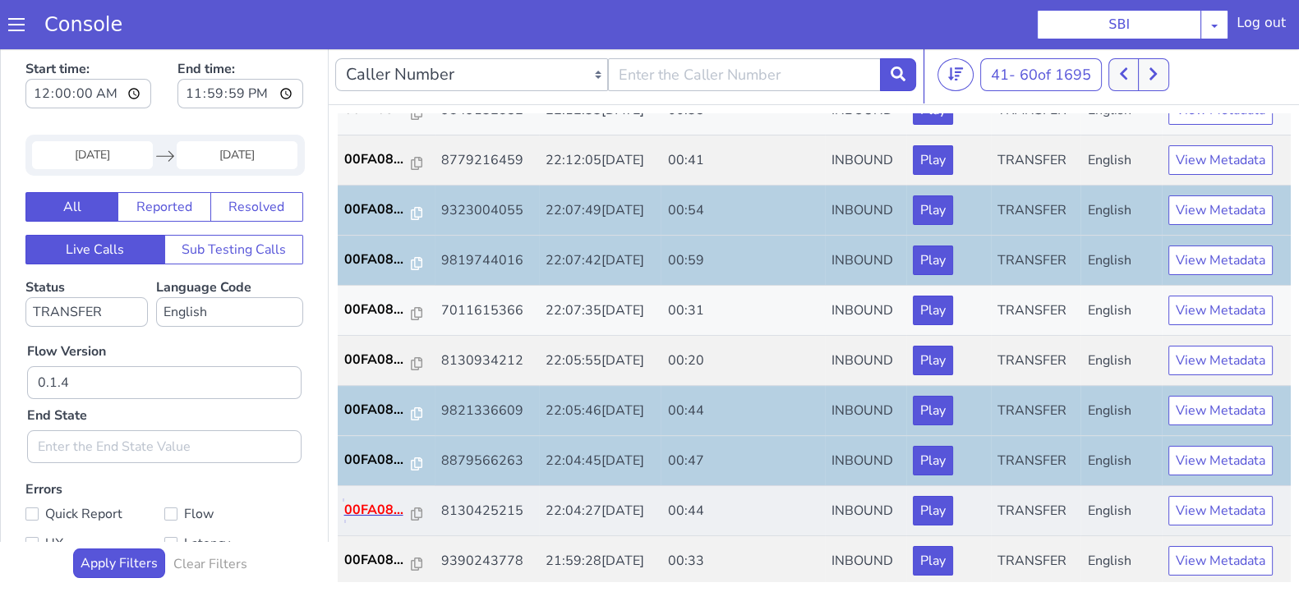
click at [374, 511] on p "00FA08..." at bounding box center [377, 510] width 67 height 20
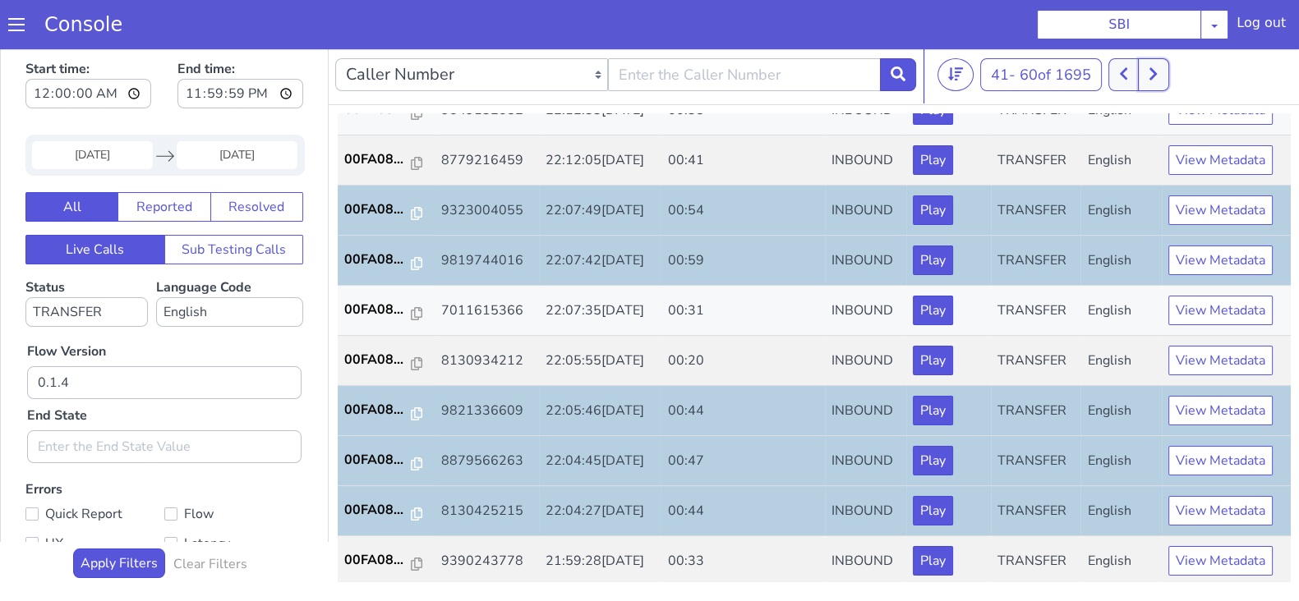
click at [1149, 70] on button at bounding box center [1153, 74] width 30 height 33
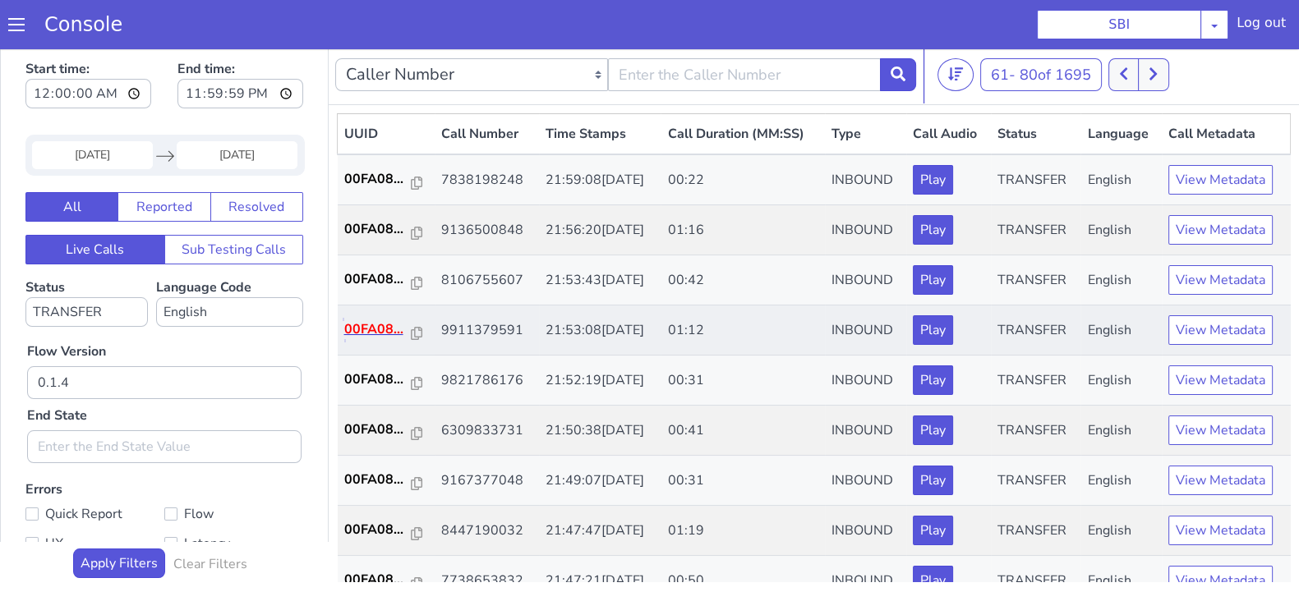
click at [386, 334] on p "00FA08..." at bounding box center [377, 330] width 67 height 20
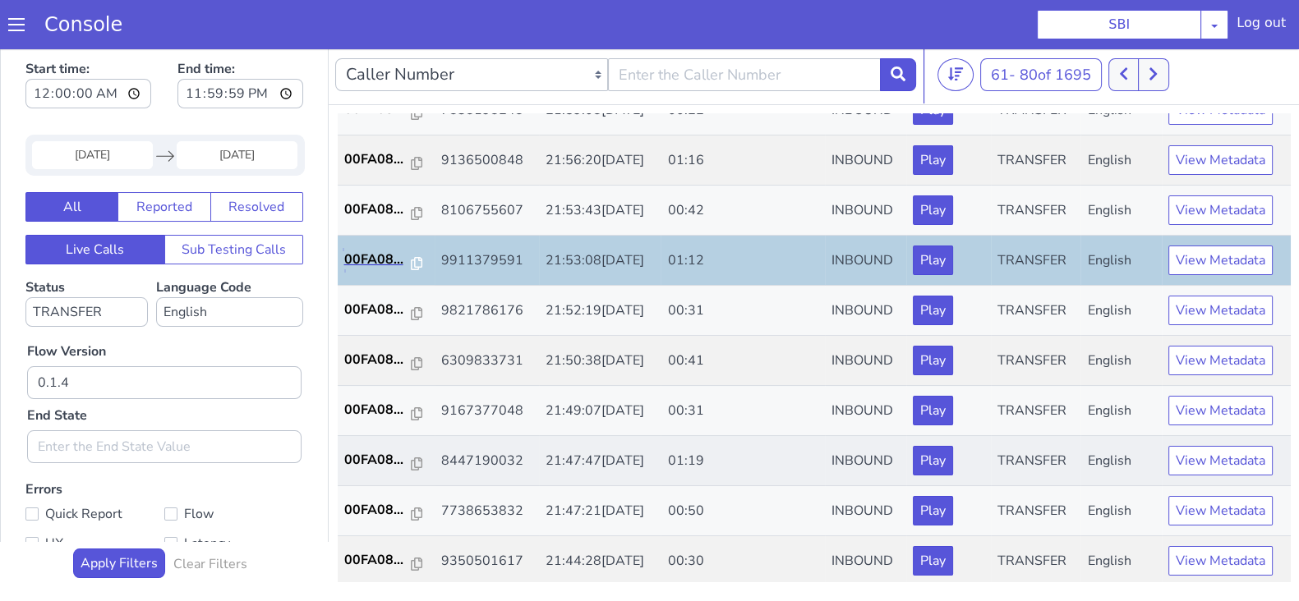
scroll to position [102, 0]
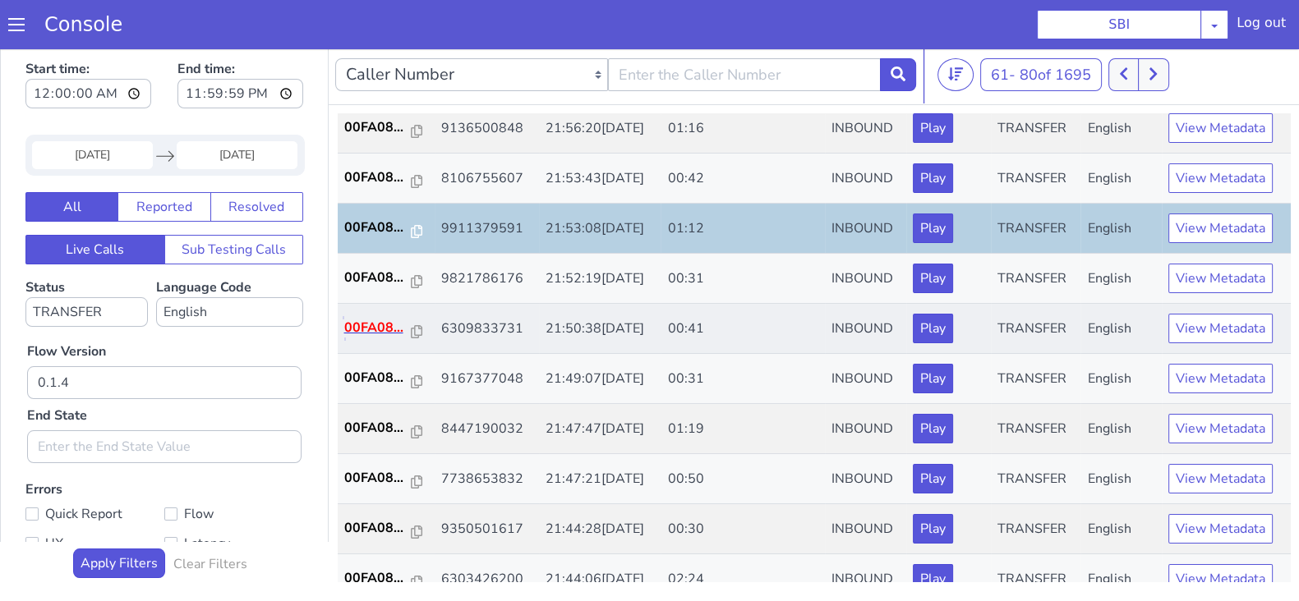
click at [367, 327] on p "00FA08..." at bounding box center [377, 328] width 67 height 20
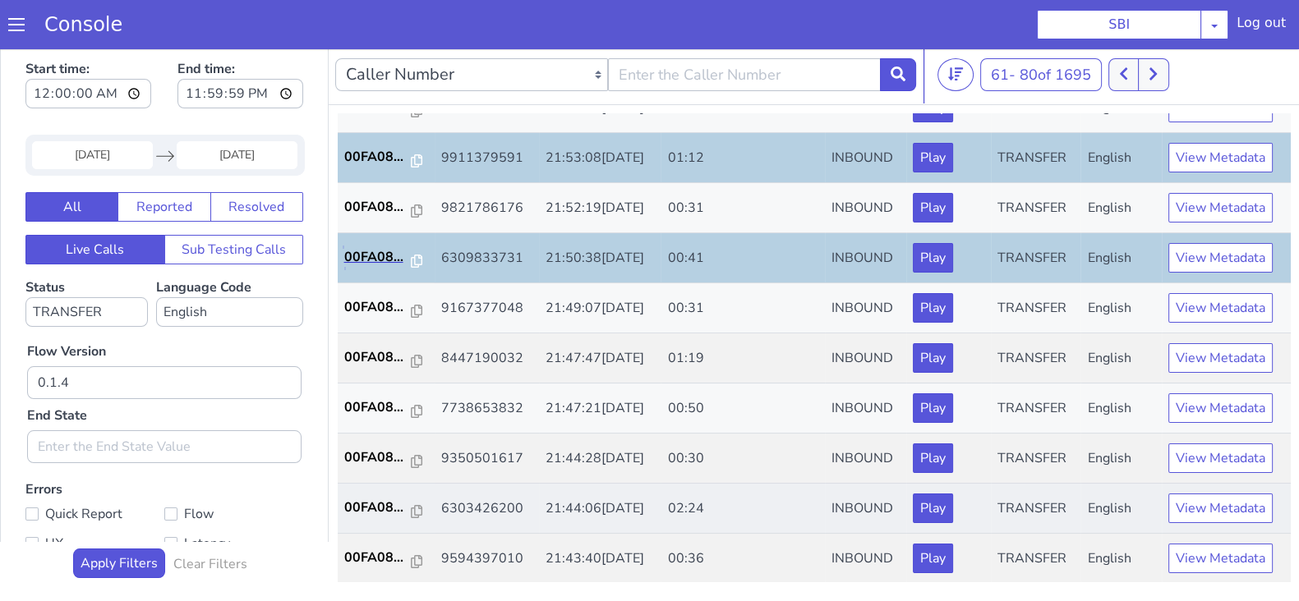
scroll to position [205, 0]
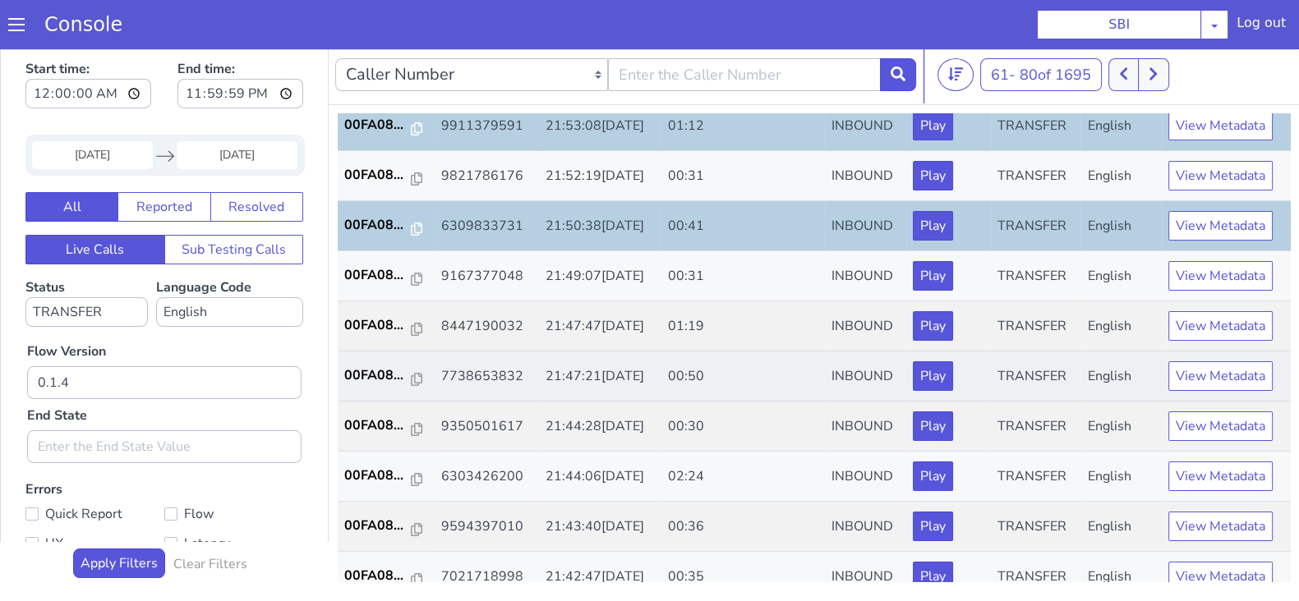
click at [378, 384] on td "00FA08..." at bounding box center [386, 377] width 97 height 50
click at [380, 371] on p "00FA08..." at bounding box center [377, 376] width 67 height 20
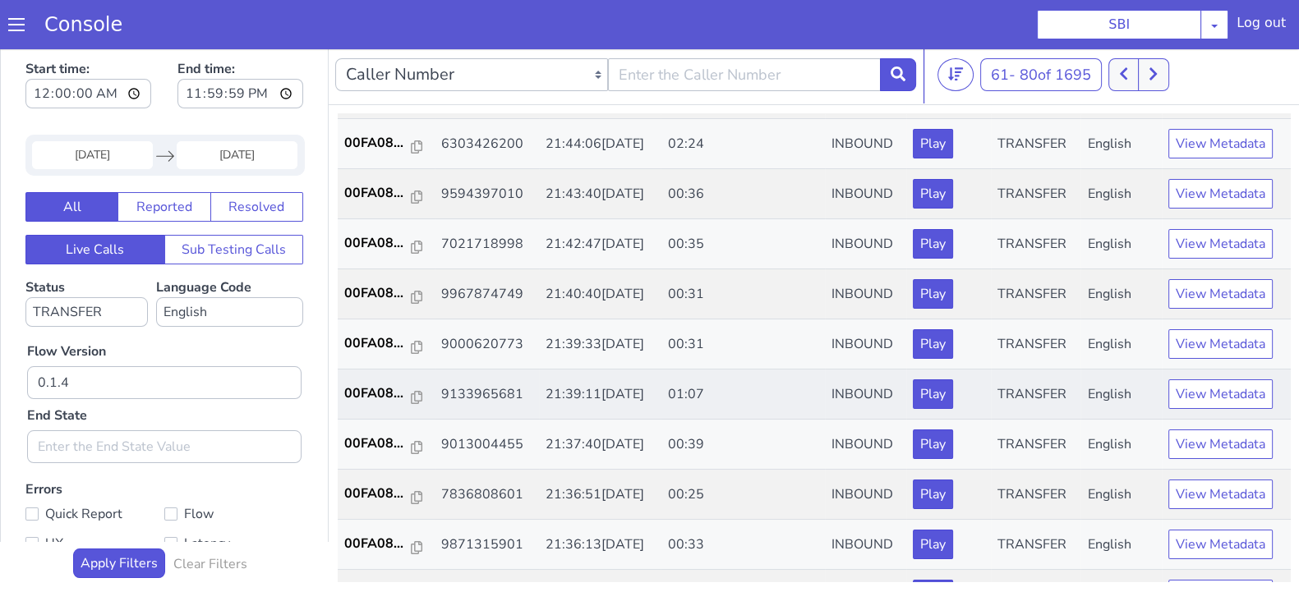
scroll to position [571, 0]
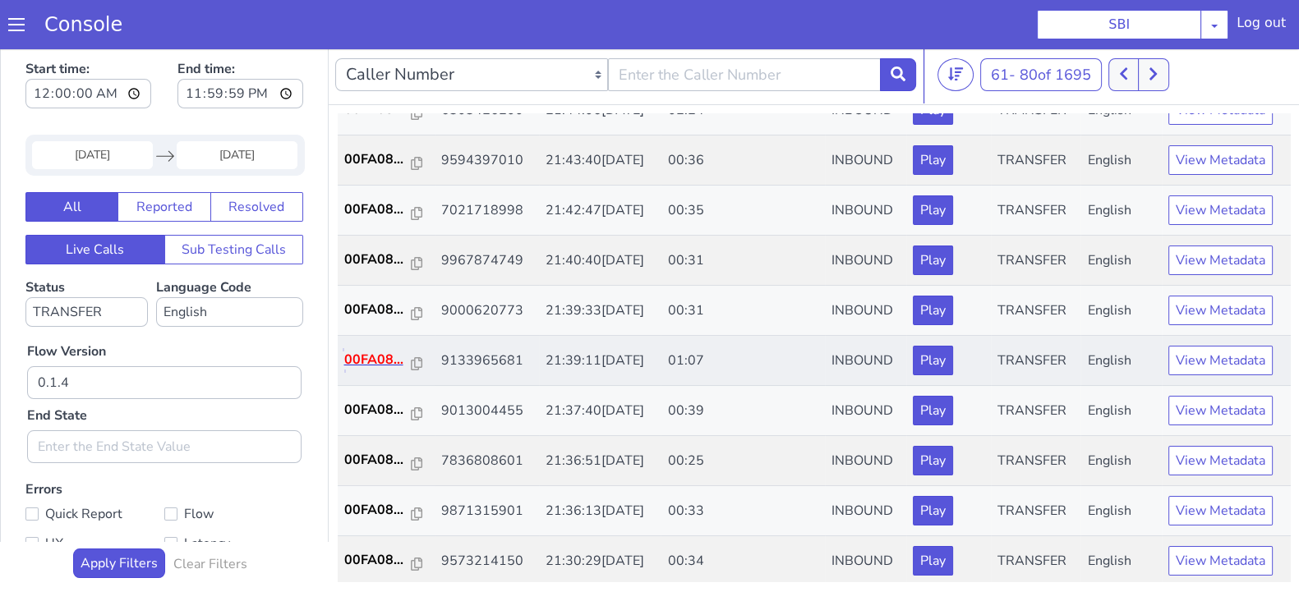
click at [385, 351] on p "00FA08..." at bounding box center [377, 360] width 67 height 20
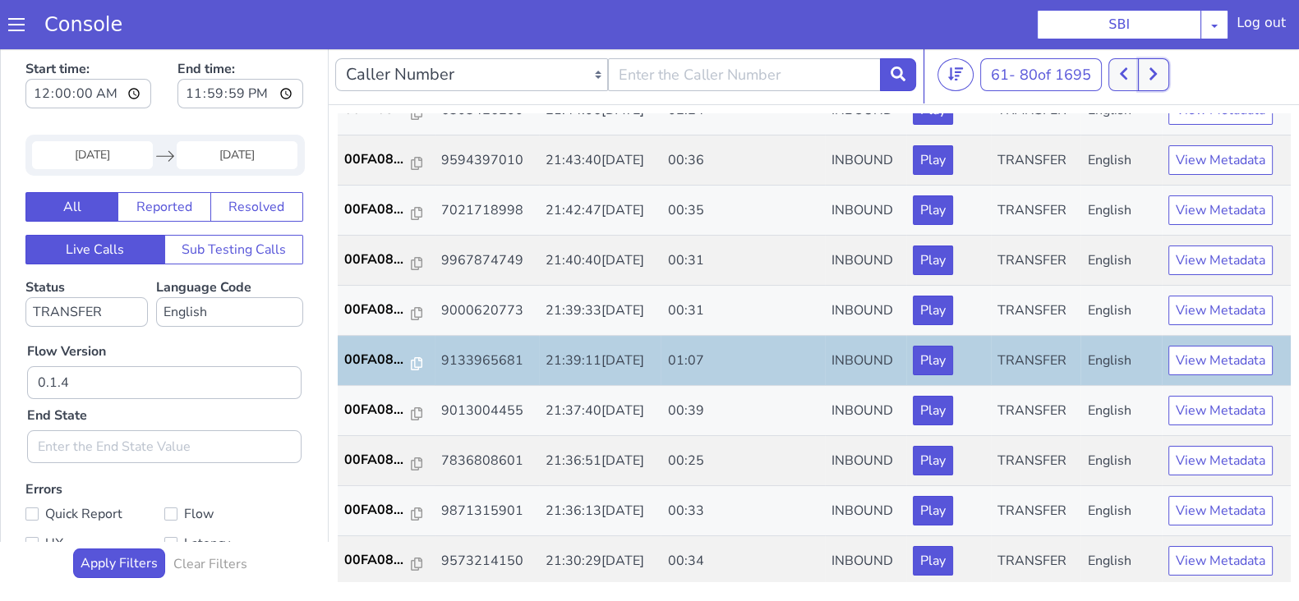
click at [1163, 76] on button at bounding box center [1153, 74] width 30 height 33
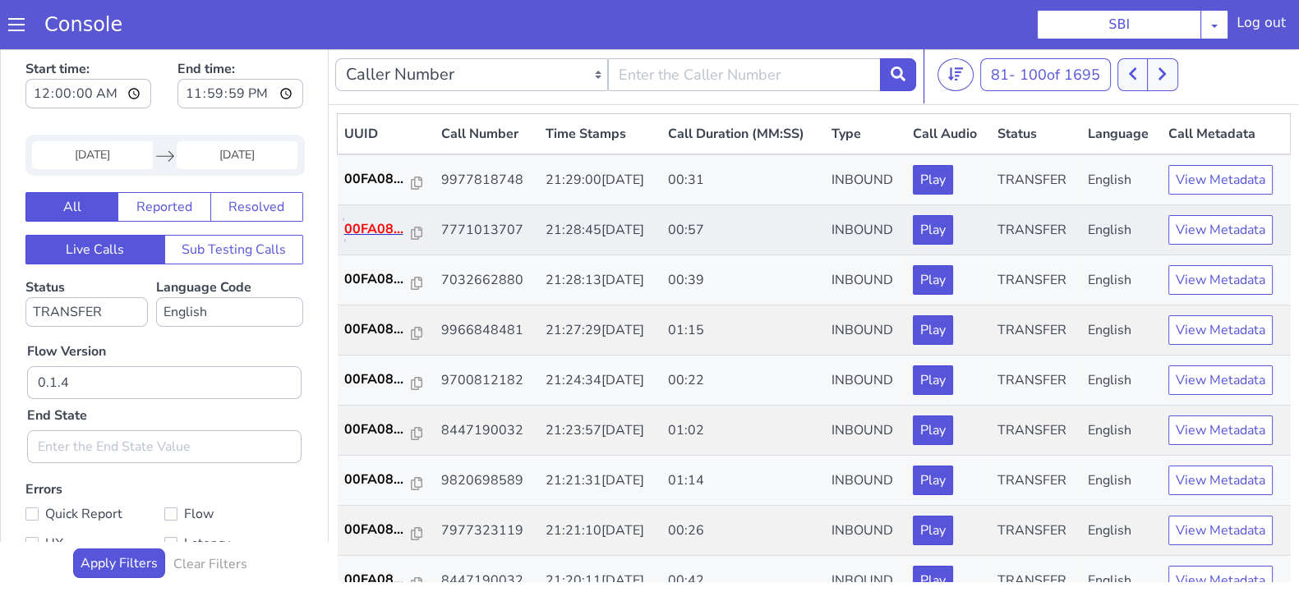
click at [380, 227] on p "00FA08..." at bounding box center [377, 229] width 67 height 20
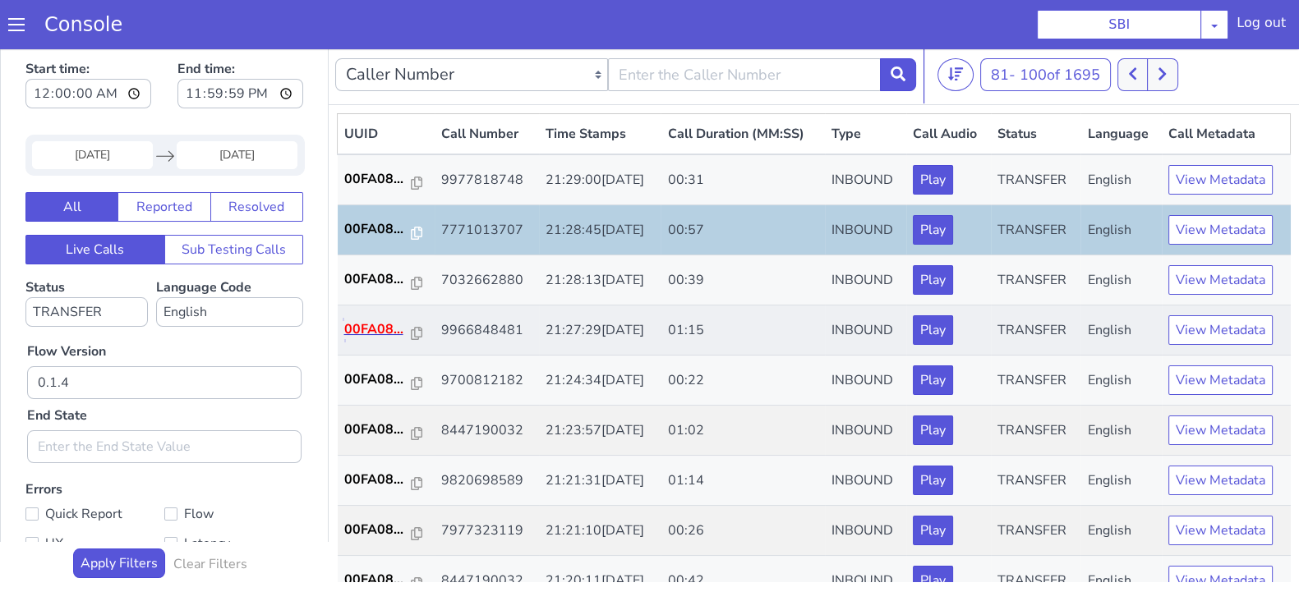
click at [379, 325] on p "00FA08..." at bounding box center [377, 330] width 67 height 20
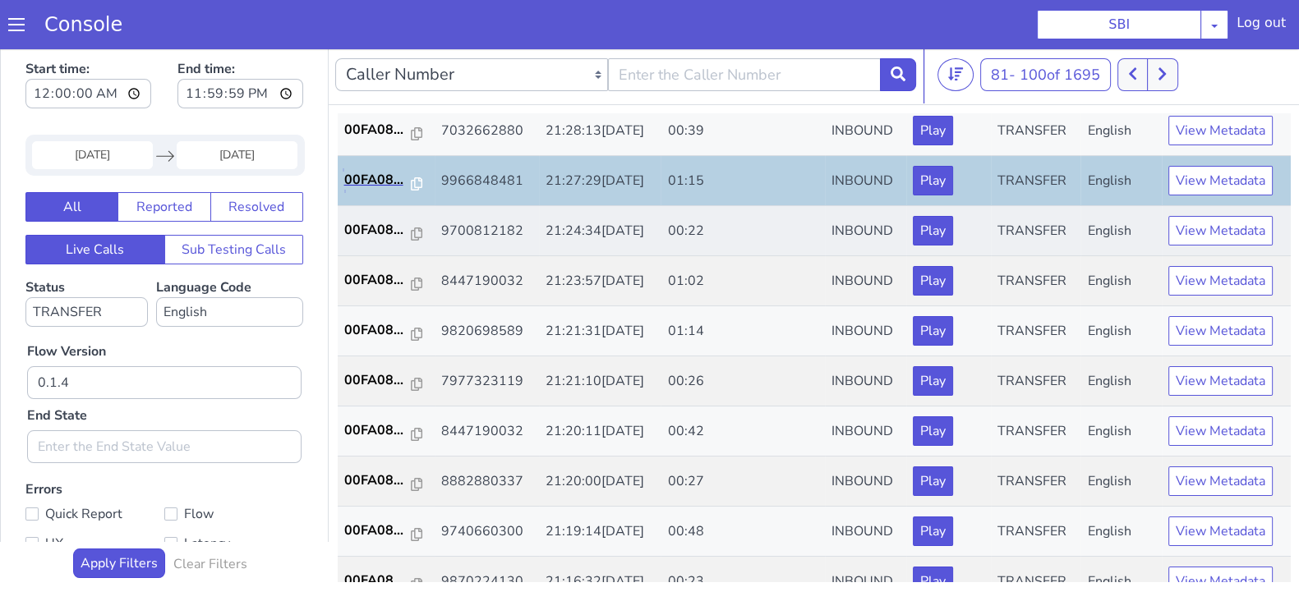
scroll to position [102, 0]
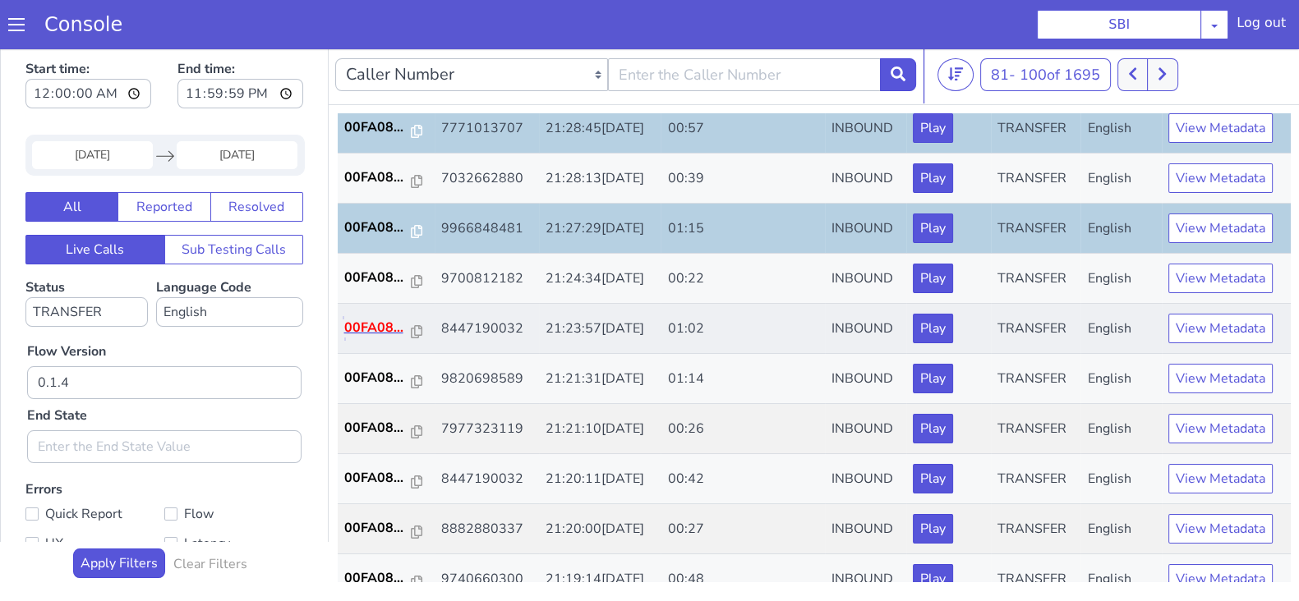
click at [380, 325] on p "00FA08..." at bounding box center [377, 328] width 67 height 20
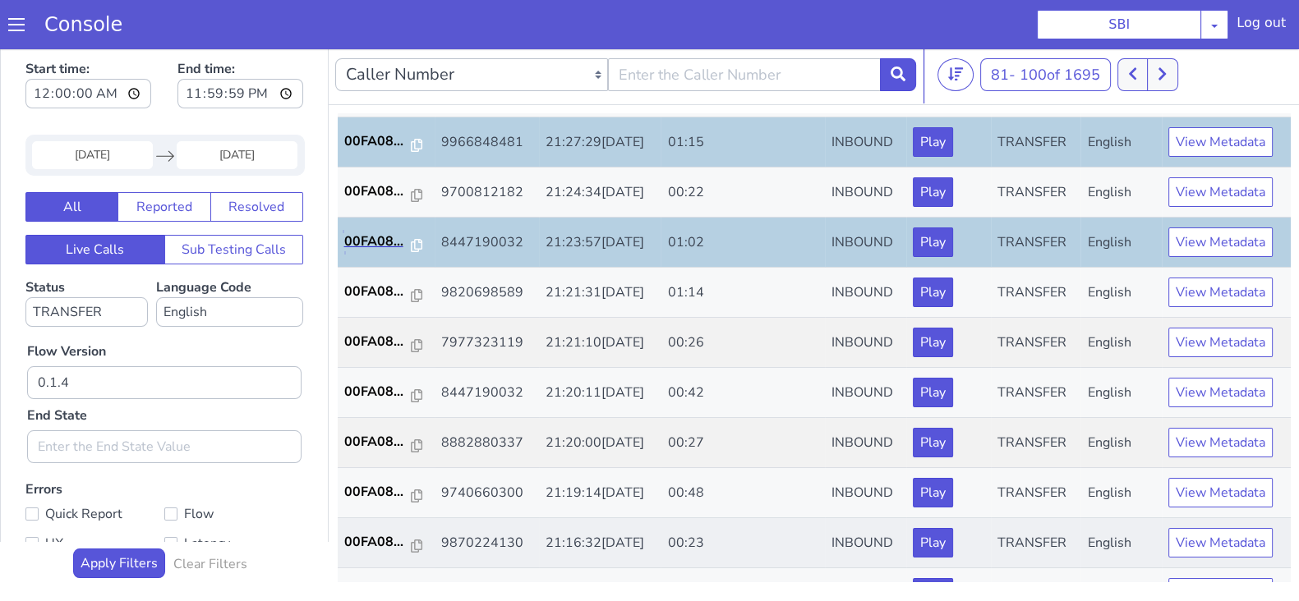
scroll to position [308, 0]
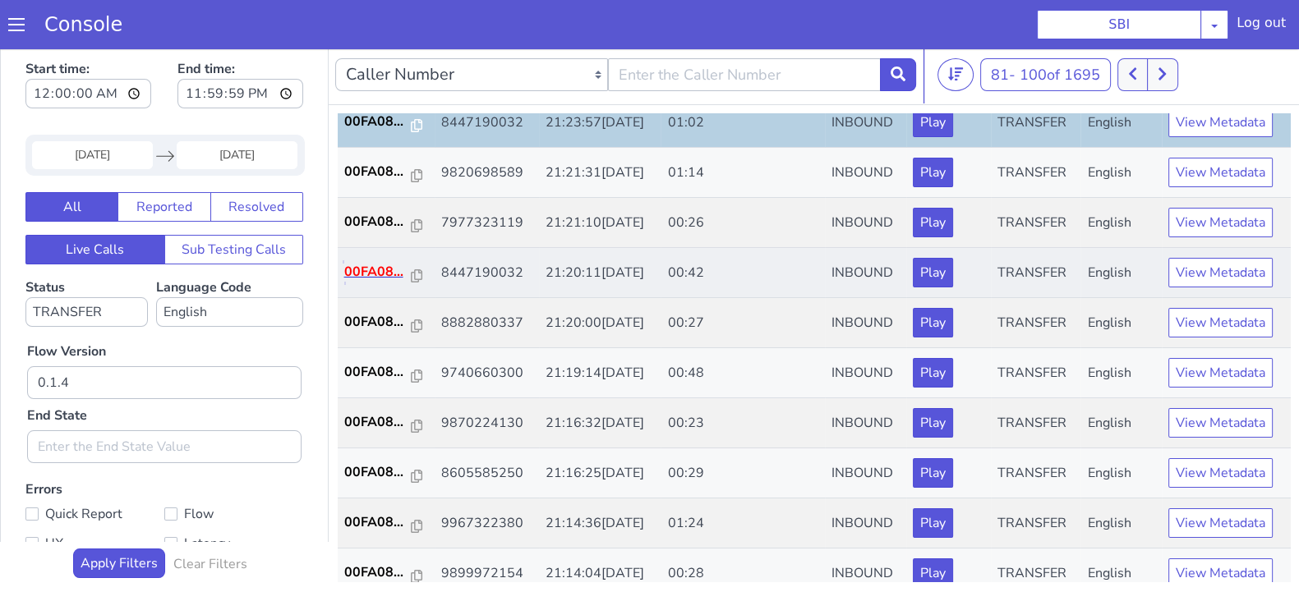
click at [380, 273] on p "00FA08..." at bounding box center [377, 272] width 67 height 20
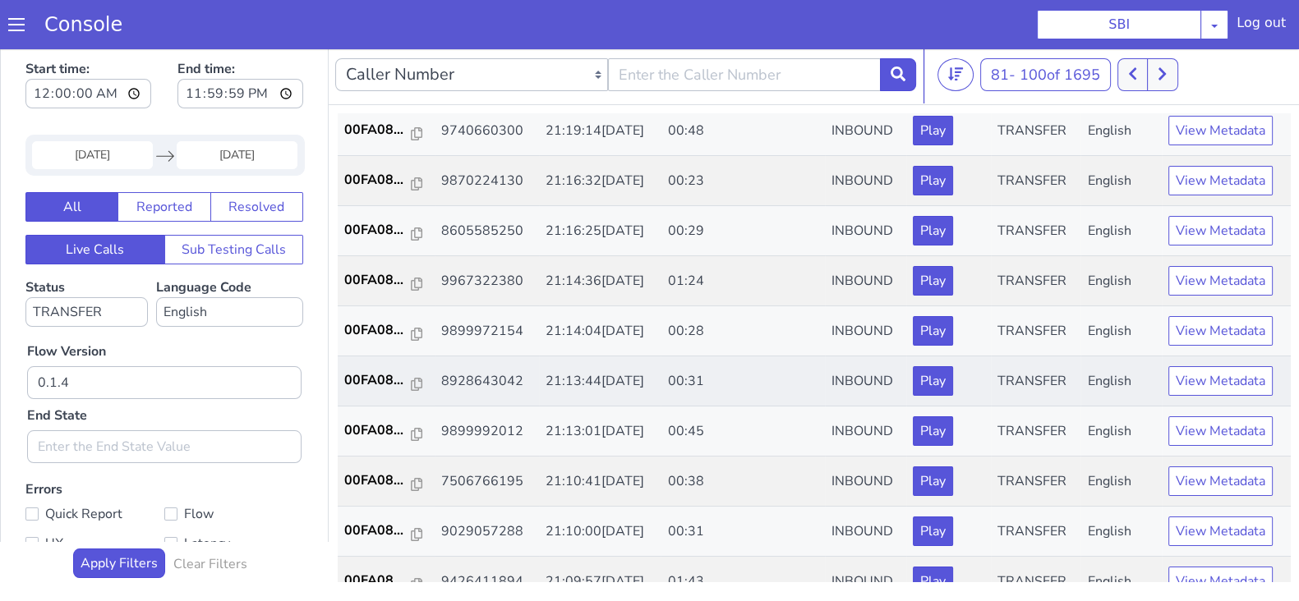
scroll to position [571, 0]
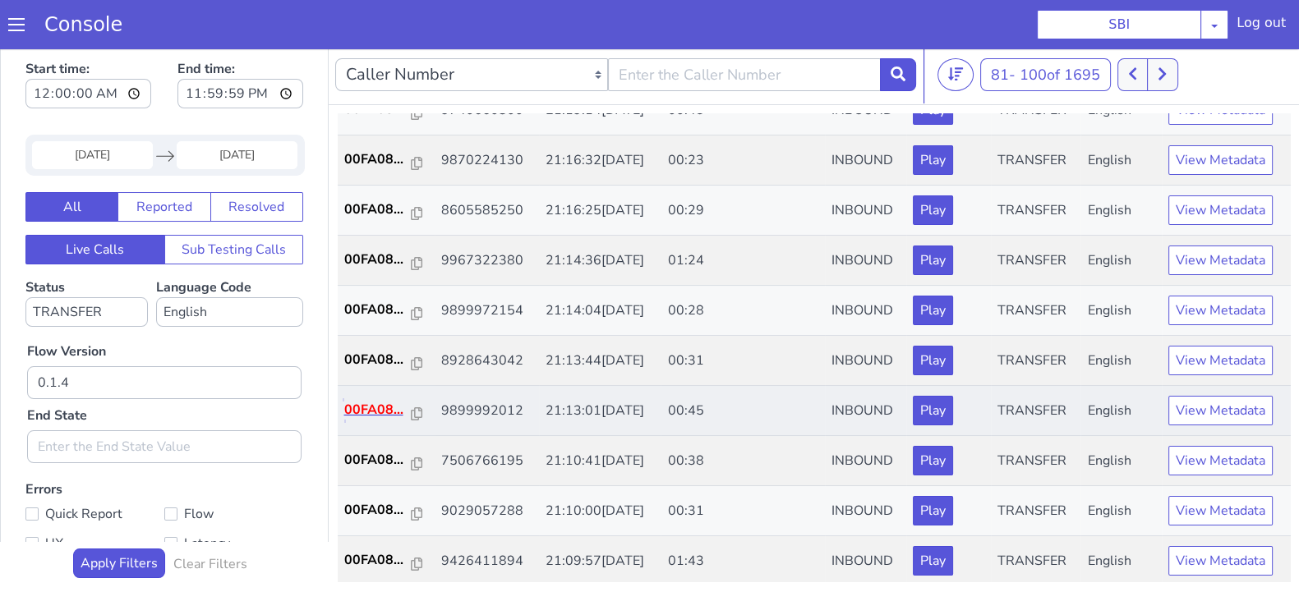
click at [381, 400] on p "00FA08..." at bounding box center [377, 410] width 67 height 20
